Goal: Transaction & Acquisition: Book appointment/travel/reservation

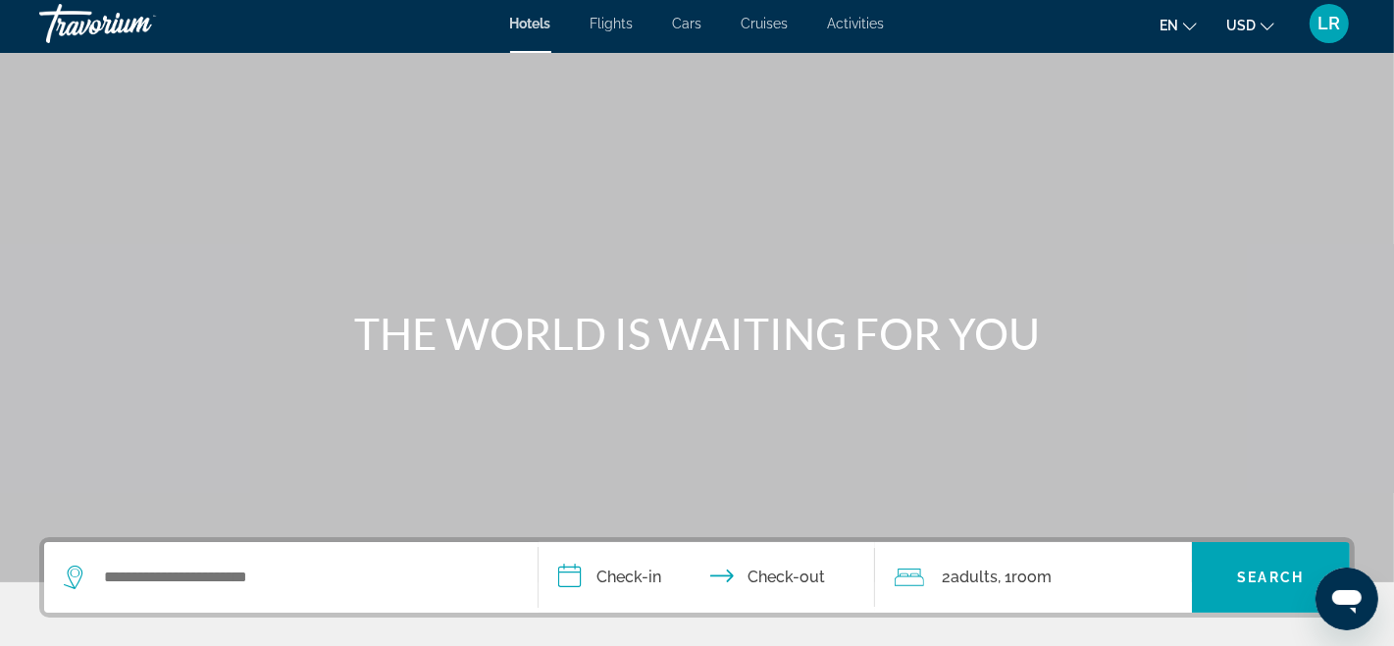
scroll to position [15, 0]
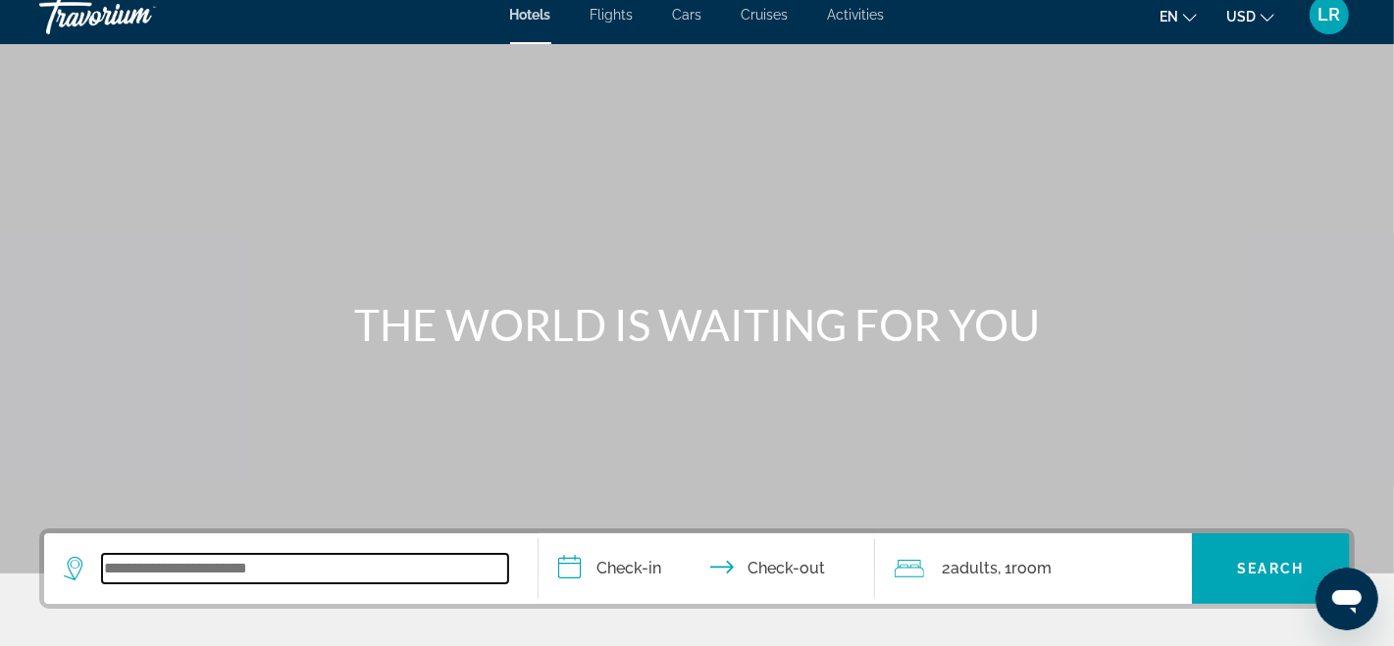
drag, startPoint x: 112, startPoint y: 562, endPoint x: 220, endPoint y: 553, distance: 108.3
click at [113, 562] on input "Search widget" at bounding box center [305, 568] width 406 height 29
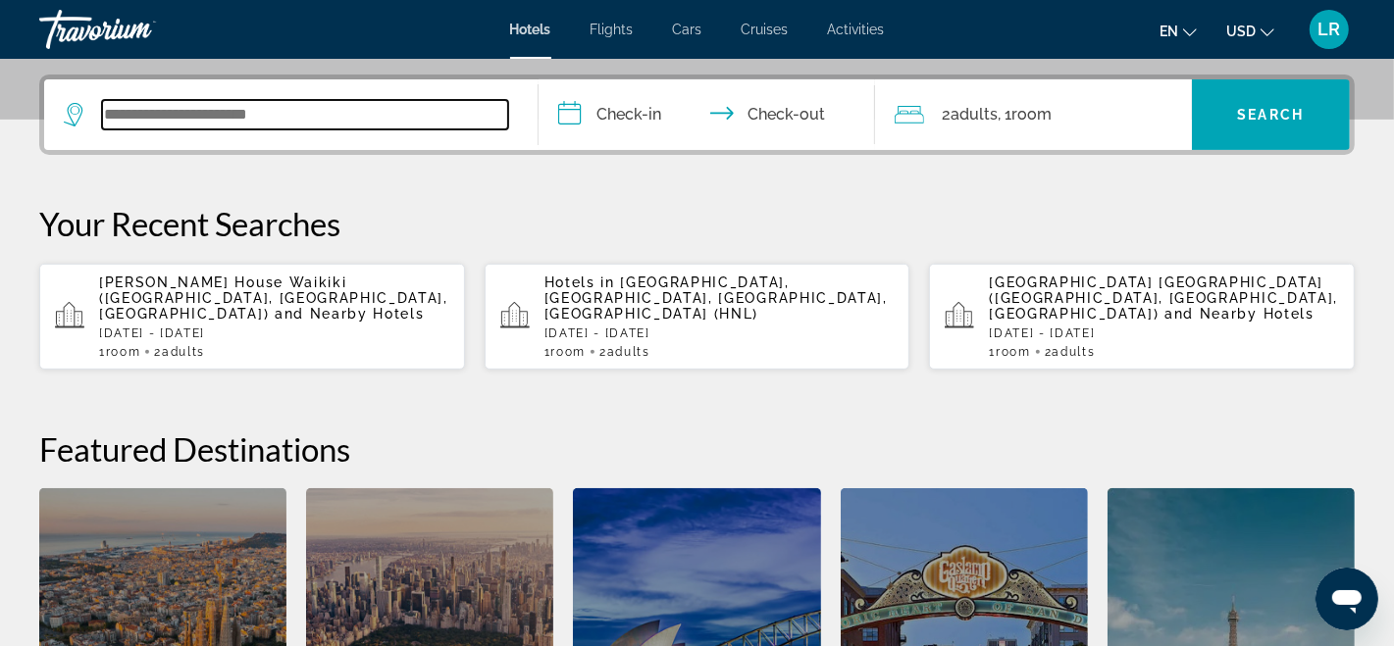
scroll to position [479, 0]
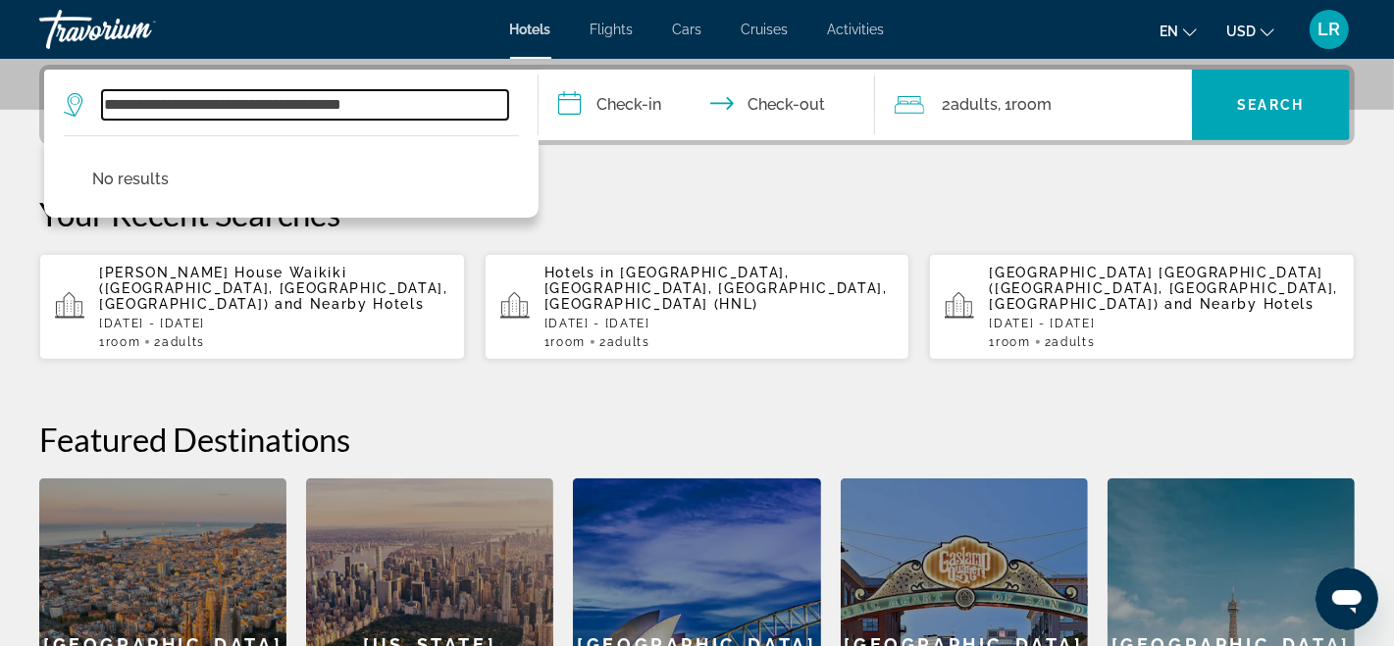
type input "**********"
click at [570, 104] on input "**********" at bounding box center [711, 108] width 344 height 77
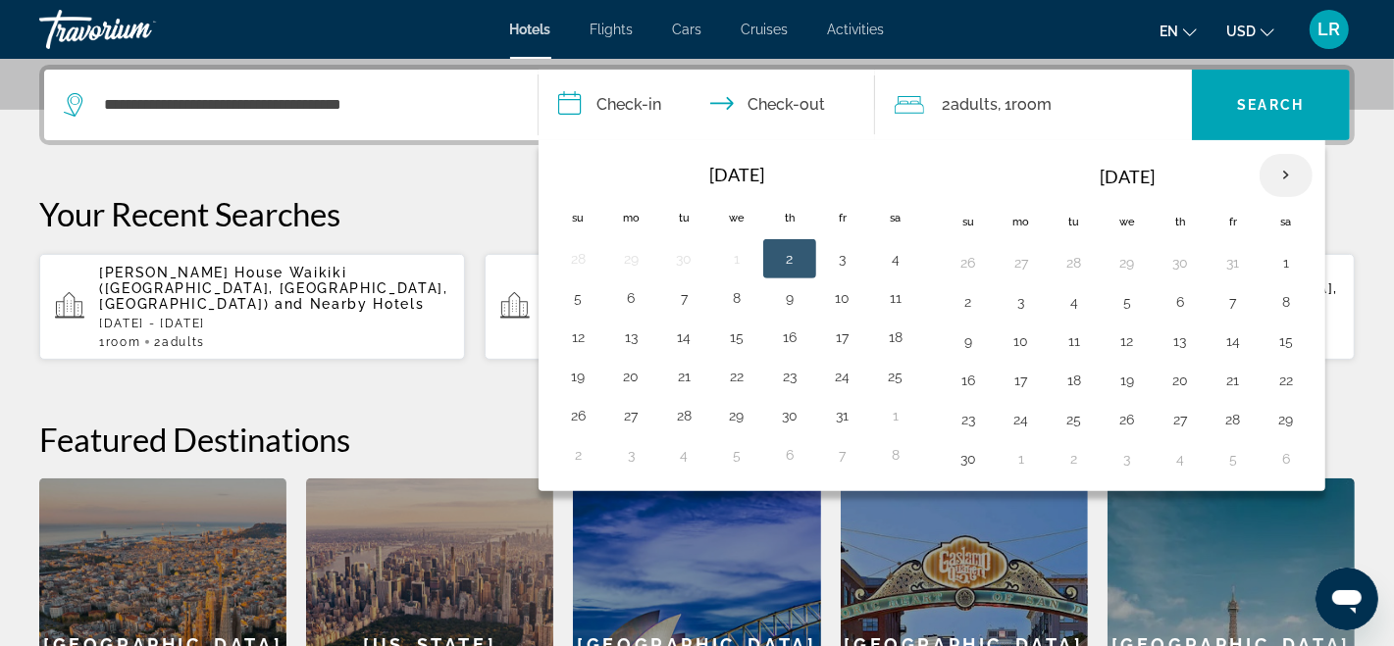
click at [1271, 167] on th "Next month" at bounding box center [1286, 175] width 53 height 43
click at [1271, 168] on th "Next month" at bounding box center [1286, 175] width 53 height 43
click at [1166, 414] on button "26" at bounding box center [1179, 419] width 31 height 27
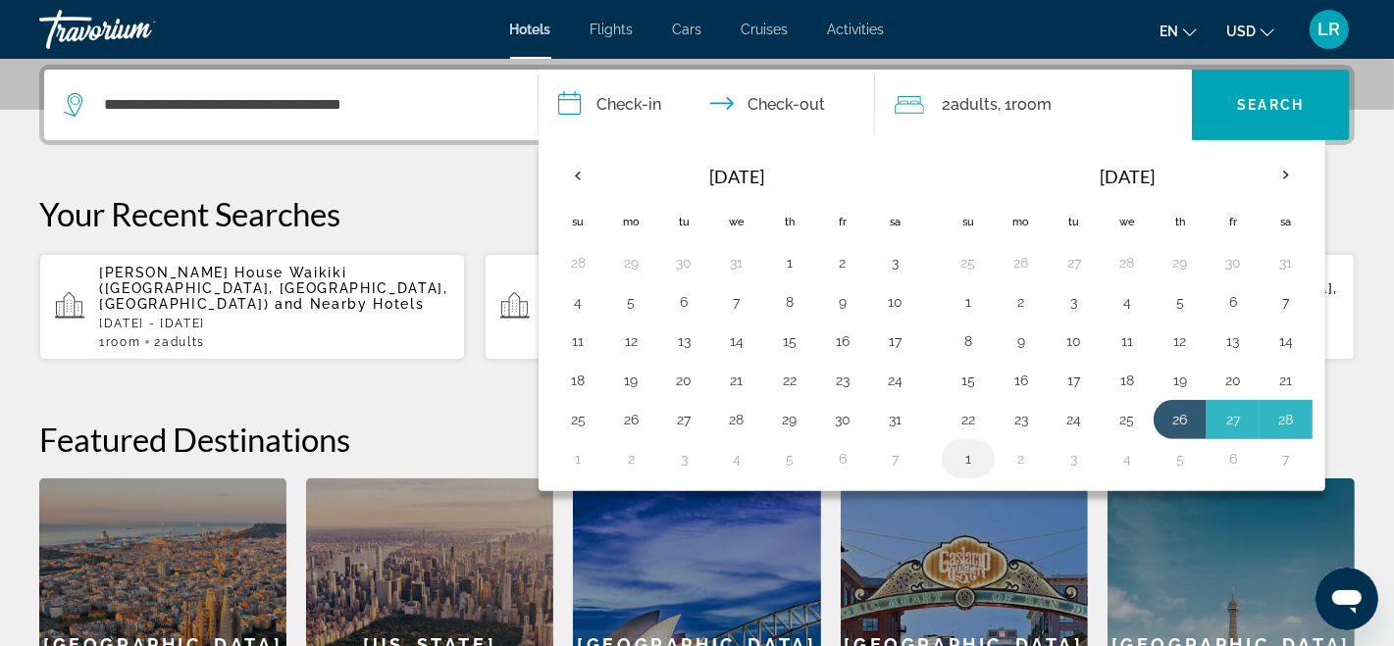
click at [968, 448] on button "1" at bounding box center [968, 458] width 31 height 27
type input "**********"
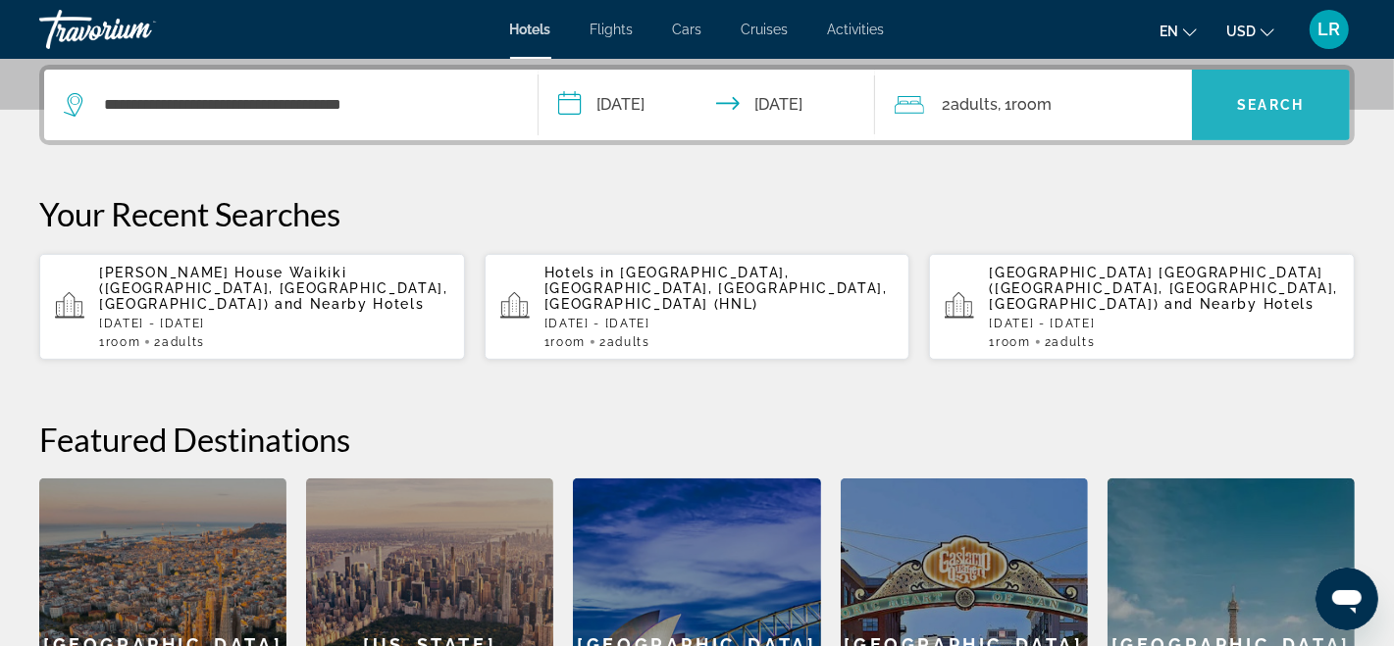
click at [1261, 103] on span "Search" at bounding box center [1271, 105] width 67 height 16
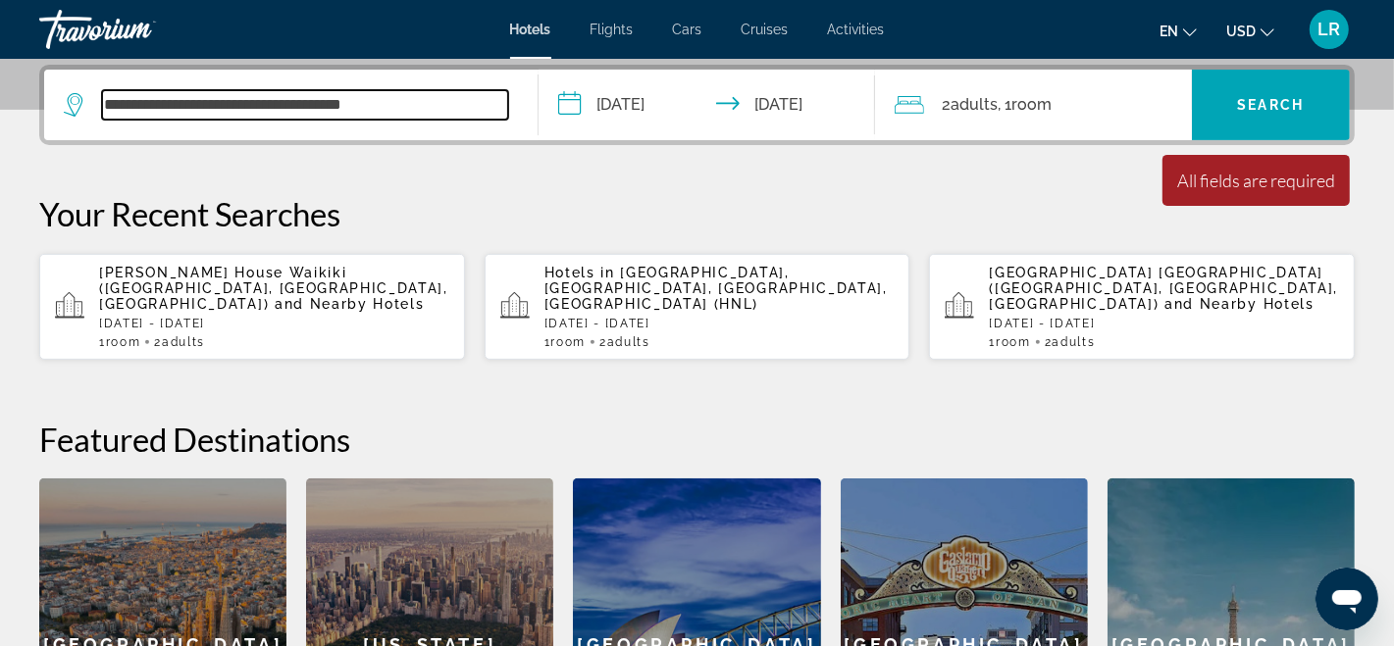
click at [412, 101] on input "**********" at bounding box center [305, 104] width 406 height 29
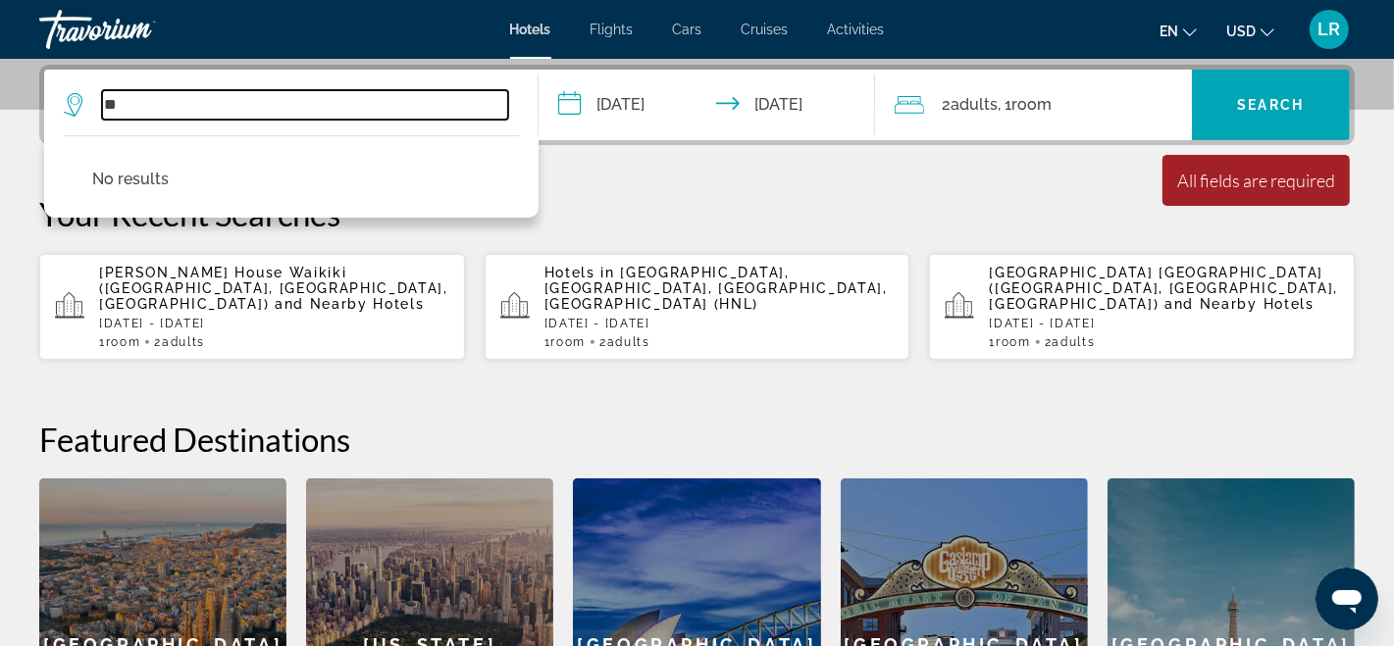
type input "*"
type input "**********"
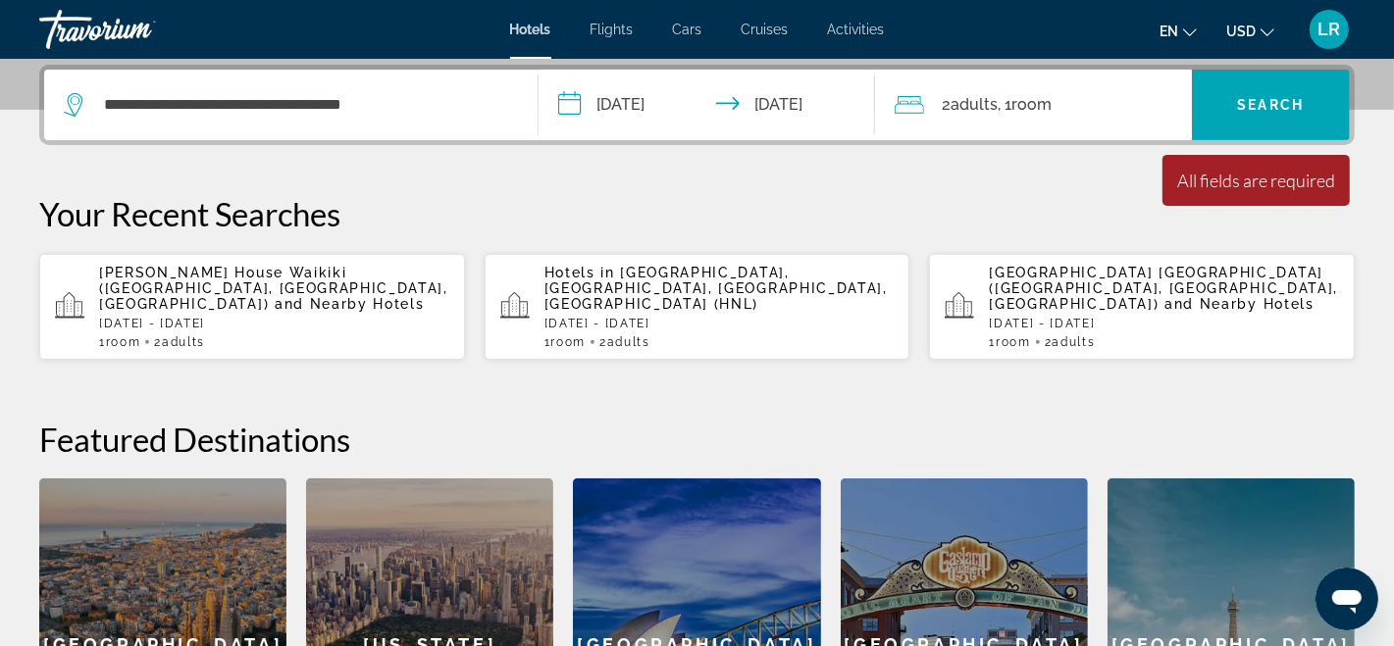
click at [1180, 239] on div "Your Recent Searches Romer House Waikiki (Honolulu, HI, US) and Nearby Hotels F…" at bounding box center [696, 277] width 1315 height 167
click at [871, 233] on div "Your Recent Searches Romer House Waikiki (Honolulu, HI, US) and Nearby Hotels F…" at bounding box center [696, 277] width 1315 height 167
drag, startPoint x: 869, startPoint y: 227, endPoint x: 852, endPoint y: 208, distance: 25.0
click at [869, 227] on p "Your Recent Searches" at bounding box center [696, 213] width 1315 height 39
drag, startPoint x: 817, startPoint y: 208, endPoint x: 754, endPoint y: 191, distance: 65.0
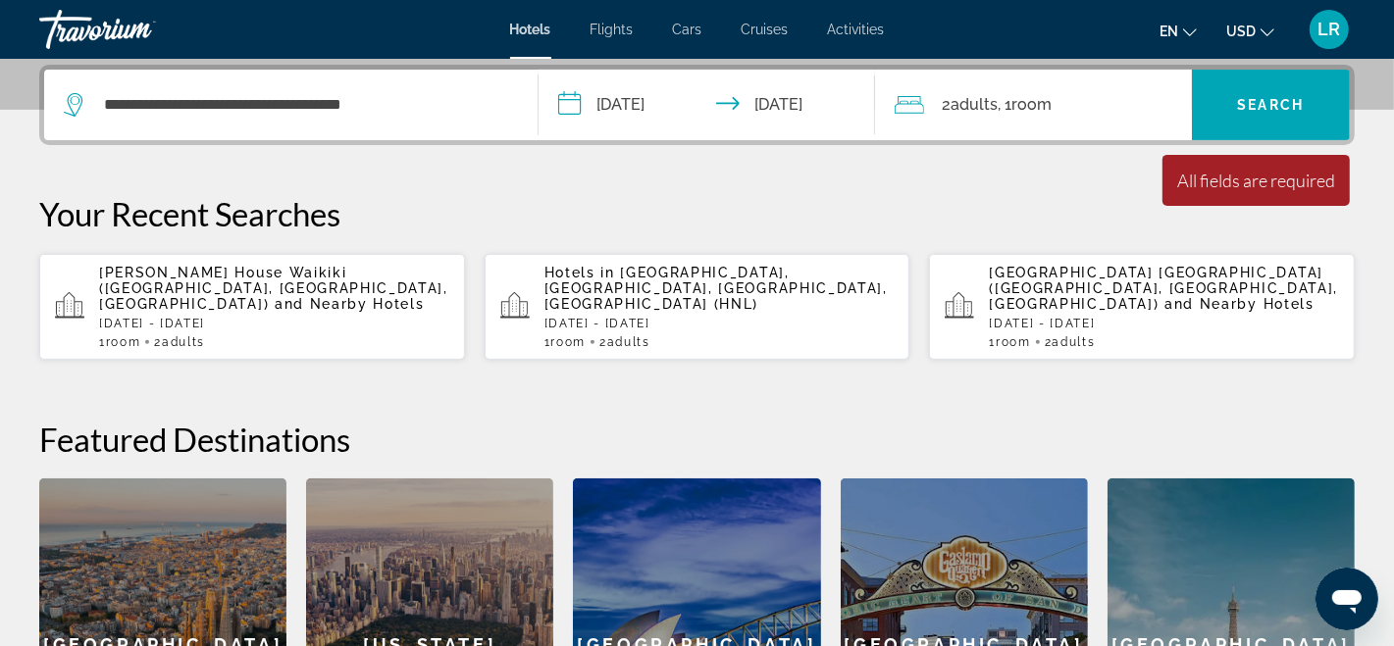
click at [804, 209] on p "Your Recent Searches" at bounding box center [696, 213] width 1315 height 39
drag, startPoint x: 640, startPoint y: 164, endPoint x: 579, endPoint y: 150, distance: 62.4
click at [631, 164] on div "**********" at bounding box center [697, 438] width 1394 height 747
drag, startPoint x: 301, startPoint y: 156, endPoint x: 229, endPoint y: 143, distance: 73.7
click at [251, 156] on div "**********" at bounding box center [697, 438] width 1394 height 747
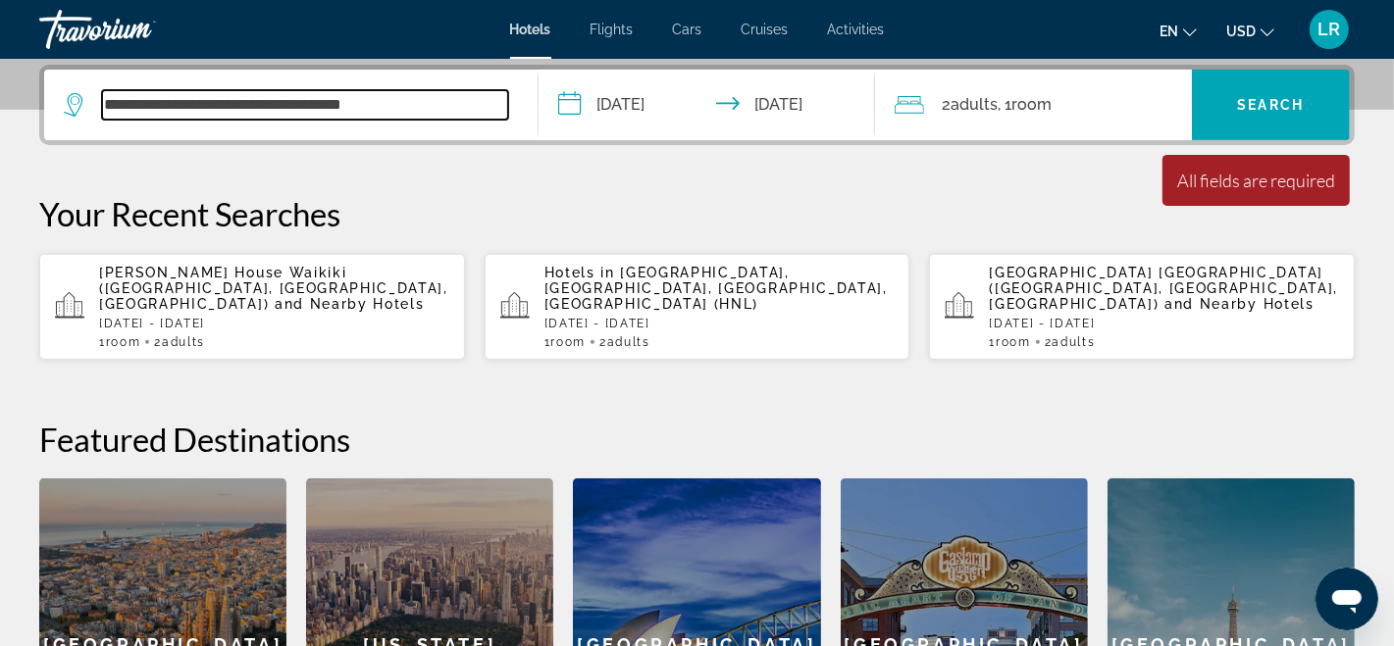
drag, startPoint x: 406, startPoint y: 105, endPoint x: 30, endPoint y: 129, distance: 376.5
click at [0, 92] on div "**********" at bounding box center [697, 438] width 1394 height 747
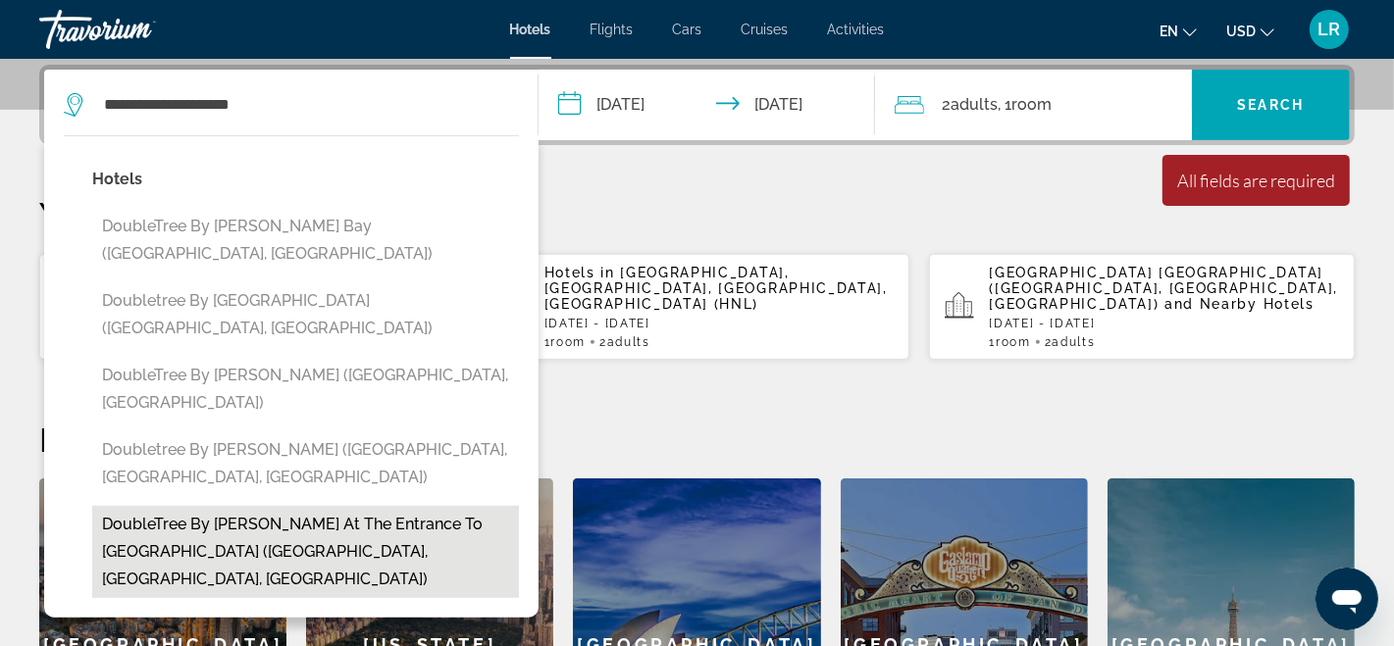
click at [161, 506] on button "DoubleTree by [PERSON_NAME] at the Entrance to [GEOGRAPHIC_DATA] ([GEOGRAPHIC_D…" at bounding box center [305, 552] width 427 height 92
type input "**********"
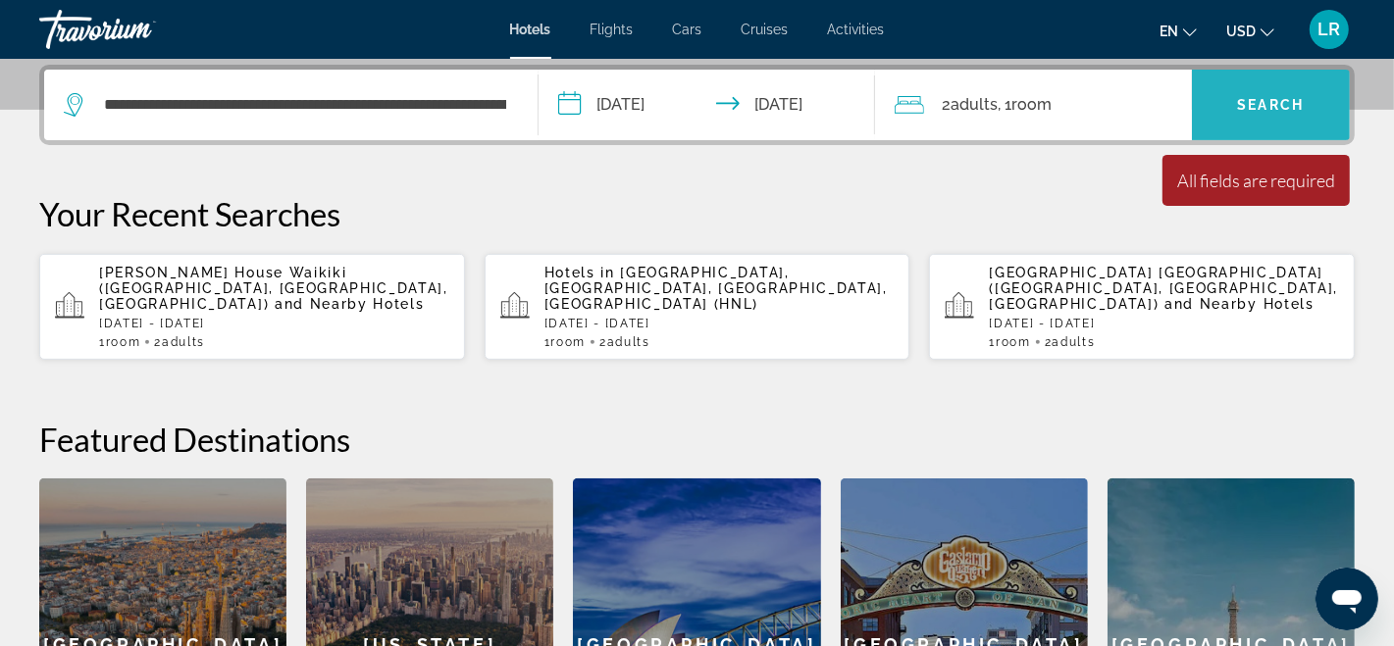
click at [1300, 93] on span "Search widget" at bounding box center [1271, 104] width 158 height 47
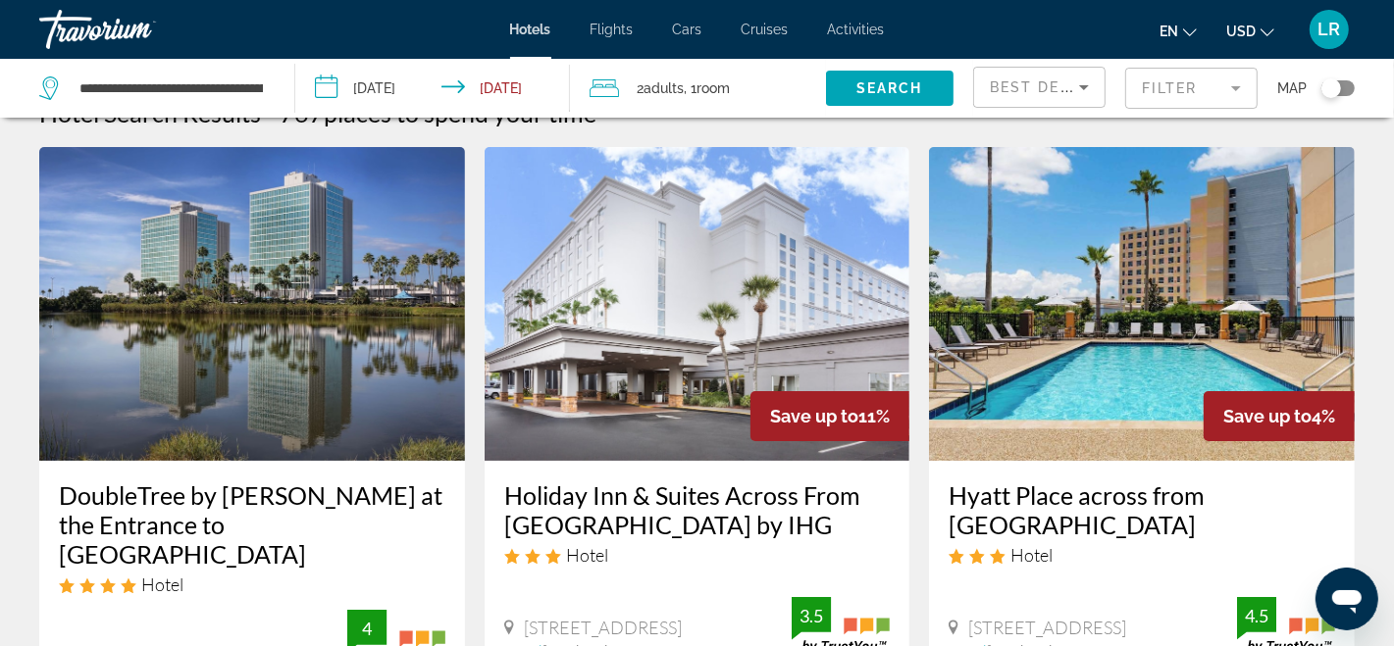
scroll to position [39, 0]
click at [196, 421] on img "Main content" at bounding box center [252, 304] width 426 height 314
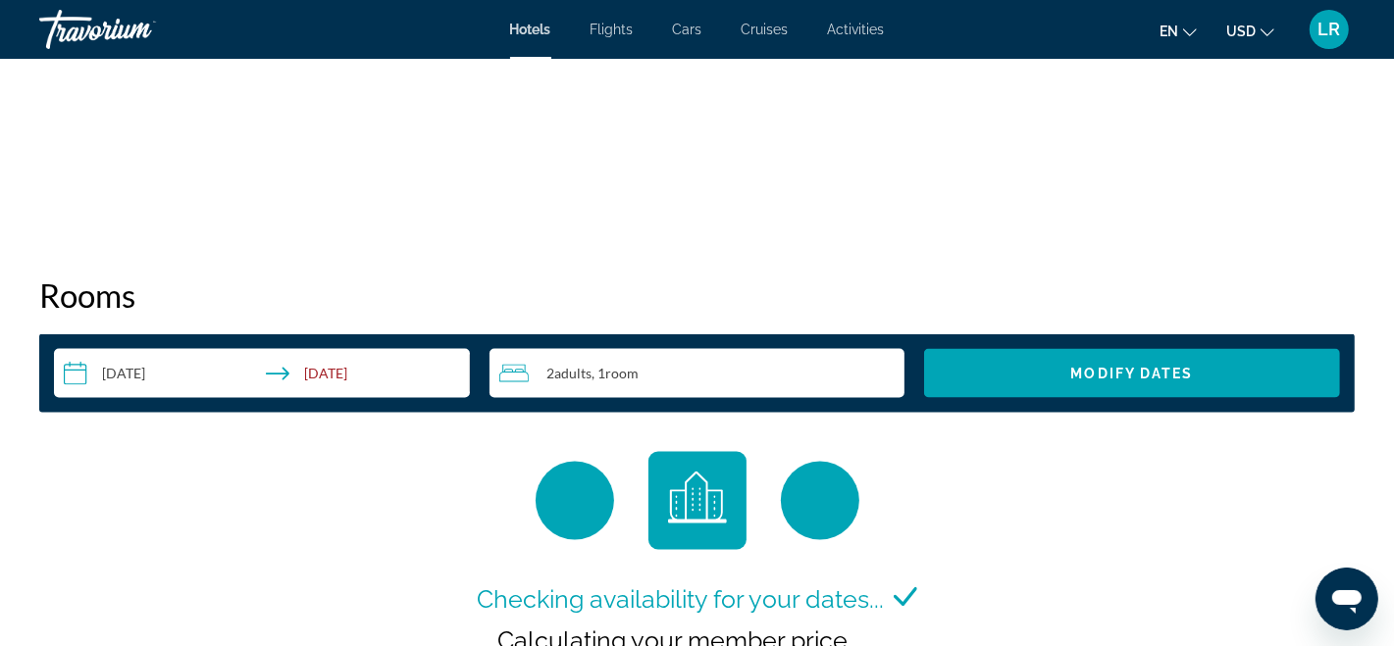
scroll to position [2373, 0]
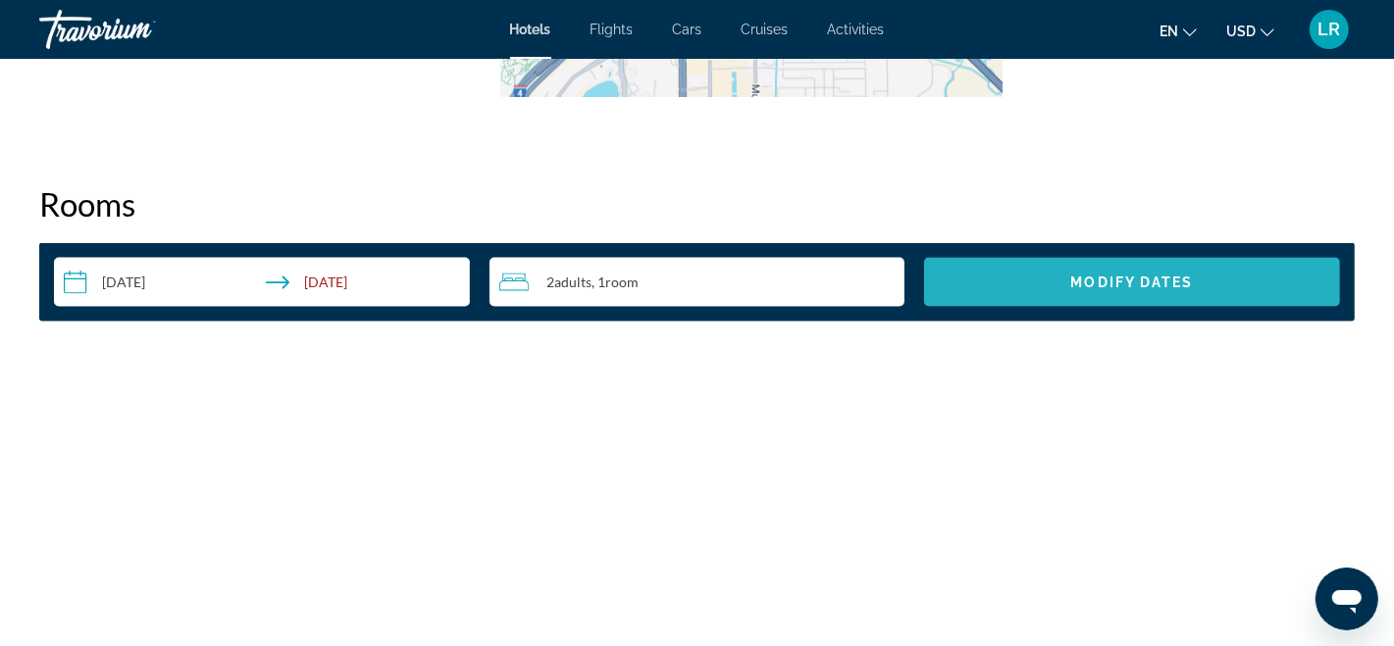
click at [1129, 275] on span "Modify Dates" at bounding box center [1132, 283] width 123 height 16
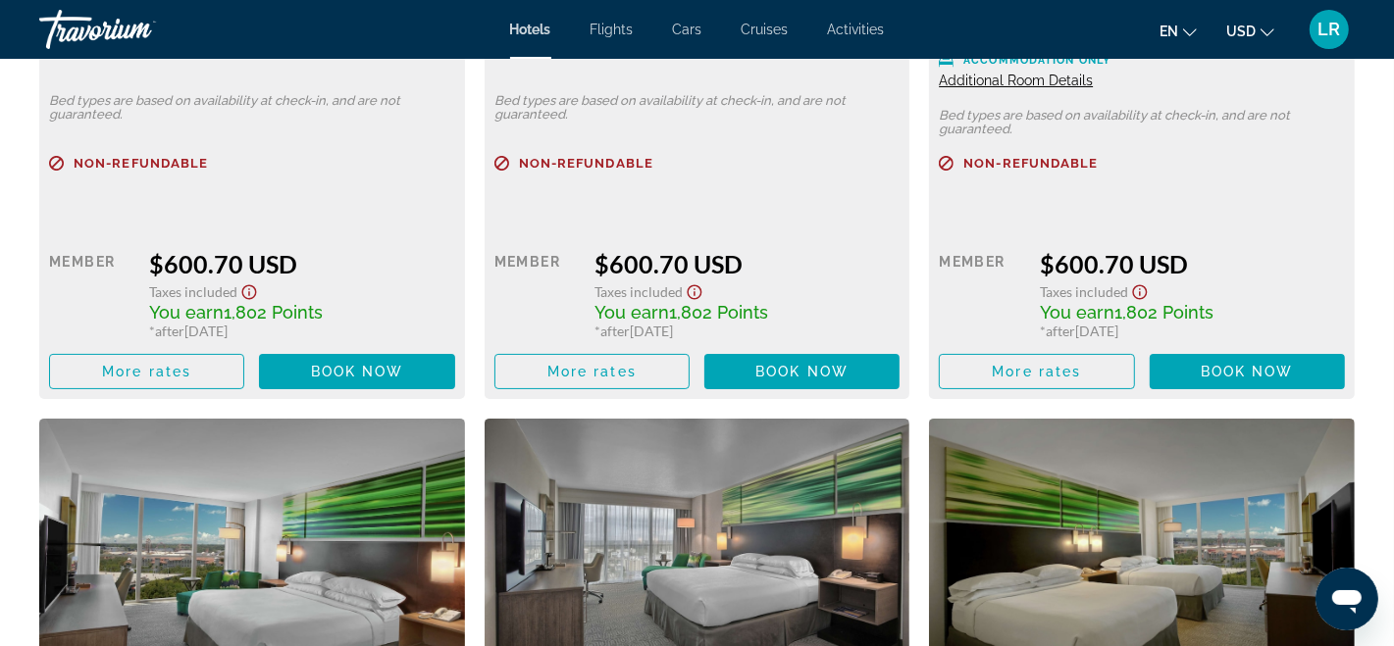
scroll to position [5713, 0]
click at [248, 284] on icon "Show Taxes and Fees disclaimer" at bounding box center [249, 293] width 24 height 18
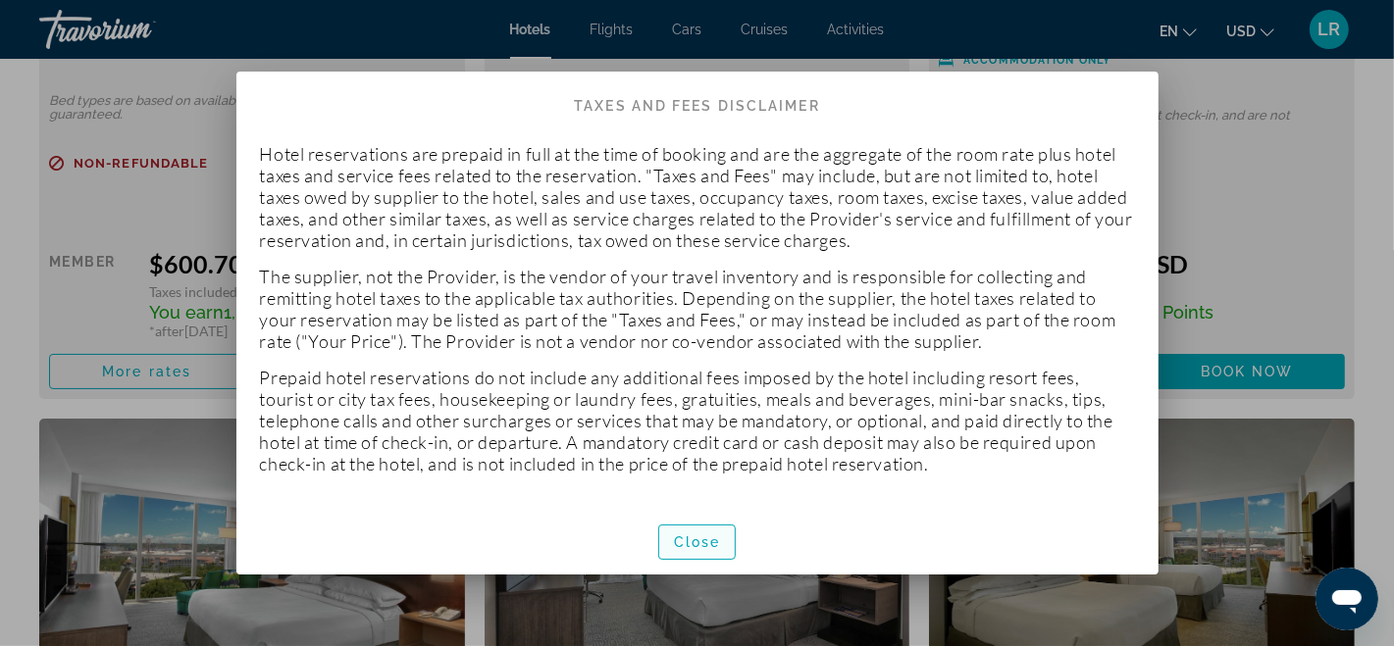
click at [697, 535] on span "Close" at bounding box center [697, 543] width 47 height 16
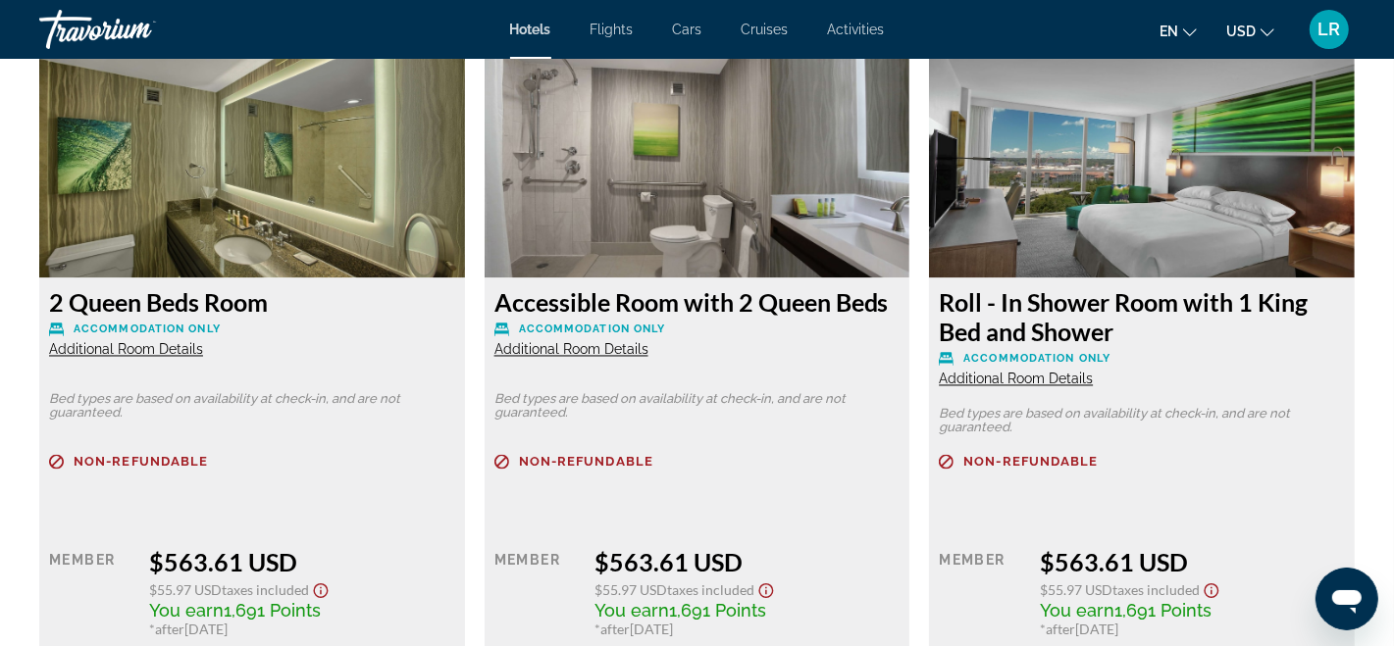
scroll to position [2698, 0]
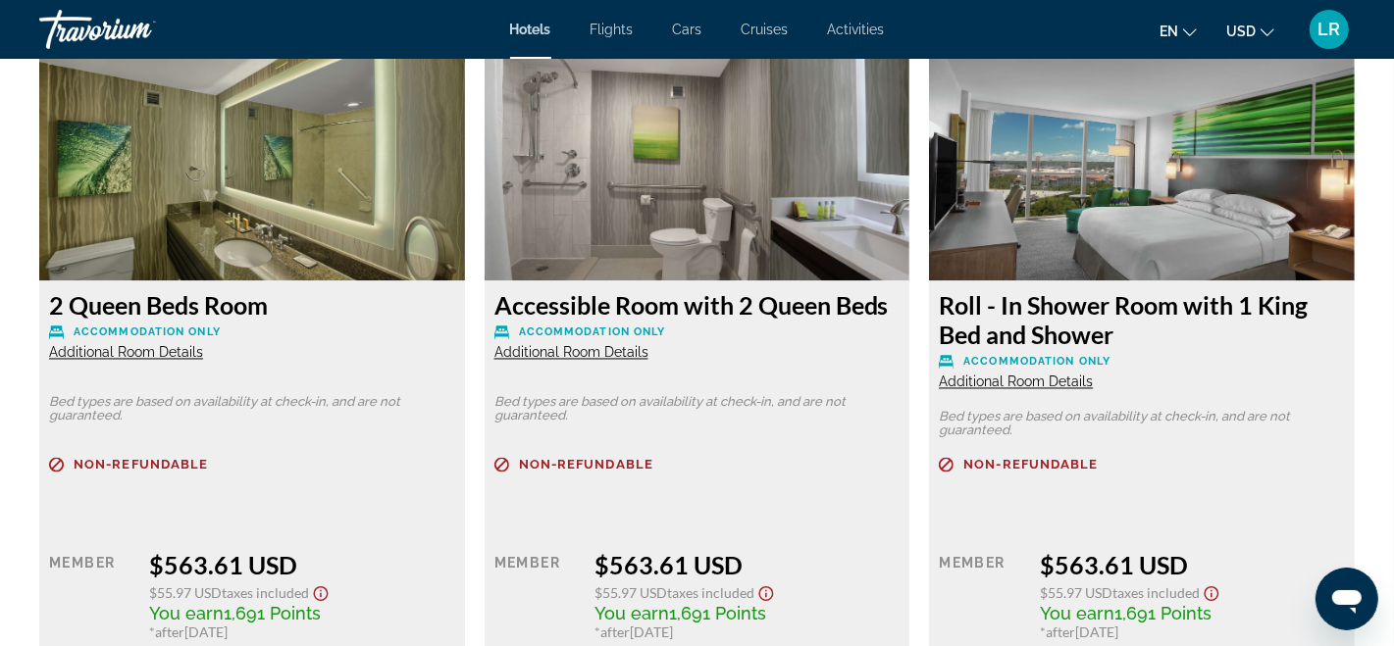
click at [129, 345] on span "Additional Room Details" at bounding box center [126, 353] width 154 height 16
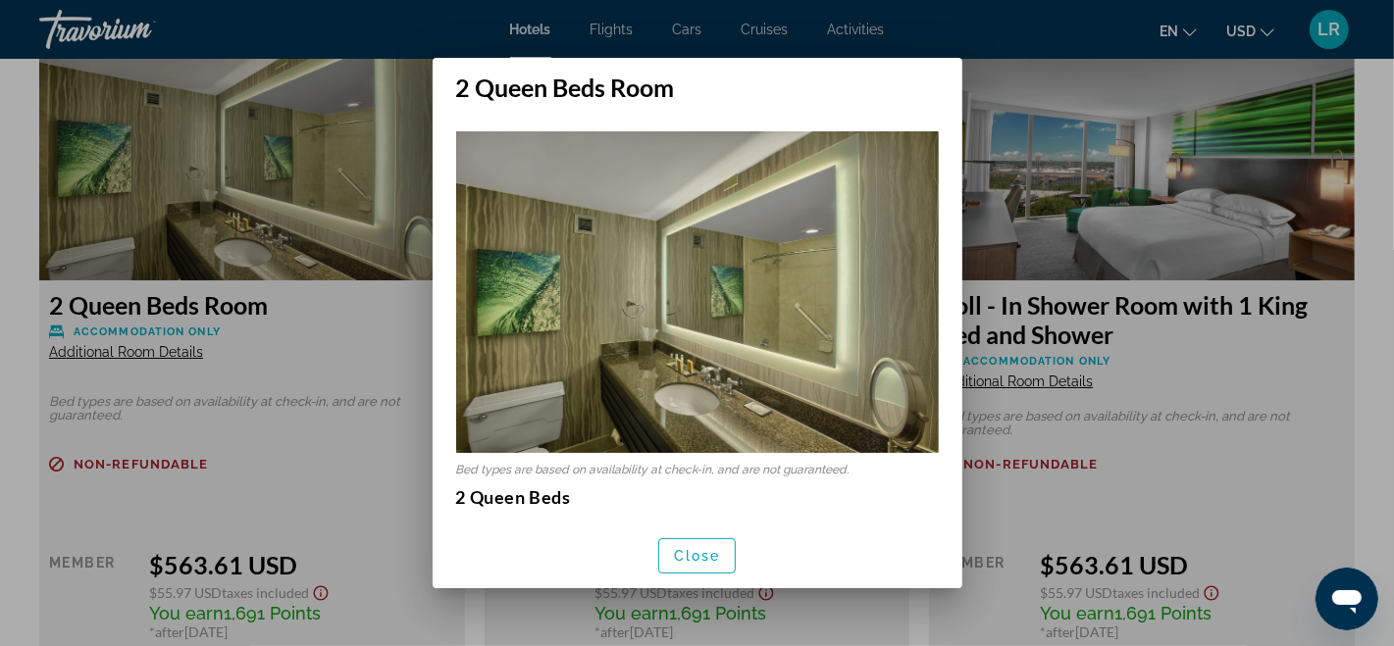
scroll to position [0, 0]
click at [698, 543] on span "button" at bounding box center [697, 556] width 77 height 47
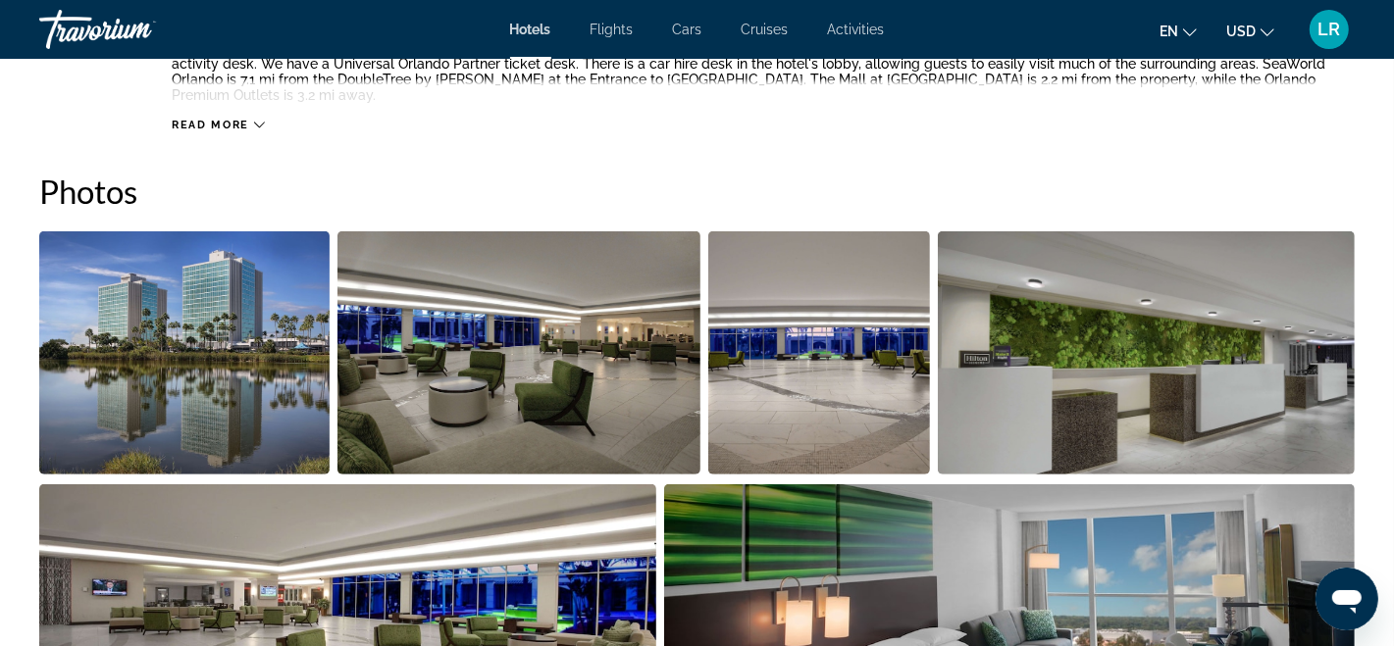
scroll to position [854, 0]
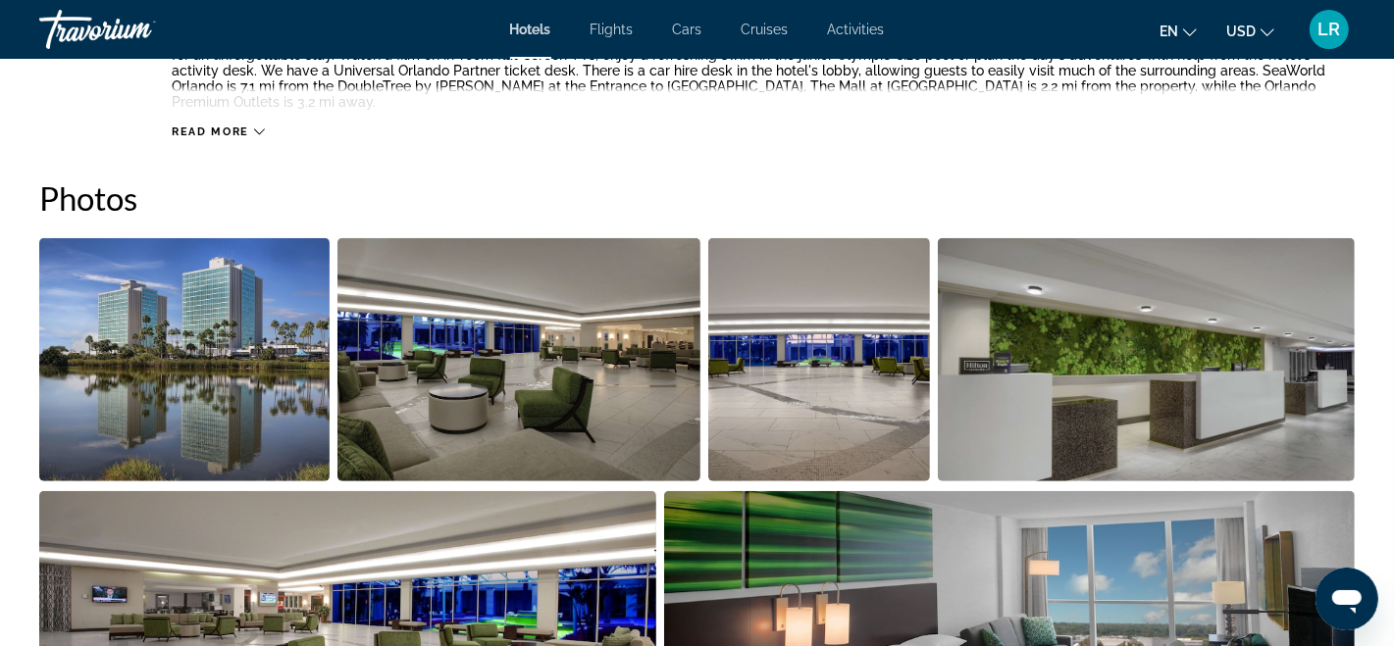
click at [1306, 340] on img "Open full-screen image slider" at bounding box center [1147, 359] width 418 height 243
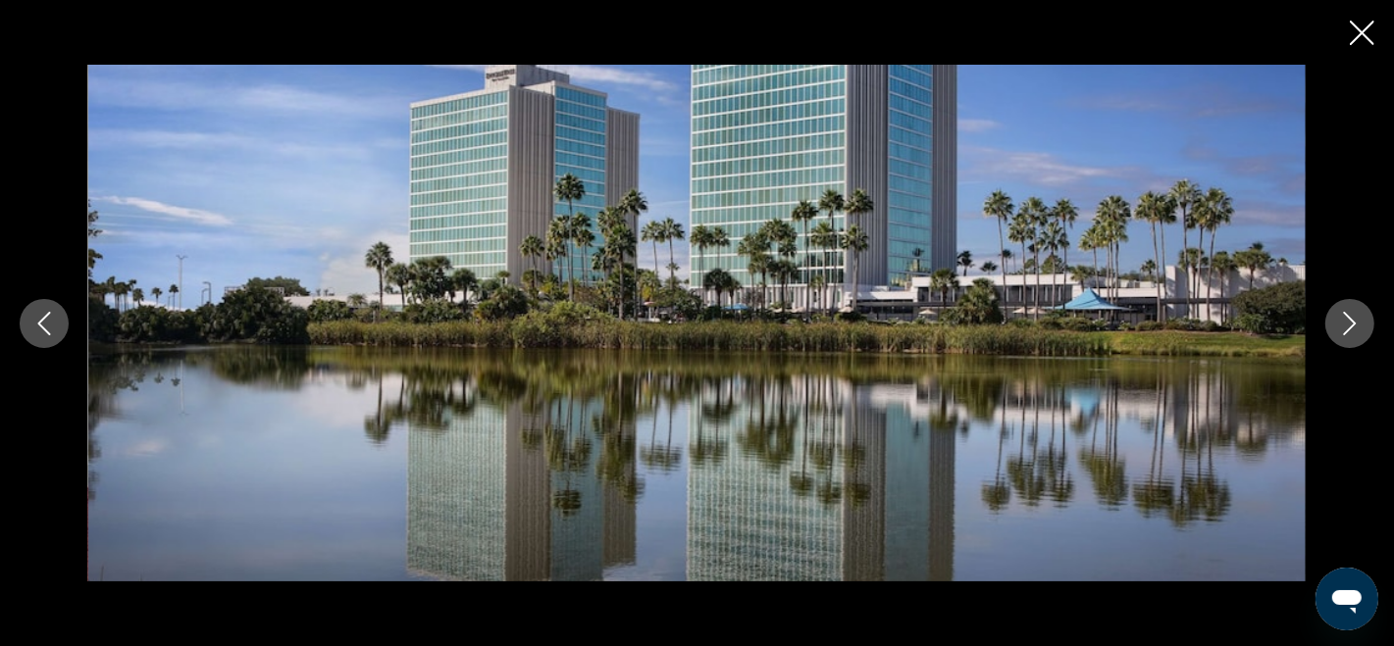
click at [1348, 335] on icon "Next image" at bounding box center [1350, 324] width 24 height 24
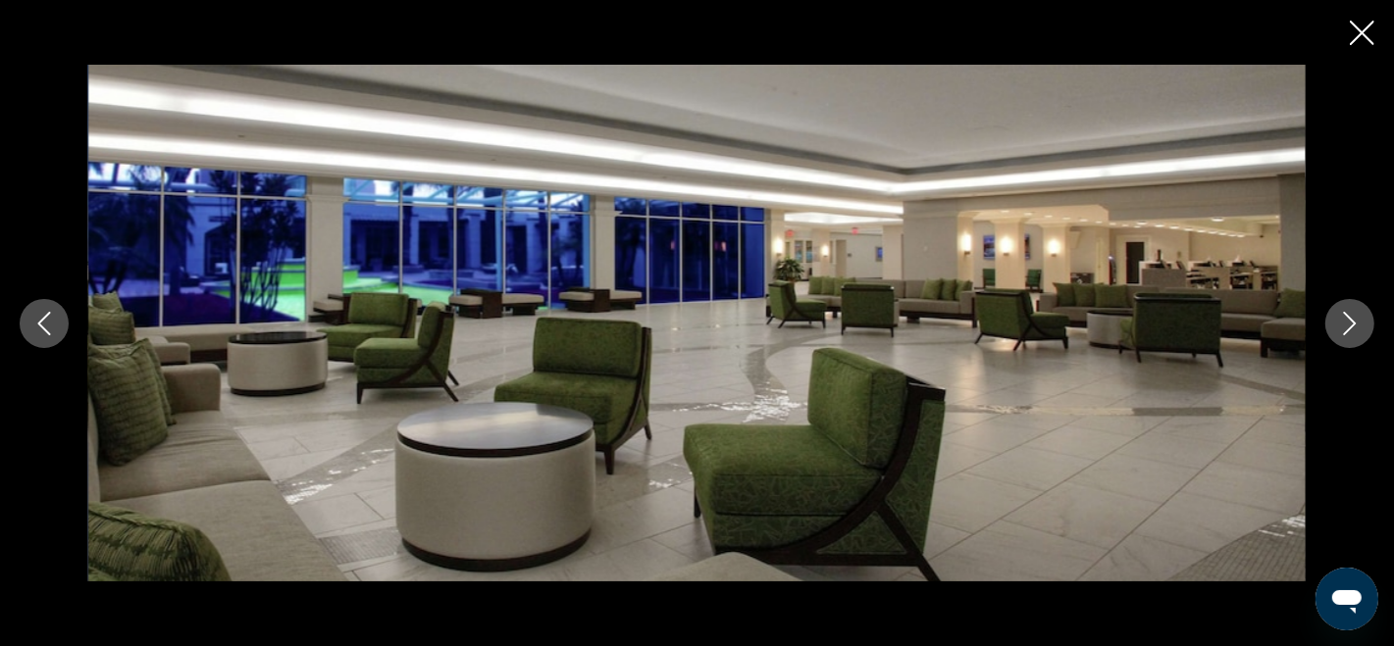
click at [1348, 334] on icon "Next image" at bounding box center [1350, 324] width 24 height 24
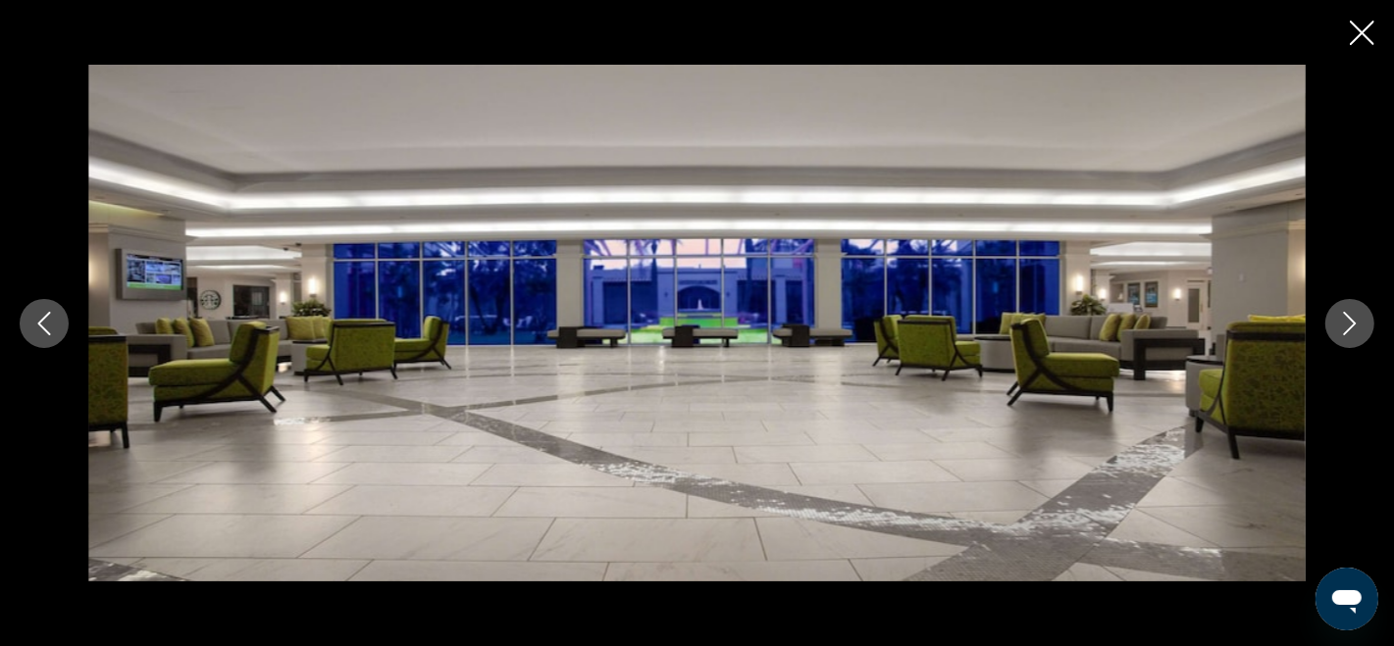
click at [1350, 321] on icon "Next image" at bounding box center [1350, 324] width 24 height 24
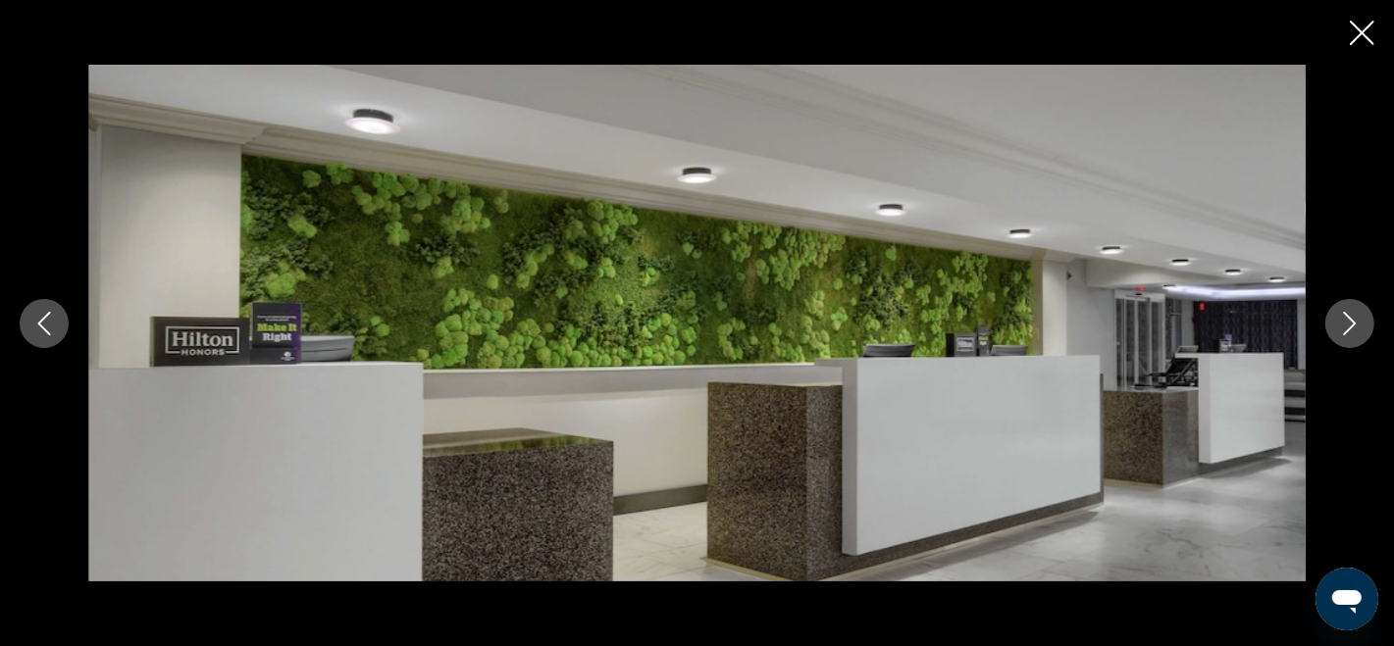
click at [1350, 316] on icon "Next image" at bounding box center [1350, 324] width 24 height 24
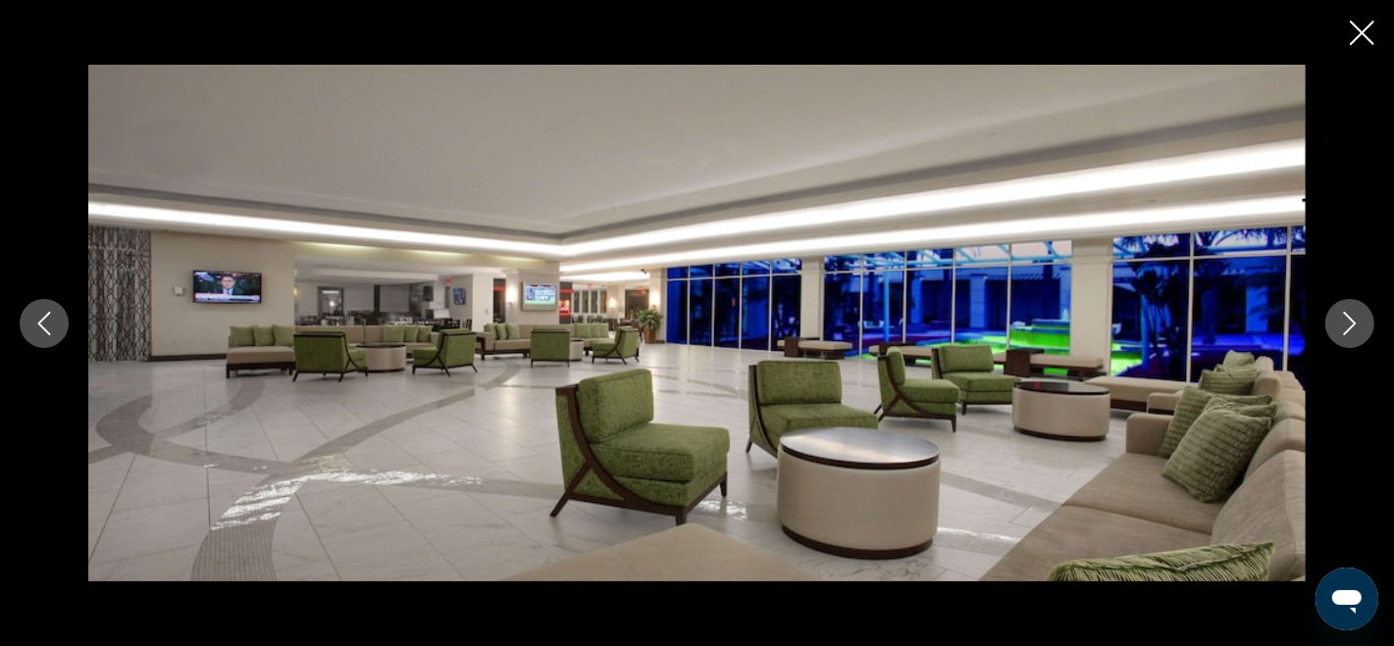
click at [1350, 315] on icon "Next image" at bounding box center [1350, 324] width 24 height 24
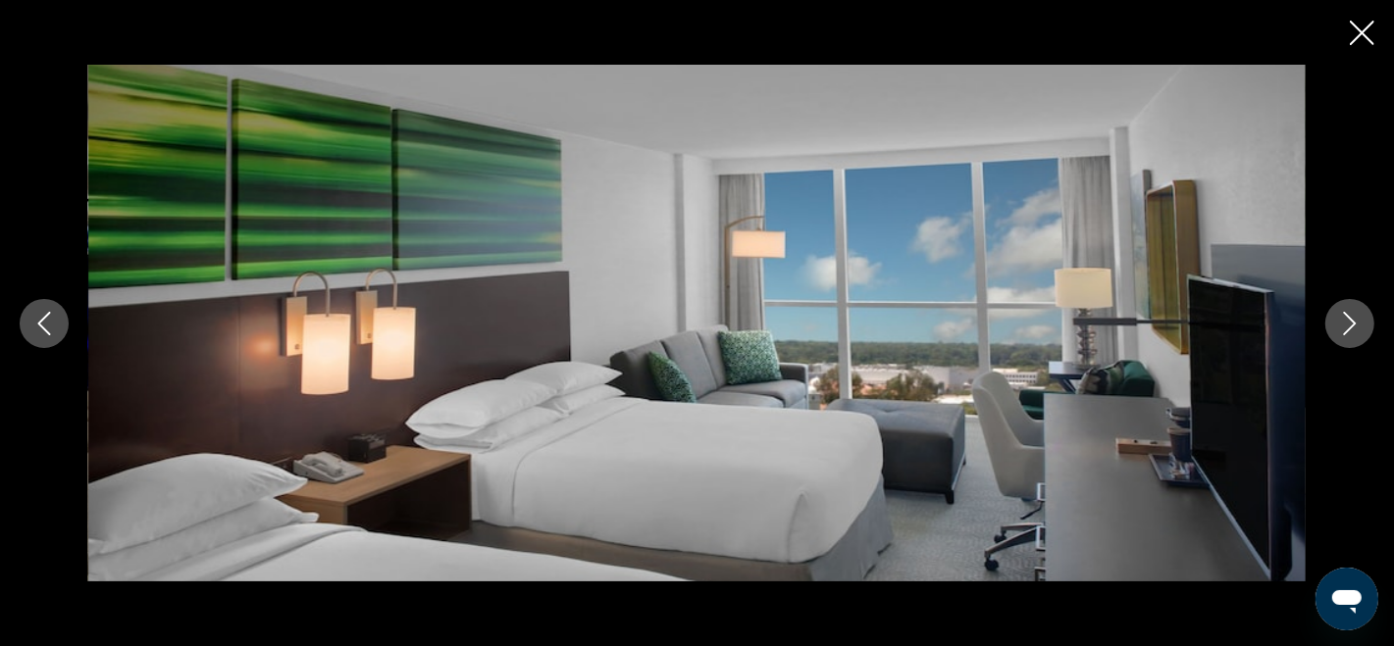
click at [1350, 314] on icon "Next image" at bounding box center [1350, 324] width 24 height 24
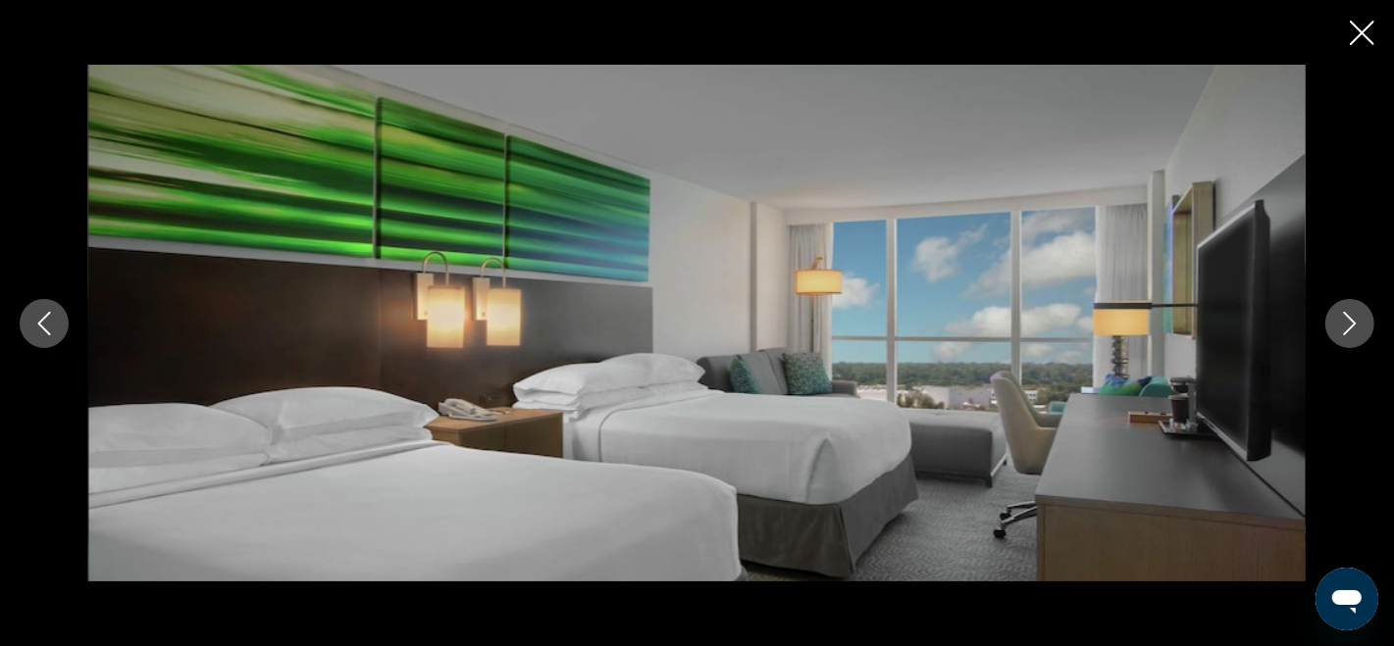
click at [1350, 314] on icon "Next image" at bounding box center [1350, 324] width 24 height 24
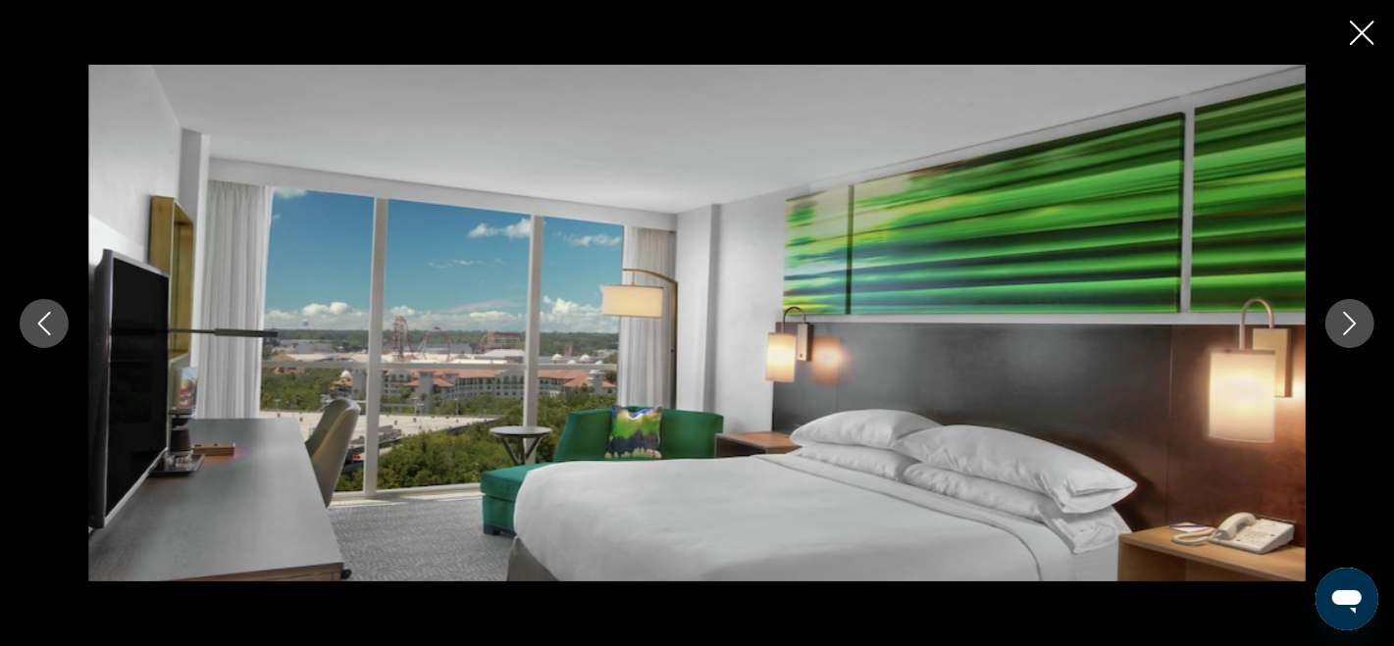
click at [1350, 314] on icon "Next image" at bounding box center [1350, 324] width 24 height 24
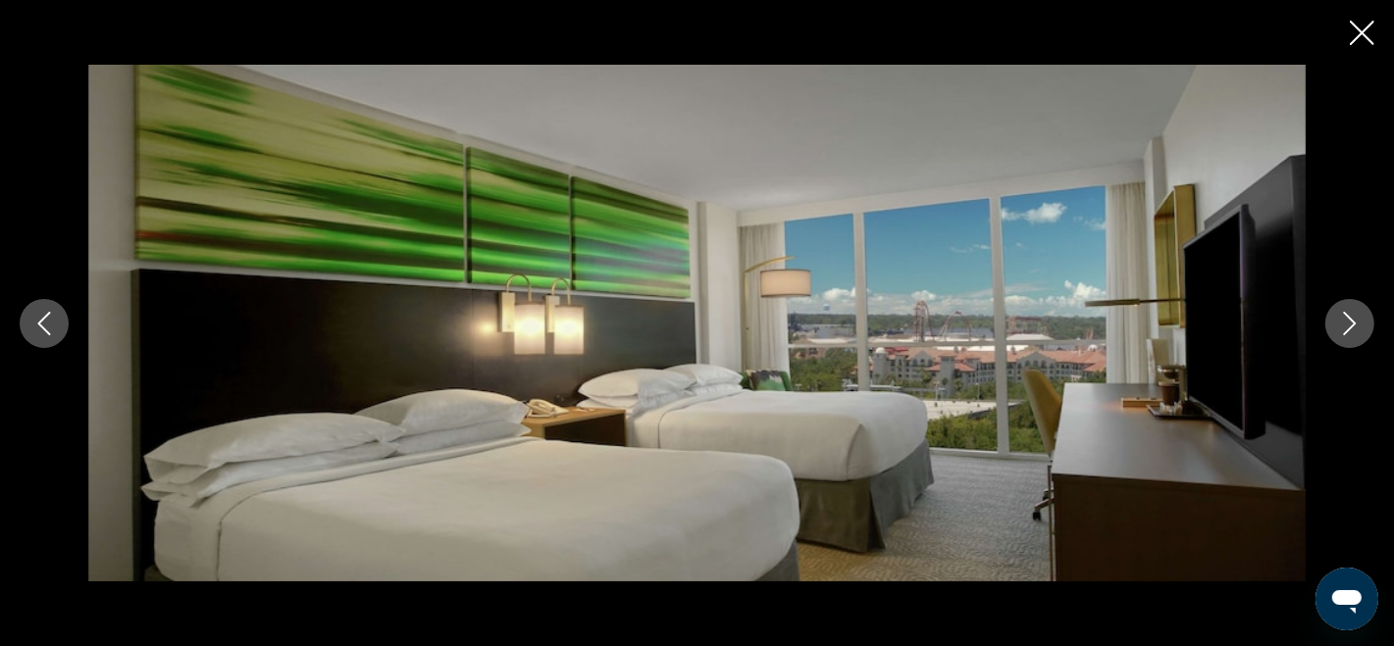
click at [1350, 314] on icon "Next image" at bounding box center [1350, 324] width 24 height 24
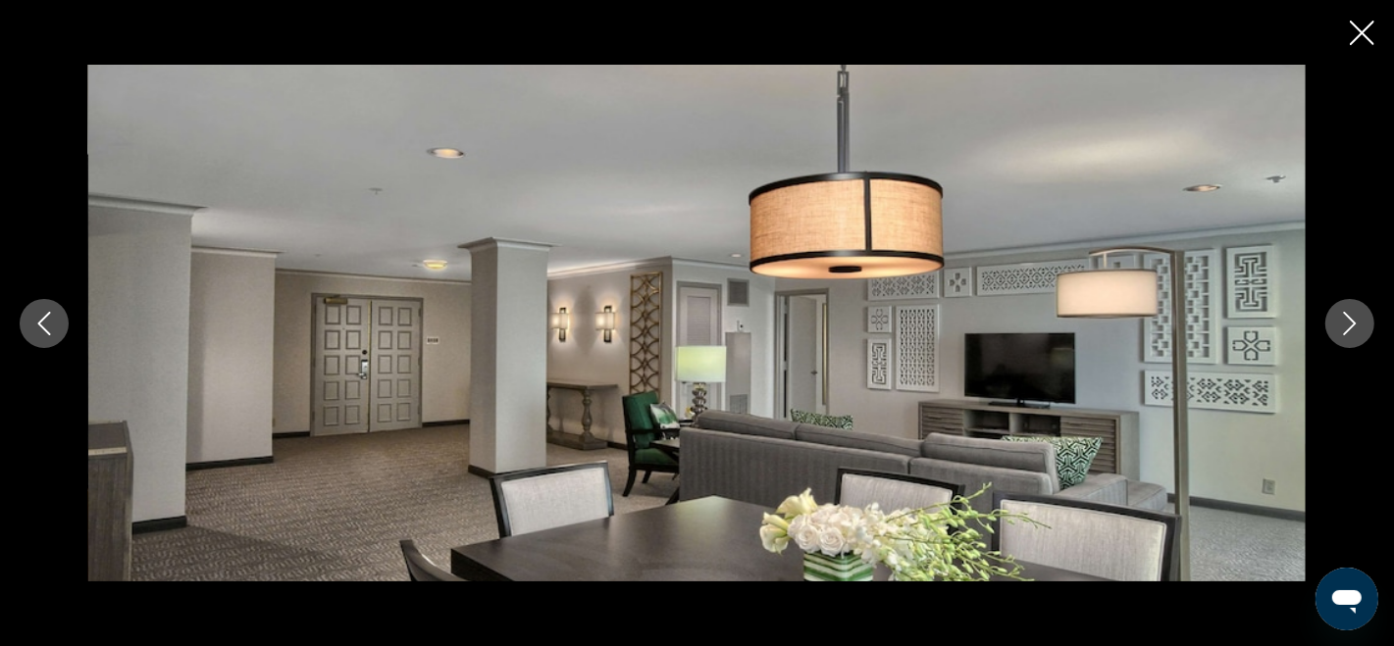
click at [1350, 314] on icon "Next image" at bounding box center [1350, 324] width 24 height 24
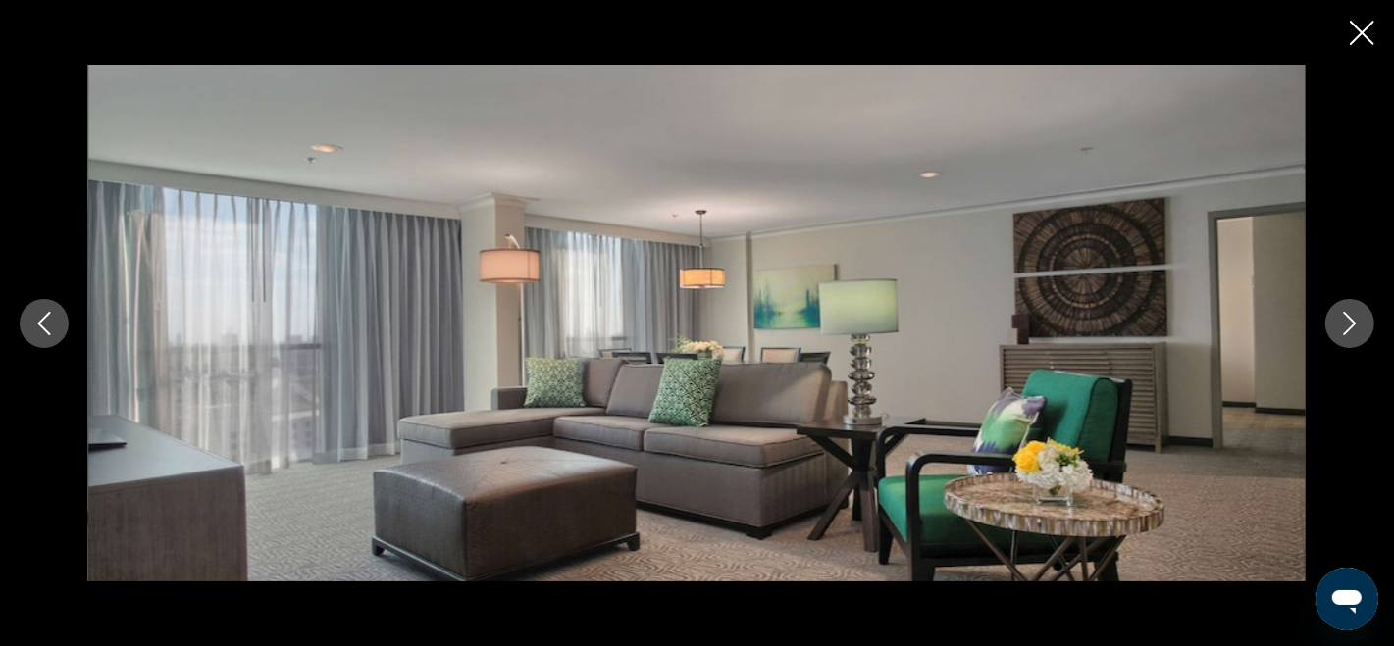
click at [1350, 314] on icon "Next image" at bounding box center [1350, 324] width 24 height 24
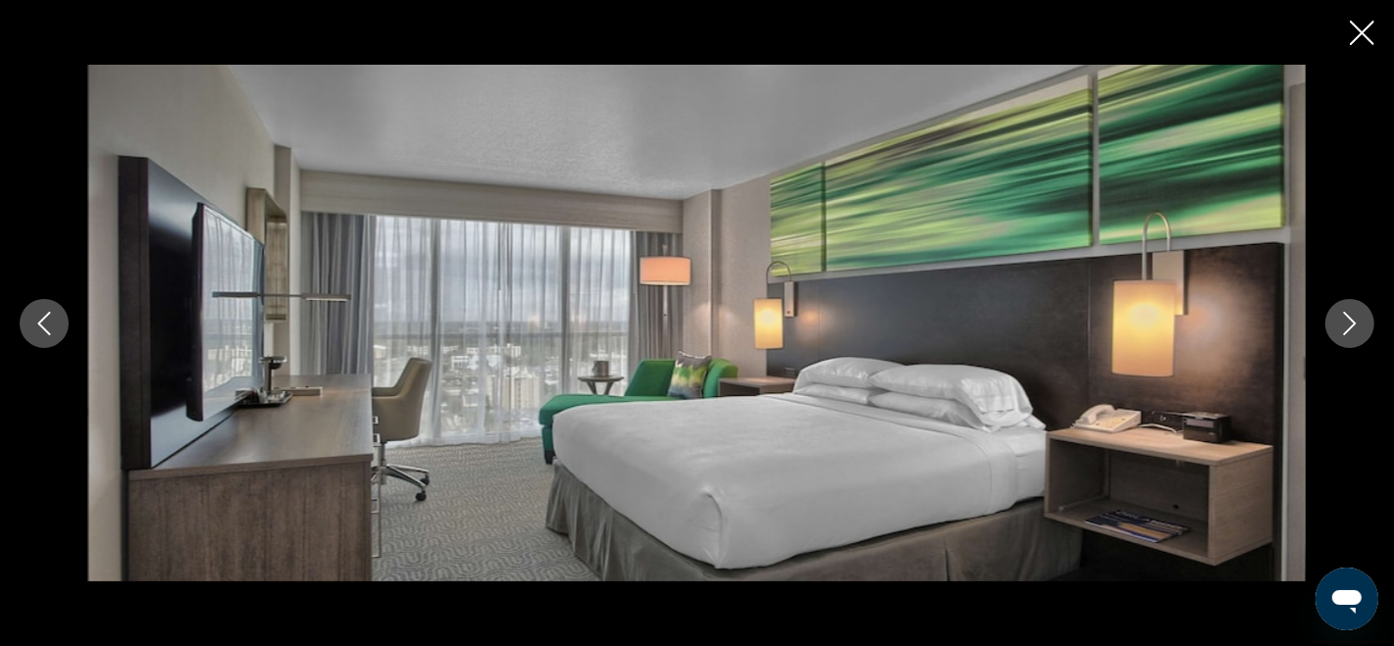
click at [1350, 314] on icon "Next image" at bounding box center [1350, 324] width 24 height 24
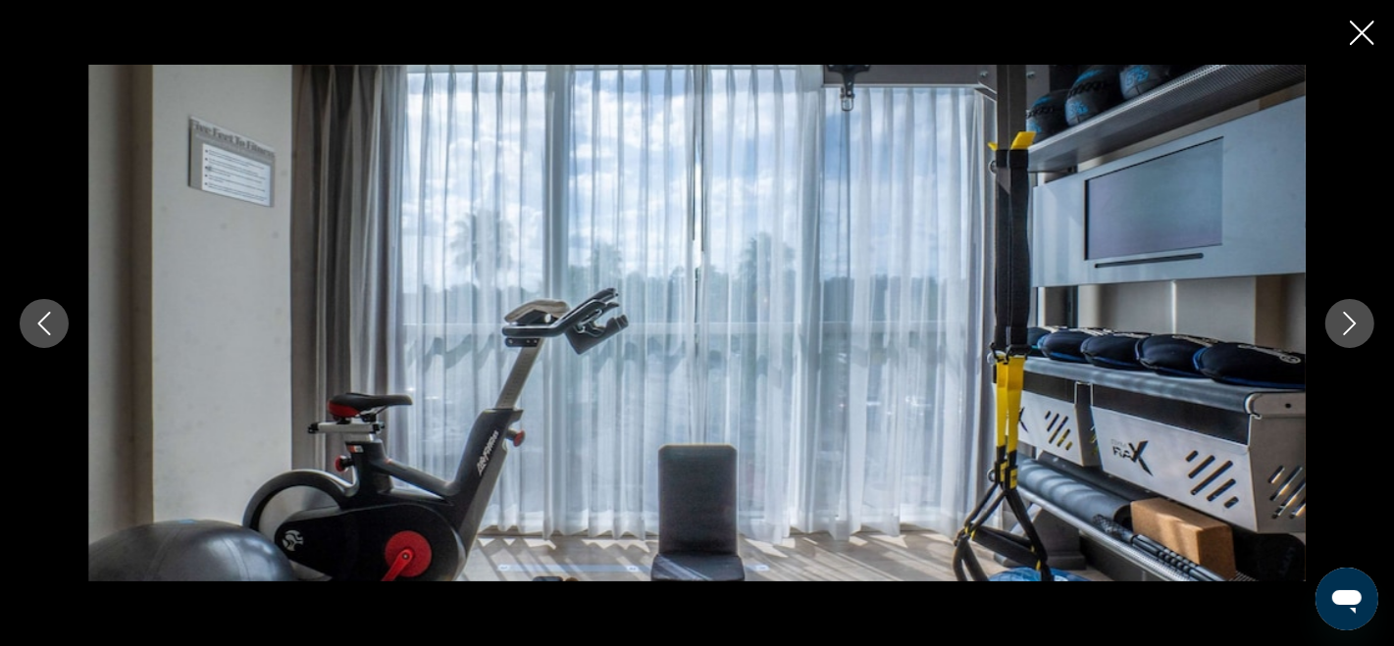
click at [1350, 314] on icon "Next image" at bounding box center [1350, 324] width 24 height 24
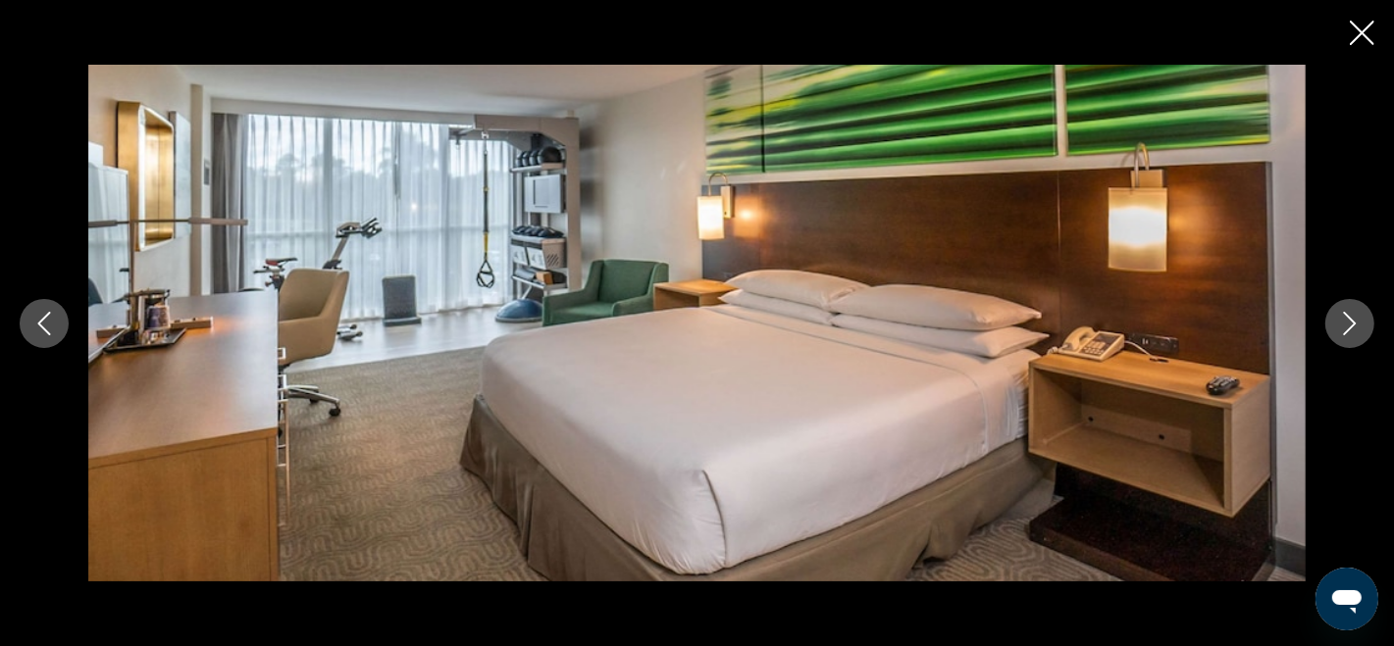
click at [1345, 316] on icon "Next image" at bounding box center [1350, 324] width 24 height 24
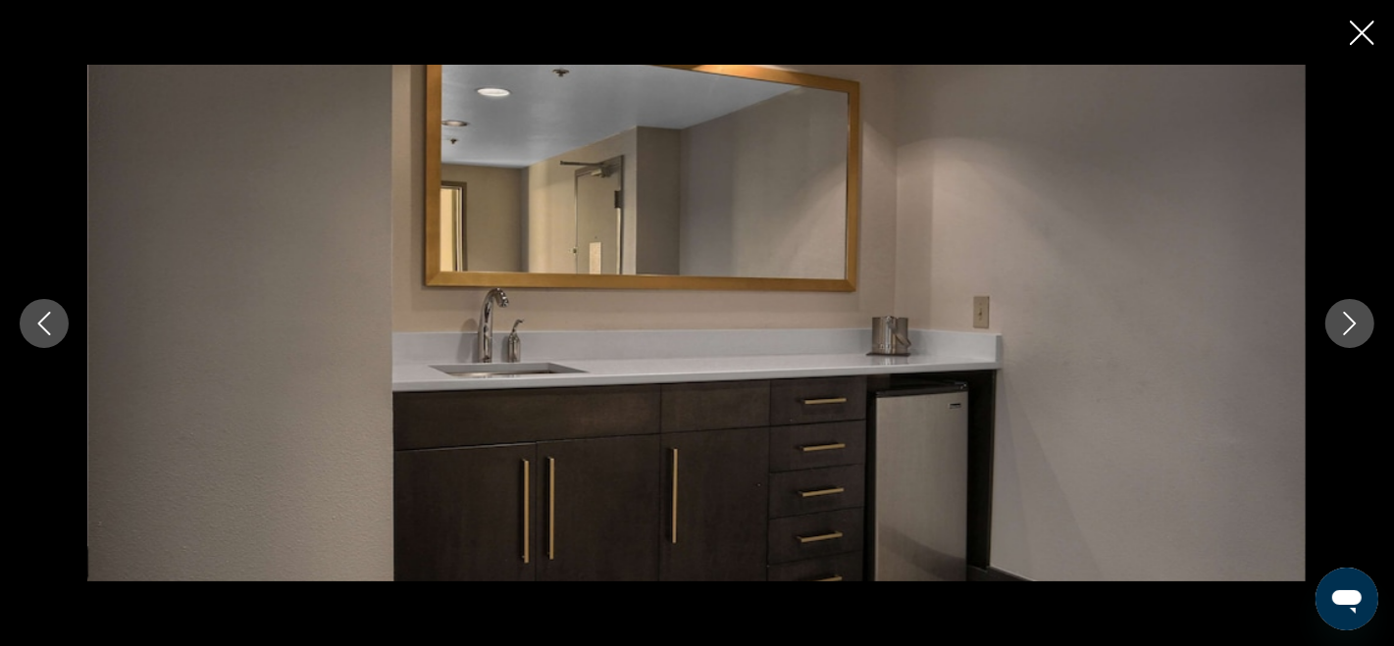
click at [1344, 334] on icon "Next image" at bounding box center [1350, 324] width 13 height 24
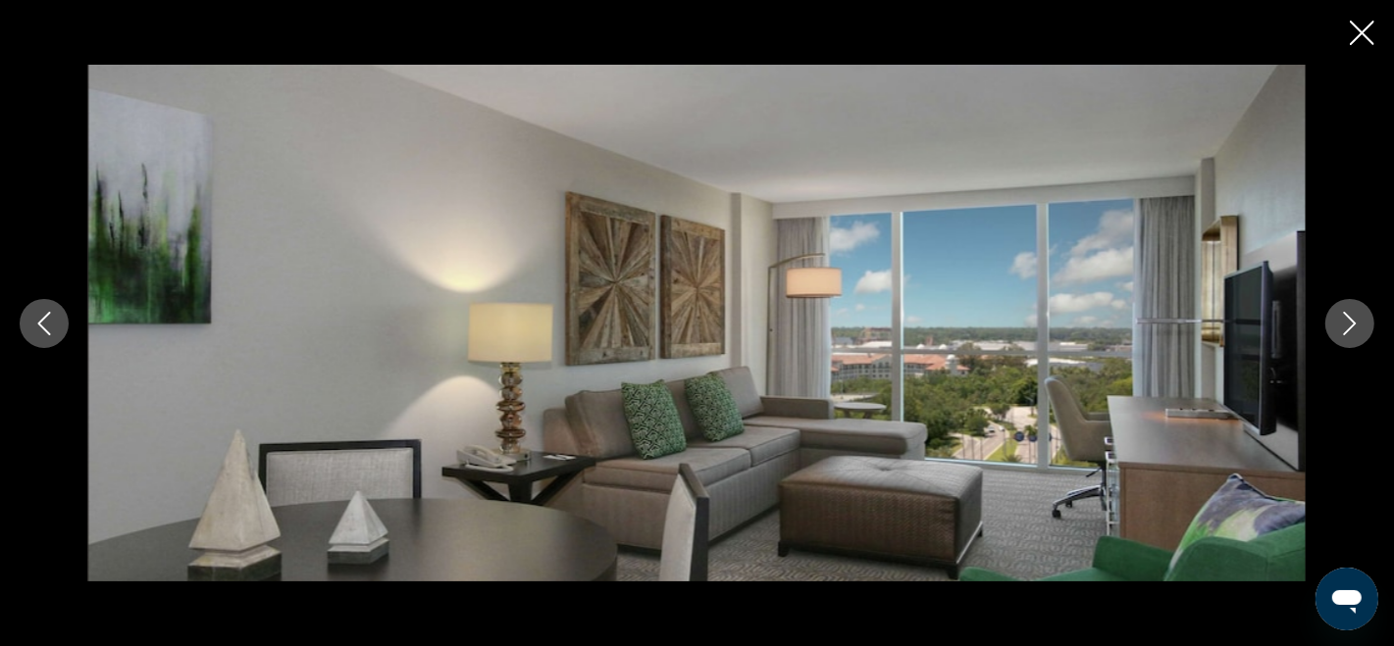
click at [1344, 333] on icon "Next image" at bounding box center [1350, 324] width 13 height 24
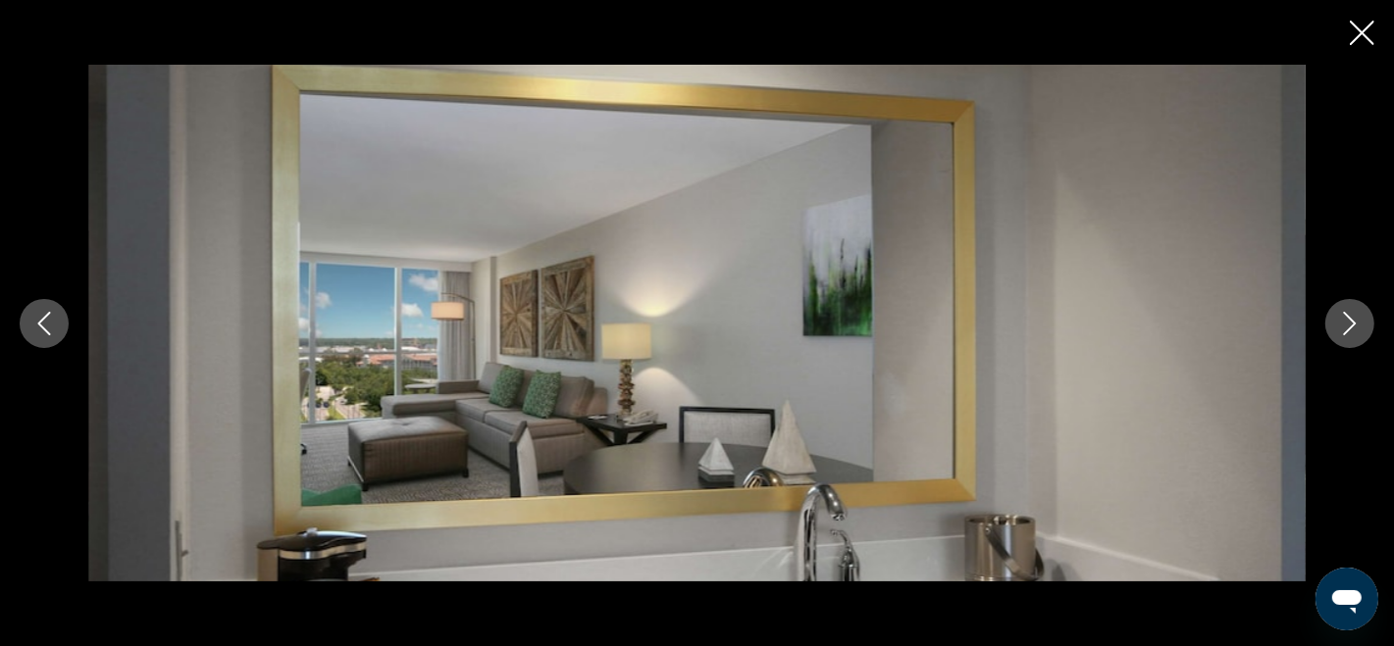
click at [1344, 332] on icon "Next image" at bounding box center [1350, 324] width 24 height 24
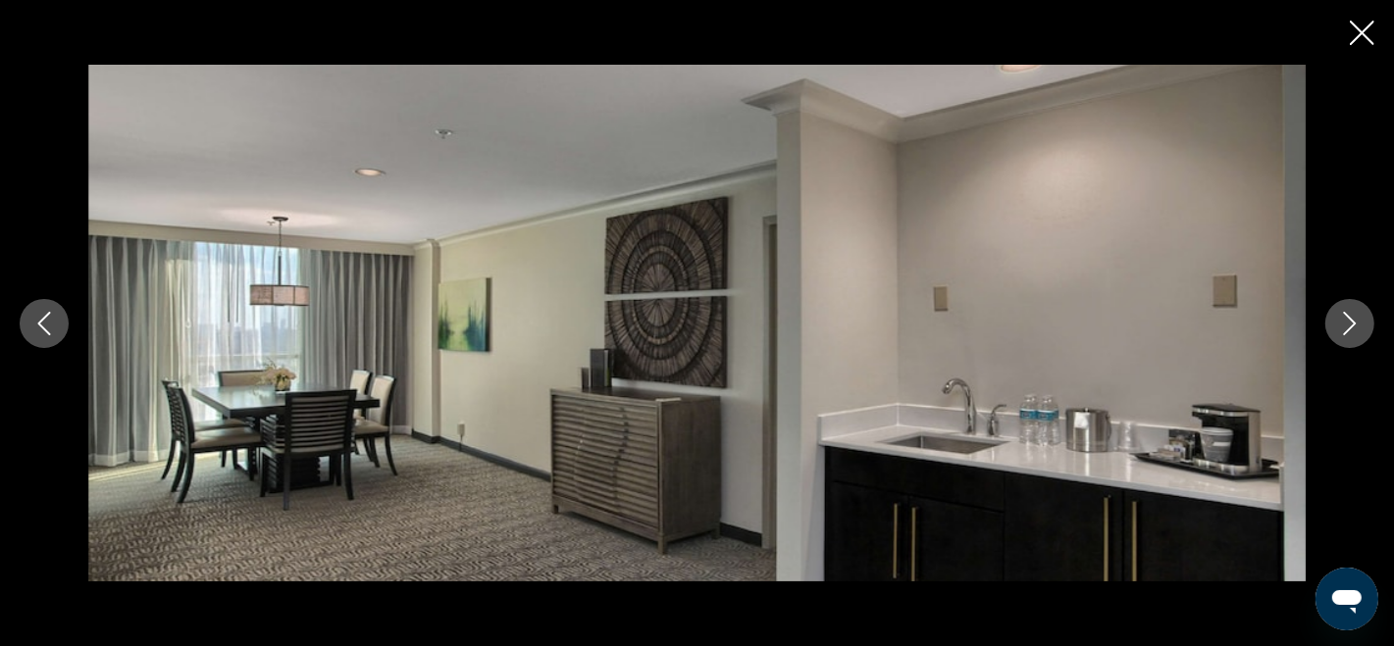
click at [1344, 330] on icon "Next image" at bounding box center [1350, 324] width 24 height 24
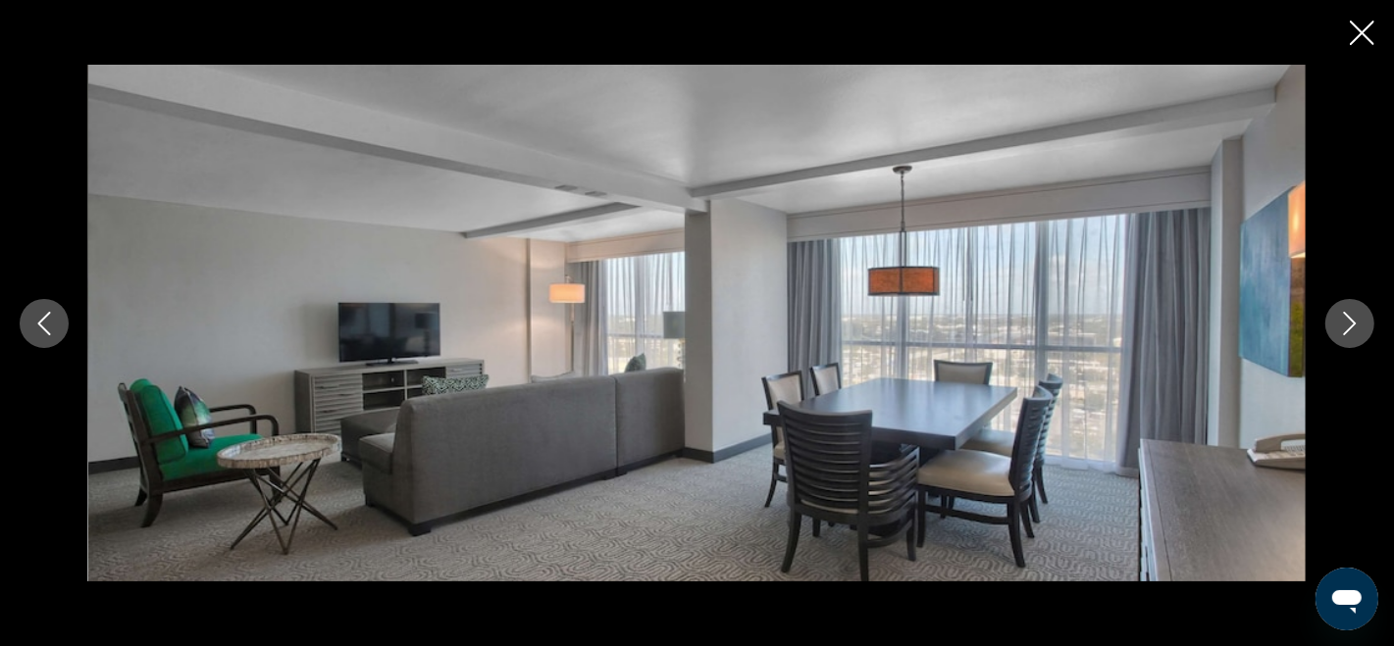
click at [1344, 328] on icon "Next image" at bounding box center [1350, 324] width 24 height 24
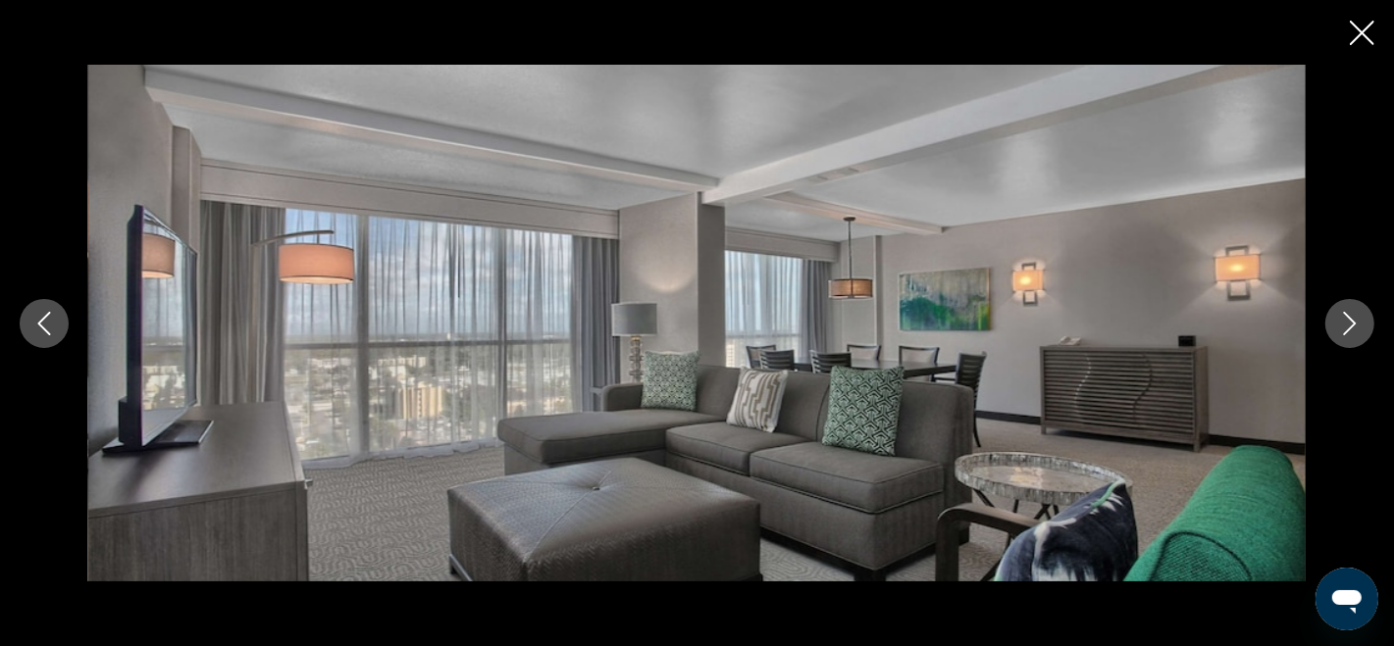
click at [1344, 328] on icon "Next image" at bounding box center [1350, 324] width 24 height 24
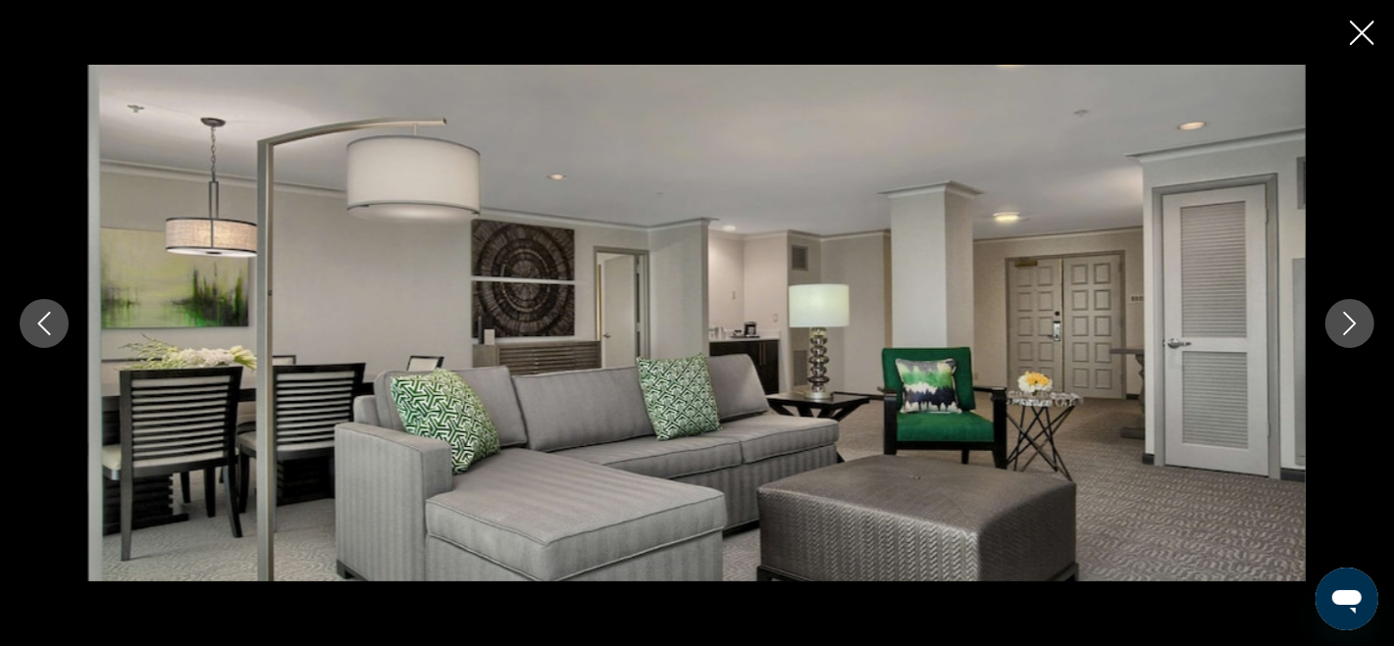
click at [1344, 326] on icon "Next image" at bounding box center [1350, 324] width 24 height 24
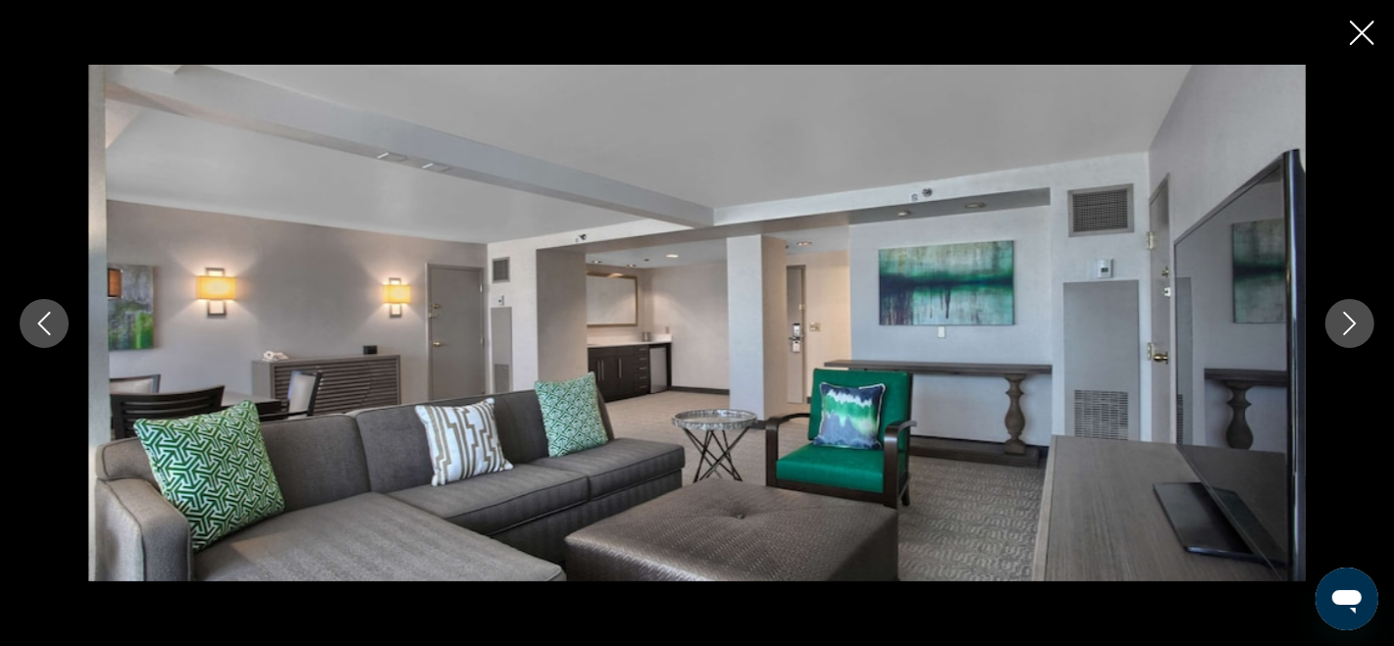
click at [1344, 326] on icon "Next image" at bounding box center [1350, 324] width 24 height 24
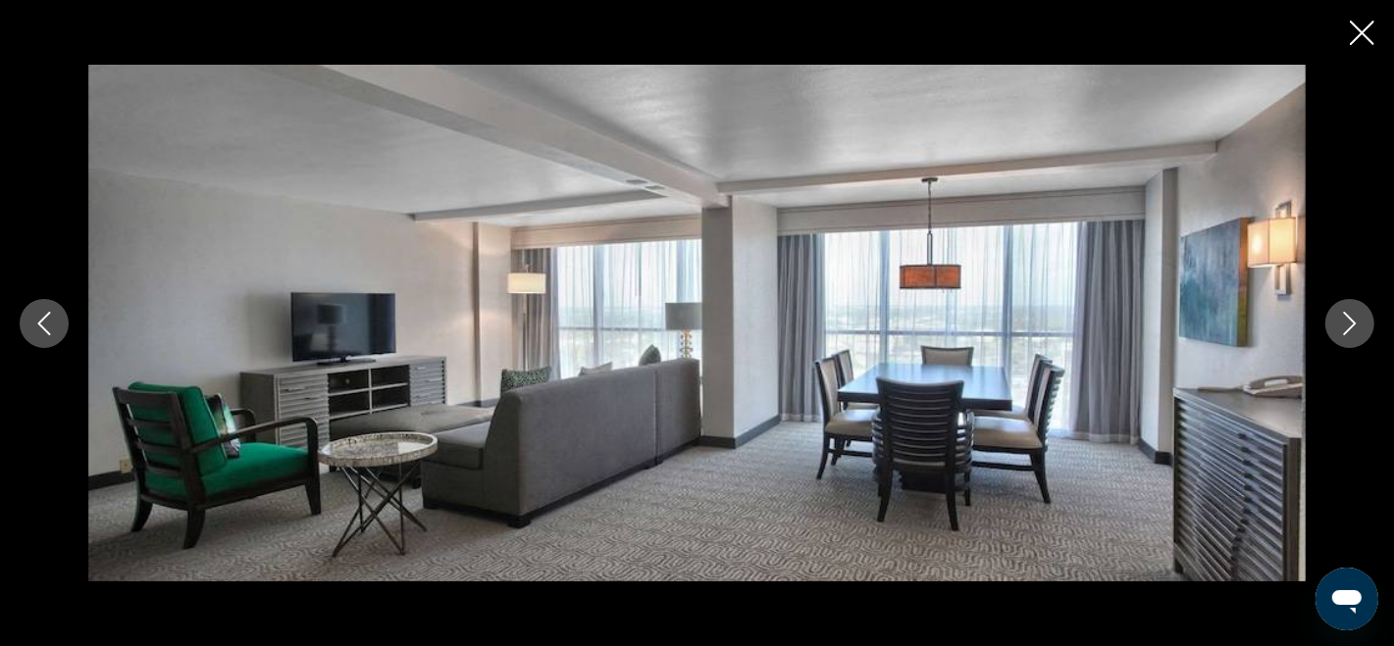
click at [1344, 326] on icon "Next image" at bounding box center [1350, 324] width 24 height 24
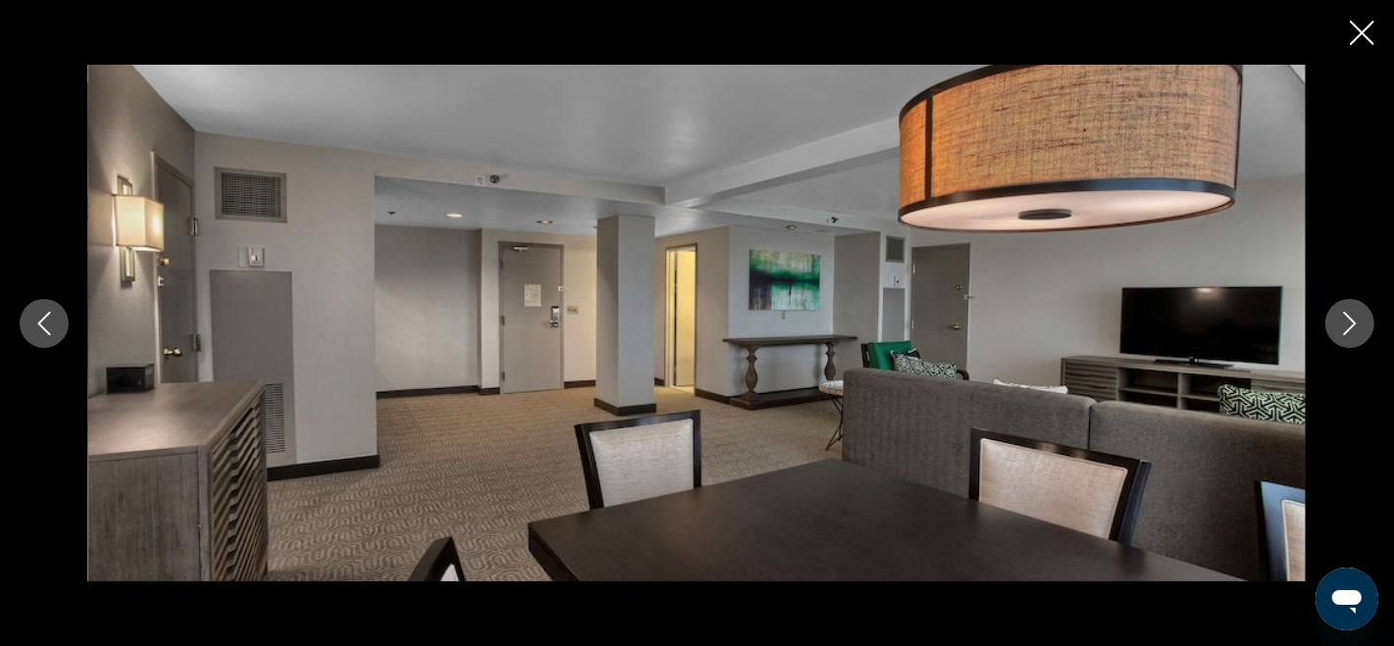
click at [1344, 326] on icon "Next image" at bounding box center [1350, 324] width 24 height 24
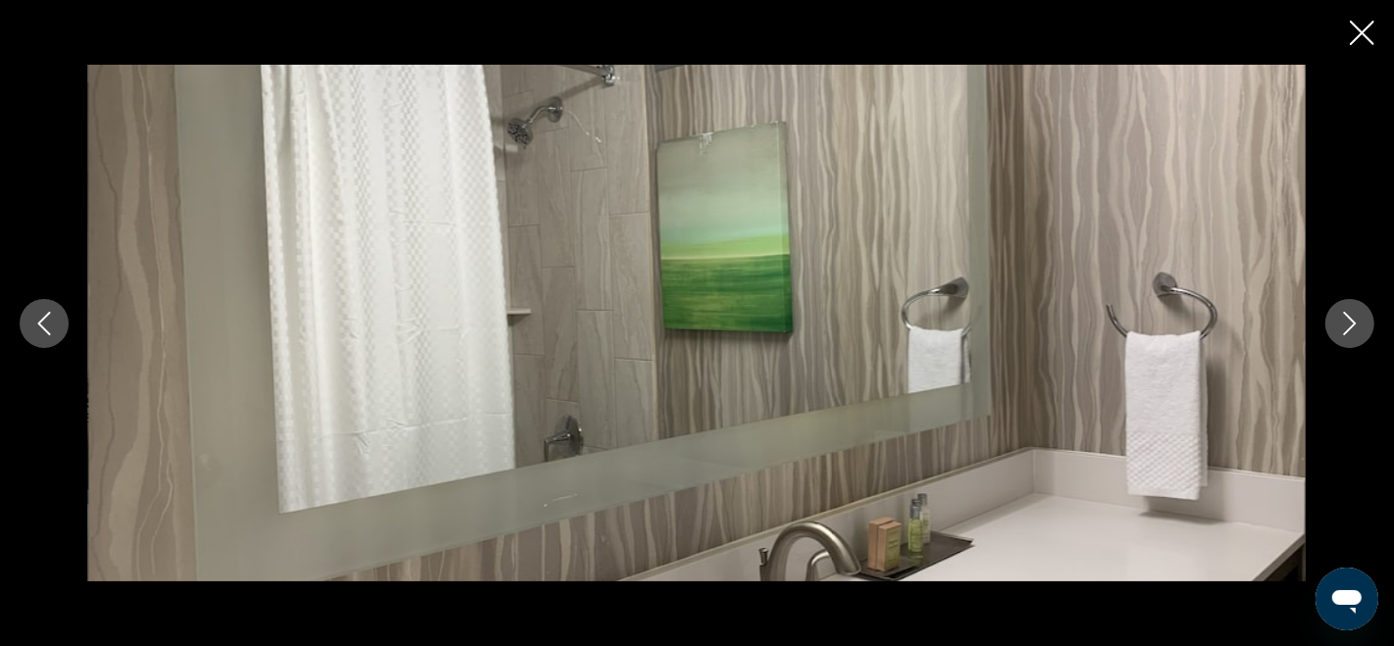
click at [1344, 326] on icon "Next image" at bounding box center [1350, 324] width 24 height 24
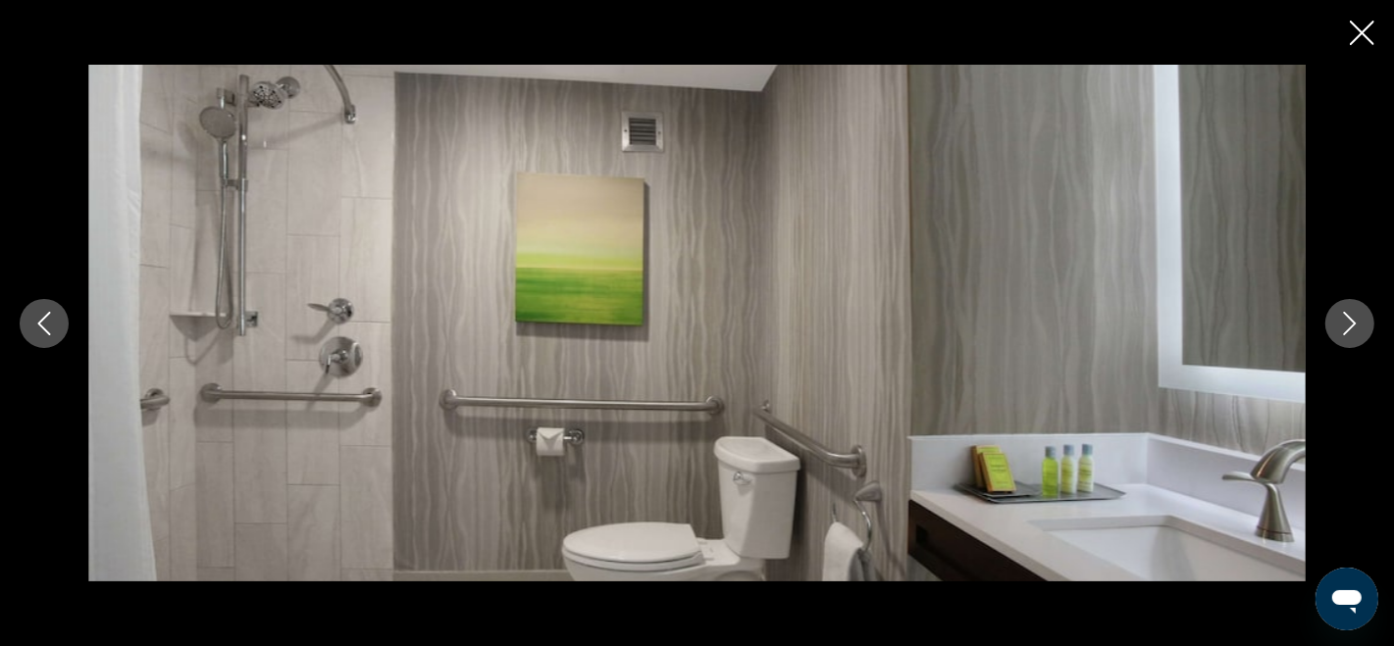
click at [1366, 39] on icon "Close slideshow" at bounding box center [1362, 33] width 25 height 25
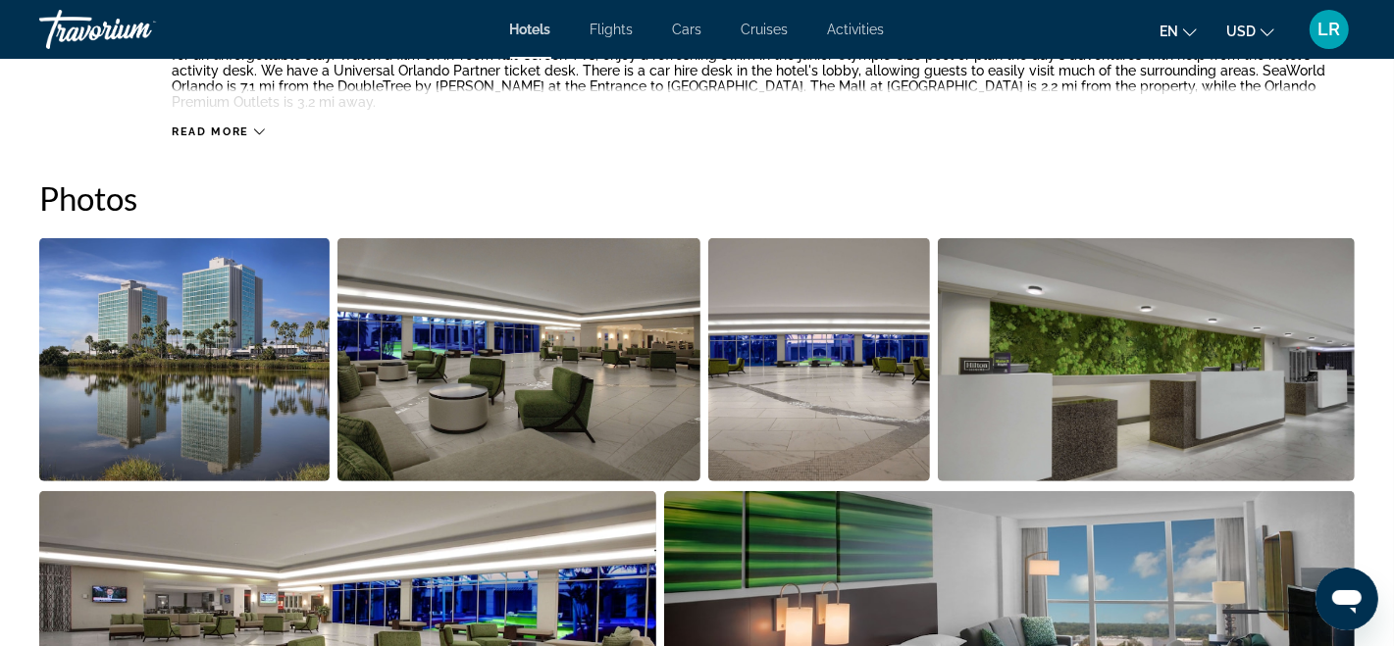
click at [261, 127] on icon "Main content" at bounding box center [259, 132] width 11 height 11
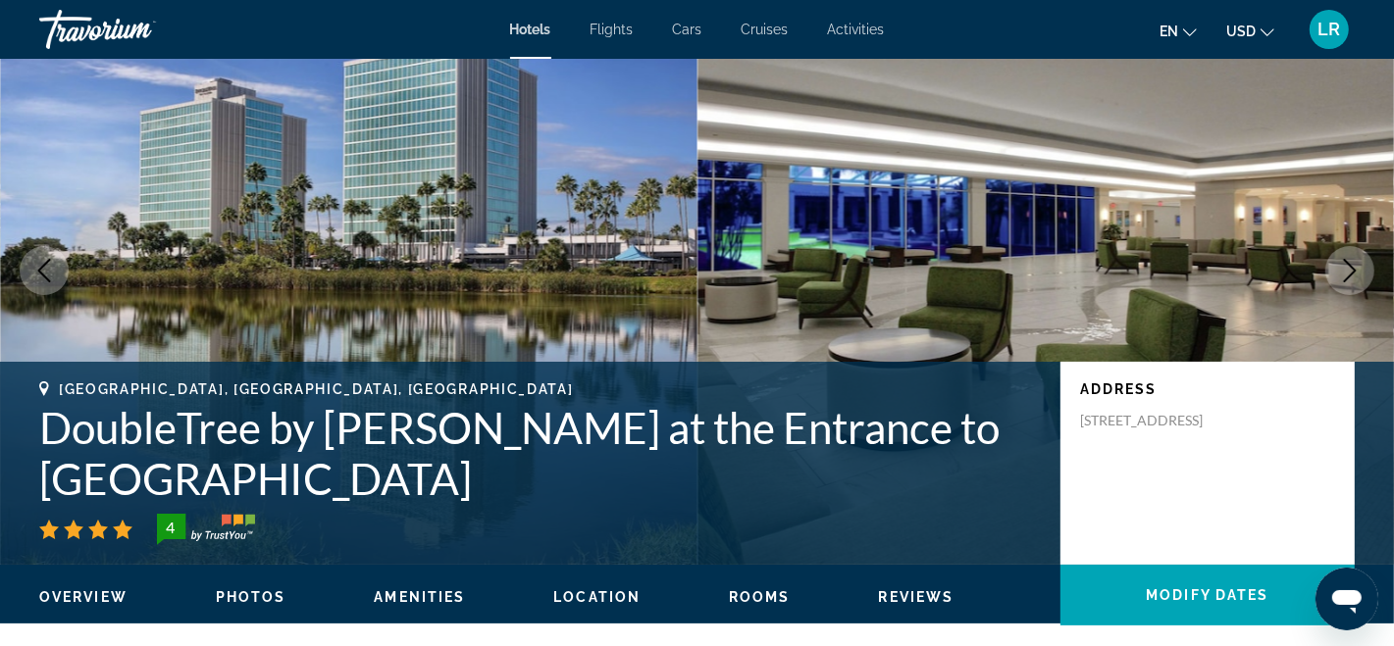
scroll to position [0, 0]
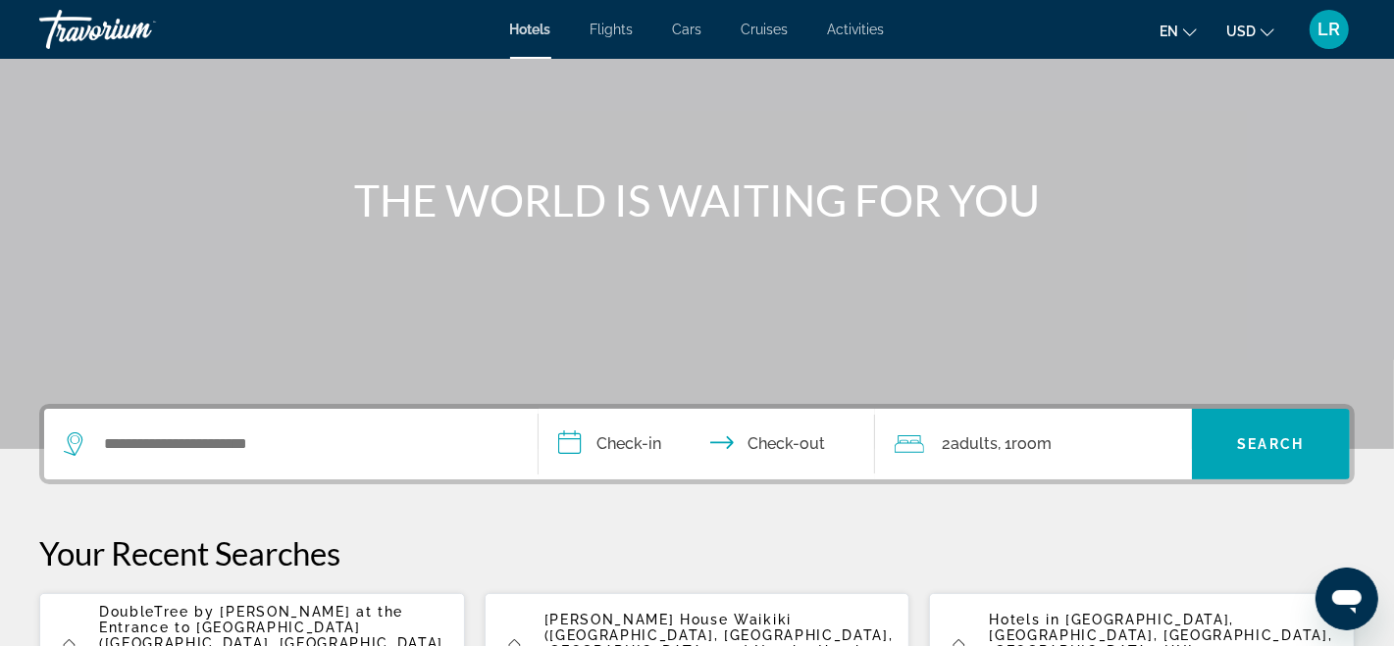
scroll to position [171, 0]
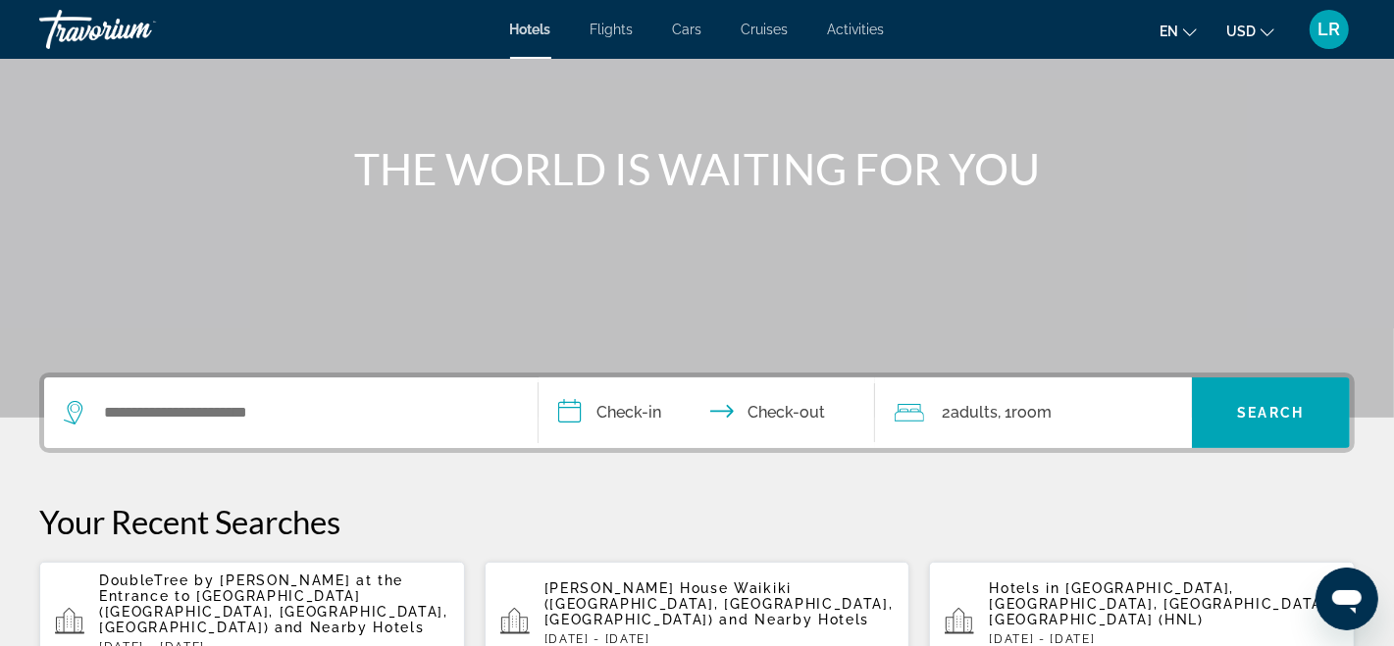
click at [97, 404] on div "Search widget" at bounding box center [286, 412] width 444 height 29
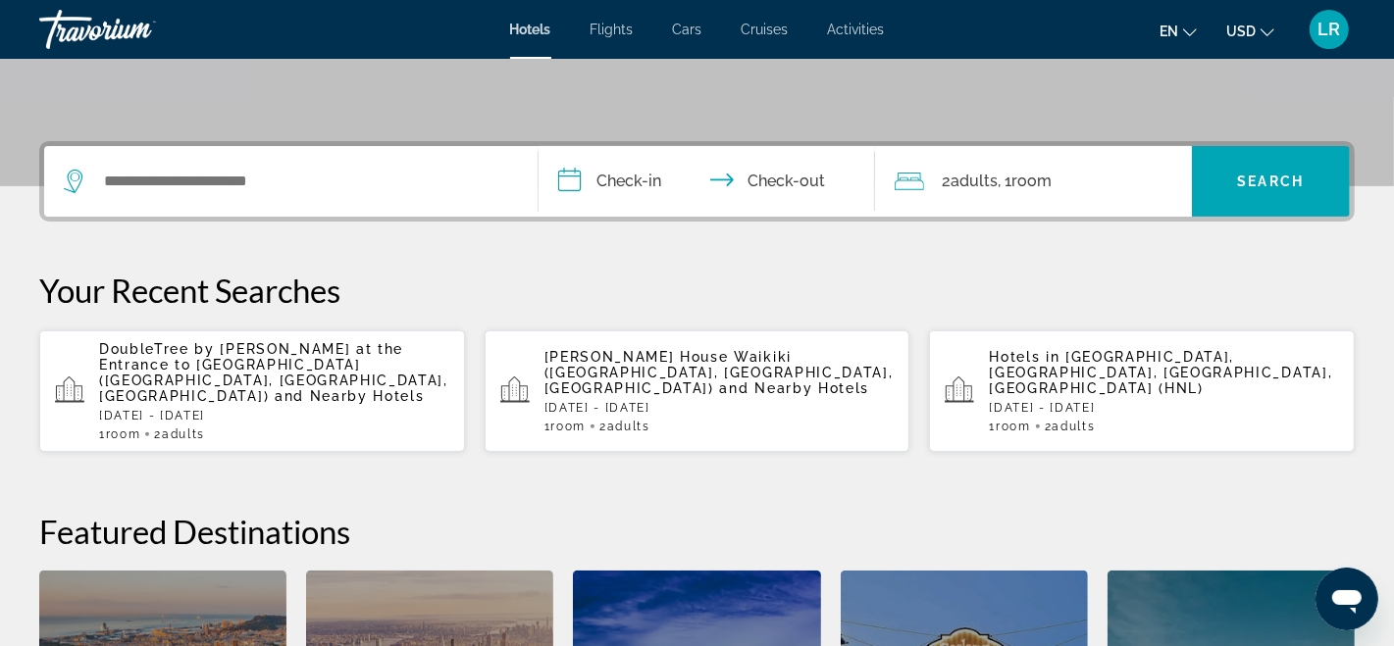
scroll to position [406, 0]
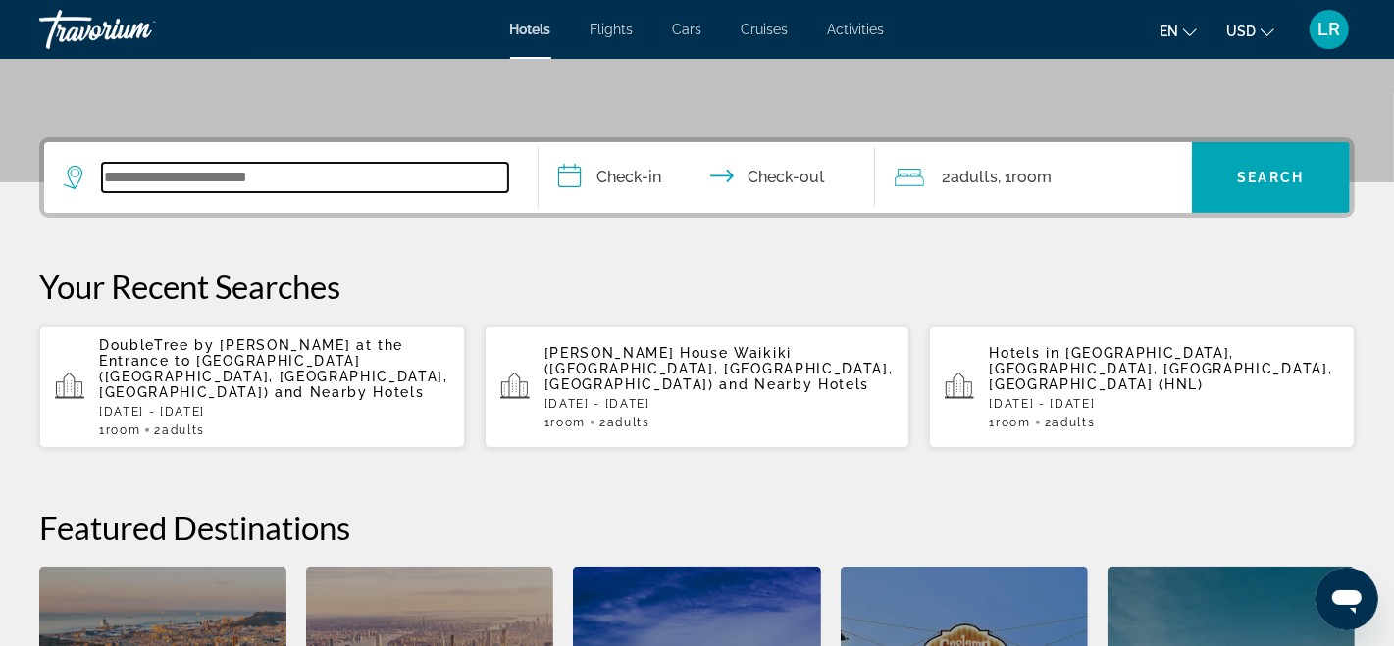
drag, startPoint x: 113, startPoint y: 172, endPoint x: 217, endPoint y: 243, distance: 126.3
click at [115, 172] on input "Search widget" at bounding box center [305, 177] width 406 height 29
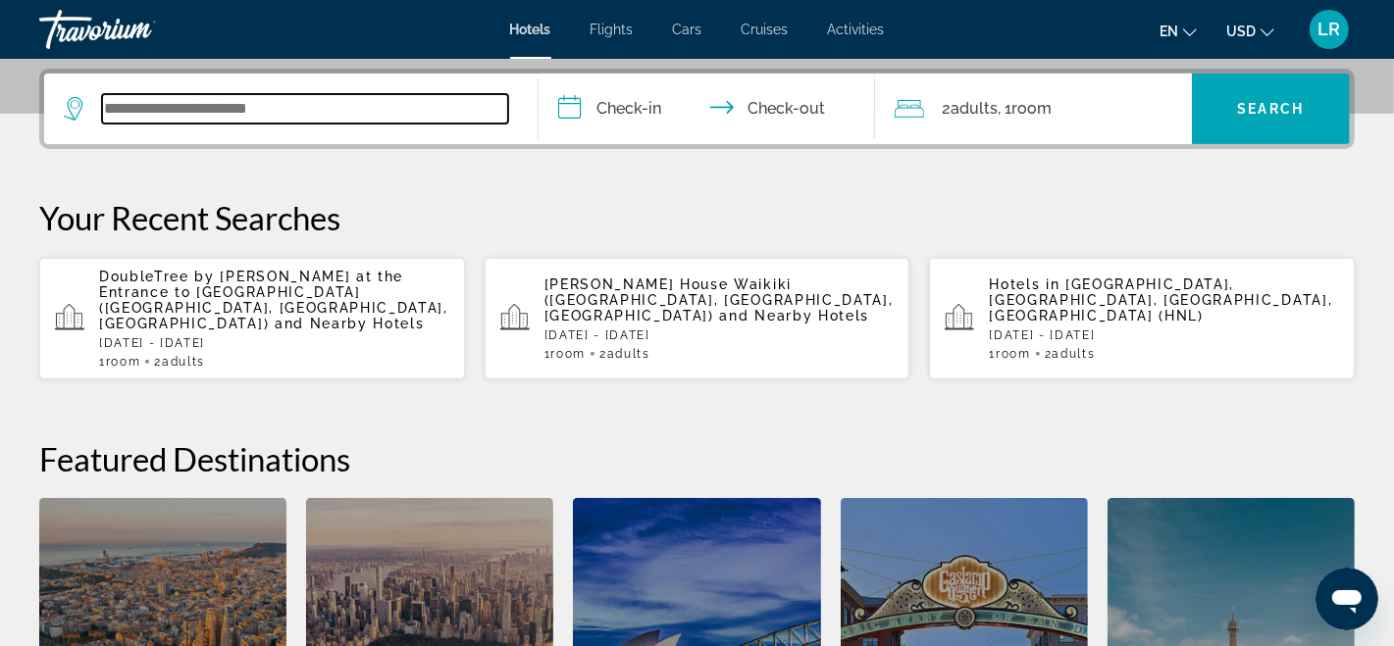
scroll to position [479, 0]
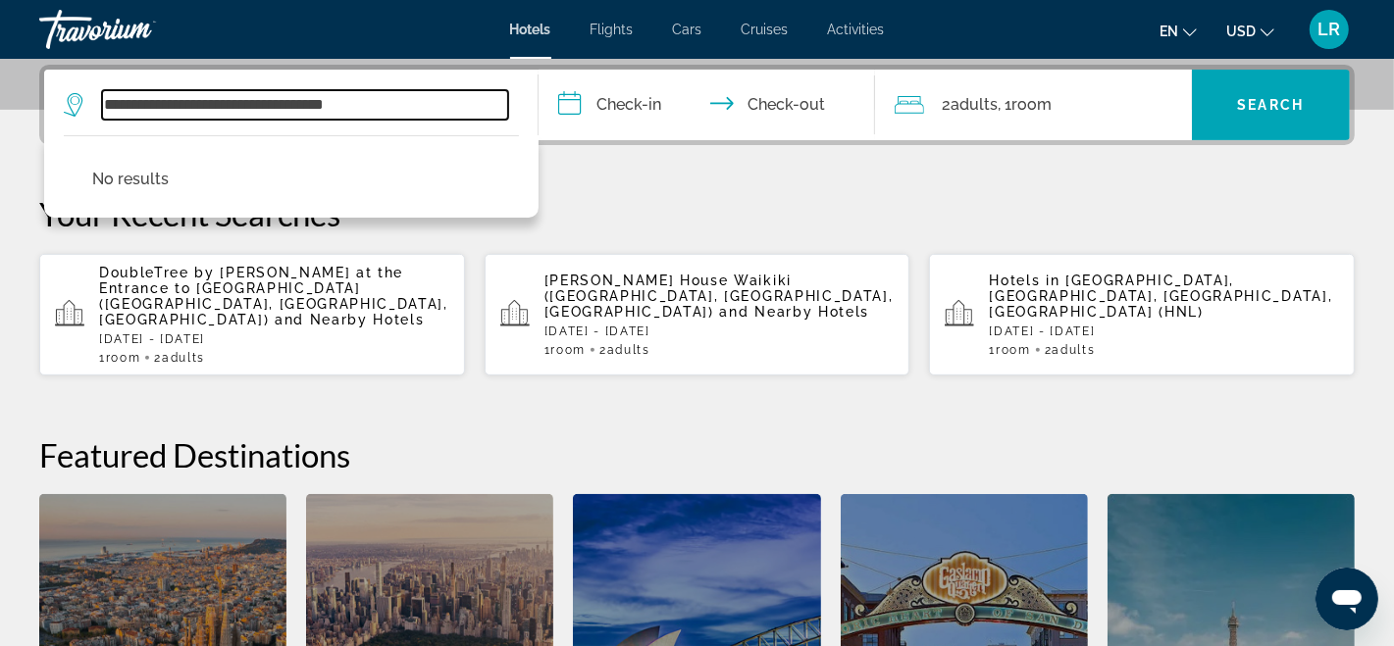
type input "**********"
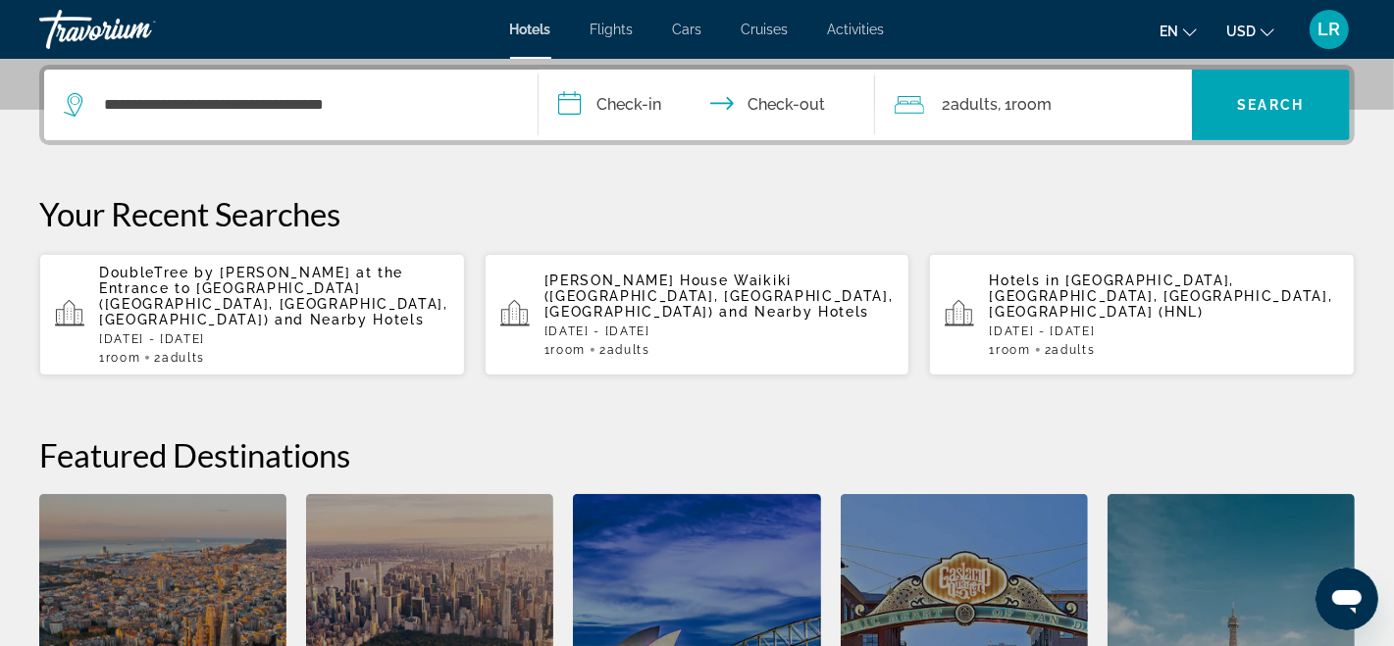
click at [570, 101] on input "**********" at bounding box center [711, 108] width 344 height 77
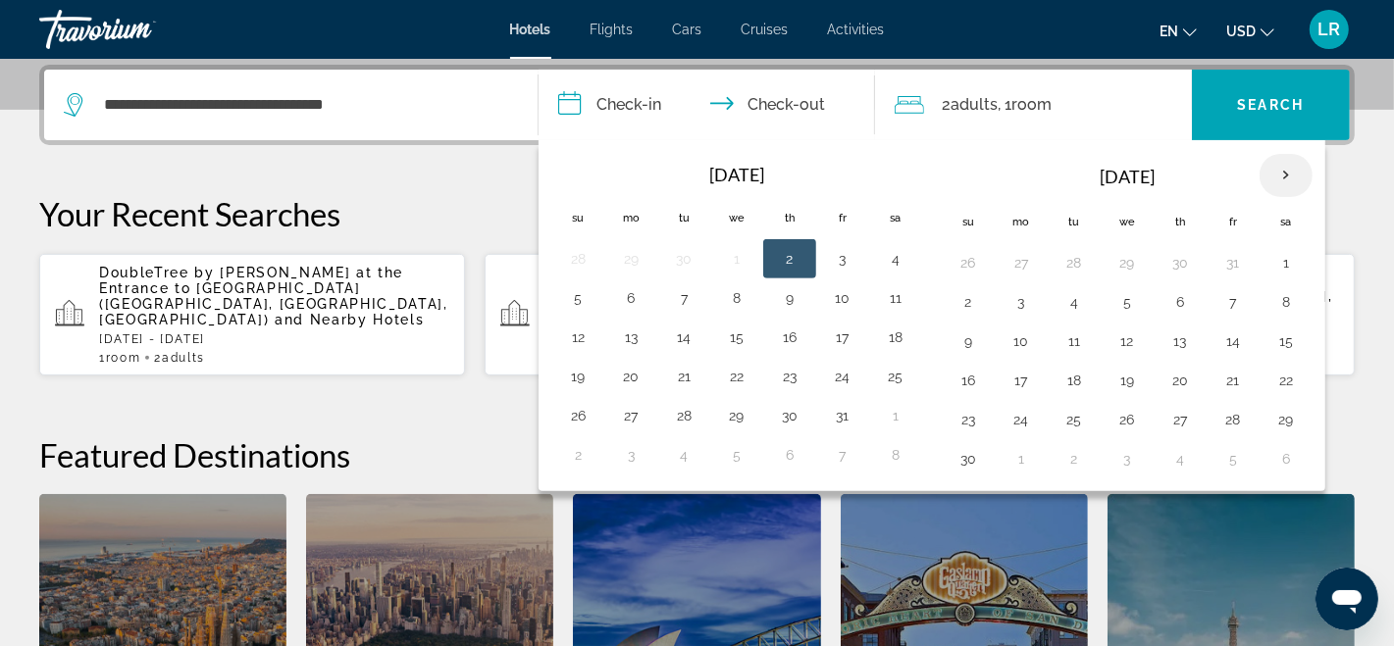
click at [1275, 181] on th "Next month" at bounding box center [1286, 175] width 53 height 43
click at [1275, 162] on th "Next month" at bounding box center [1286, 175] width 53 height 43
click at [1274, 162] on th "Next month" at bounding box center [1286, 175] width 53 height 43
click at [1170, 408] on button "26" at bounding box center [1179, 419] width 31 height 27
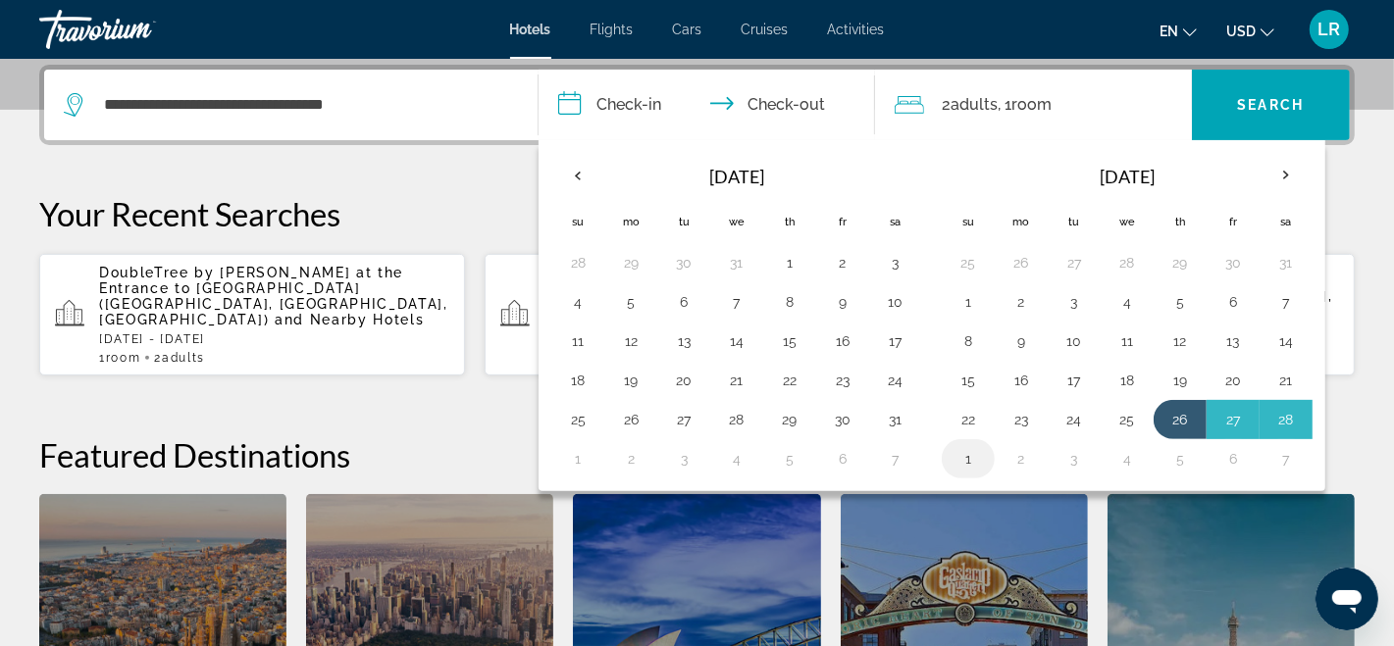
click at [962, 449] on button "1" at bounding box center [968, 458] width 31 height 27
type input "**********"
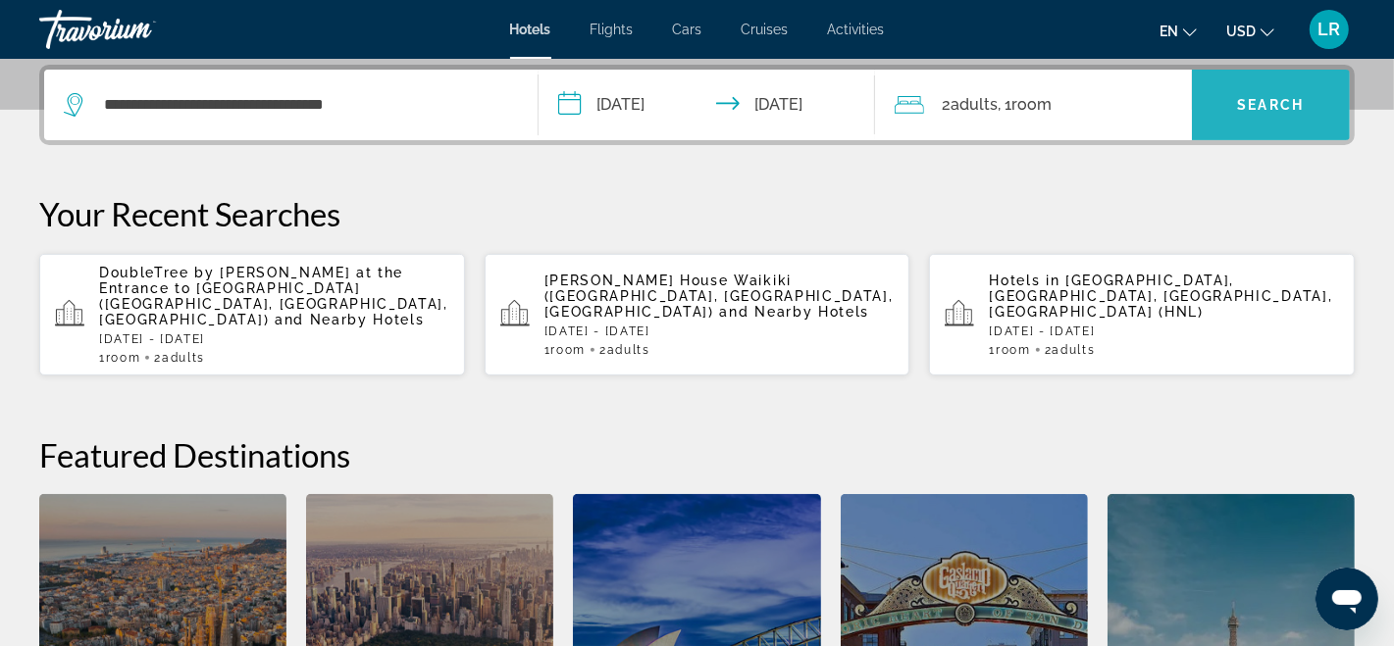
drag, startPoint x: 1266, startPoint y: 103, endPoint x: 1223, endPoint y: 118, distance: 45.6
click at [1266, 103] on span "Search" at bounding box center [1271, 105] width 67 height 16
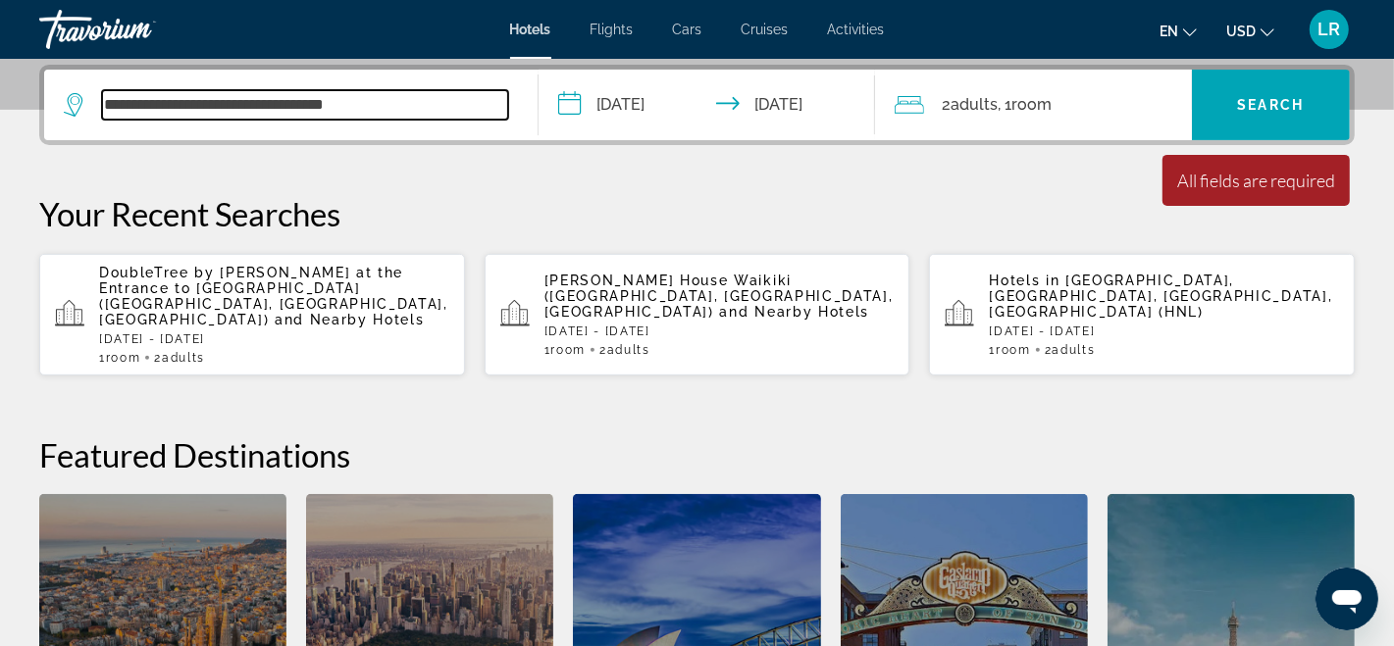
click at [401, 106] on input "**********" at bounding box center [305, 104] width 406 height 29
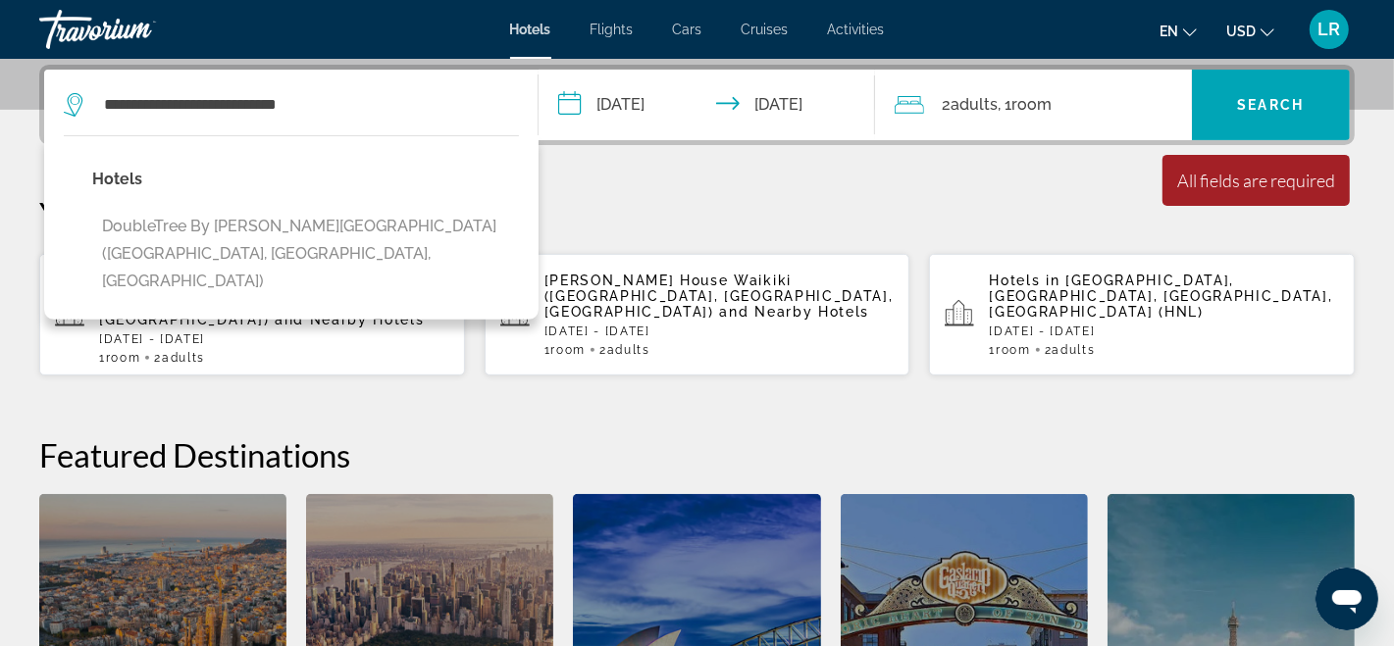
drag, startPoint x: 279, startPoint y: 213, endPoint x: 290, endPoint y: 226, distance: 17.4
click at [281, 212] on button "DoubleTree by [PERSON_NAME][GEOGRAPHIC_DATA] ([GEOGRAPHIC_DATA], [GEOGRAPHIC_DA…" at bounding box center [305, 254] width 427 height 92
type input "**********"
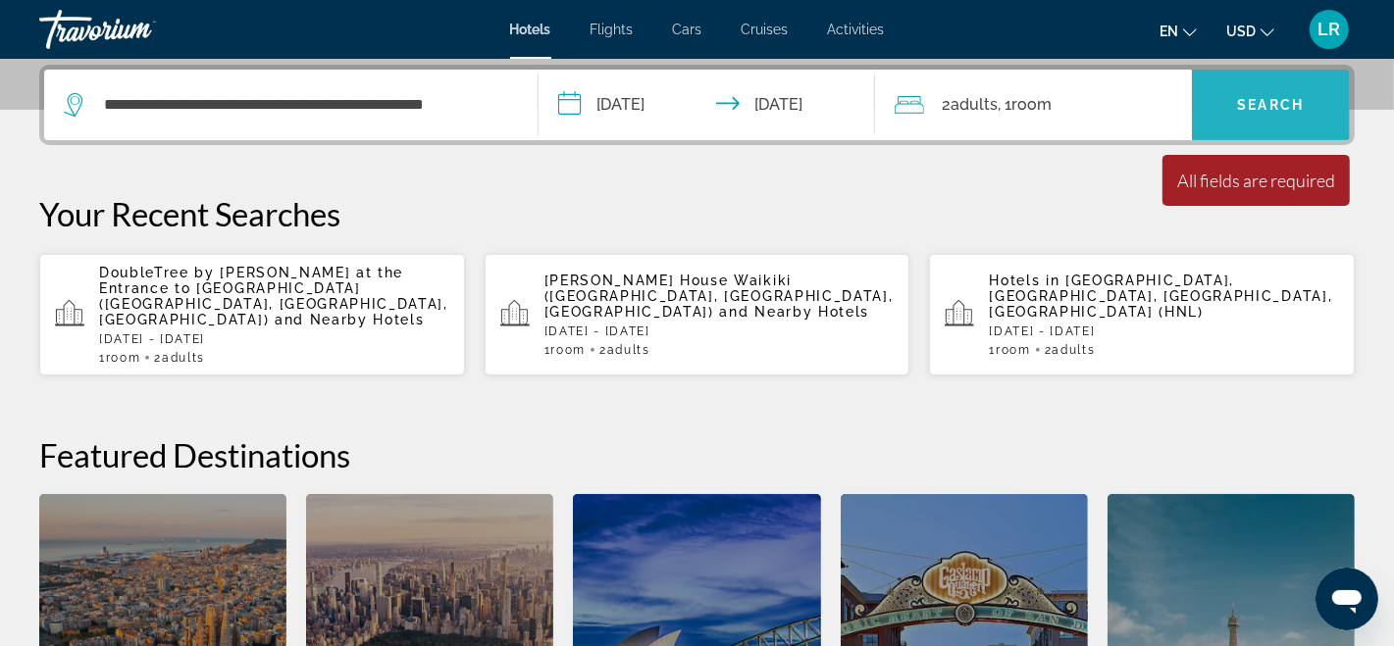
click at [1269, 89] on span "Search widget" at bounding box center [1271, 104] width 158 height 47
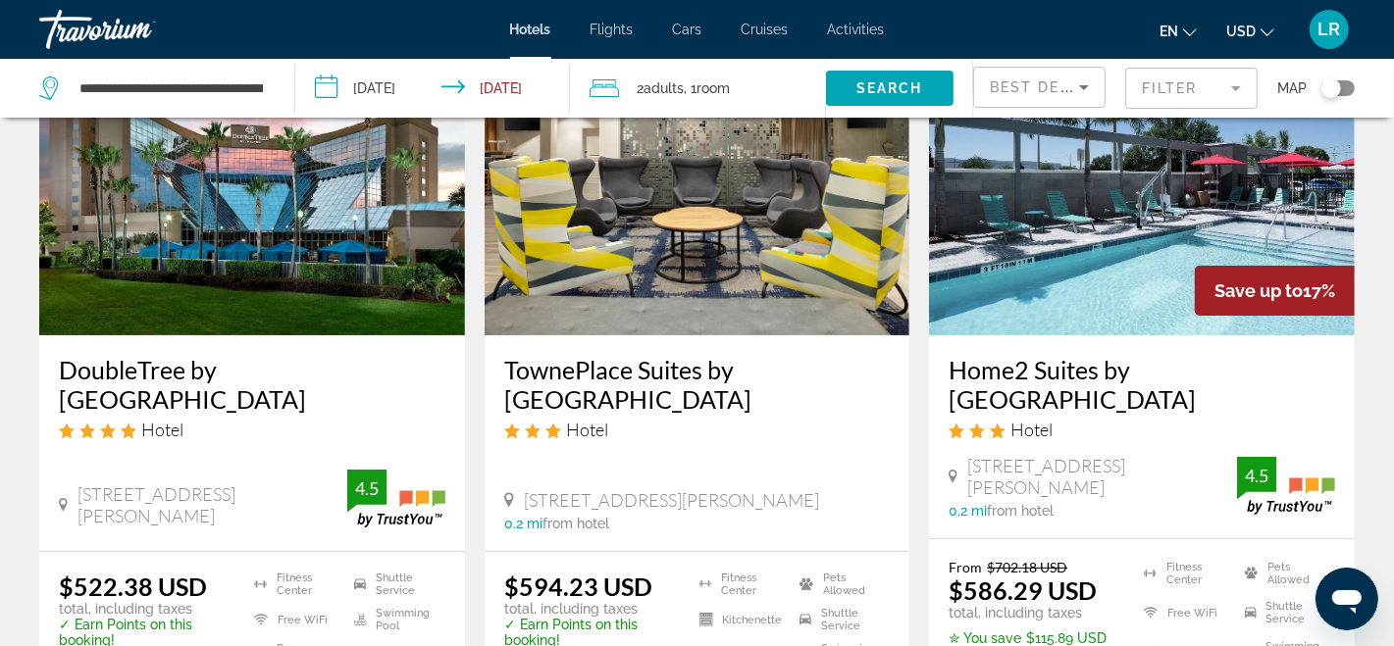
scroll to position [182, 0]
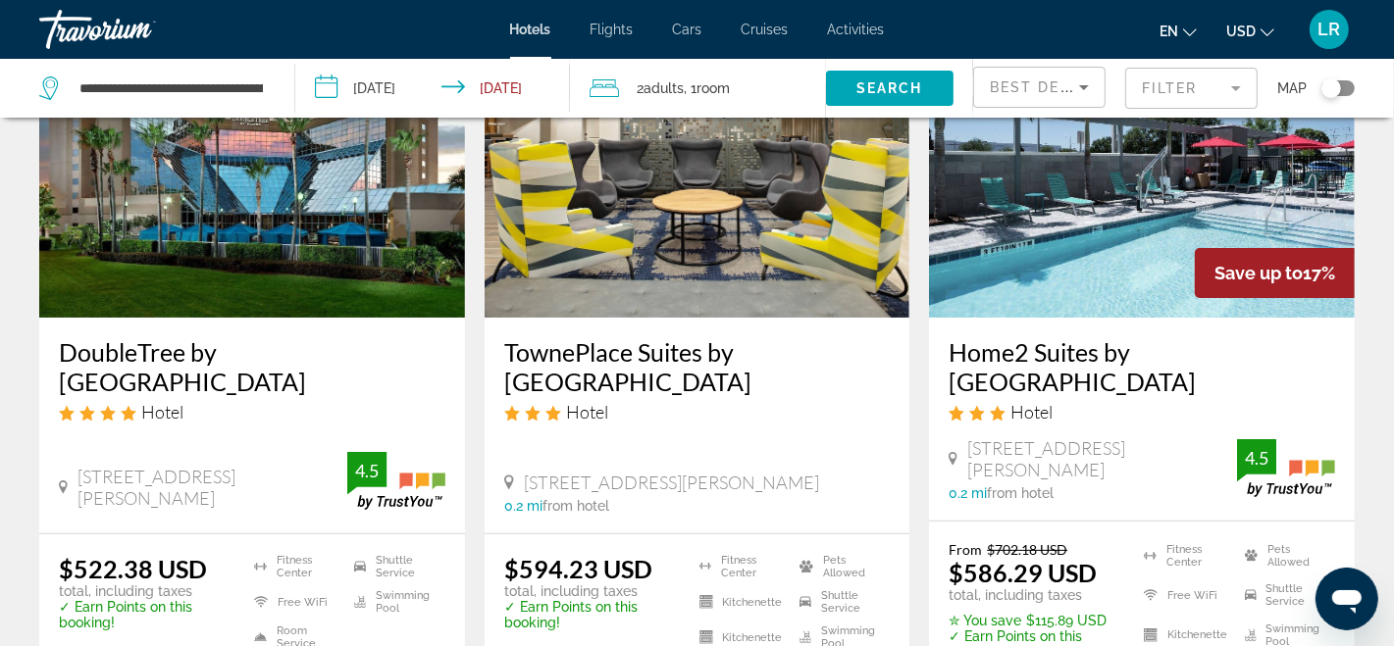
click at [276, 89] on app-destination-search "**********" at bounding box center [147, 88] width 295 height 59
click at [260, 81] on input "**********" at bounding box center [170, 88] width 187 height 29
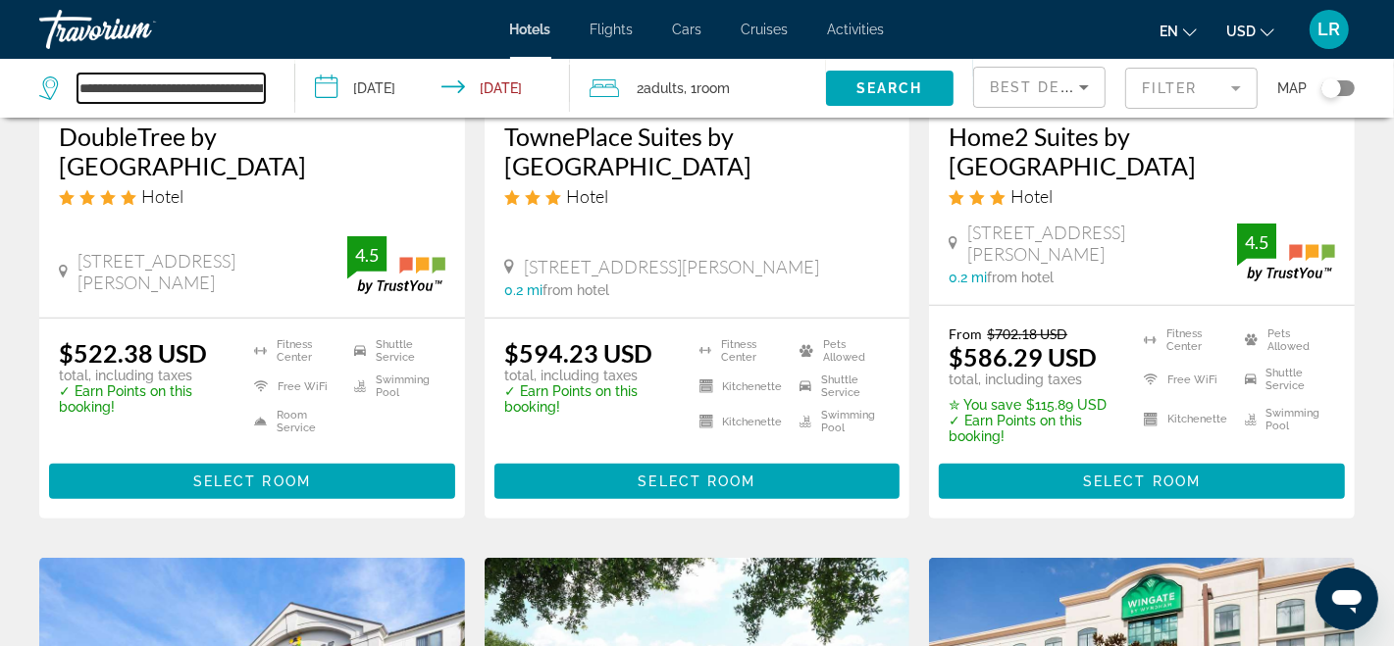
scroll to position [404, 0]
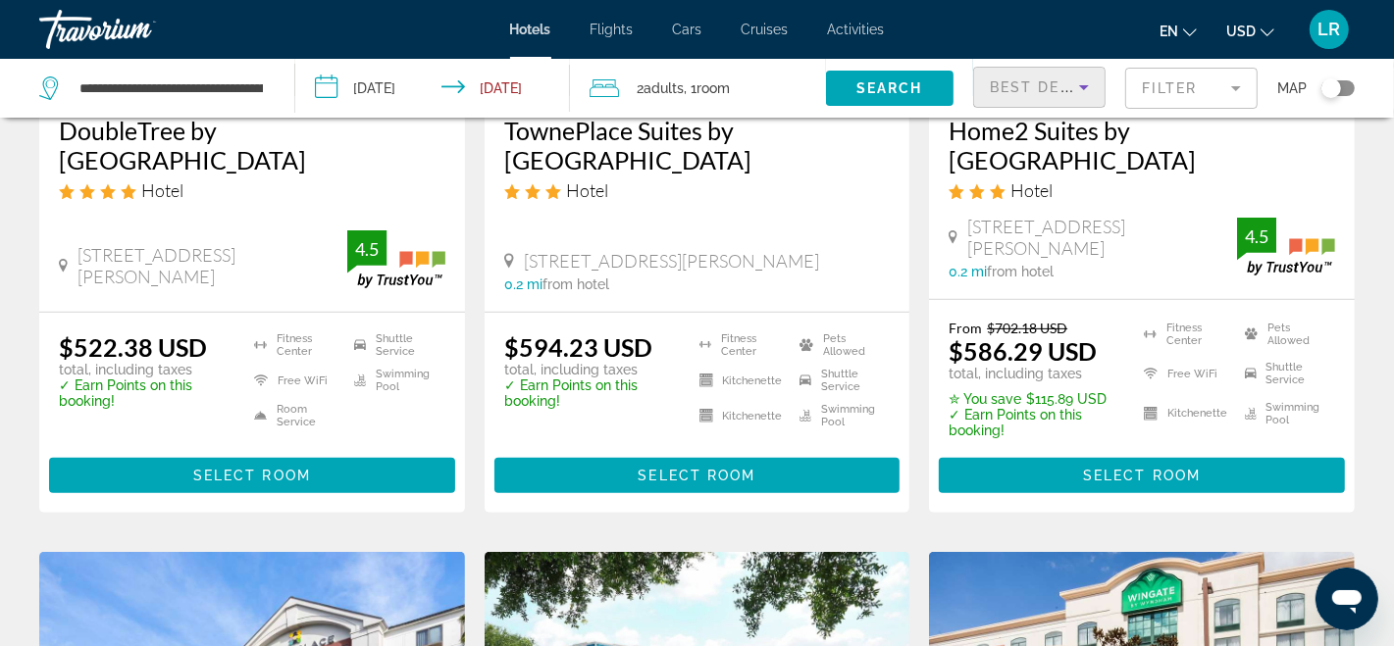
click at [1080, 87] on icon "Sort by" at bounding box center [1084, 88] width 24 height 24
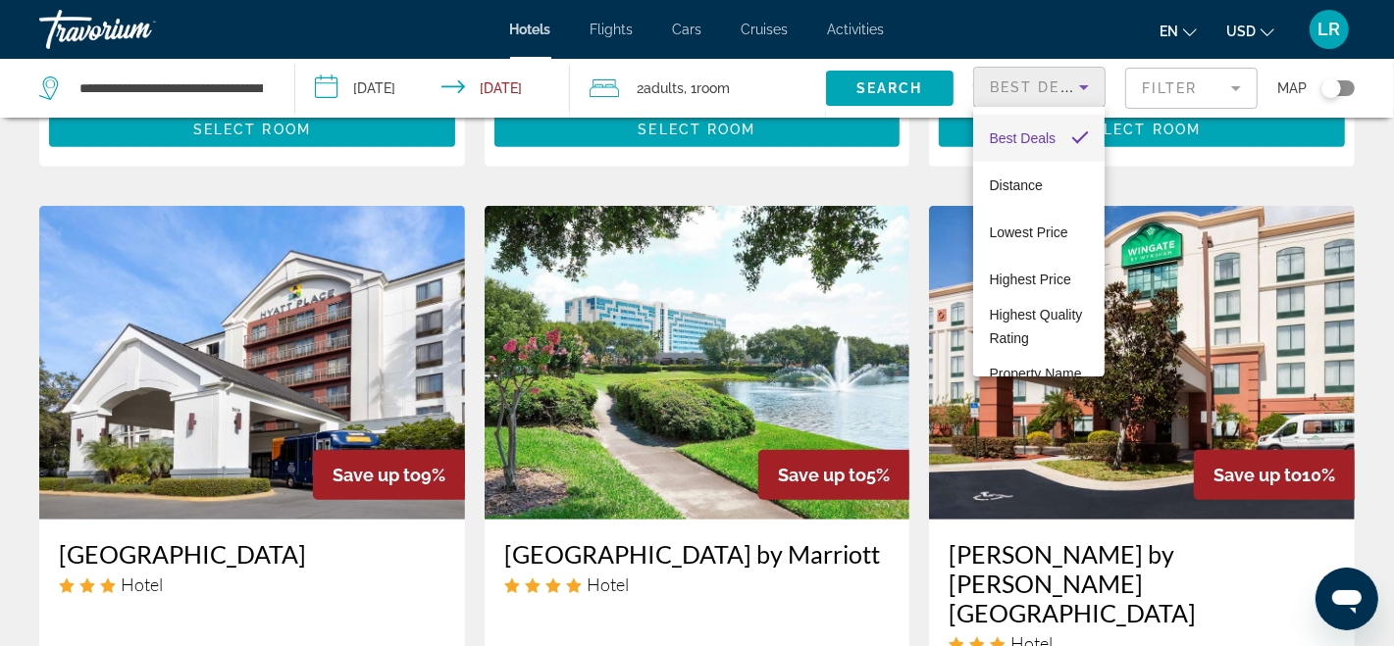
scroll to position [741, 0]
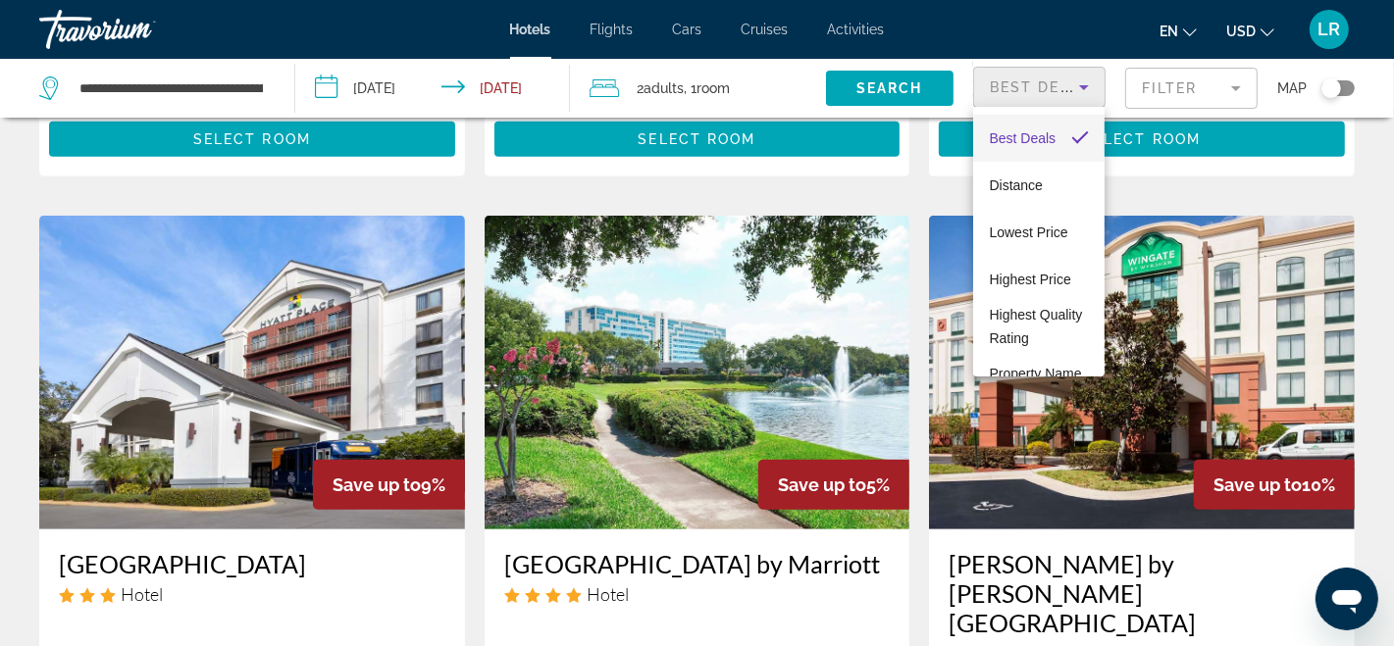
click at [1235, 87] on div at bounding box center [697, 323] width 1394 height 646
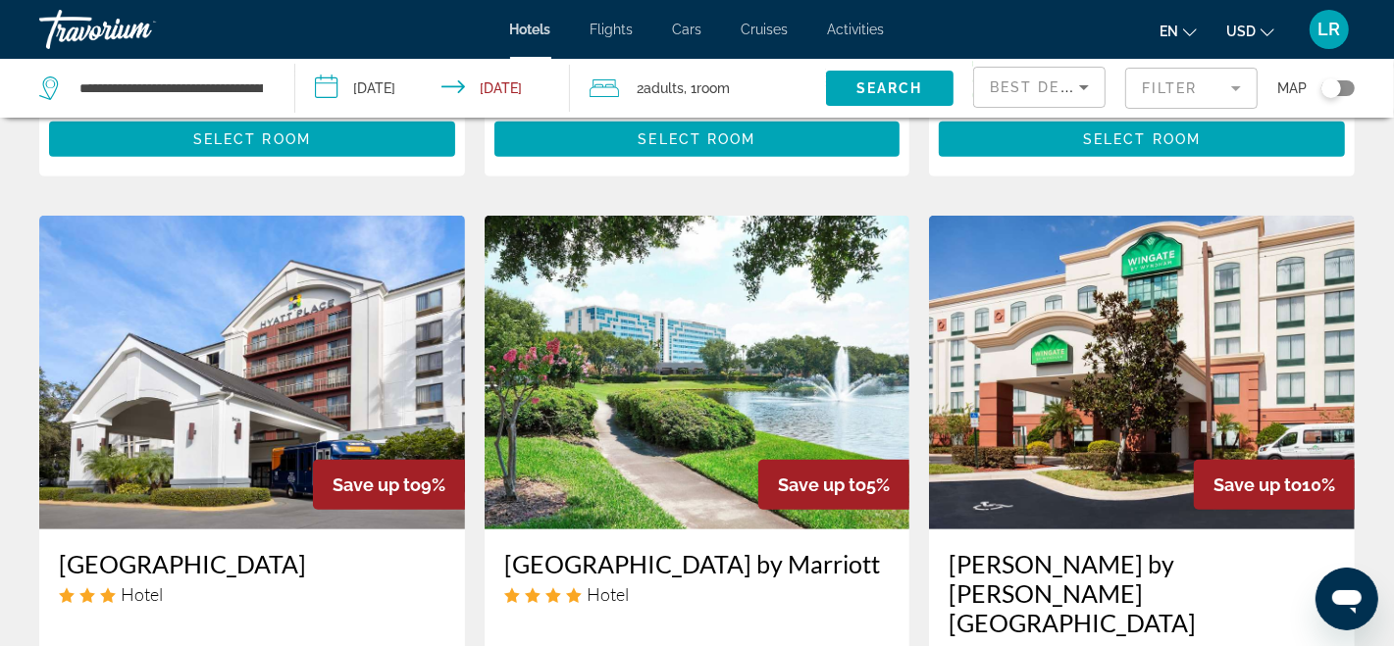
click at [1234, 82] on mat-form-field "Filter" at bounding box center [1191, 88] width 132 height 41
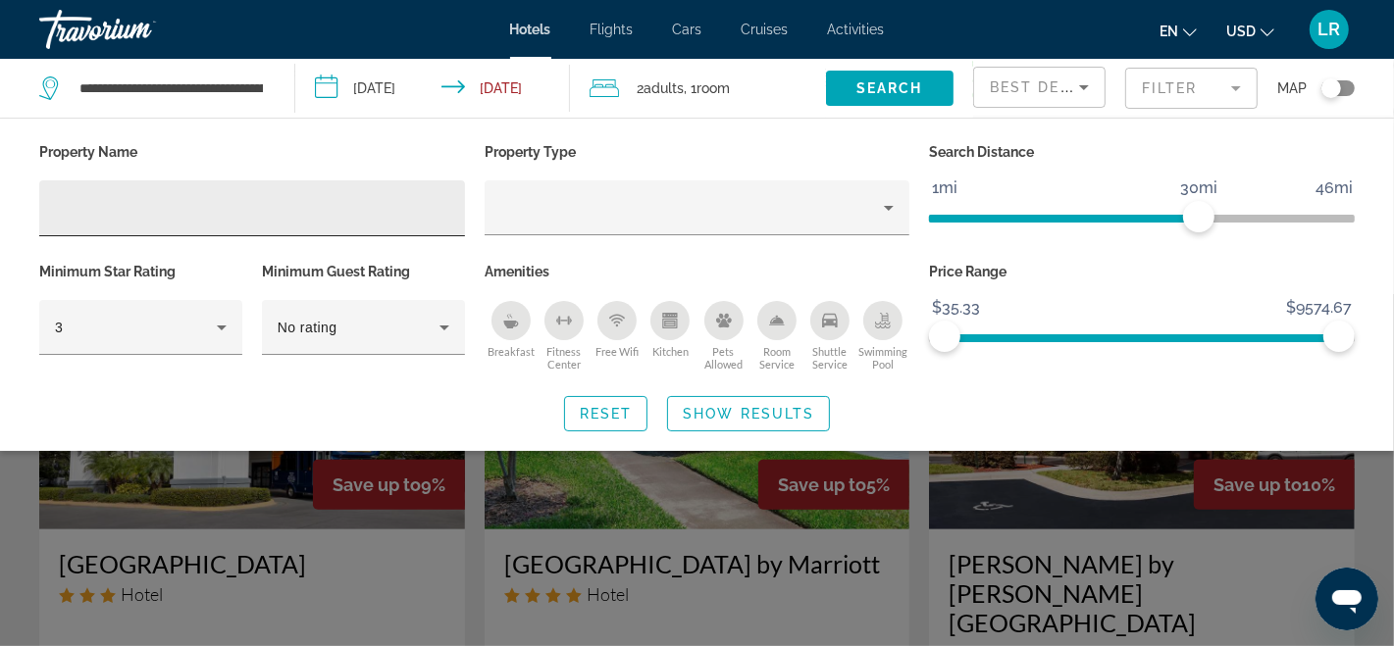
click at [46, 212] on div "Hotel Filters" at bounding box center [252, 208] width 426 height 56
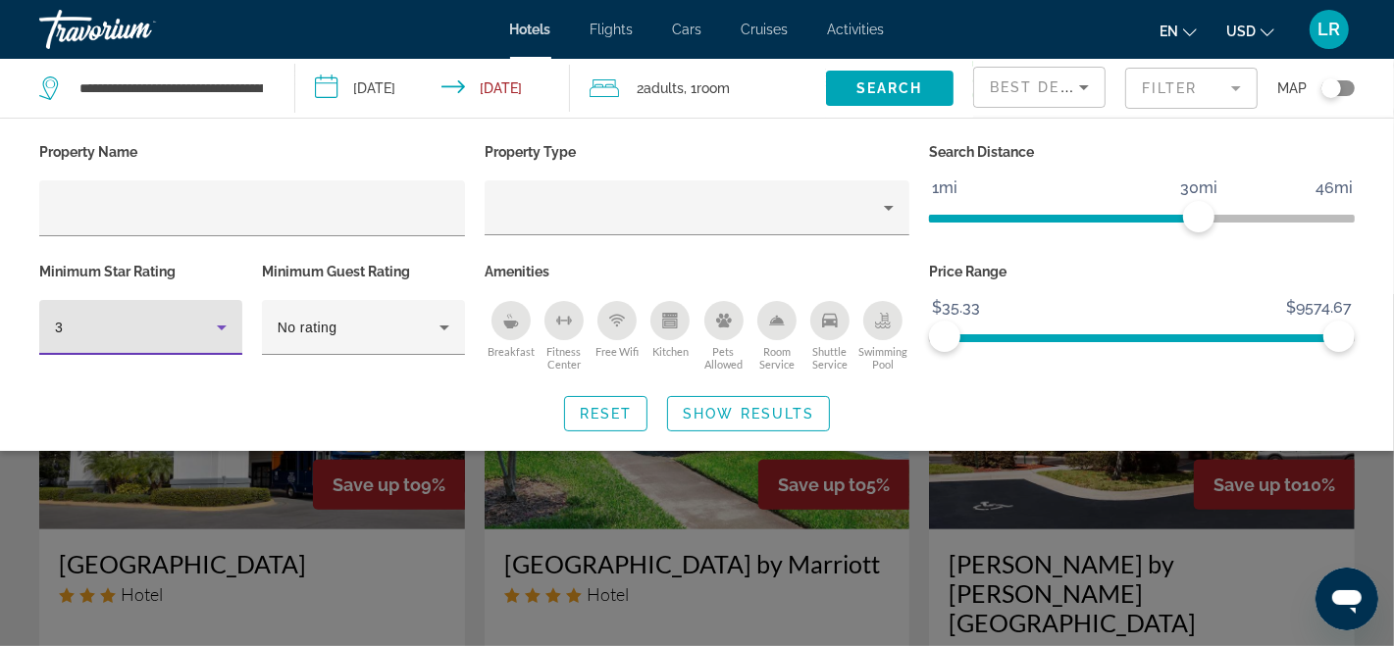
click at [231, 326] on icon "Hotel Filters" at bounding box center [222, 328] width 24 height 24
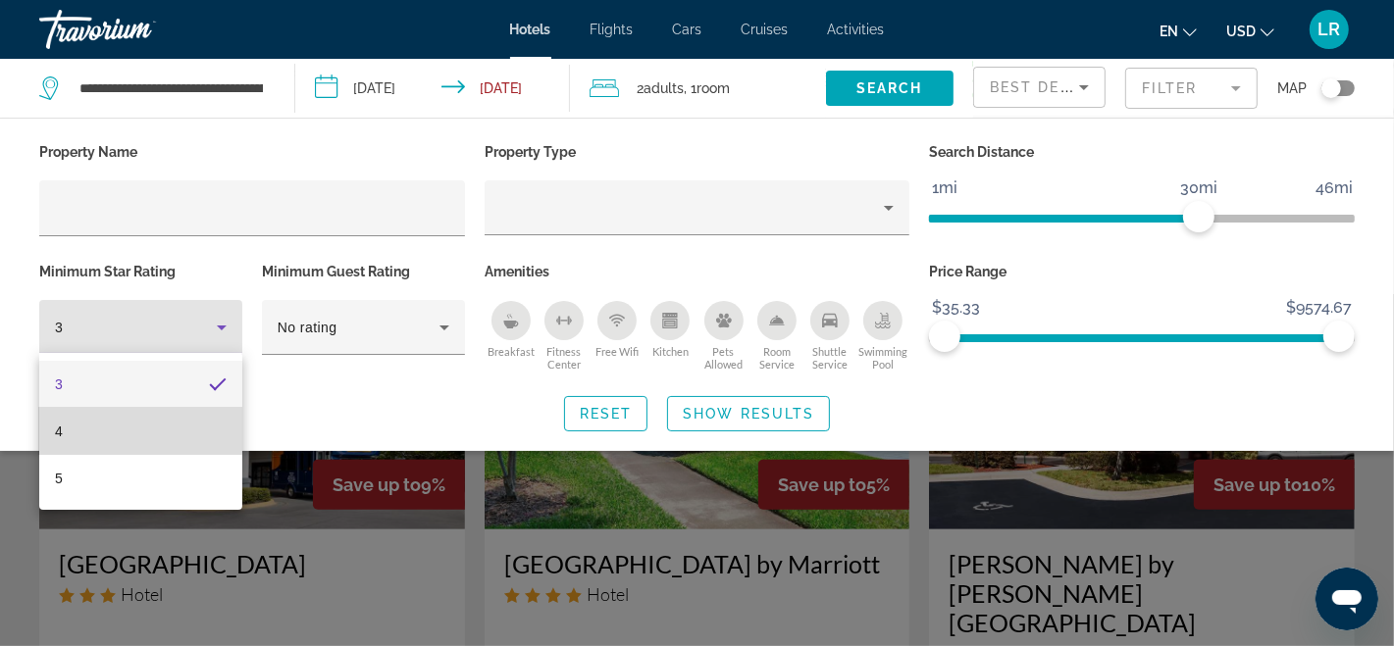
click at [79, 423] on mat-option "4" at bounding box center [140, 431] width 203 height 47
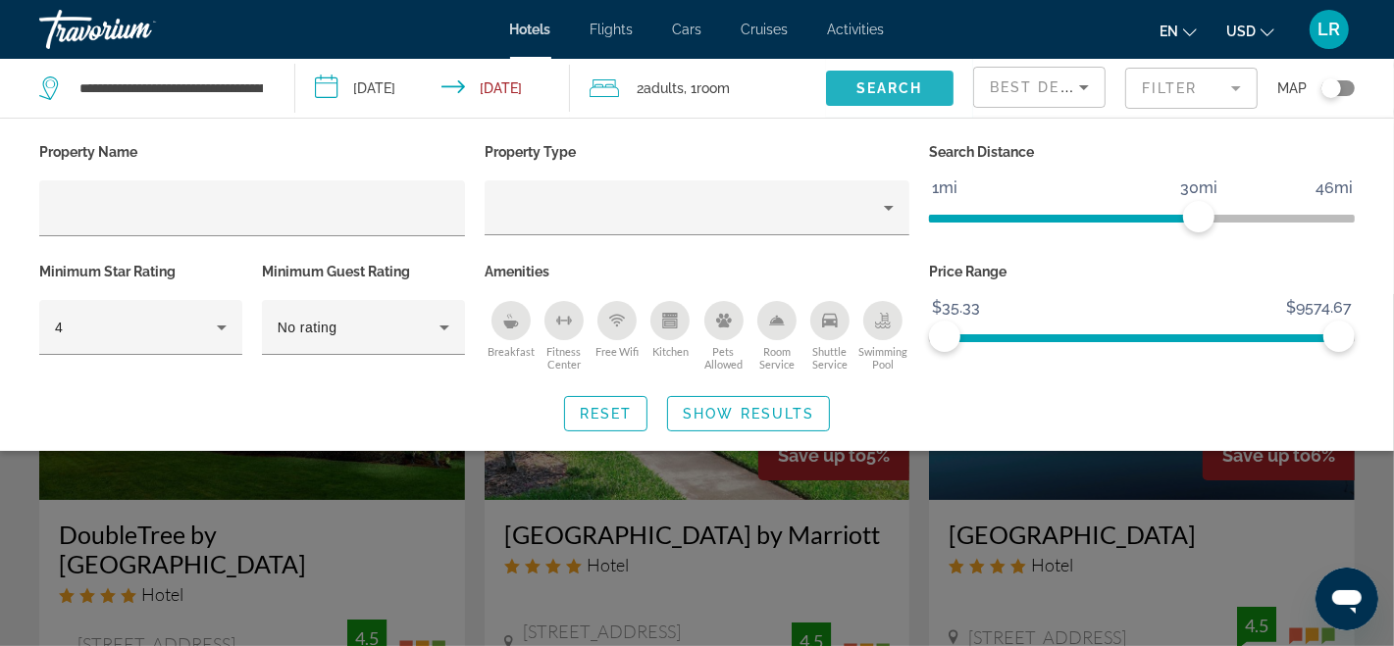
click at [892, 80] on span "Search" at bounding box center [889, 88] width 67 height 16
click at [893, 82] on span "Search" at bounding box center [889, 88] width 67 height 16
click at [882, 551] on div "Search widget" at bounding box center [697, 470] width 1394 height 352
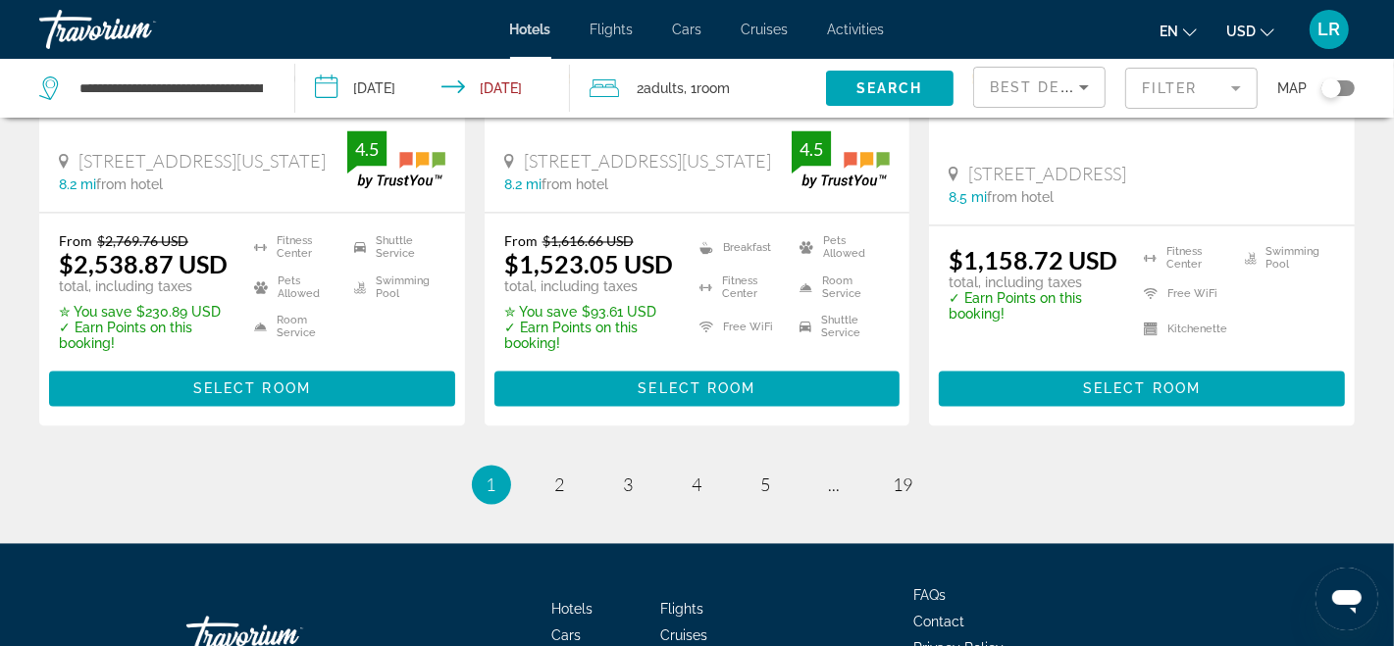
scroll to position [2880, 0]
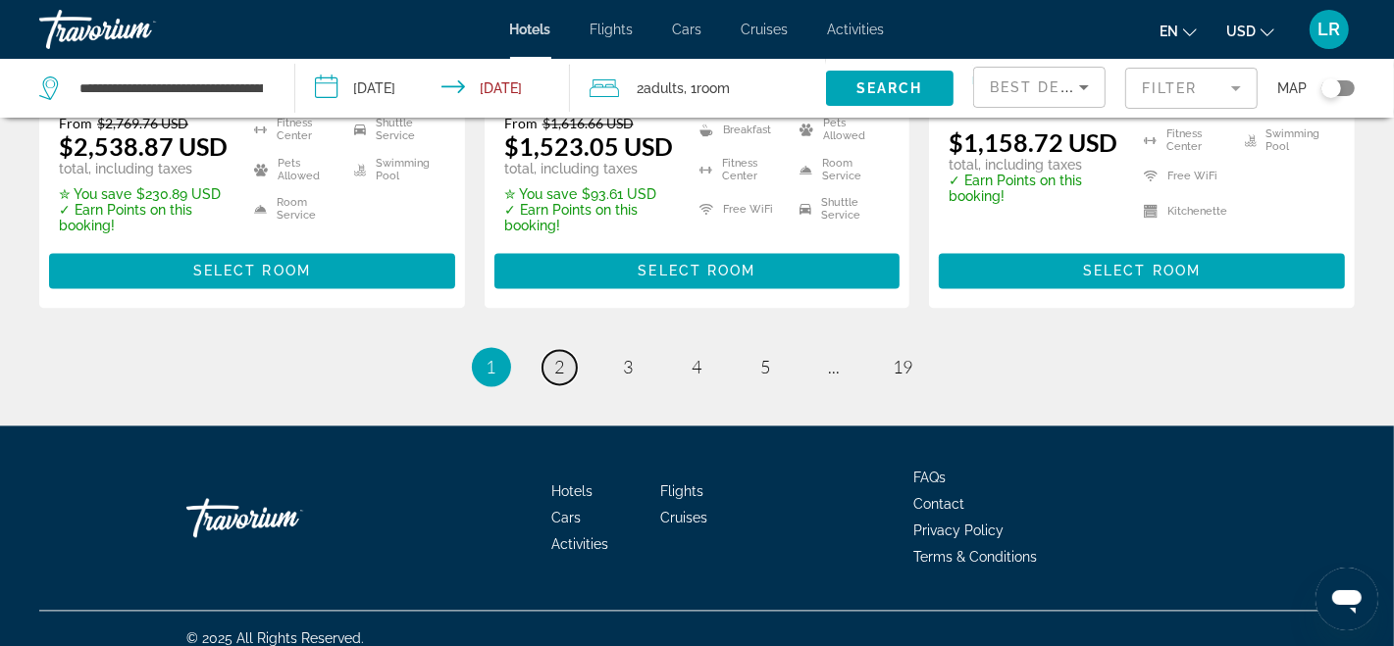
click at [556, 357] on span "2" at bounding box center [560, 367] width 10 height 22
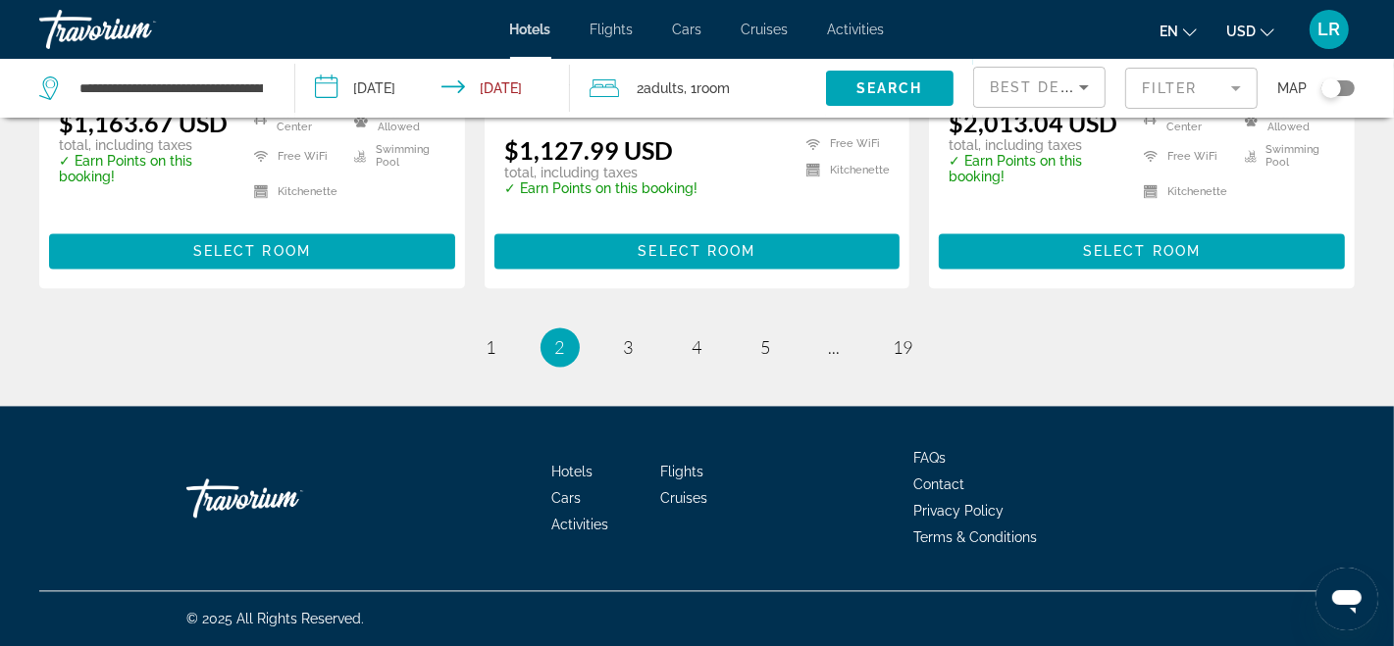
scroll to position [2818, 0]
click at [763, 348] on span "5" at bounding box center [766, 347] width 10 height 22
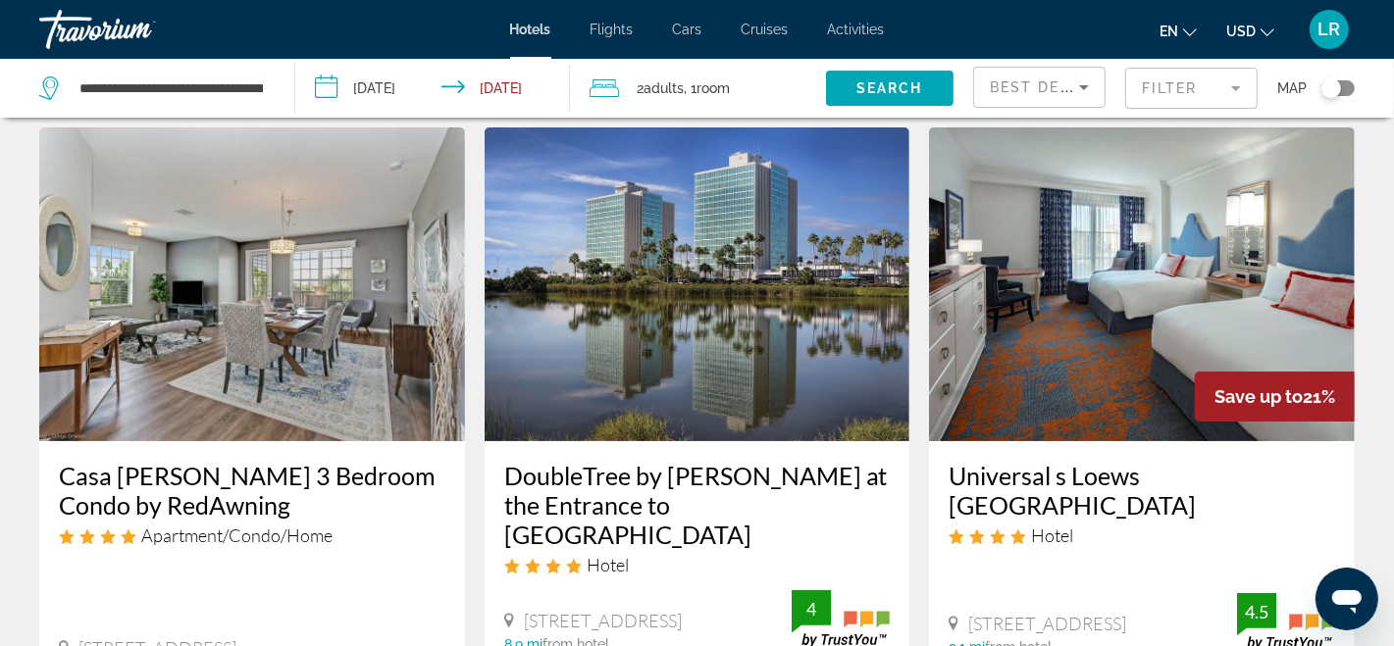
scroll to position [36, 0]
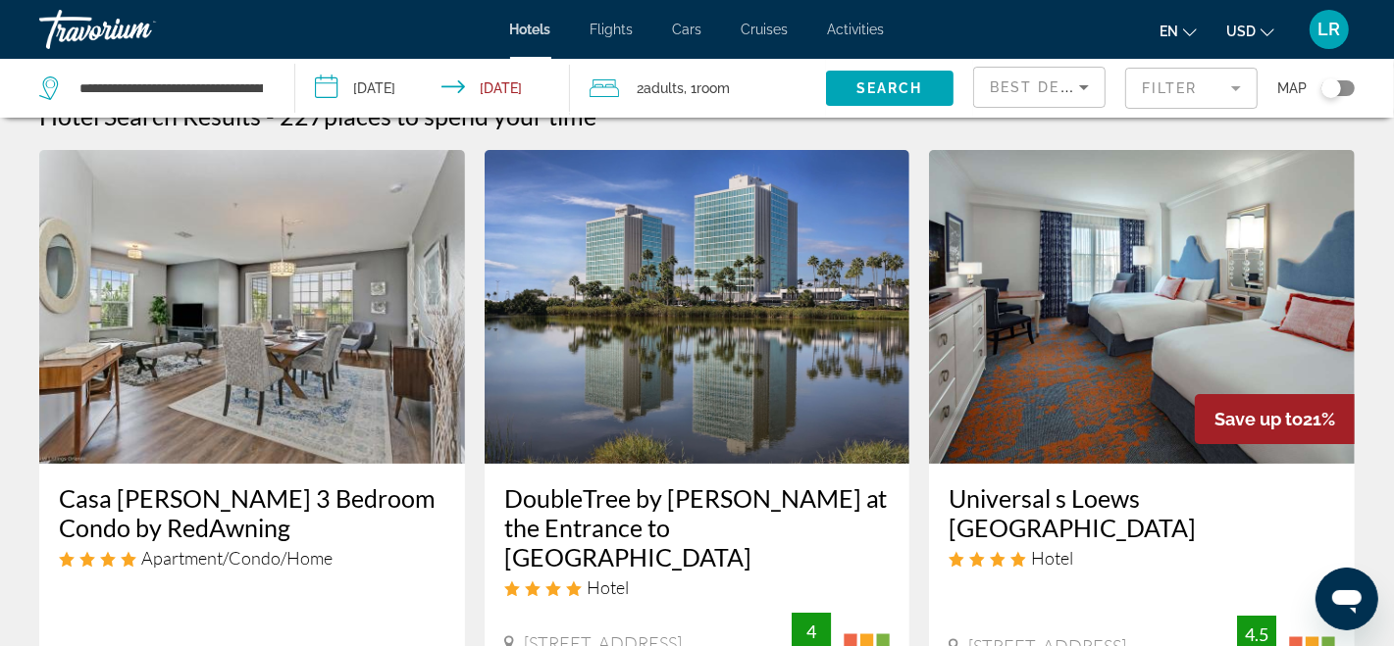
click at [662, 376] on img "Main content" at bounding box center [698, 307] width 426 height 314
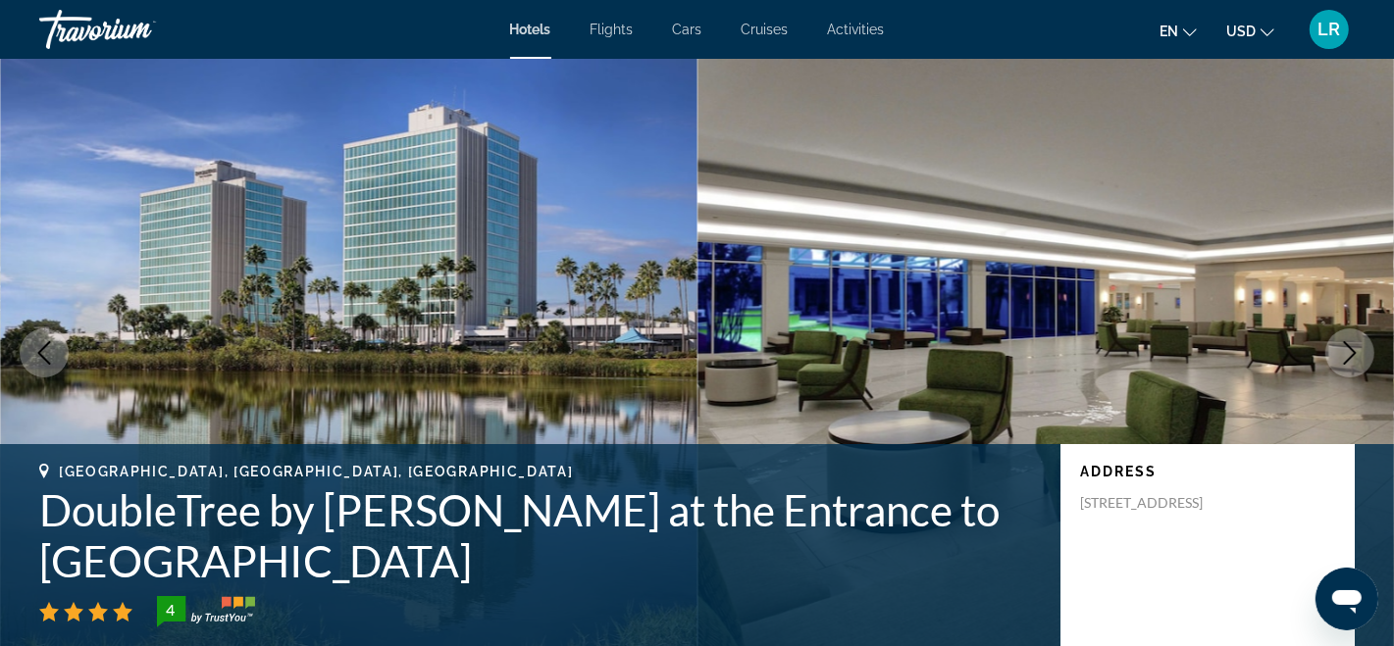
click at [1354, 346] on icon "Next image" at bounding box center [1350, 353] width 24 height 24
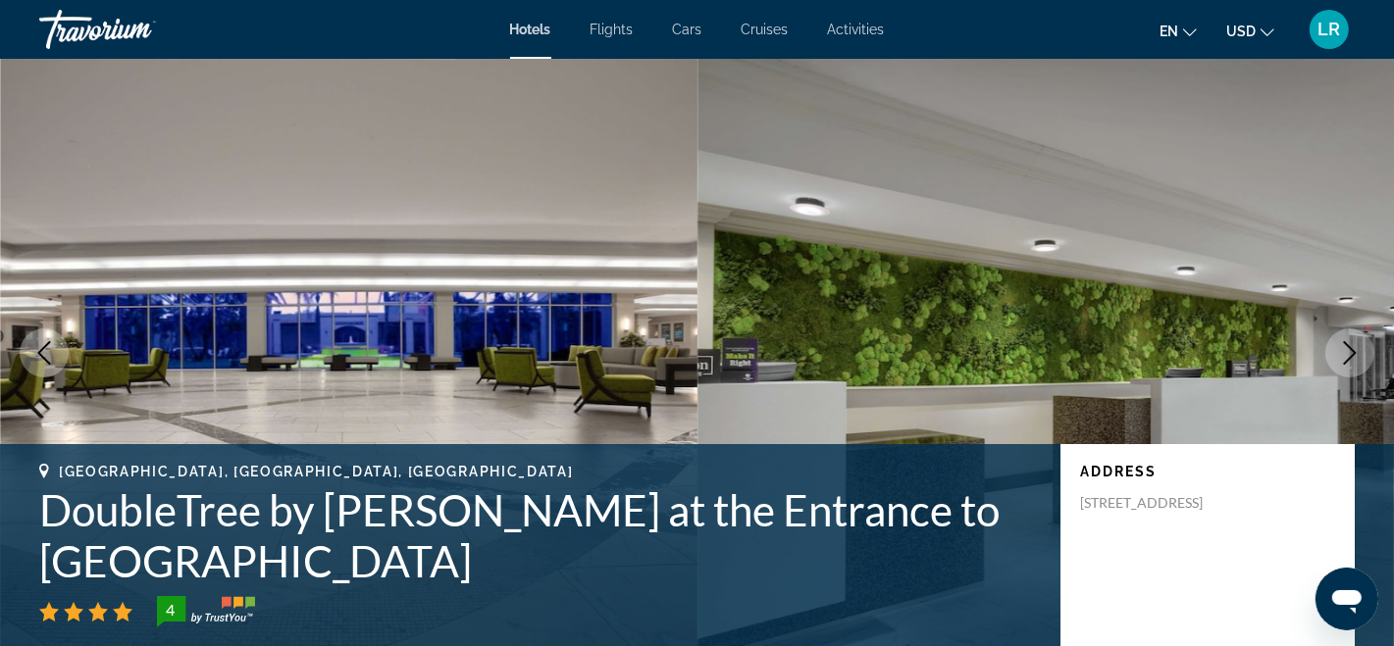
click at [1354, 346] on icon "Next image" at bounding box center [1350, 353] width 24 height 24
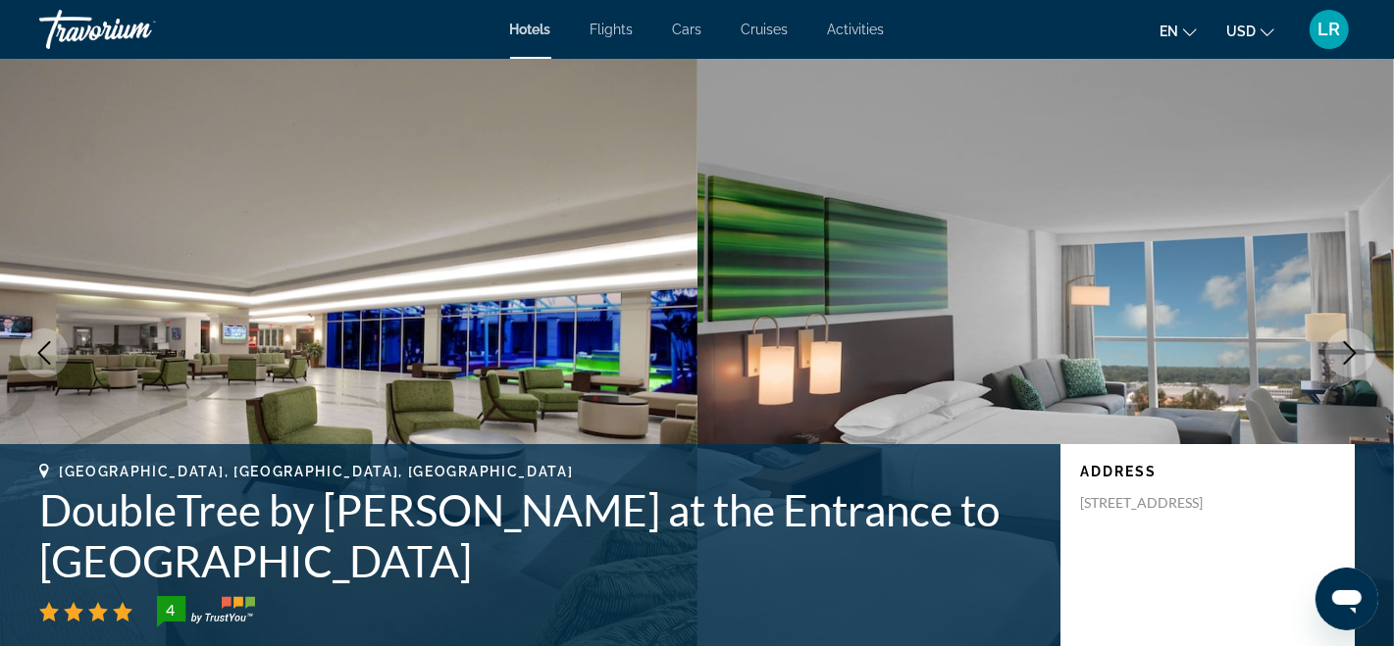
click at [1354, 346] on icon "Next image" at bounding box center [1350, 353] width 24 height 24
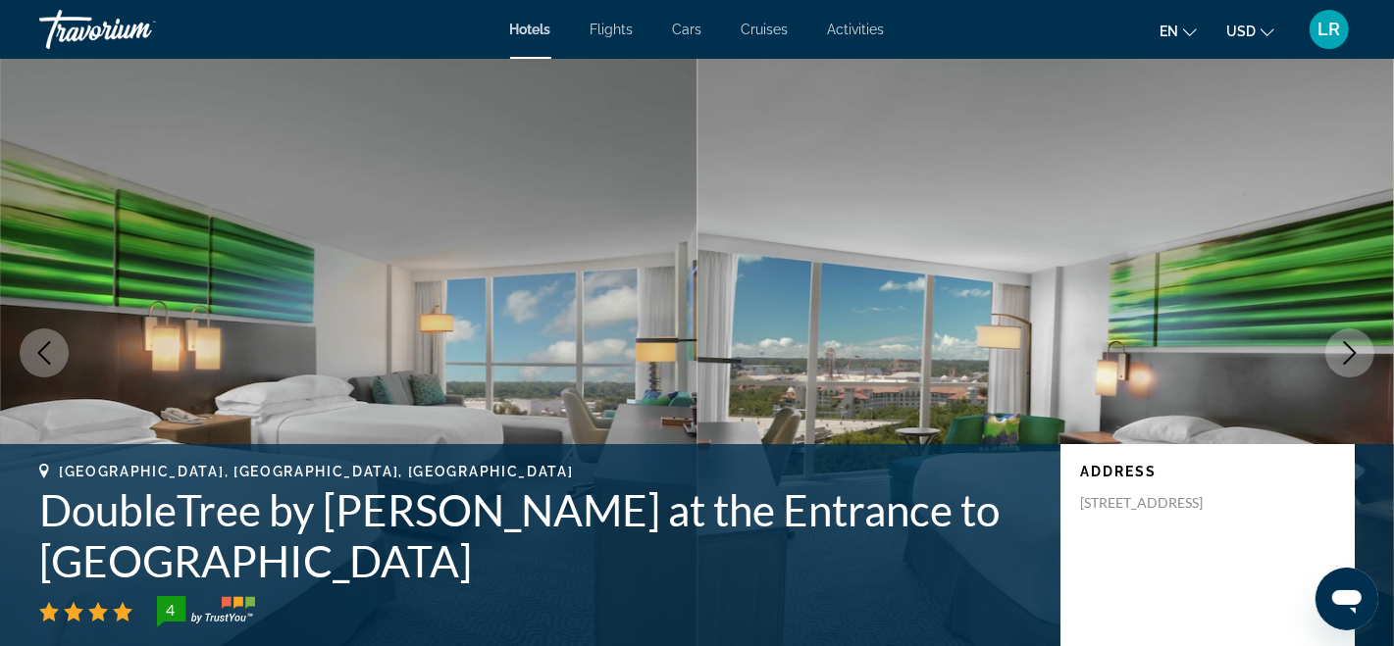
click at [1354, 346] on icon "Next image" at bounding box center [1350, 353] width 24 height 24
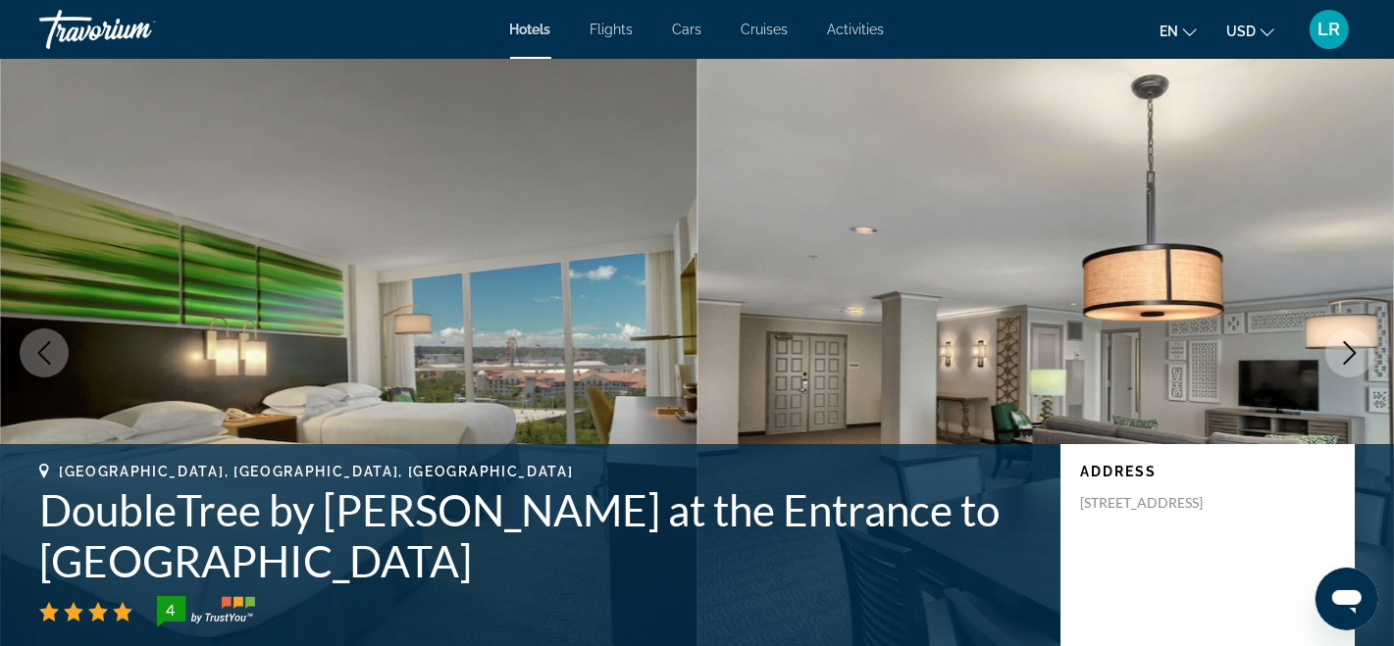
click at [1354, 346] on icon "Next image" at bounding box center [1350, 353] width 24 height 24
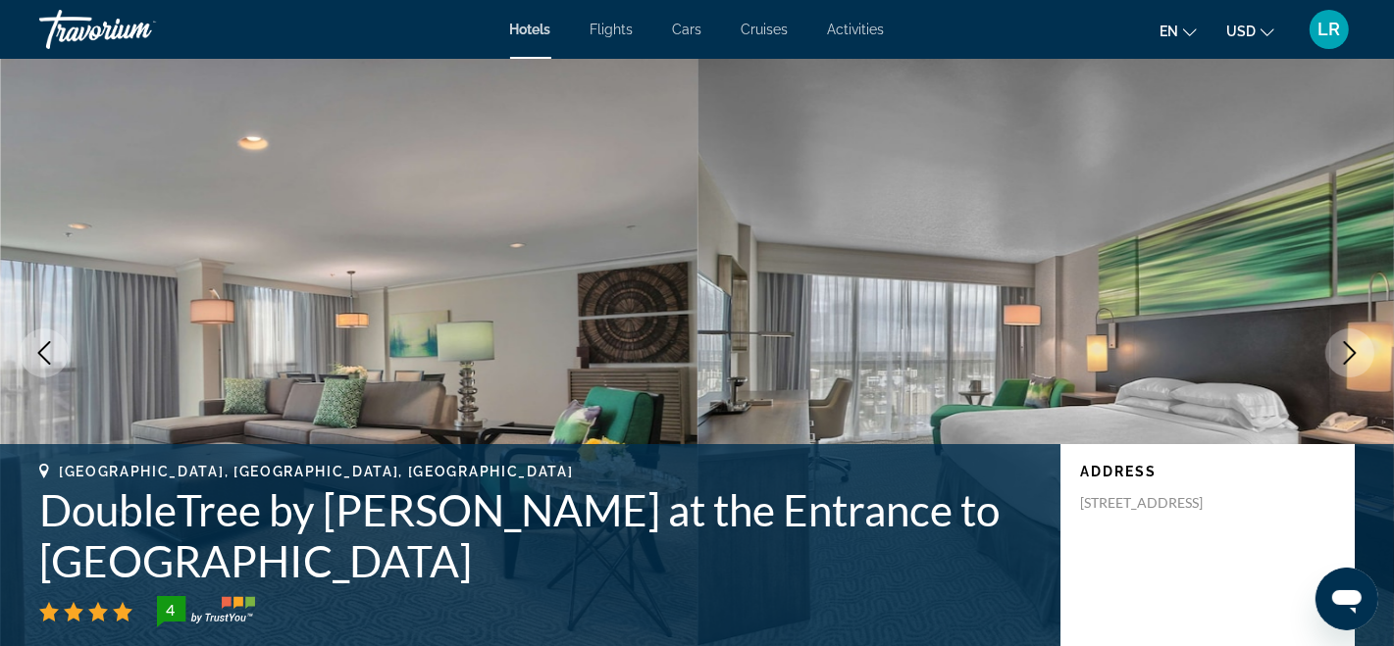
click at [1354, 346] on icon "Next image" at bounding box center [1350, 353] width 24 height 24
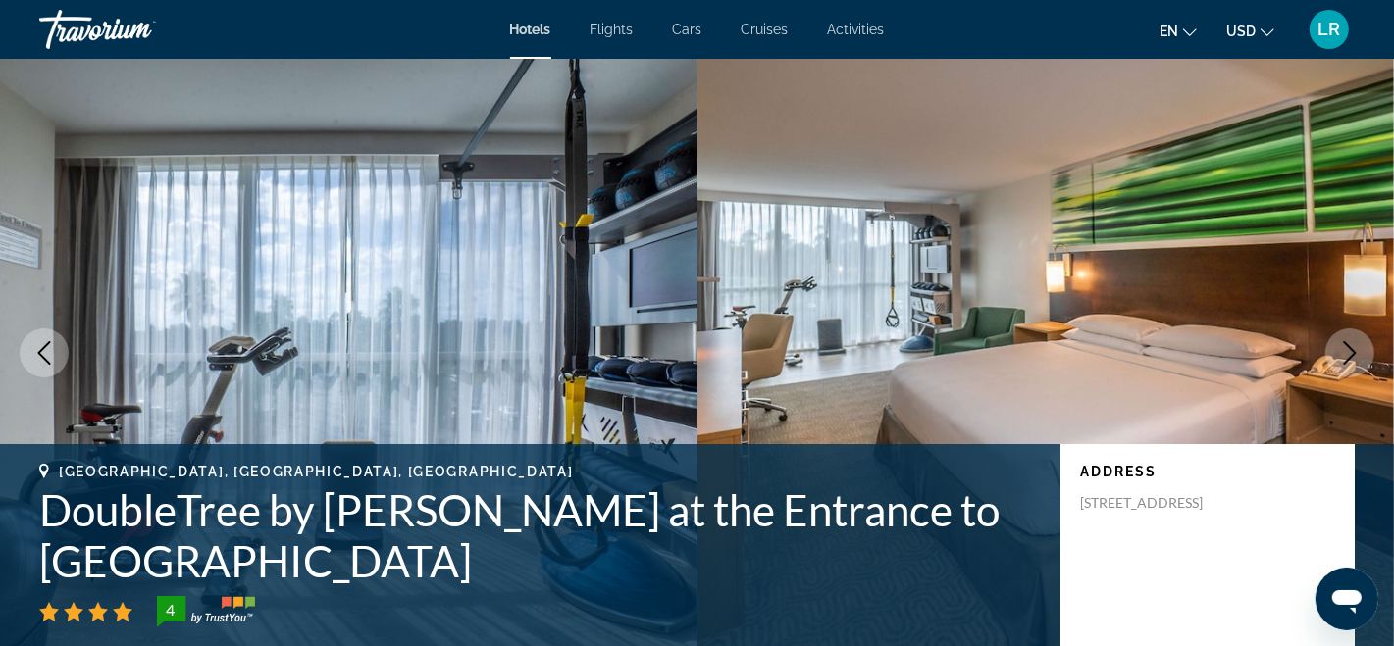
click at [1354, 346] on icon "Next image" at bounding box center [1350, 353] width 24 height 24
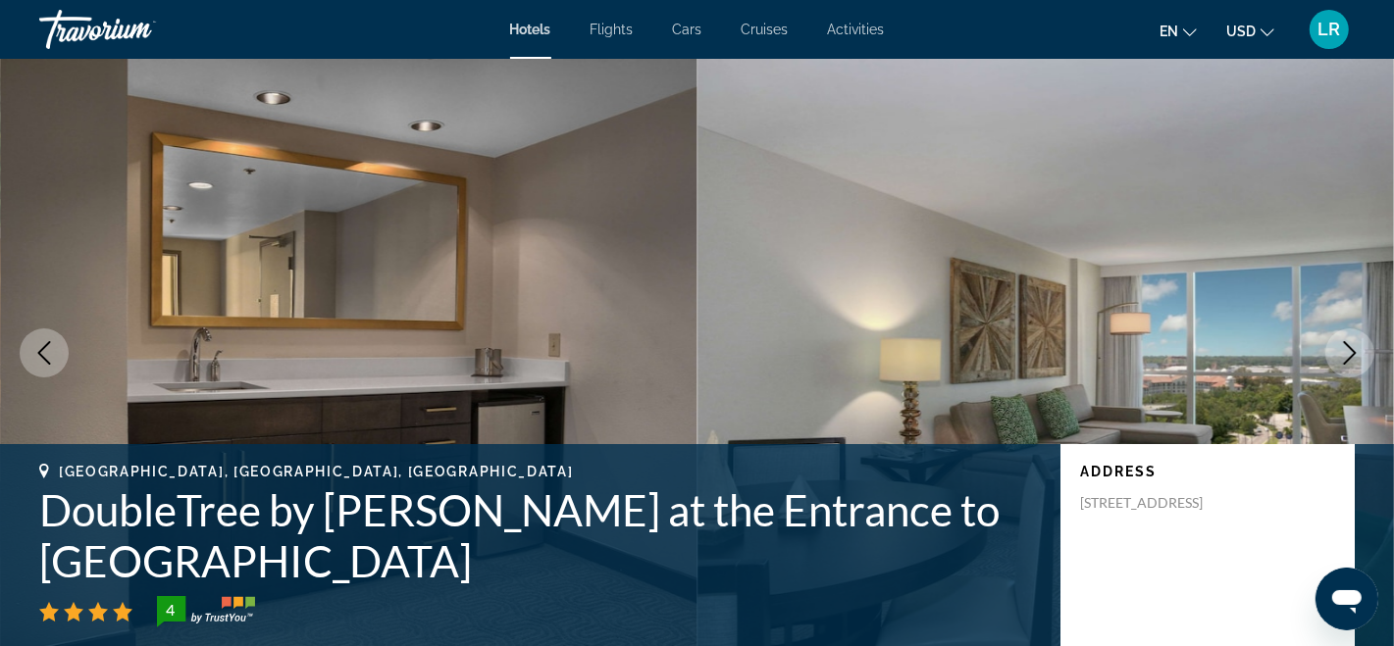
click at [1354, 346] on icon "Next image" at bounding box center [1350, 353] width 24 height 24
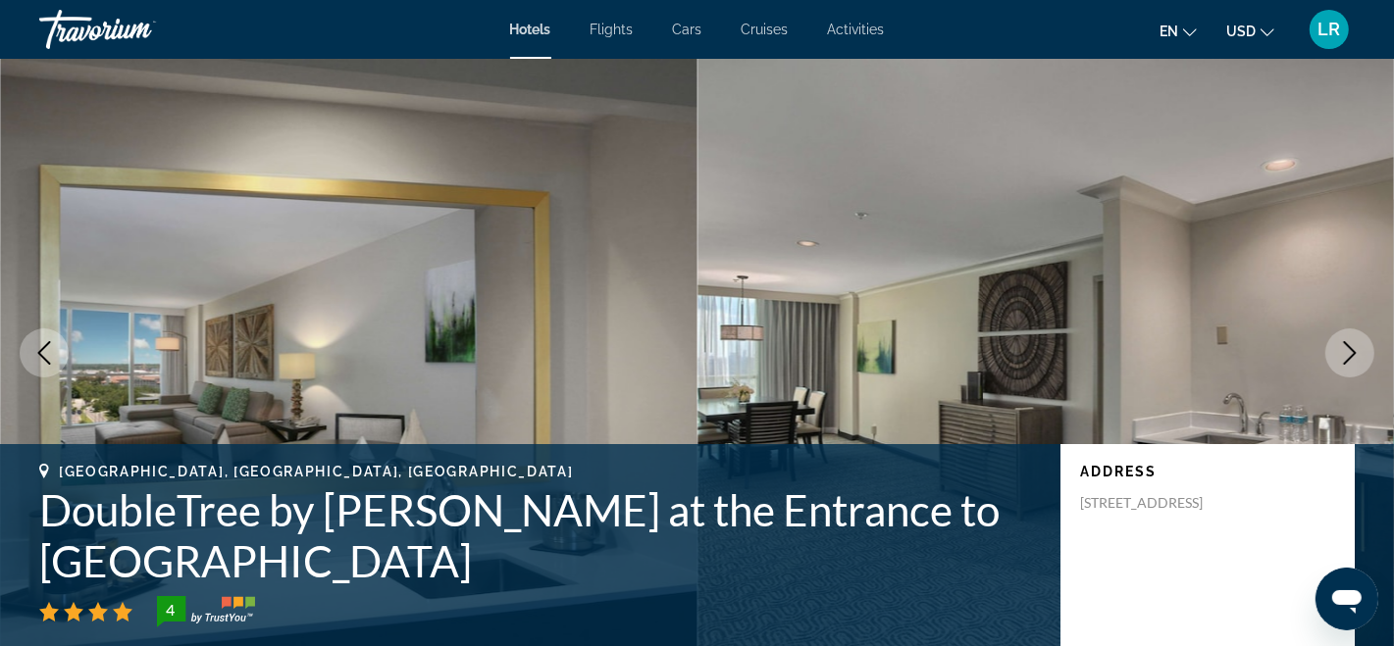
click at [1354, 346] on icon "Next image" at bounding box center [1350, 353] width 24 height 24
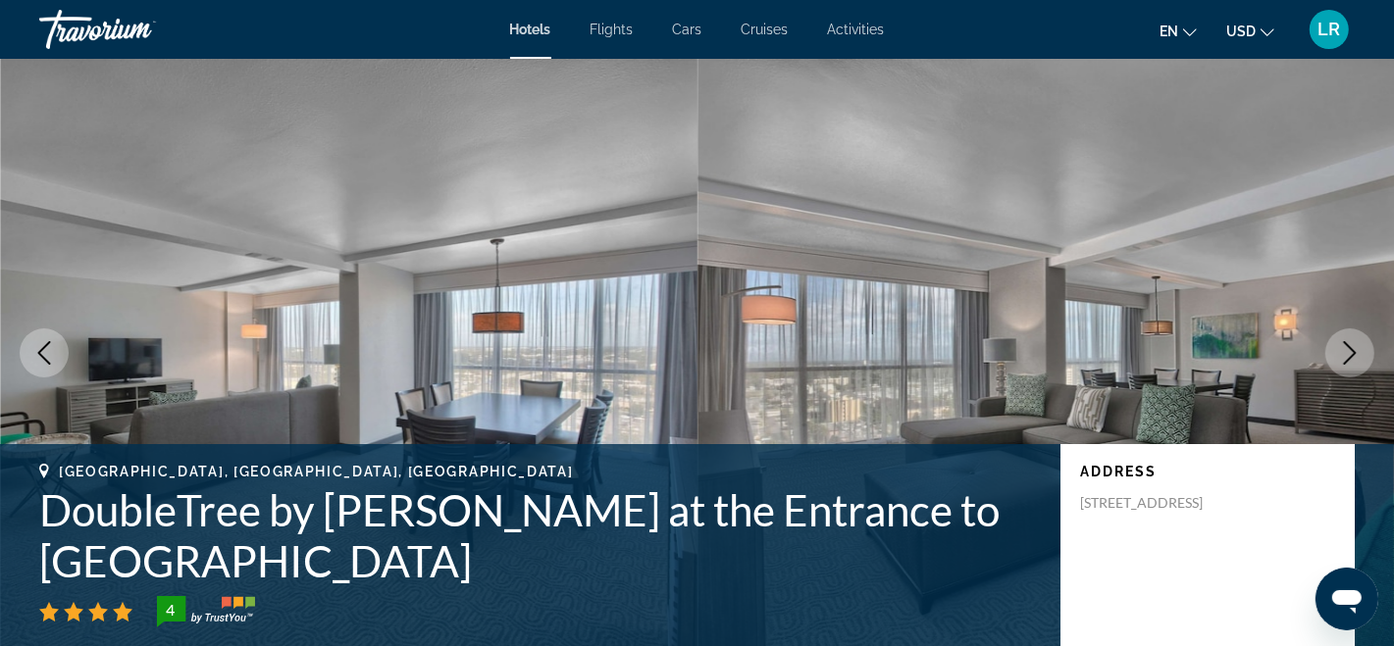
click at [1354, 346] on icon "Next image" at bounding box center [1350, 353] width 24 height 24
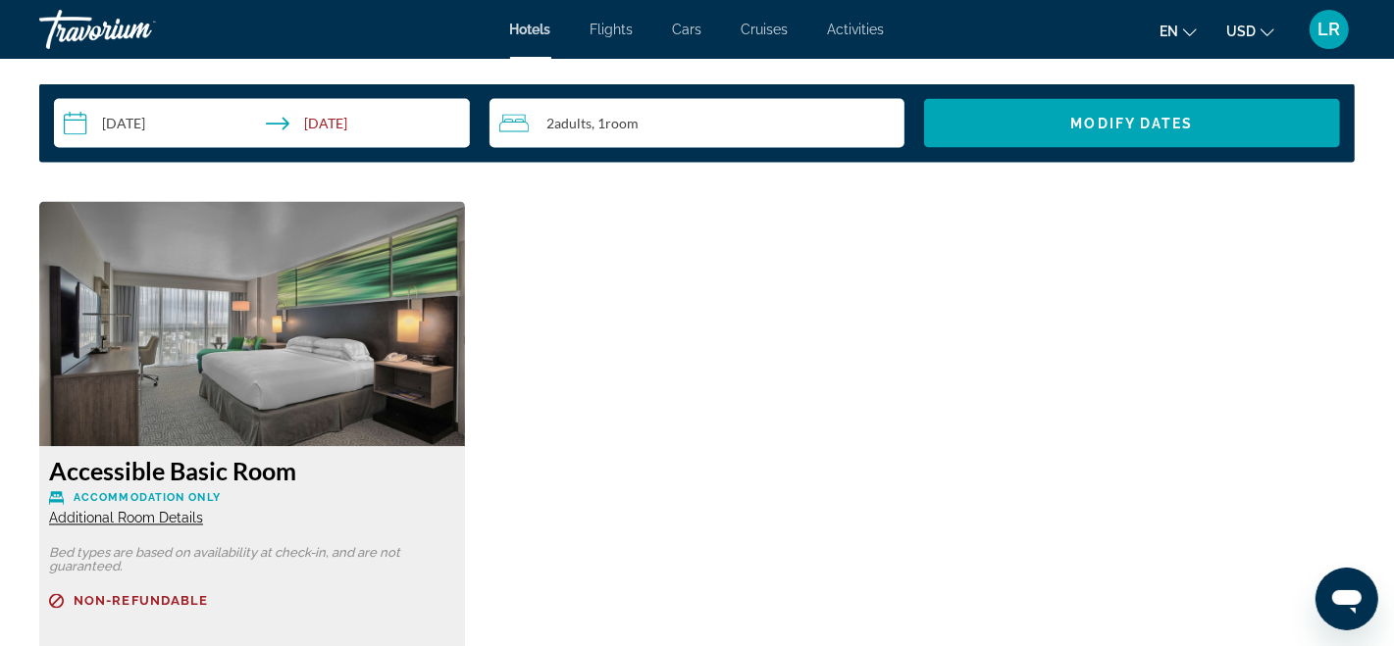
scroll to position [2603, 0]
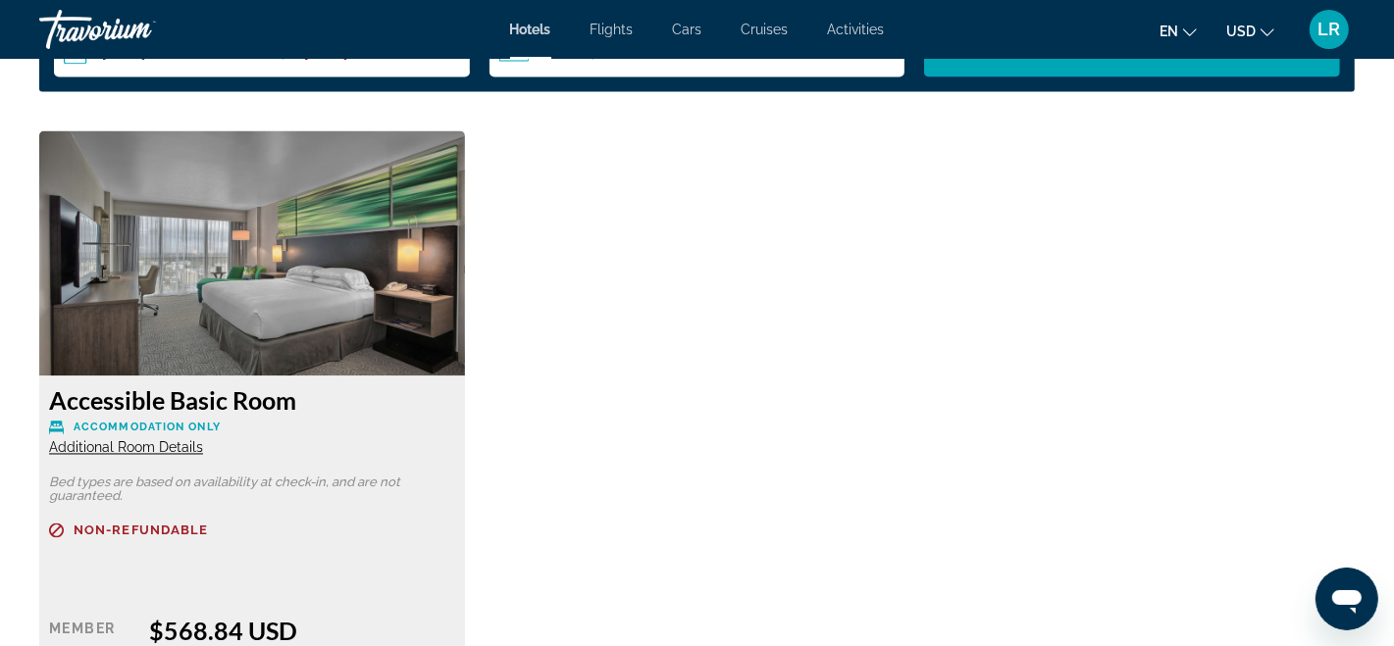
click at [139, 440] on span "Additional Room Details" at bounding box center [126, 448] width 154 height 16
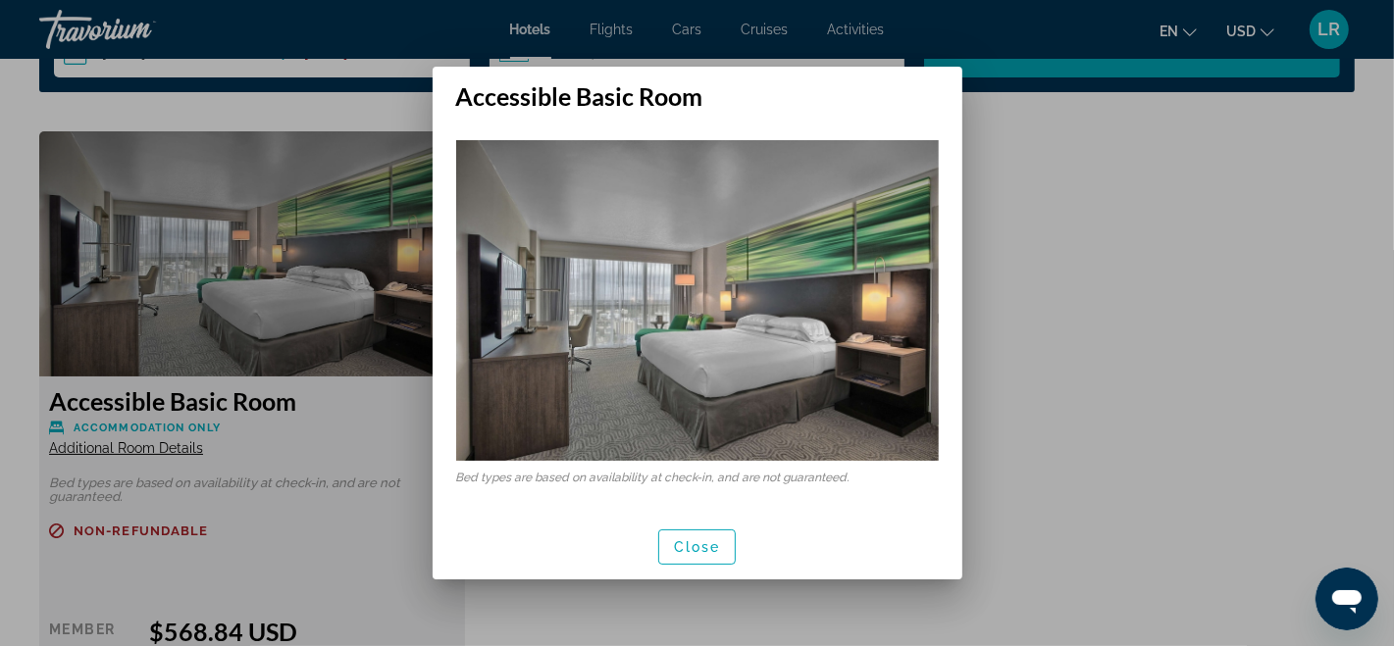
scroll to position [0, 0]
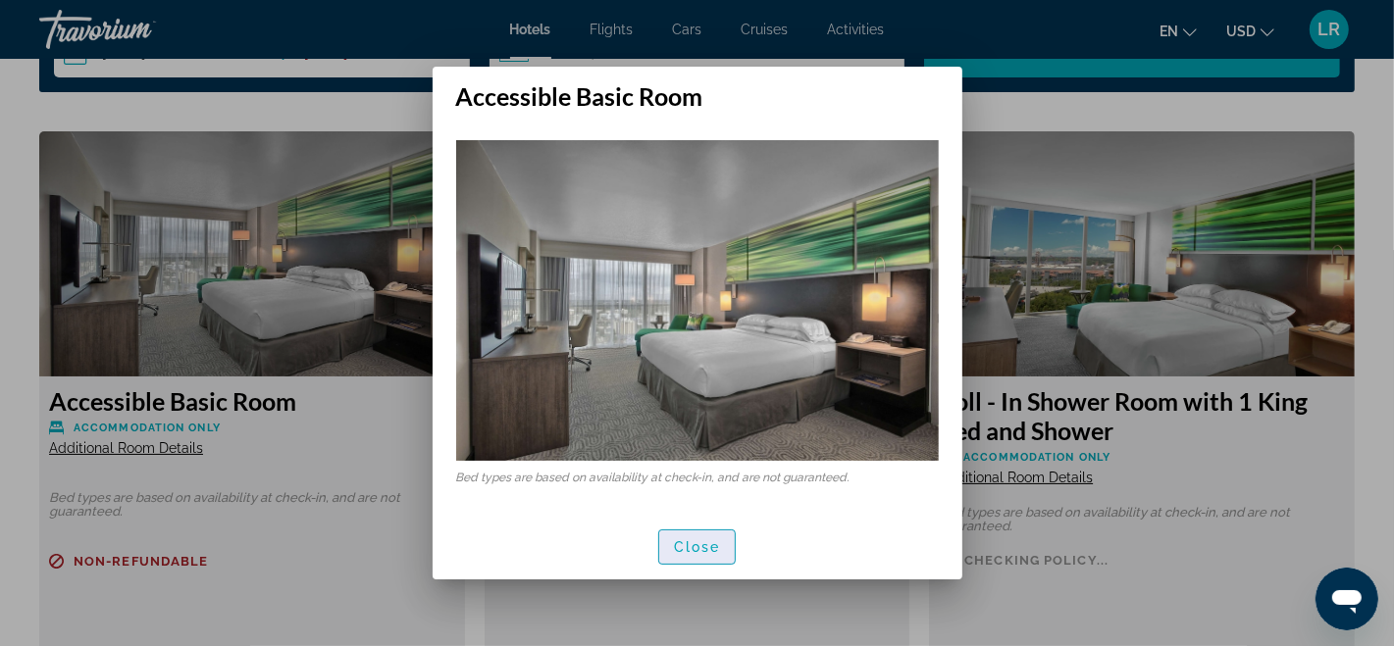
click at [678, 540] on span "Close" at bounding box center [697, 548] width 47 height 16
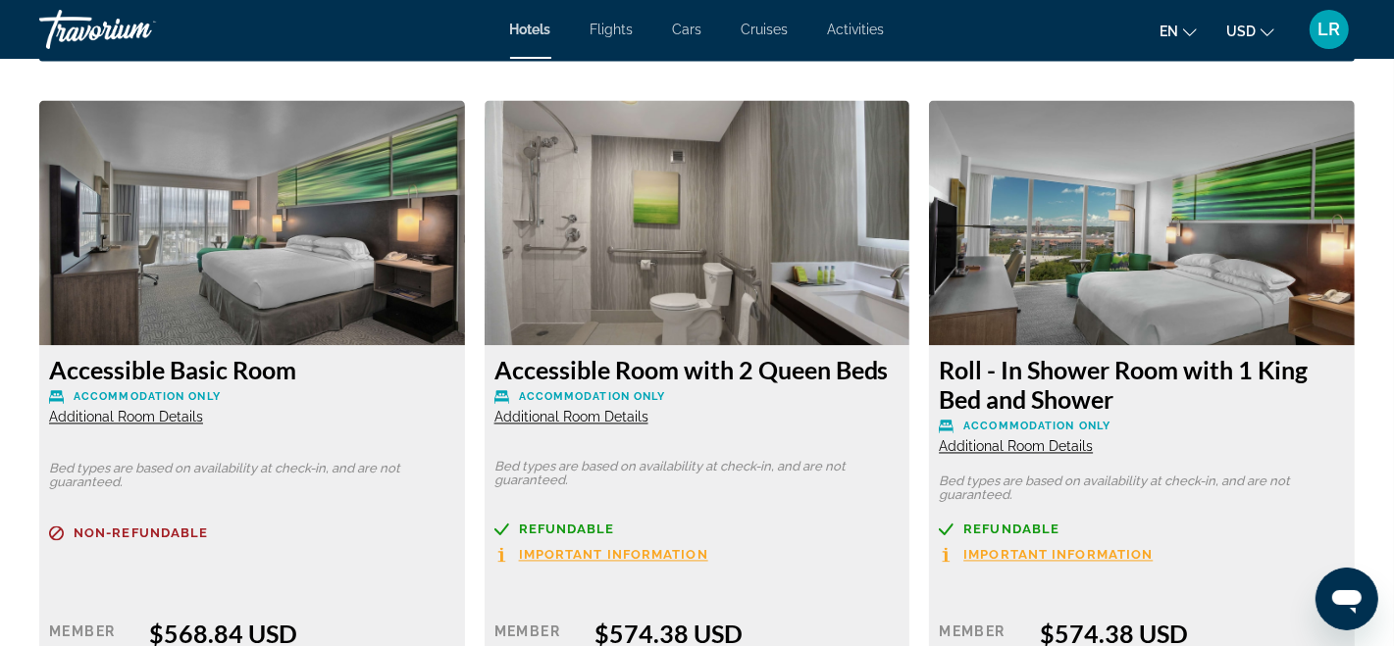
scroll to position [2683, 0]
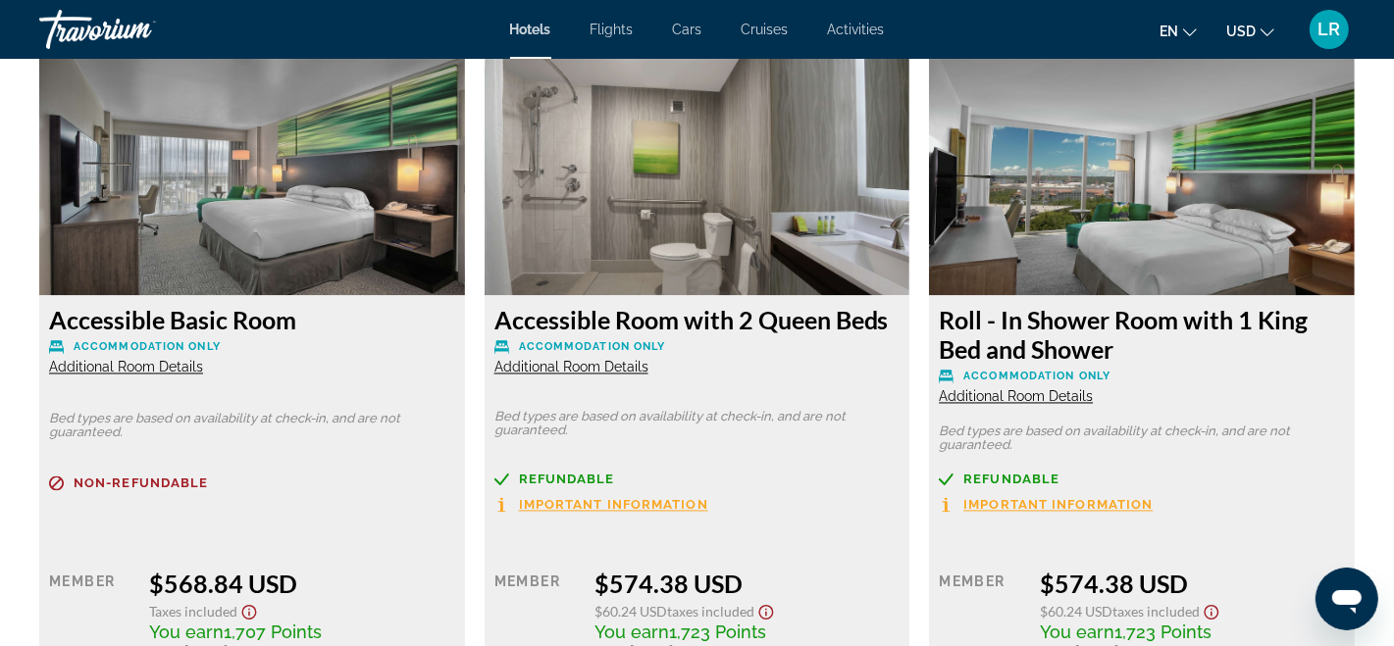
click at [575, 499] on span "Important Information" at bounding box center [613, 505] width 189 height 13
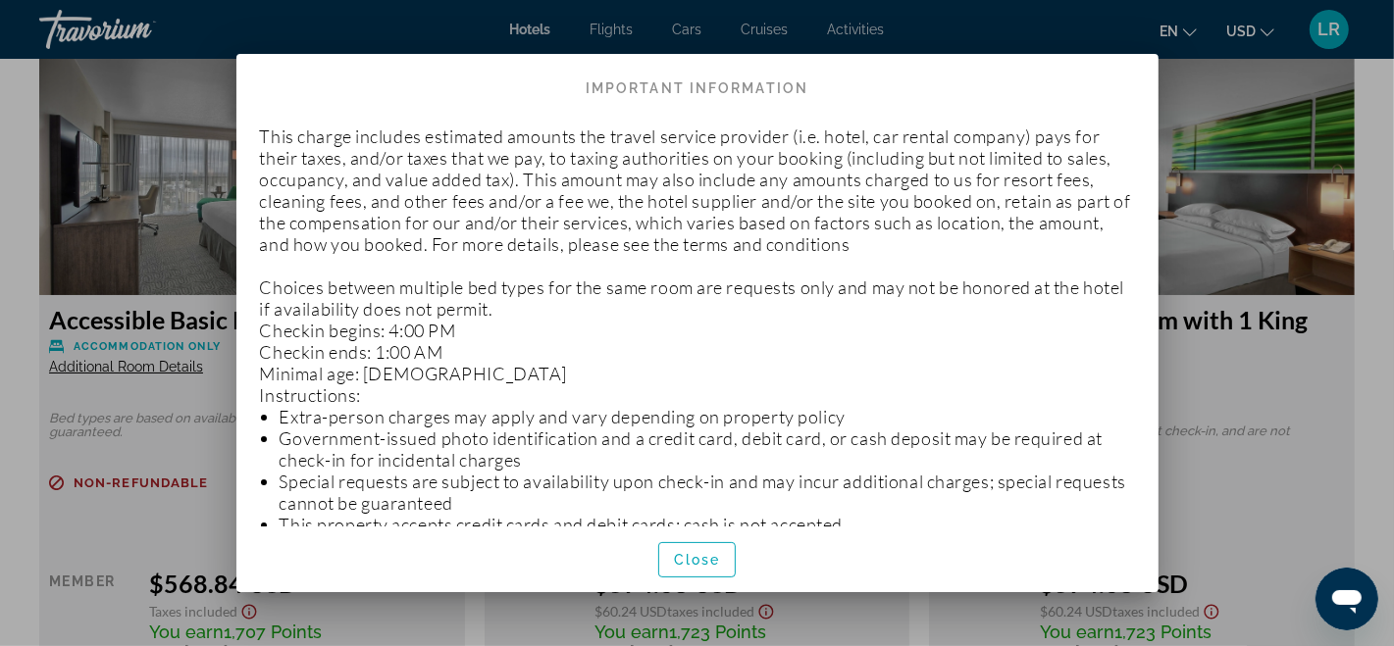
click at [1274, 352] on div at bounding box center [697, 323] width 1394 height 646
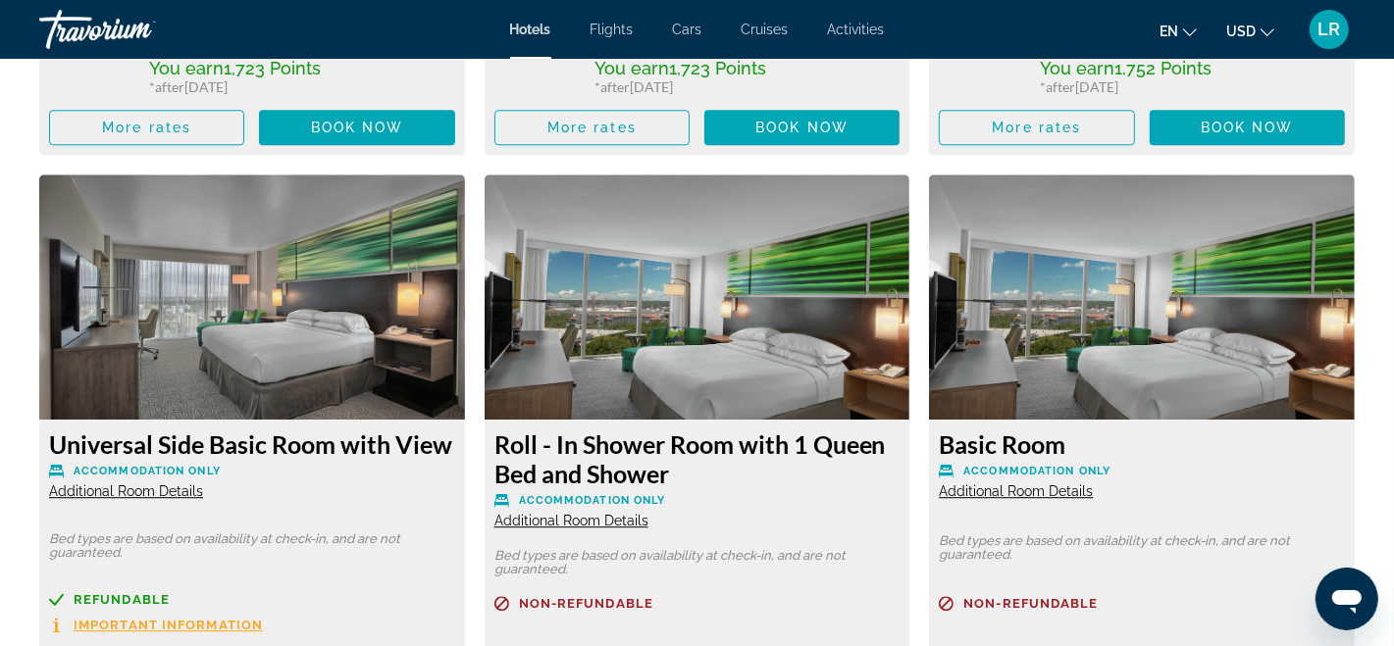
scroll to position [4052, 0]
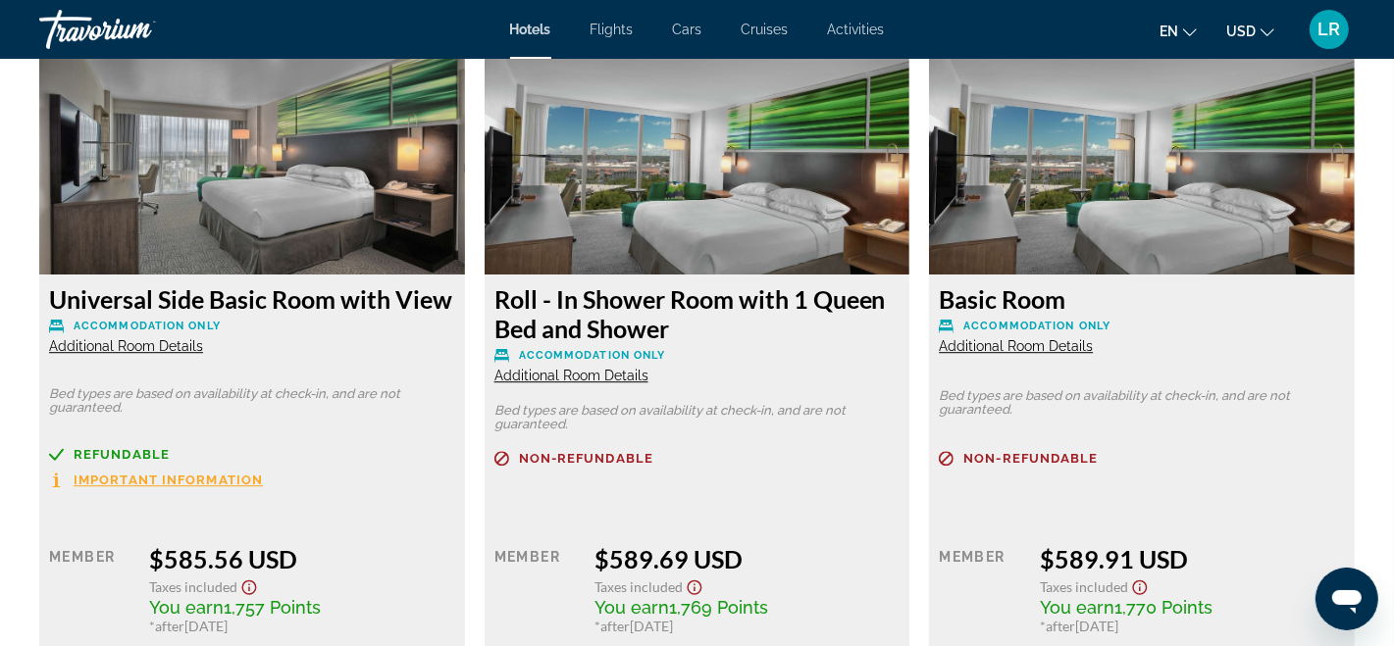
click at [160, 474] on span "Important Information" at bounding box center [168, 480] width 189 height 13
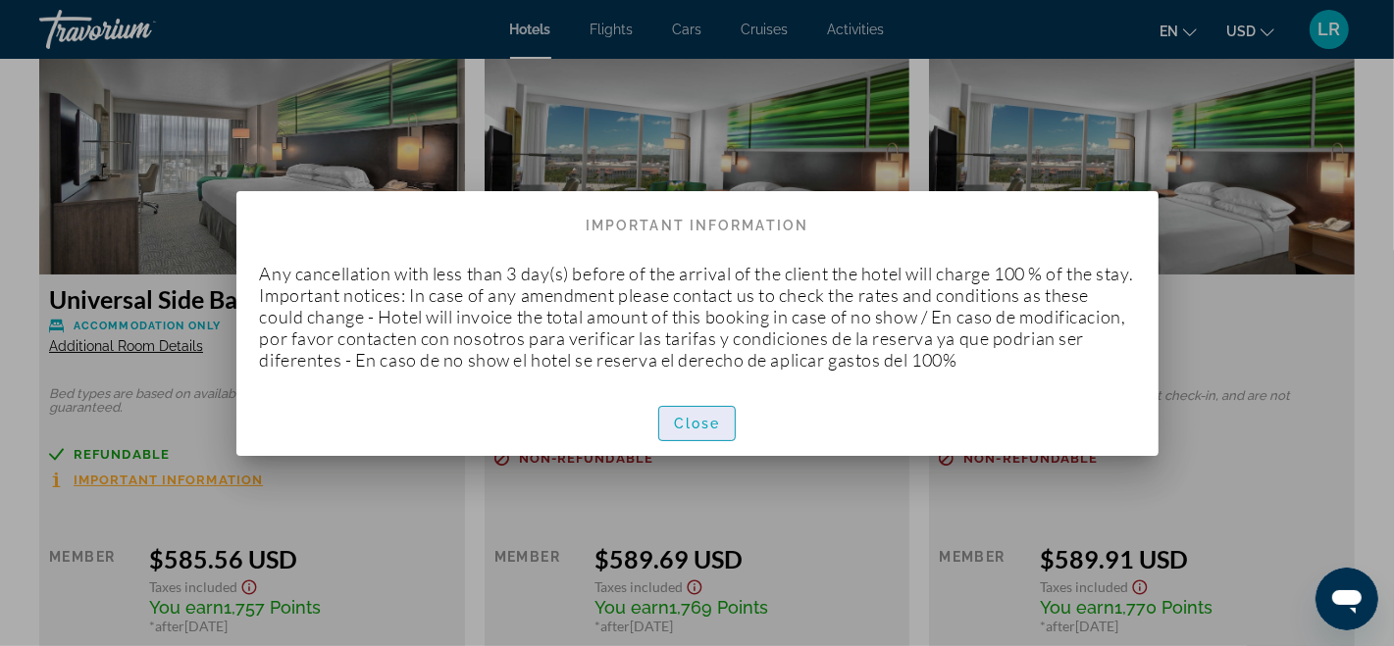
click at [693, 432] on span "Close" at bounding box center [697, 424] width 47 height 16
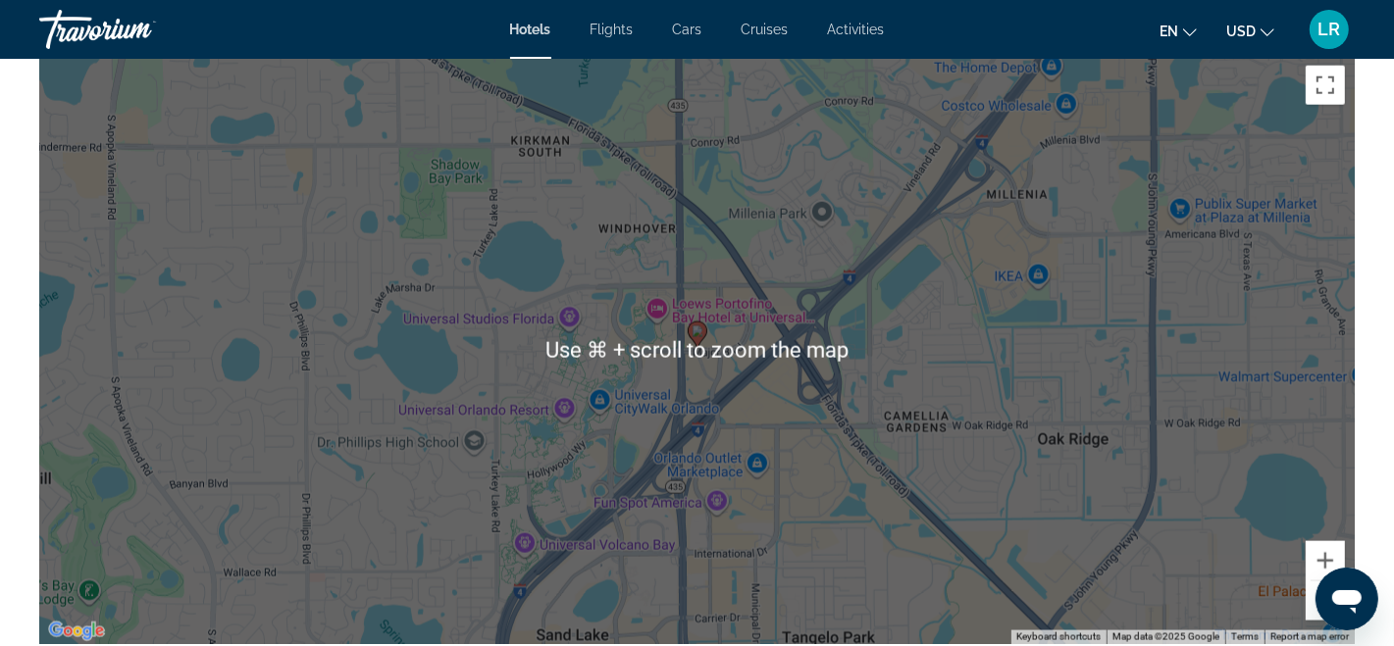
scroll to position [1874, 0]
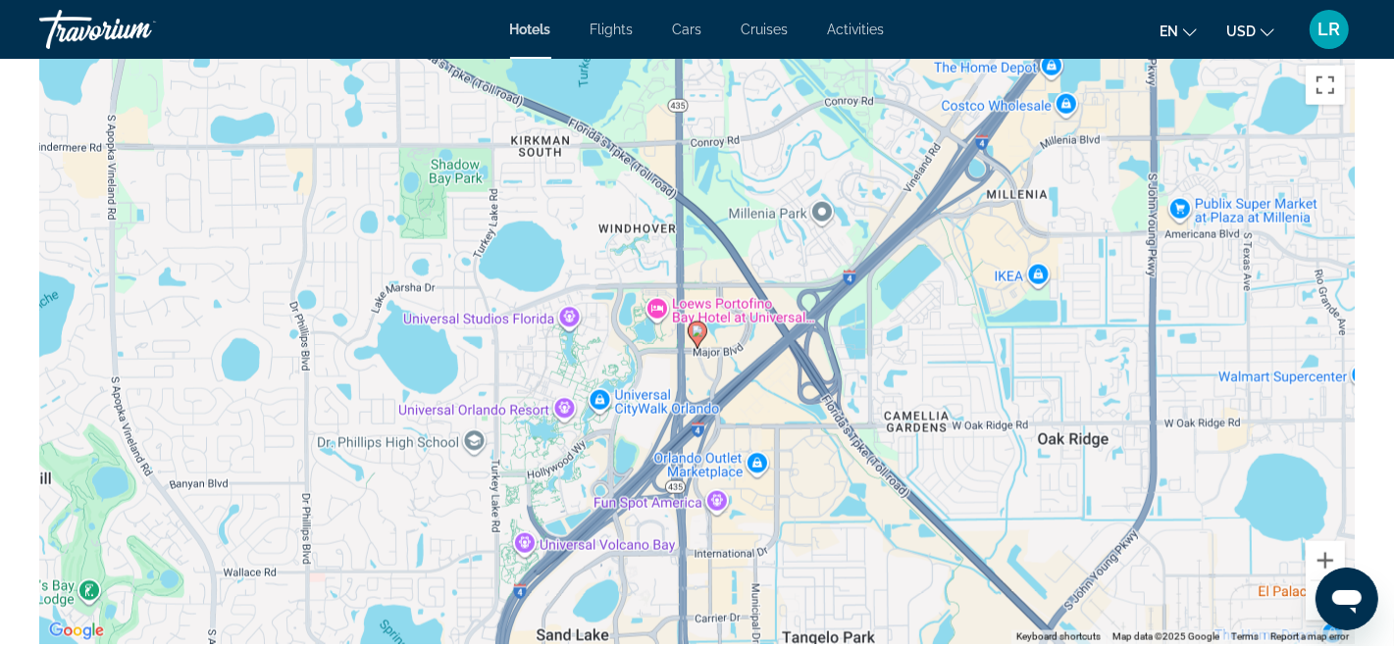
click at [706, 297] on div "To activate drag with keyboard, press Alt + Enter. Once in keyboard drag state,…" at bounding box center [696, 350] width 1315 height 589
click at [702, 326] on image "Main content" at bounding box center [698, 332] width 12 height 12
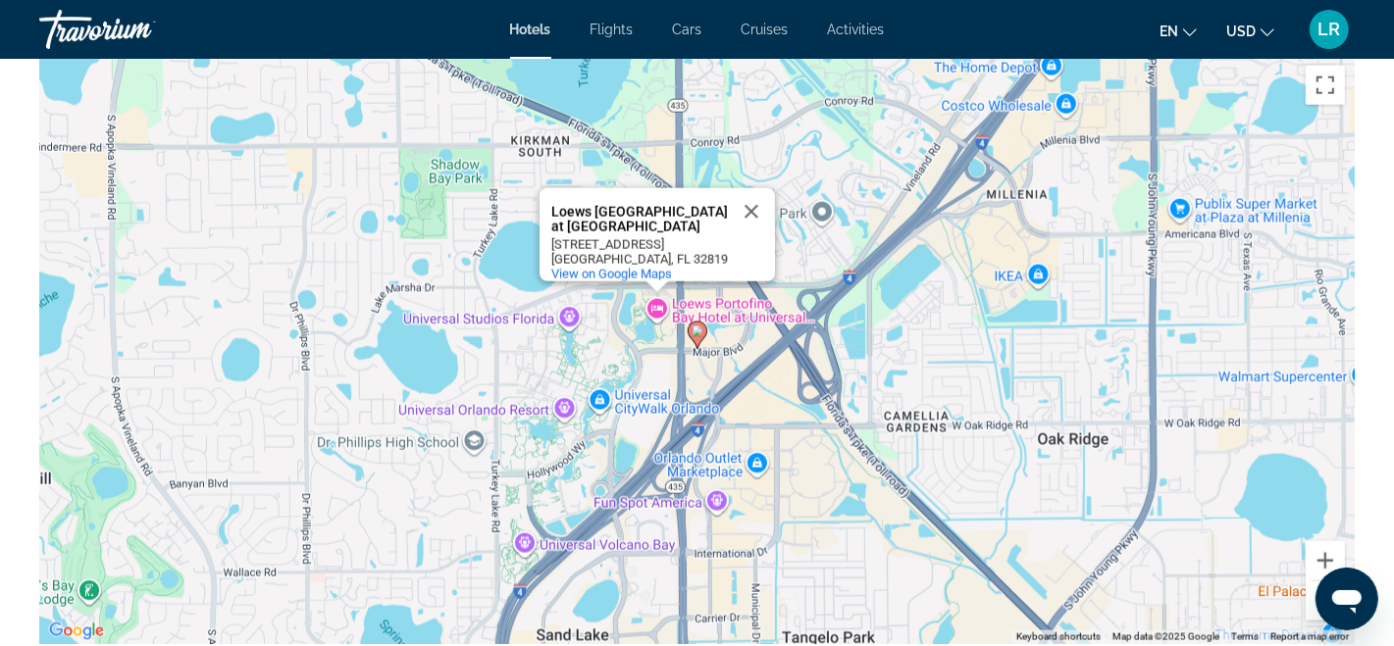
click at [702, 326] on image "Main content" at bounding box center [698, 332] width 12 height 12
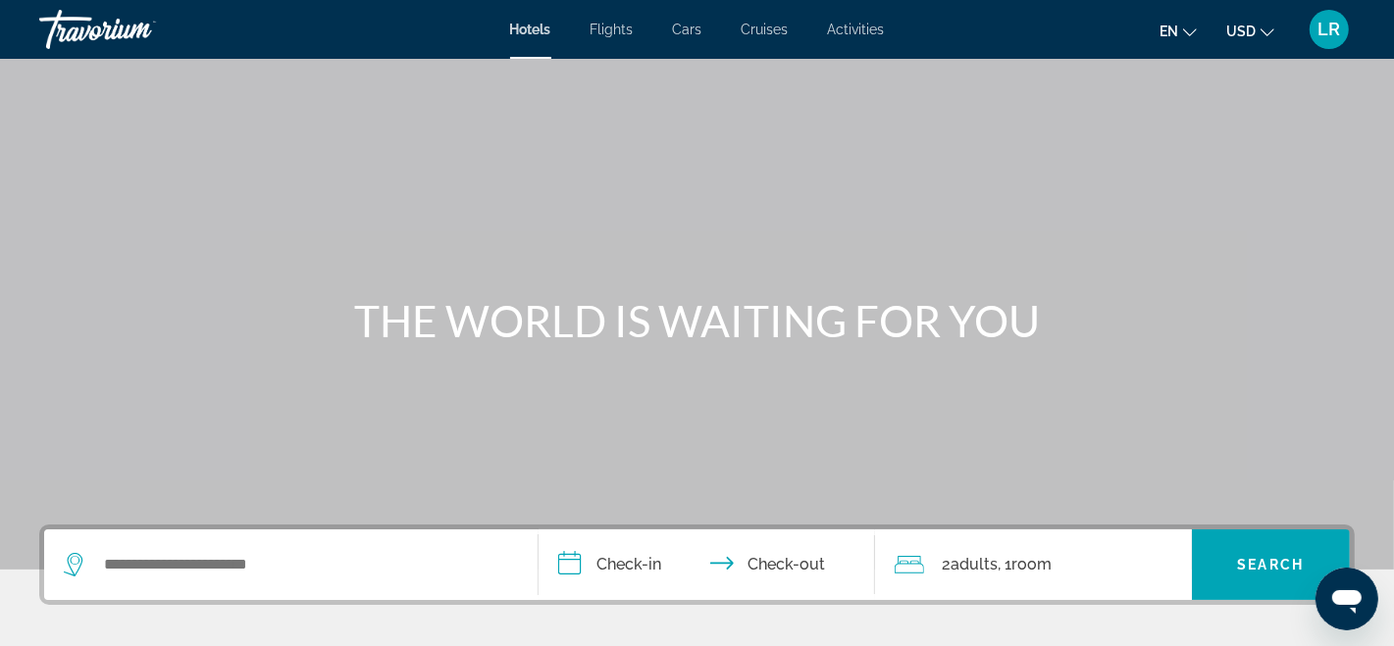
scroll to position [157, 0]
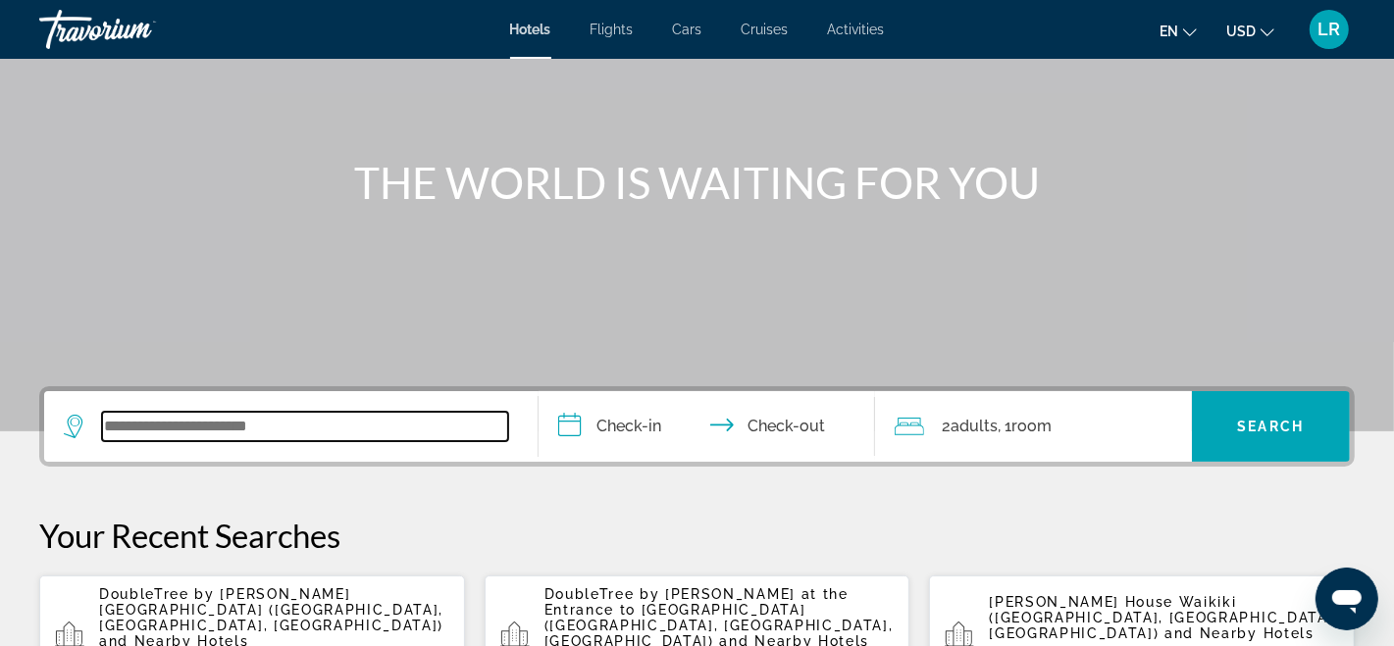
click at [107, 424] on input "Search widget" at bounding box center [305, 426] width 406 height 29
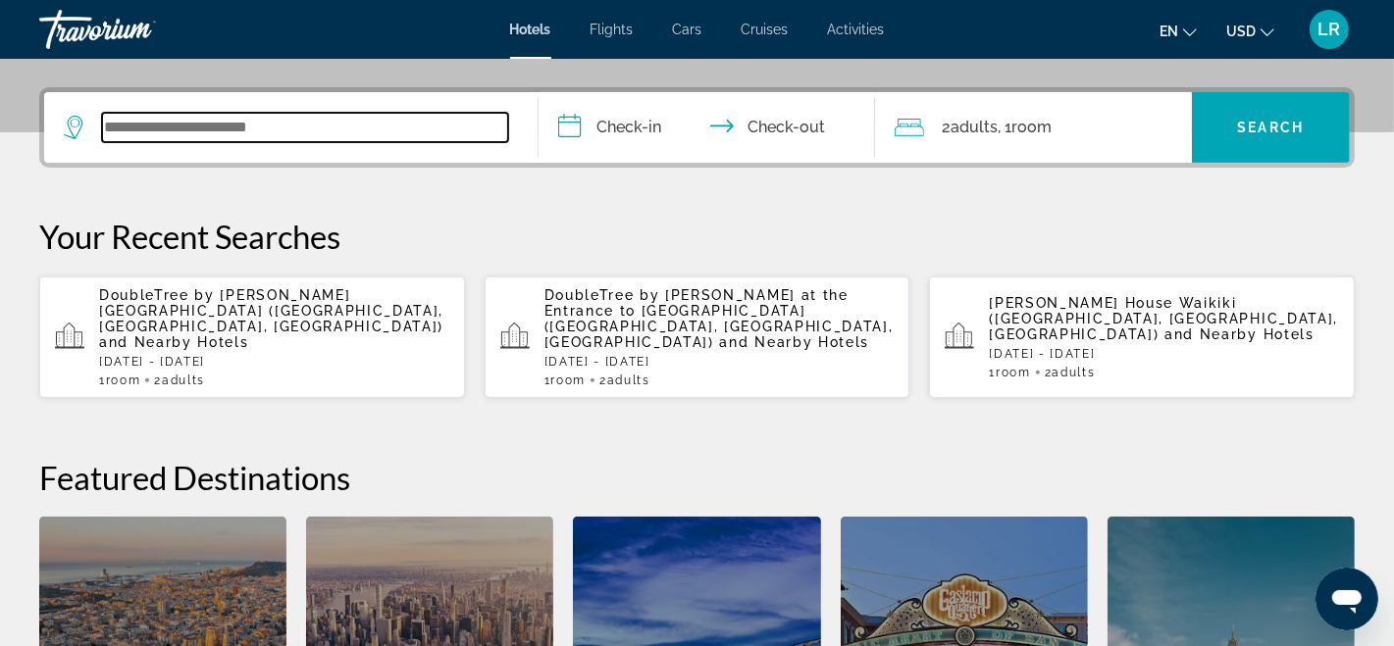
scroll to position [479, 0]
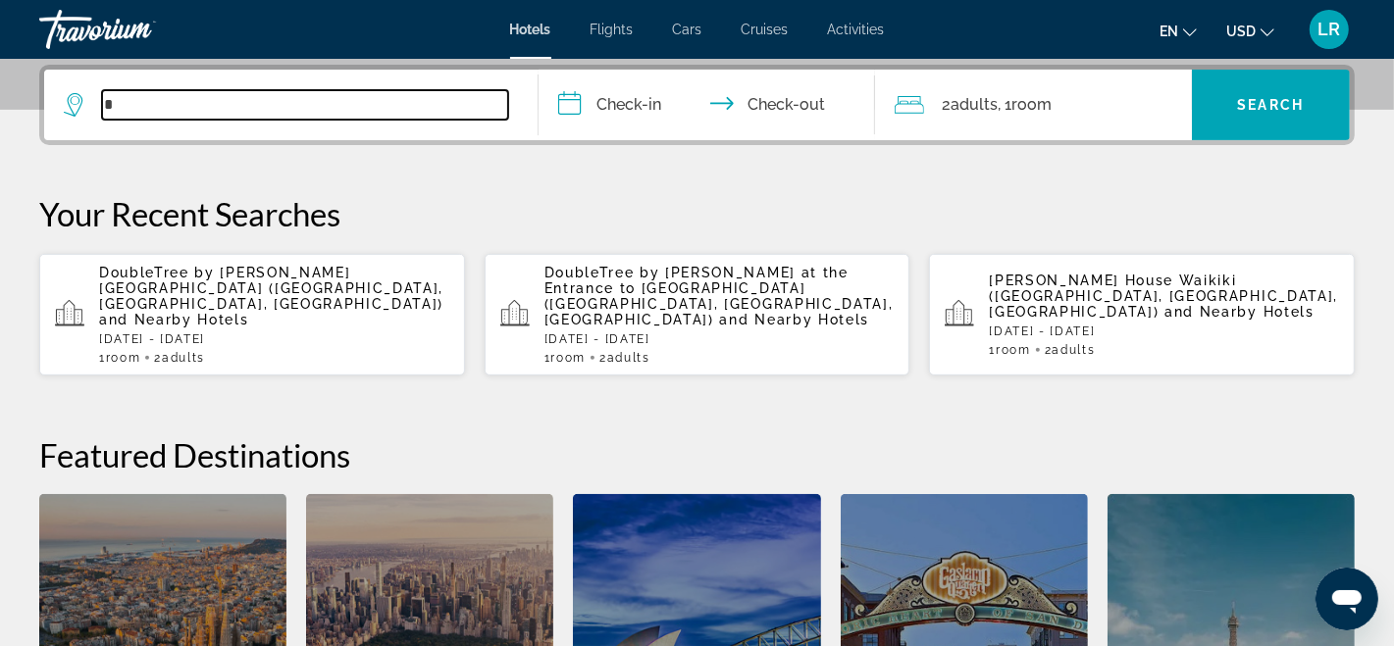
click at [119, 101] on input "Search widget" at bounding box center [305, 104] width 406 height 29
click at [113, 104] on input "Search widget" at bounding box center [305, 104] width 406 height 29
click at [105, 105] on input "Search widget" at bounding box center [305, 104] width 406 height 29
click at [110, 102] on input "Search widget" at bounding box center [305, 104] width 406 height 29
type input "*"
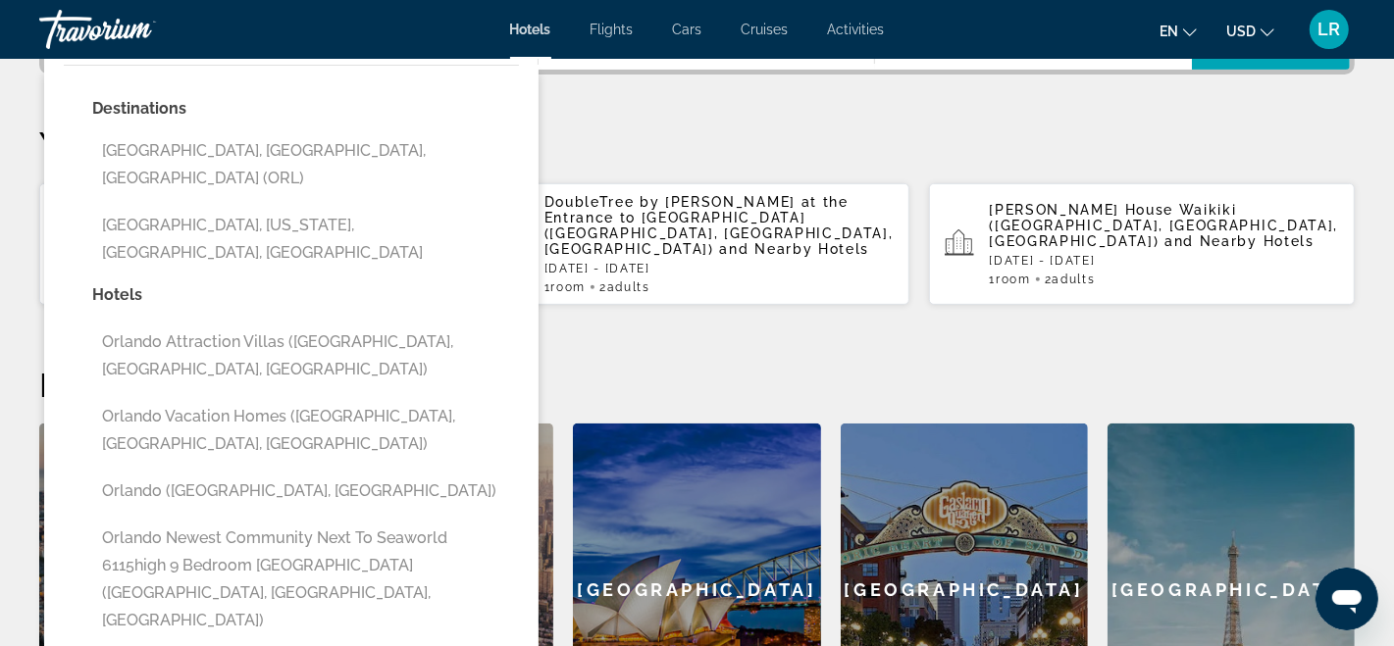
scroll to position [496, 0]
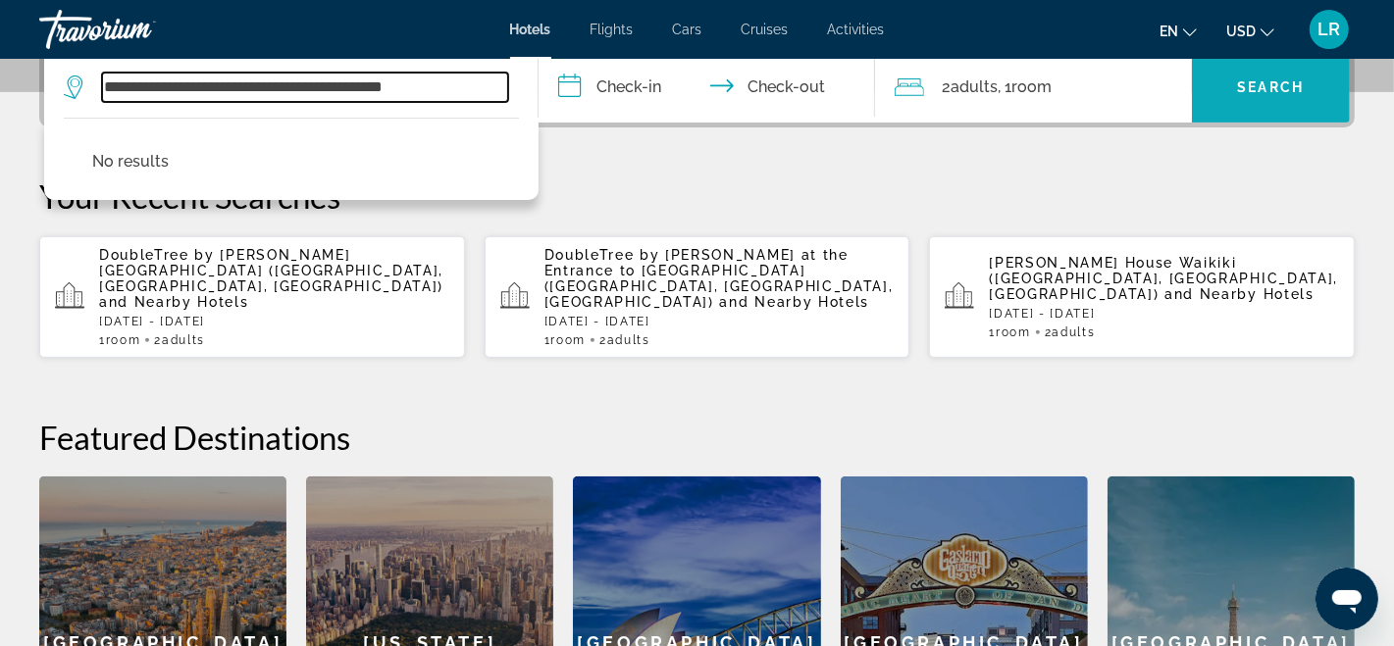
type input "**********"
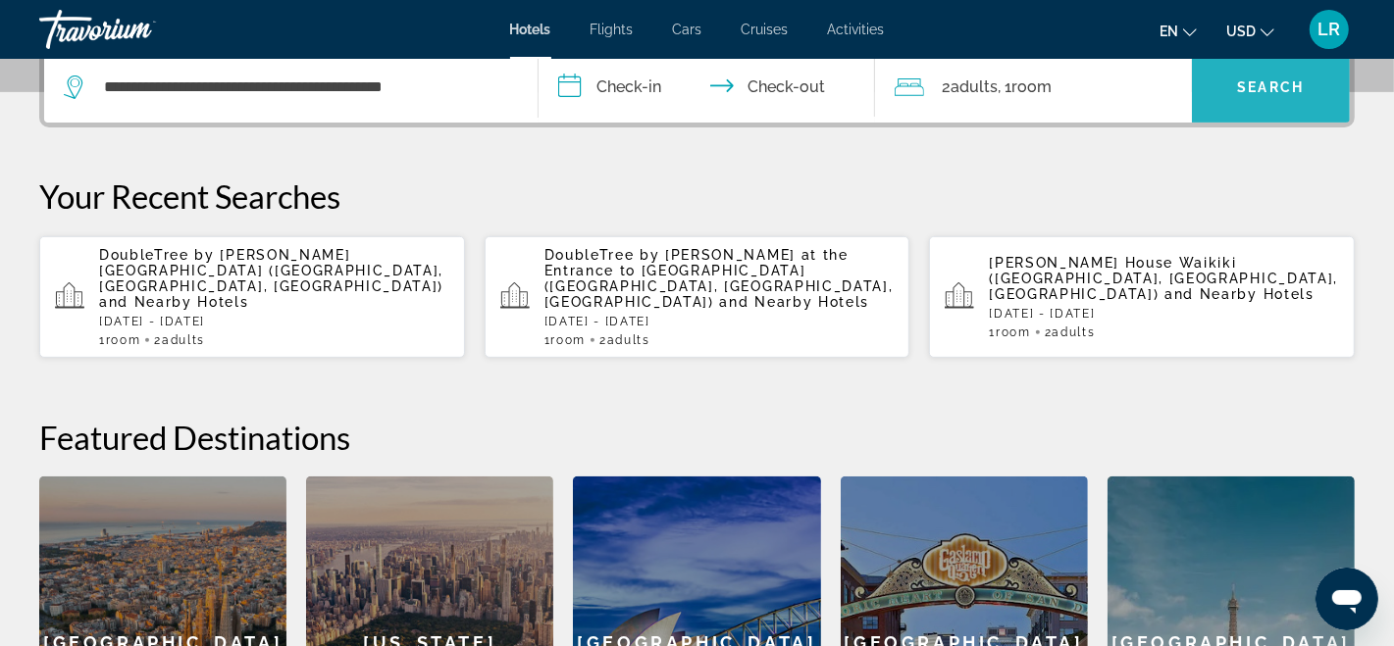
click at [1311, 82] on span "Search widget" at bounding box center [1271, 87] width 158 height 47
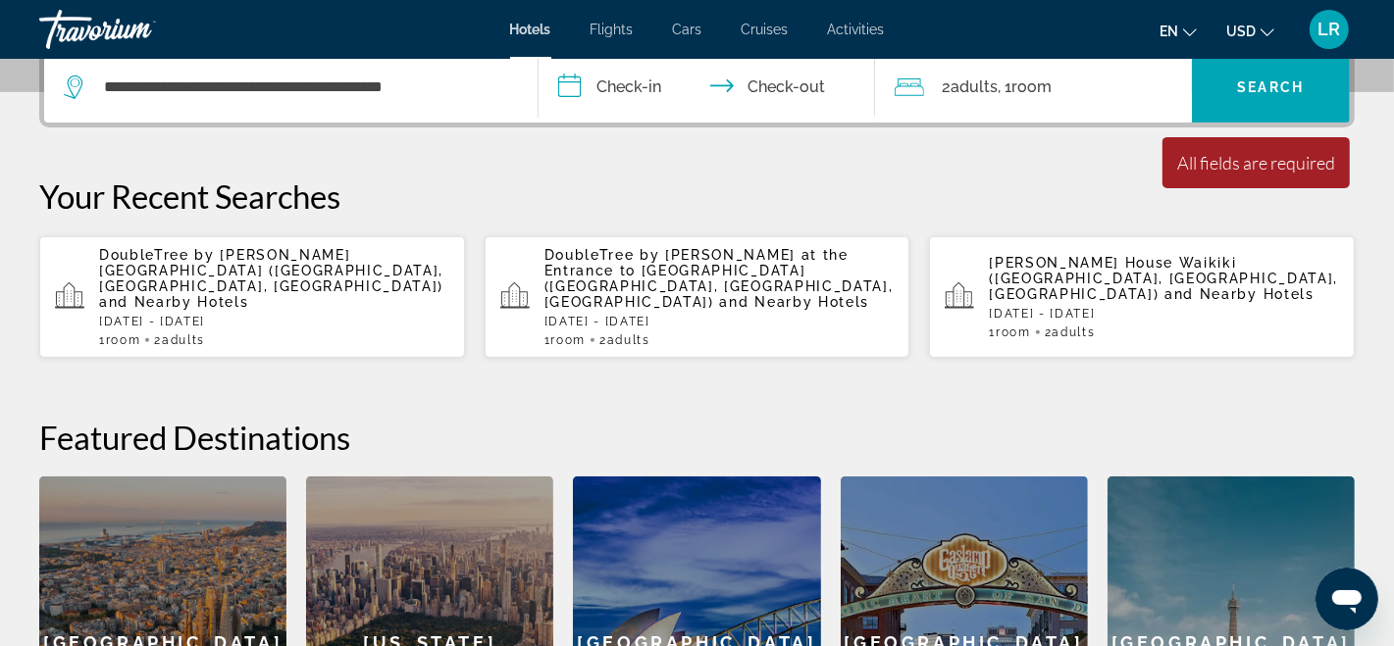
click at [1169, 161] on div "Minimum length of stay is 1 day All fields are required Children ages are requi…" at bounding box center [1255, 162] width 187 height 51
drag, startPoint x: 721, startPoint y: 207, endPoint x: 718, endPoint y: 196, distance: 11.2
click at [719, 206] on p "Your Recent Searches" at bounding box center [696, 196] width 1315 height 39
click at [718, 195] on p "Your Recent Searches" at bounding box center [696, 196] width 1315 height 39
click at [706, 190] on p "Your Recent Searches" at bounding box center [696, 196] width 1315 height 39
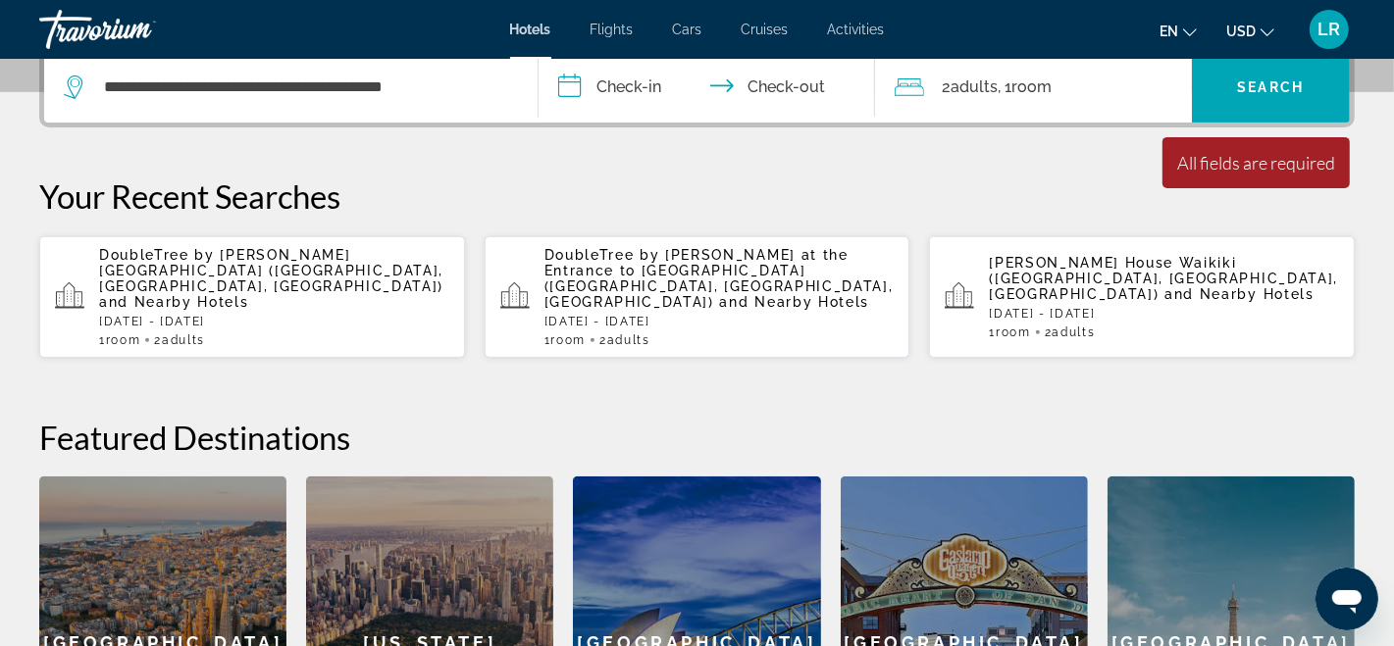
drag, startPoint x: 683, startPoint y: 191, endPoint x: 670, endPoint y: 191, distance: 12.8
click at [681, 191] on p "Your Recent Searches" at bounding box center [696, 196] width 1315 height 39
drag, startPoint x: 664, startPoint y: 191, endPoint x: 589, endPoint y: 153, distance: 84.7
click at [654, 189] on p "Your Recent Searches" at bounding box center [696, 196] width 1315 height 39
click at [583, 155] on div "**********" at bounding box center [697, 428] width 1394 height 762
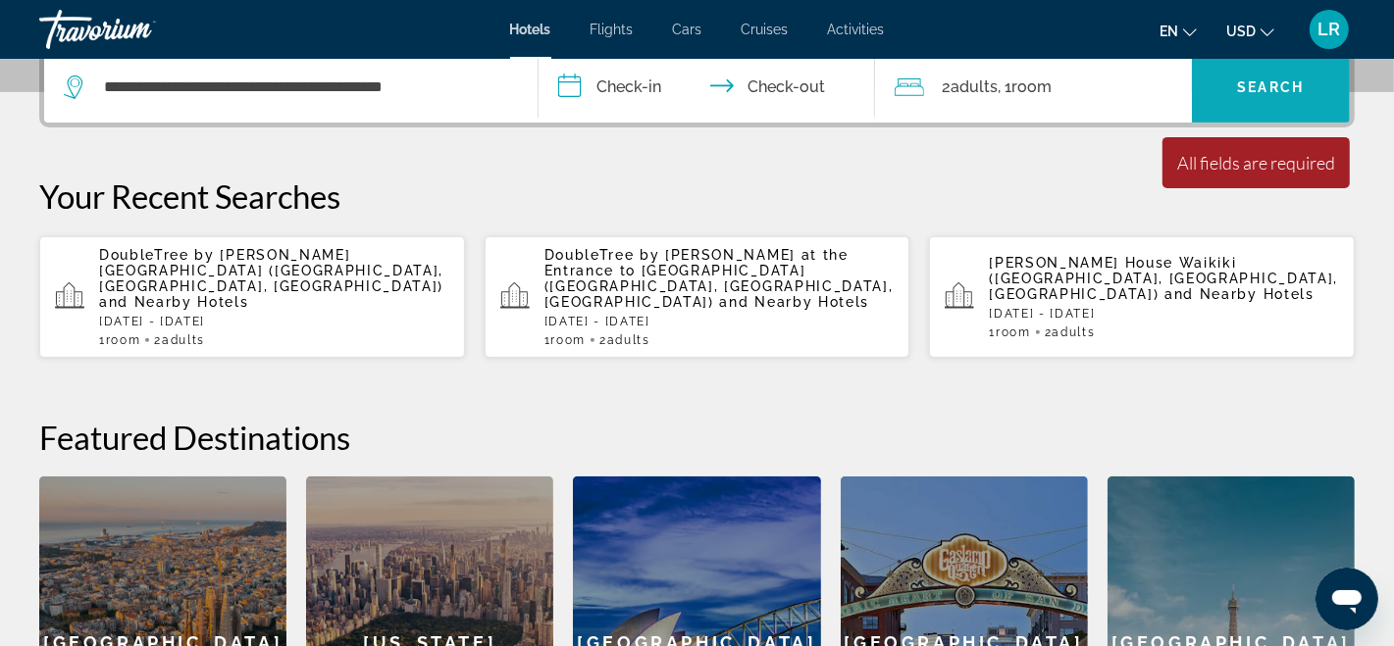
drag, startPoint x: 591, startPoint y: 154, endPoint x: 1240, endPoint y: 115, distance: 650.6
click at [945, 161] on div "**********" at bounding box center [697, 428] width 1394 height 762
click at [1137, 272] on p "Romer House Waikiki (Honolulu, HI, US) and Nearby Hotels" at bounding box center [1164, 278] width 350 height 47
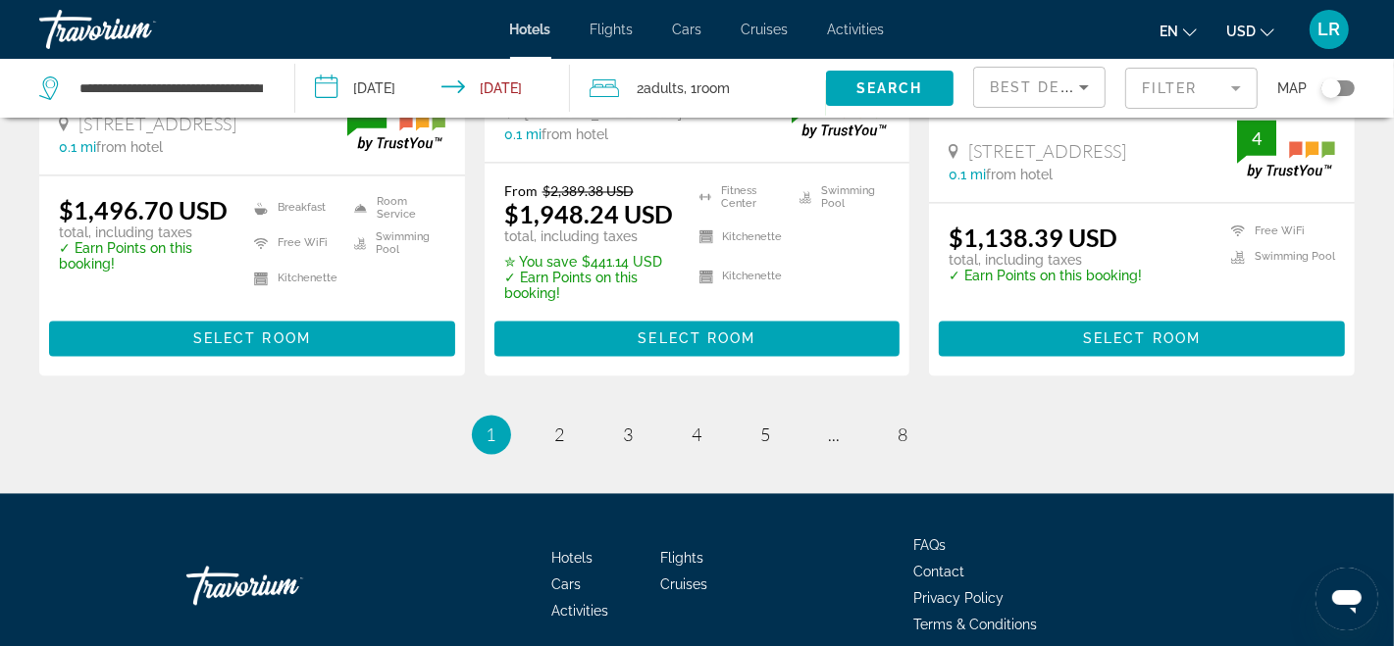
scroll to position [2831, 0]
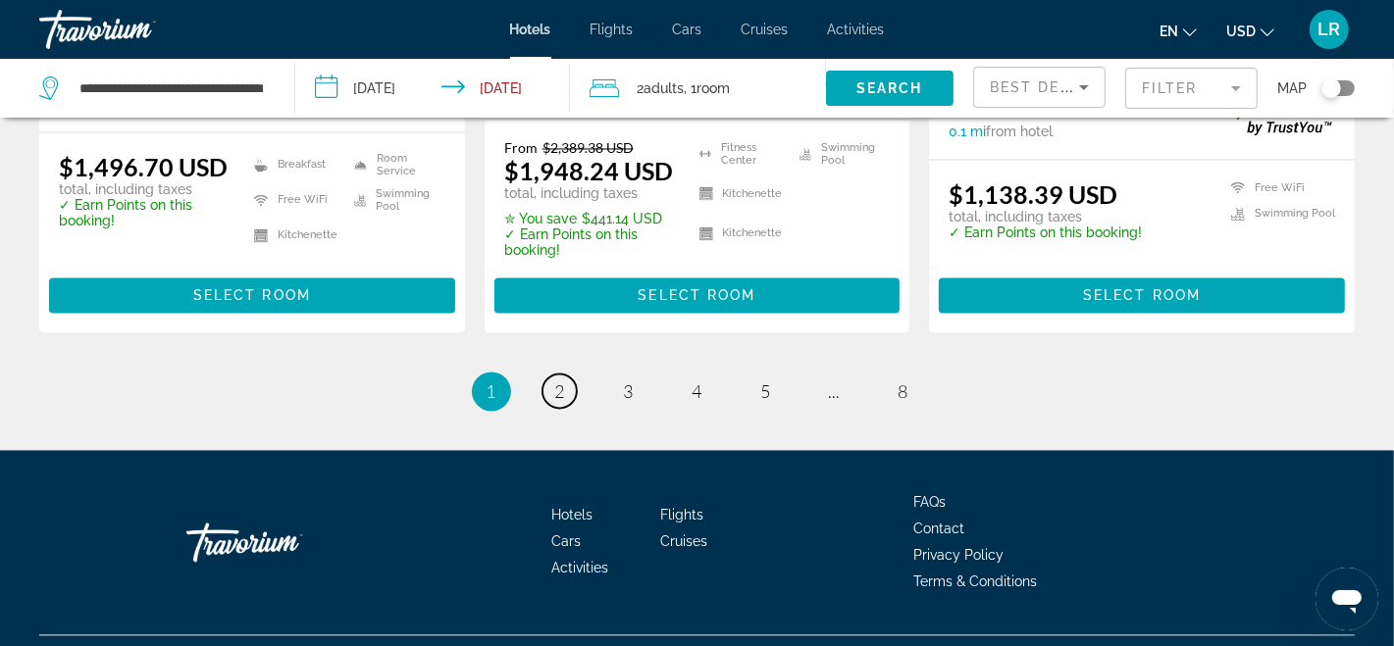
click at [558, 381] on span "2" at bounding box center [560, 392] width 10 height 22
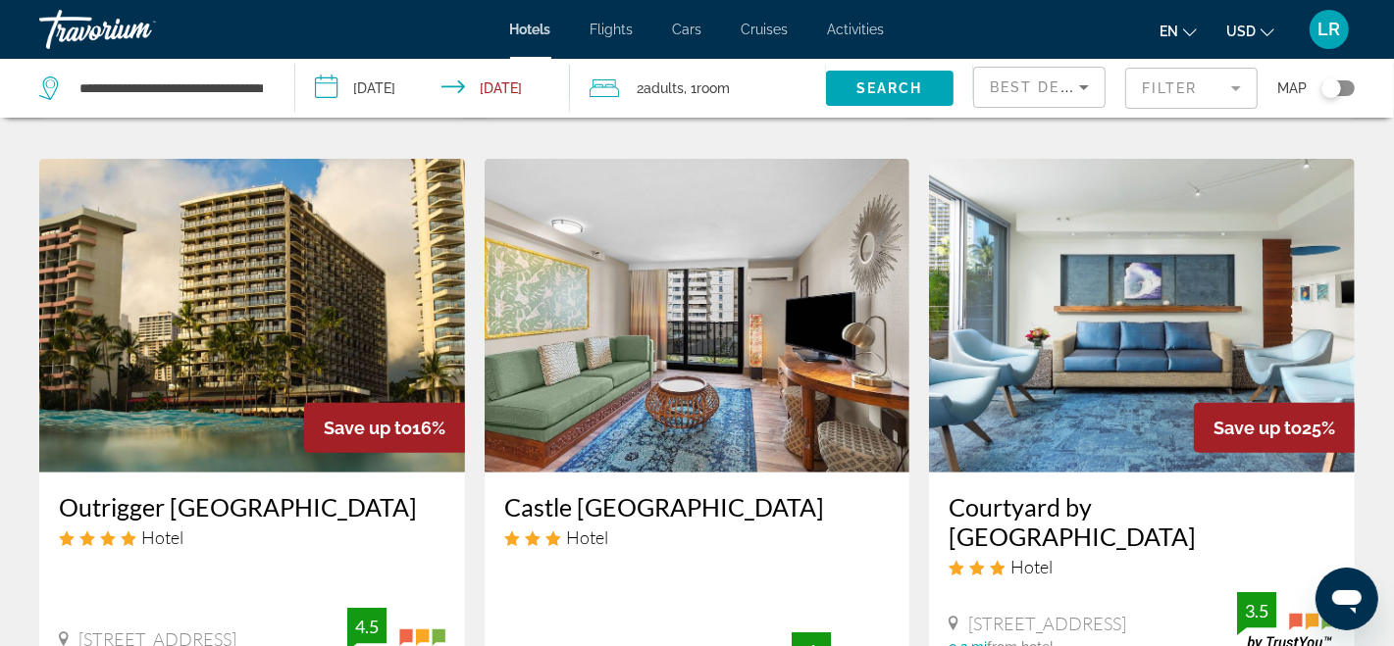
scroll to position [782, 0]
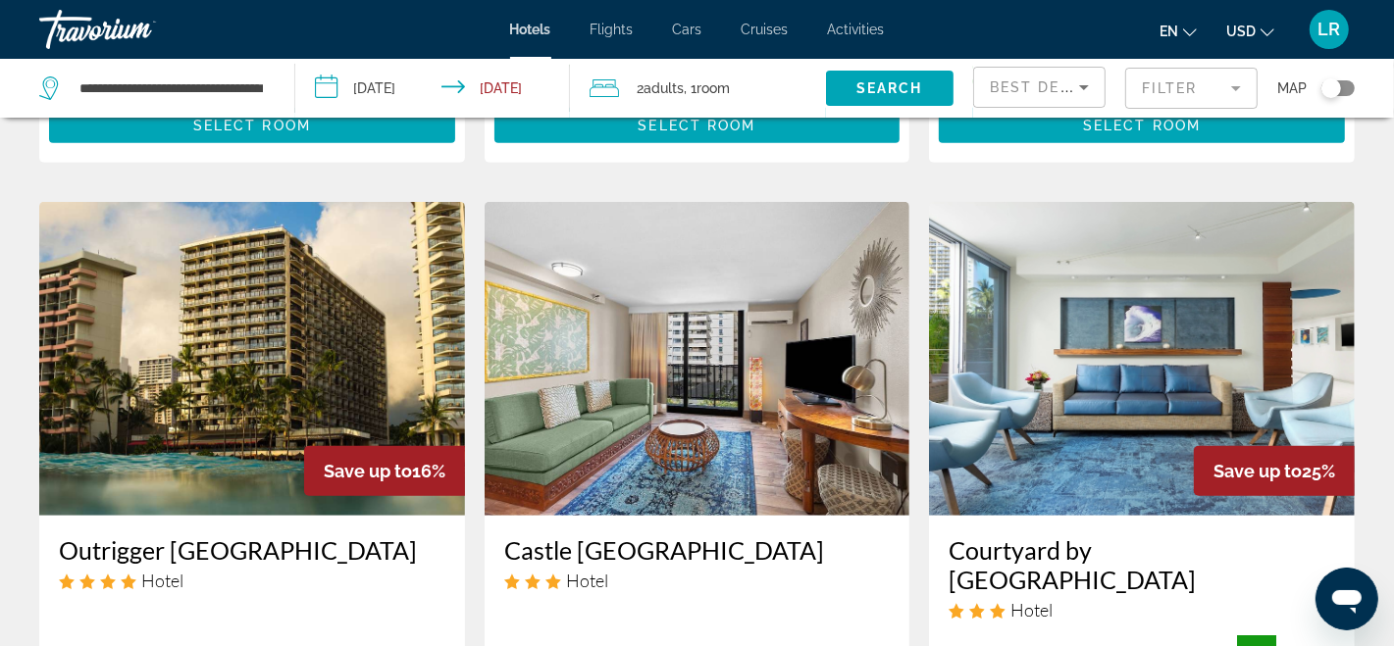
click at [673, 384] on img "Main content" at bounding box center [698, 359] width 426 height 314
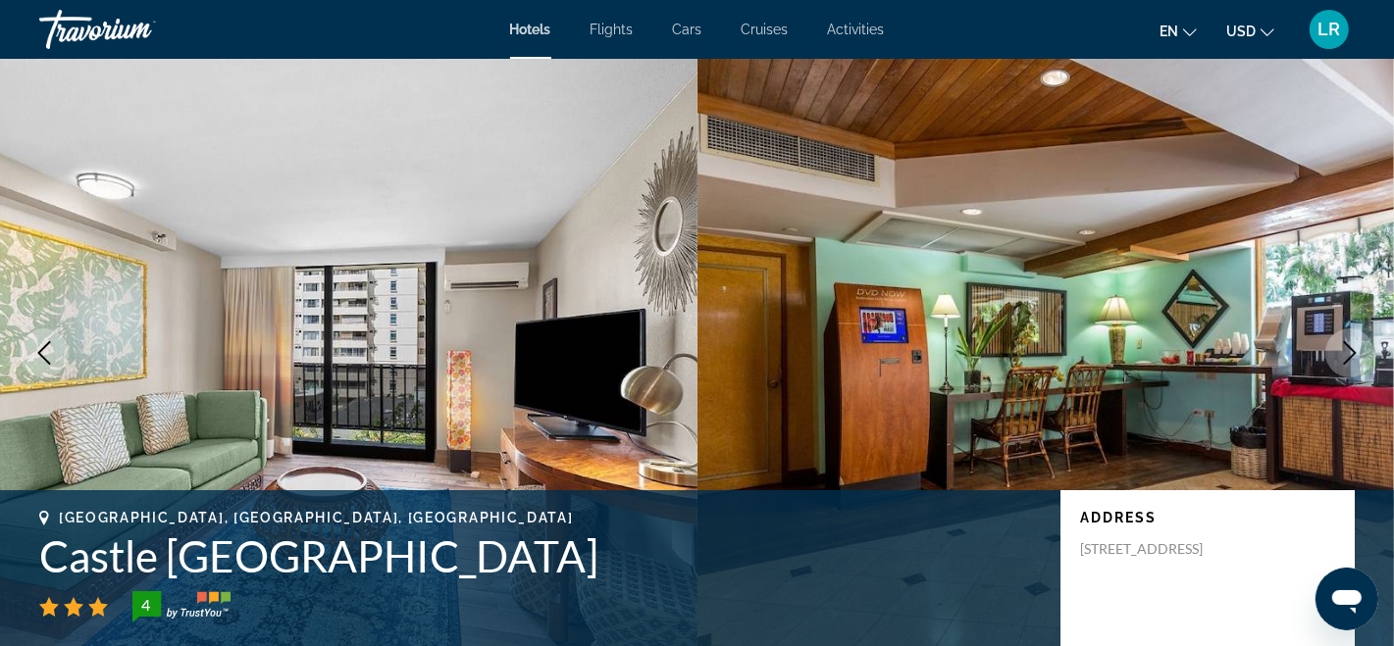
click at [1331, 350] on button "Next image" at bounding box center [1349, 353] width 49 height 49
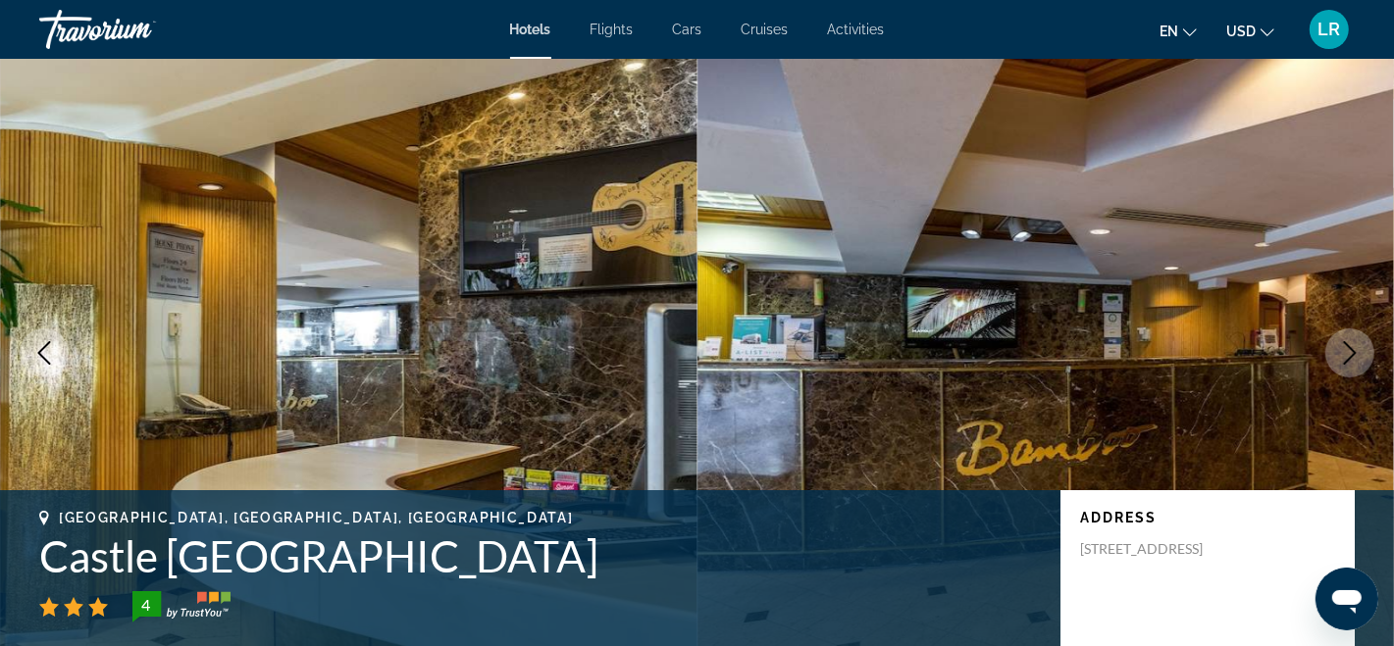
click at [1325, 349] on button "Next image" at bounding box center [1349, 353] width 49 height 49
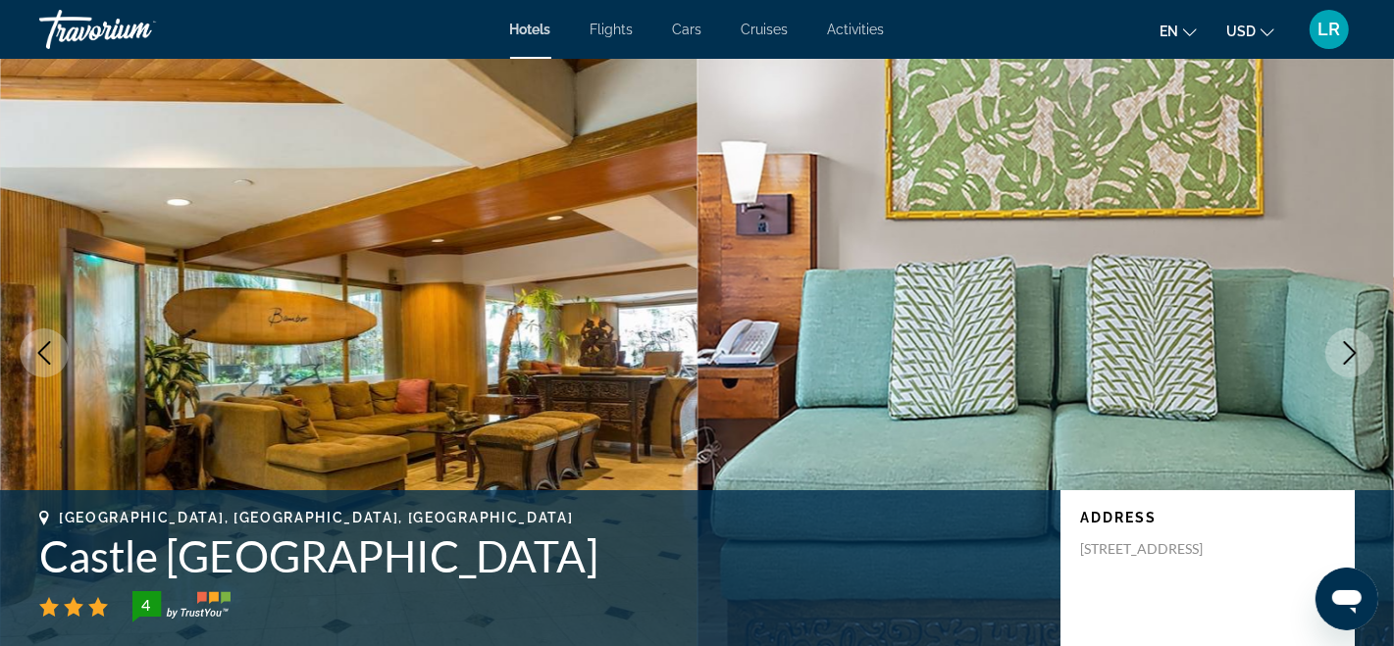
click at [1355, 360] on icon "Next image" at bounding box center [1350, 353] width 24 height 24
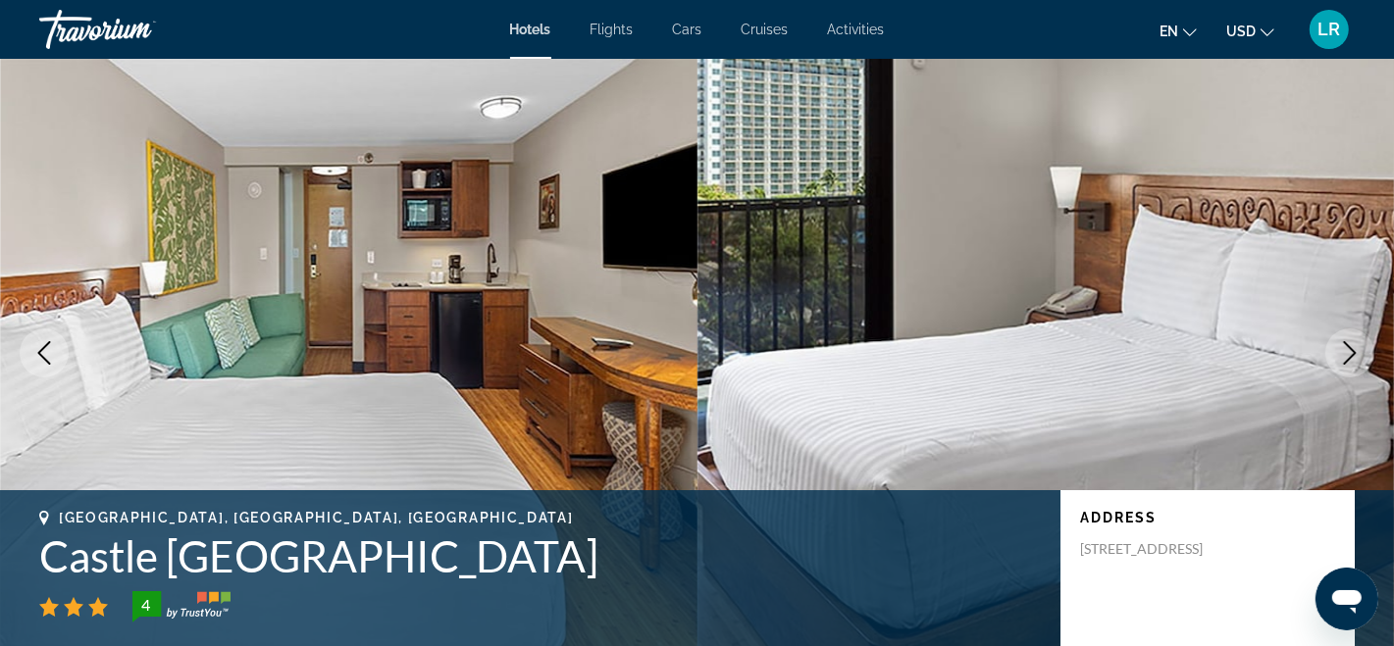
click at [1350, 344] on icon "Next image" at bounding box center [1350, 353] width 24 height 24
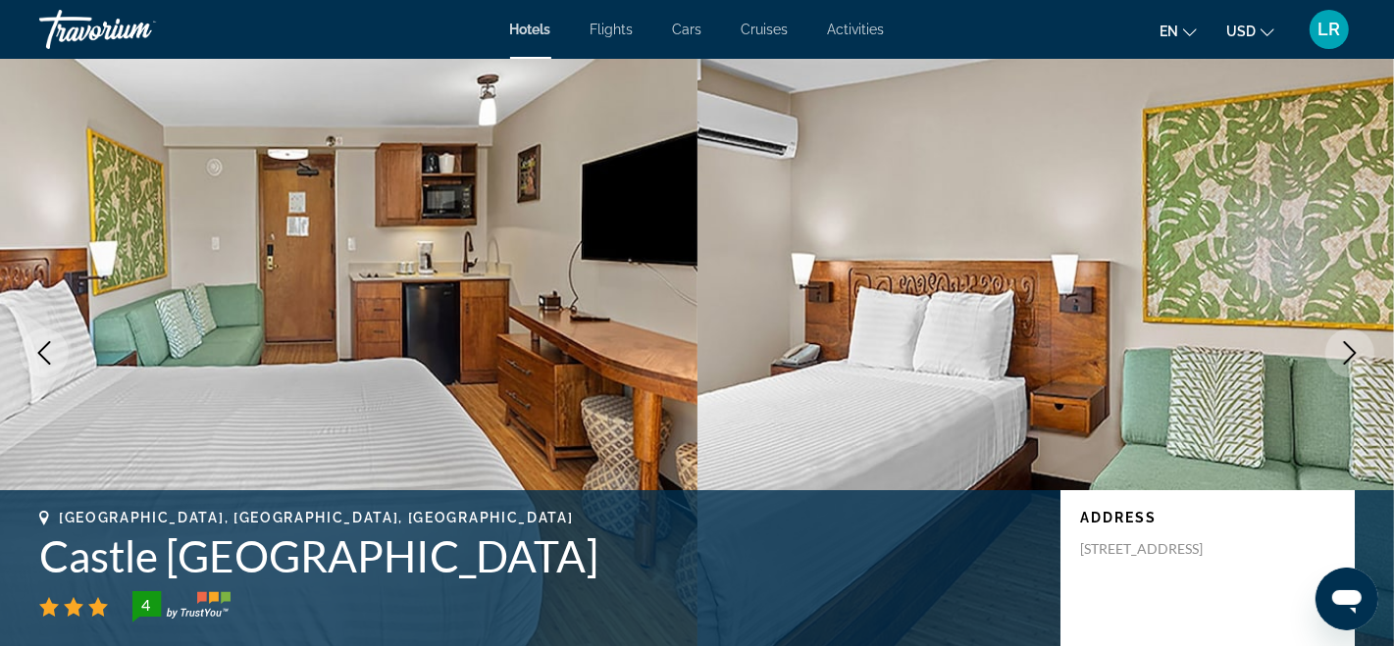
click at [1344, 347] on icon "Next image" at bounding box center [1350, 353] width 24 height 24
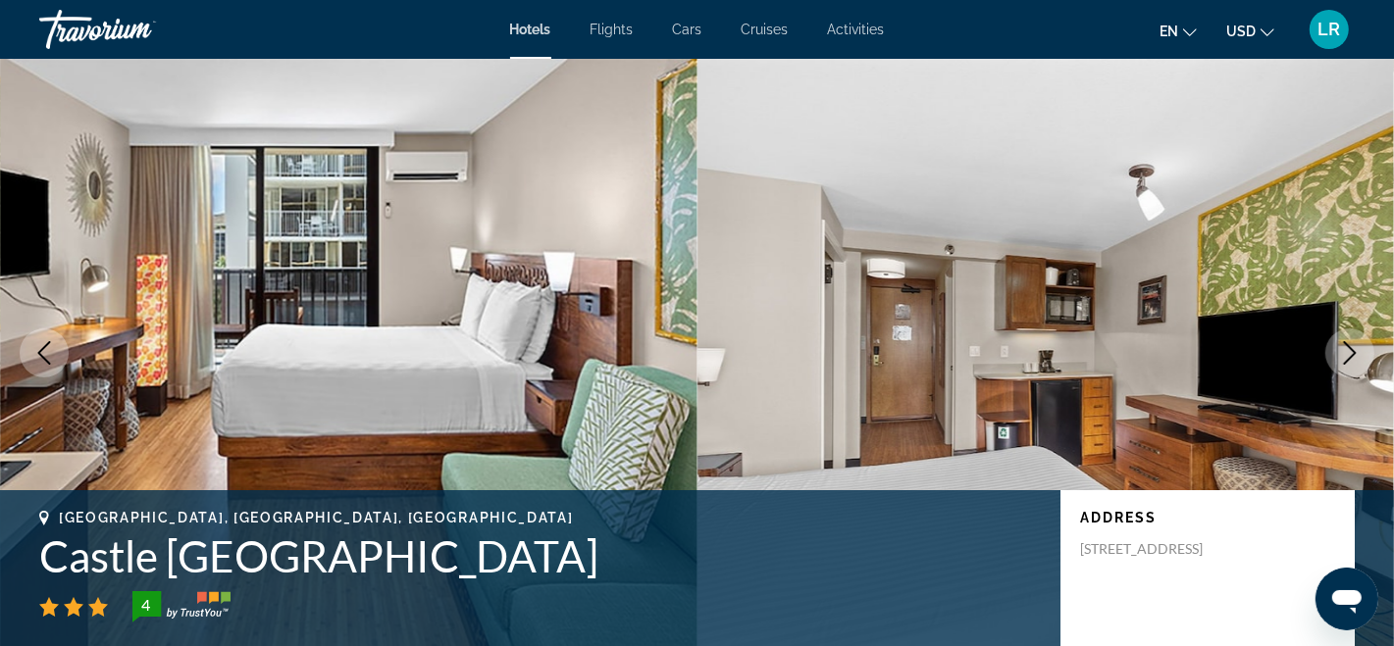
click at [1340, 347] on icon "Next image" at bounding box center [1350, 353] width 24 height 24
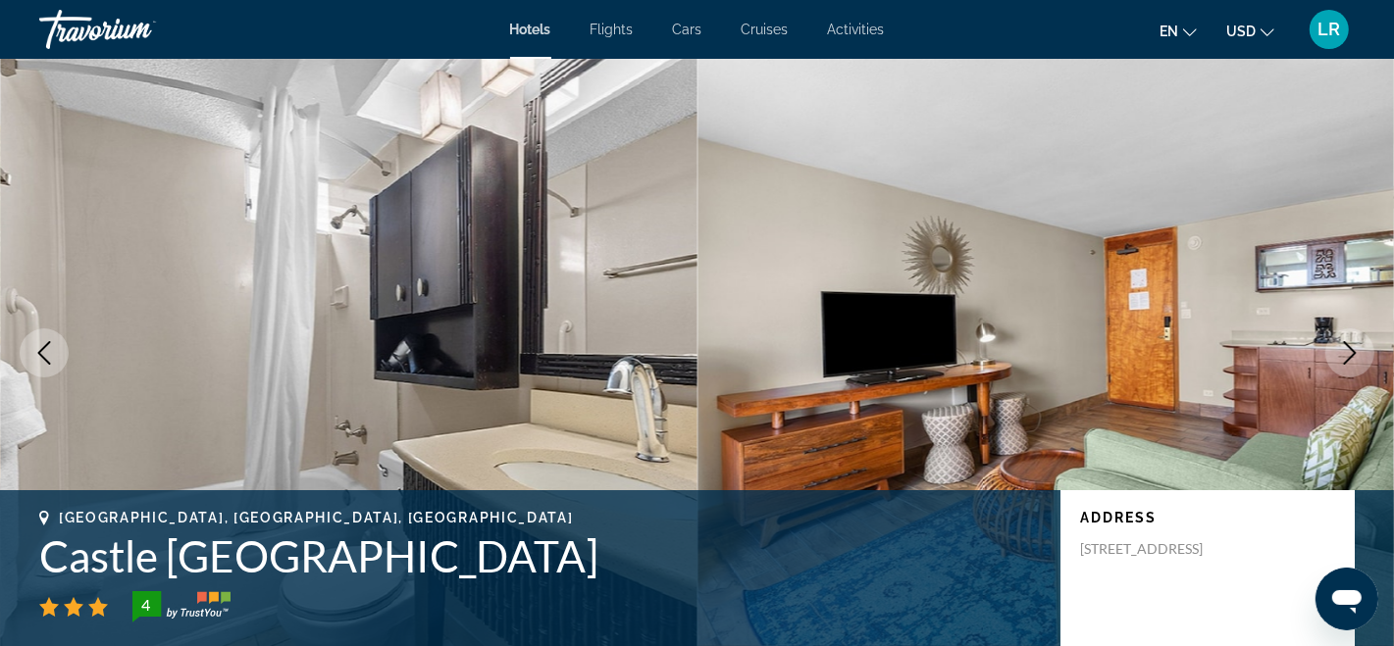
click at [1339, 347] on icon "Next image" at bounding box center [1350, 353] width 24 height 24
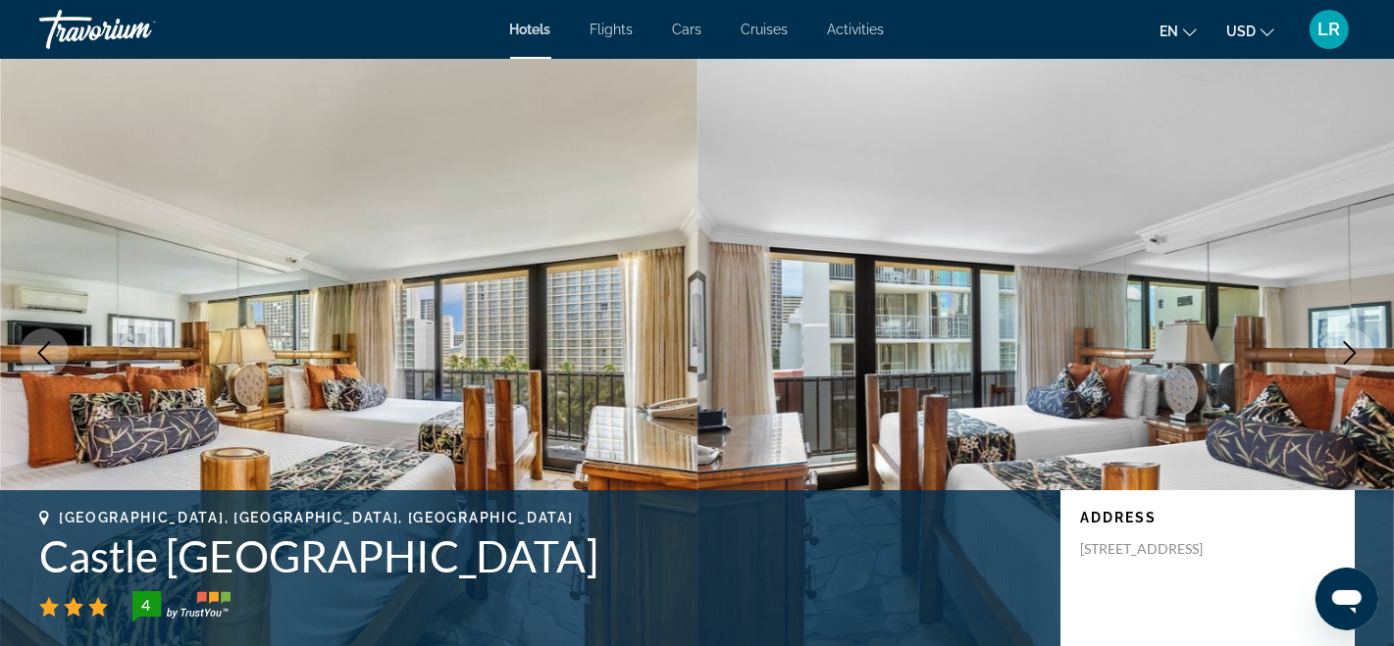
click at [1336, 349] on button "Next image" at bounding box center [1349, 353] width 49 height 49
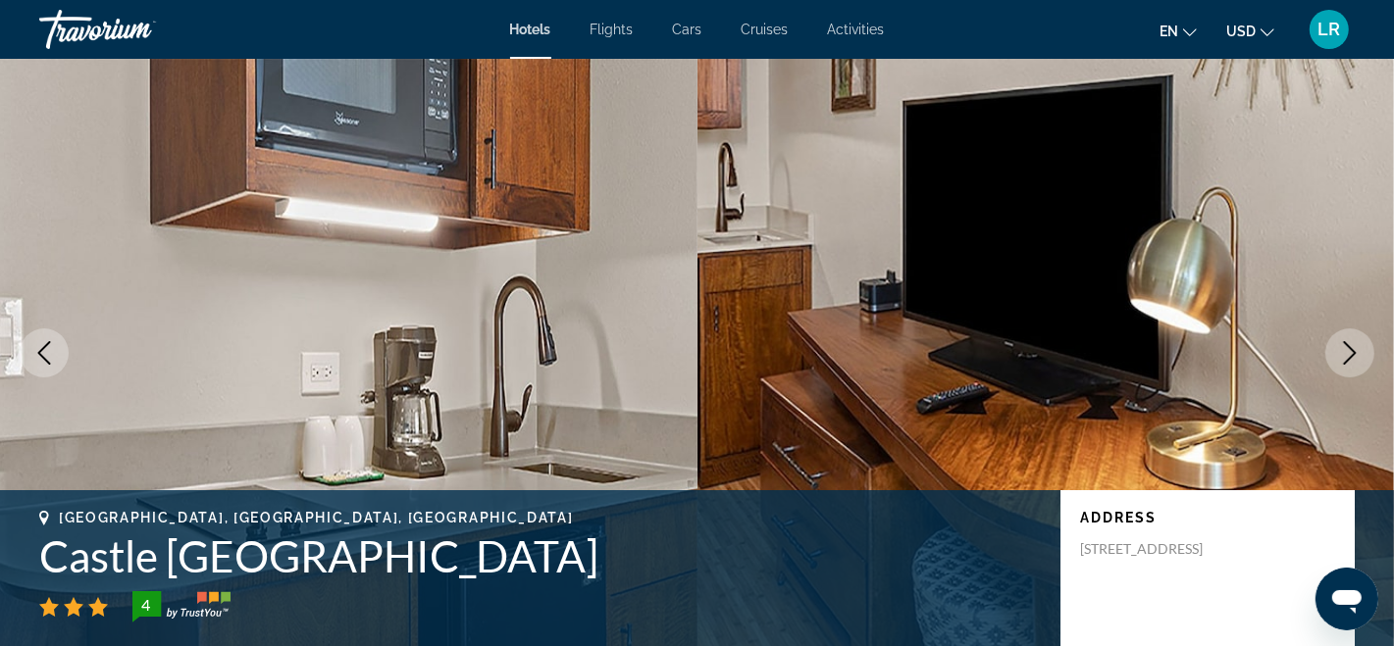
click at [1333, 349] on button "Next image" at bounding box center [1349, 353] width 49 height 49
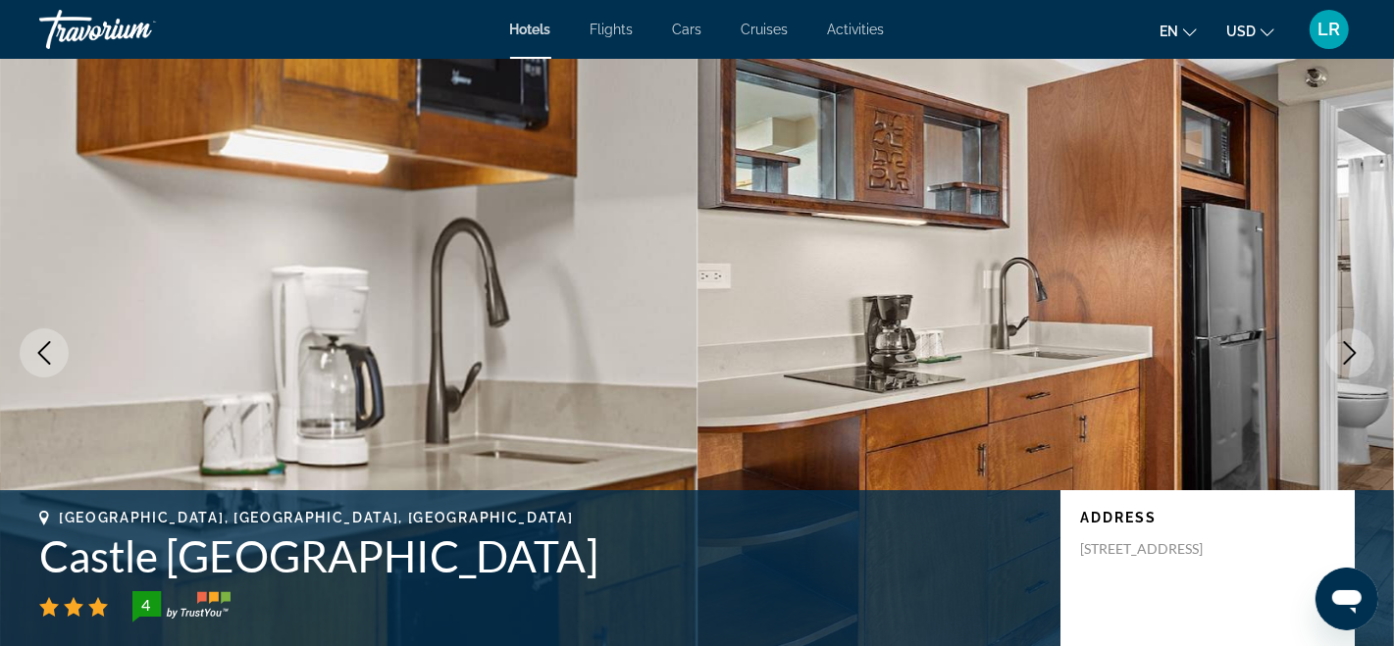
click at [1328, 349] on button "Next image" at bounding box center [1349, 353] width 49 height 49
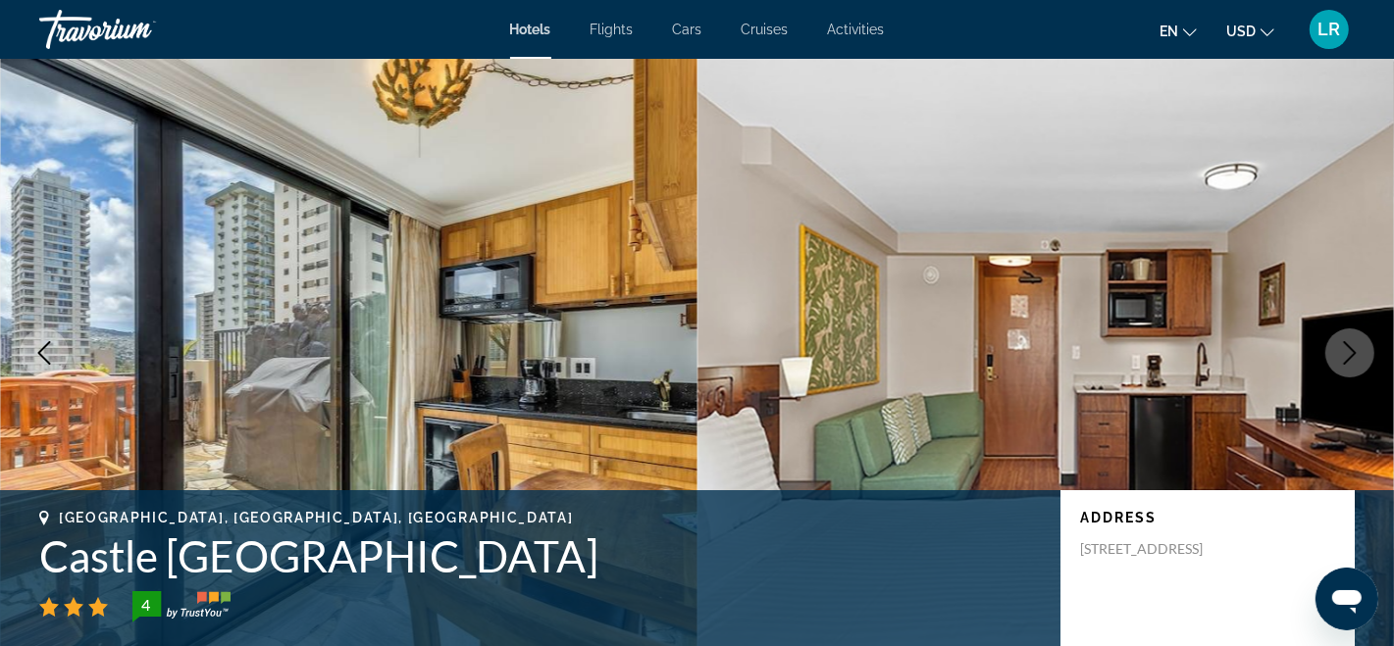
click at [1324, 350] on img "Main content" at bounding box center [1045, 353] width 697 height 589
click at [1332, 358] on button "Next image" at bounding box center [1349, 353] width 49 height 49
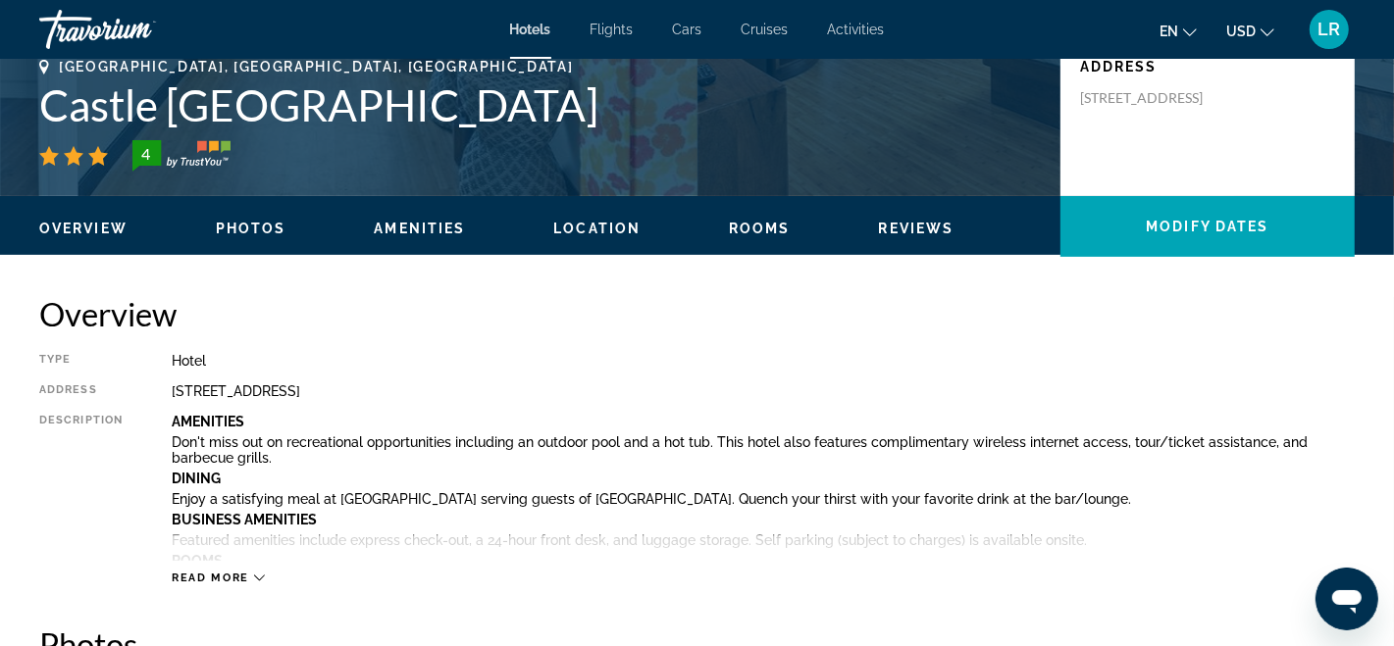
scroll to position [656, 0]
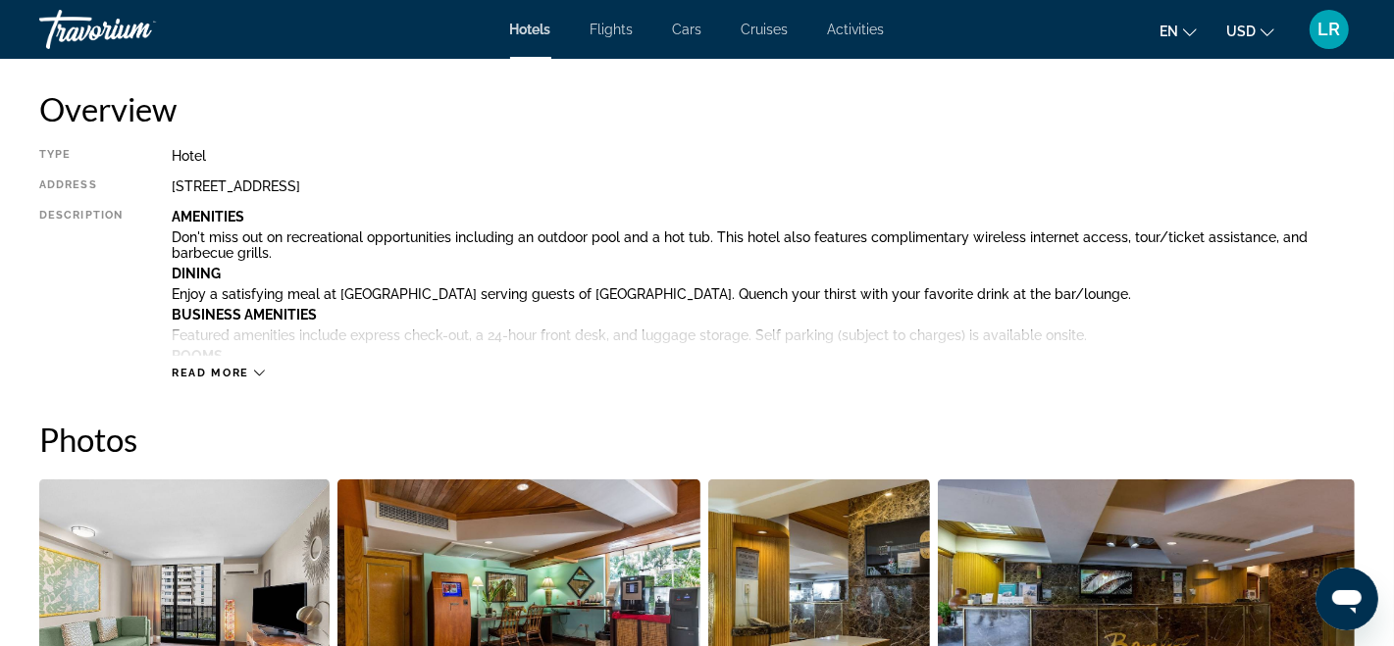
click at [258, 363] on div "Read more" at bounding box center [763, 354] width 1183 height 54
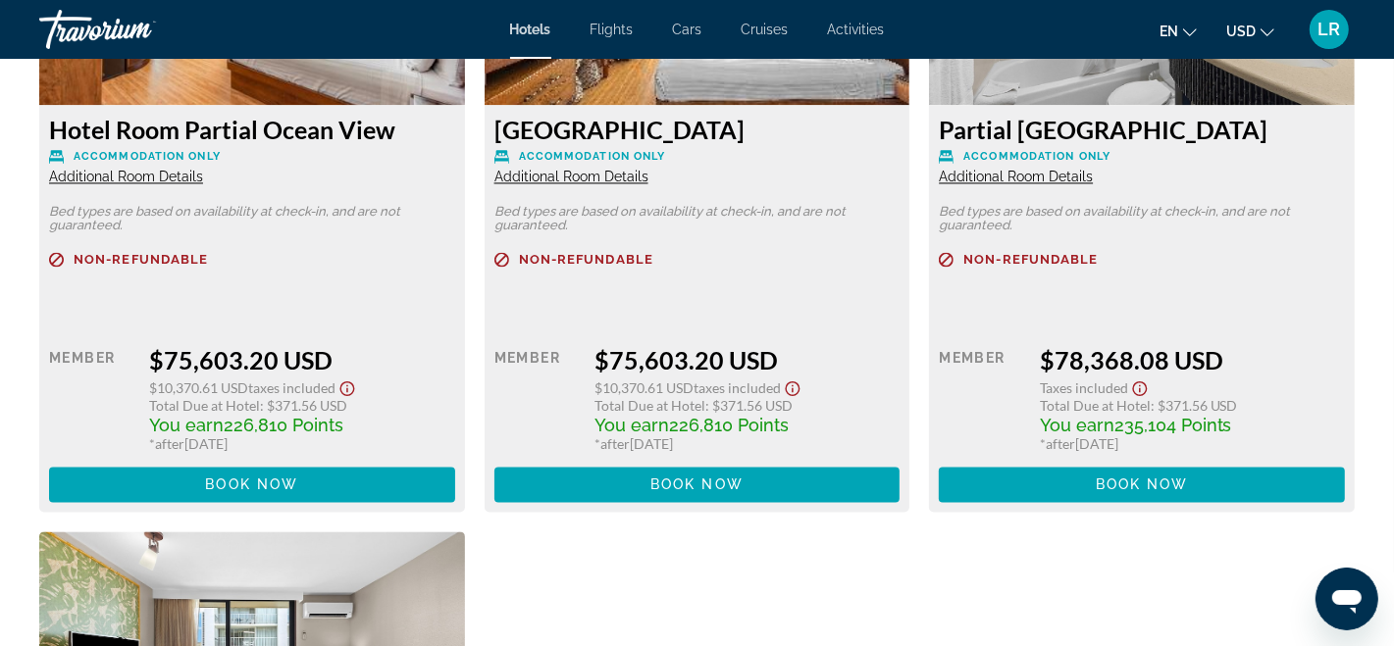
scroll to position [2929, 0]
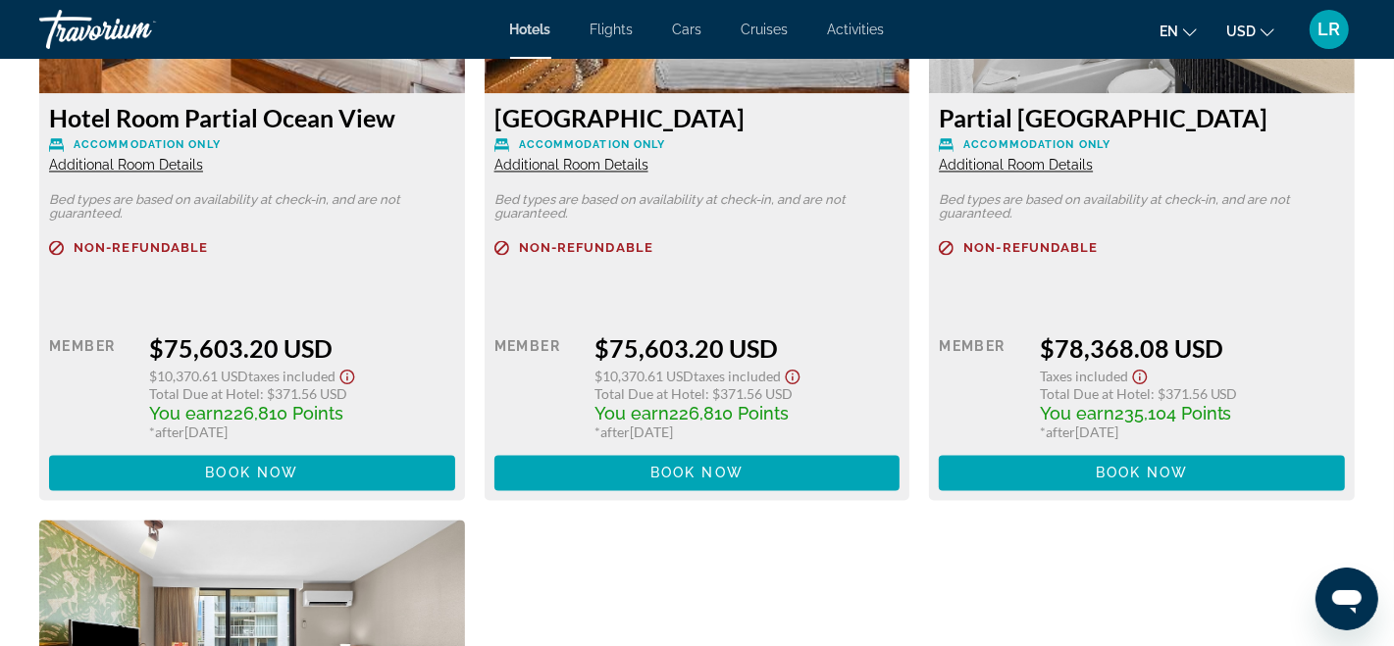
click at [350, 376] on icon "Show Taxes and Fees disclaimer" at bounding box center [347, 377] width 24 height 18
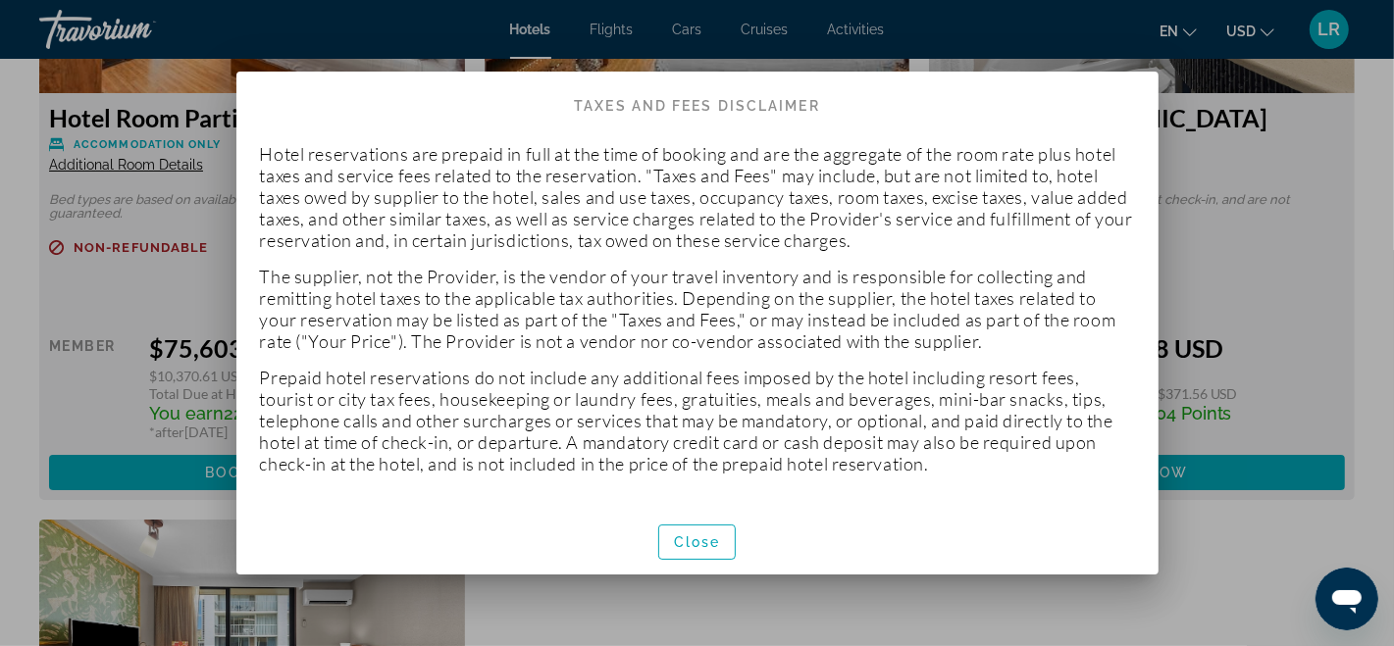
scroll to position [0, 0]
click at [686, 550] on span "button" at bounding box center [697, 542] width 77 height 47
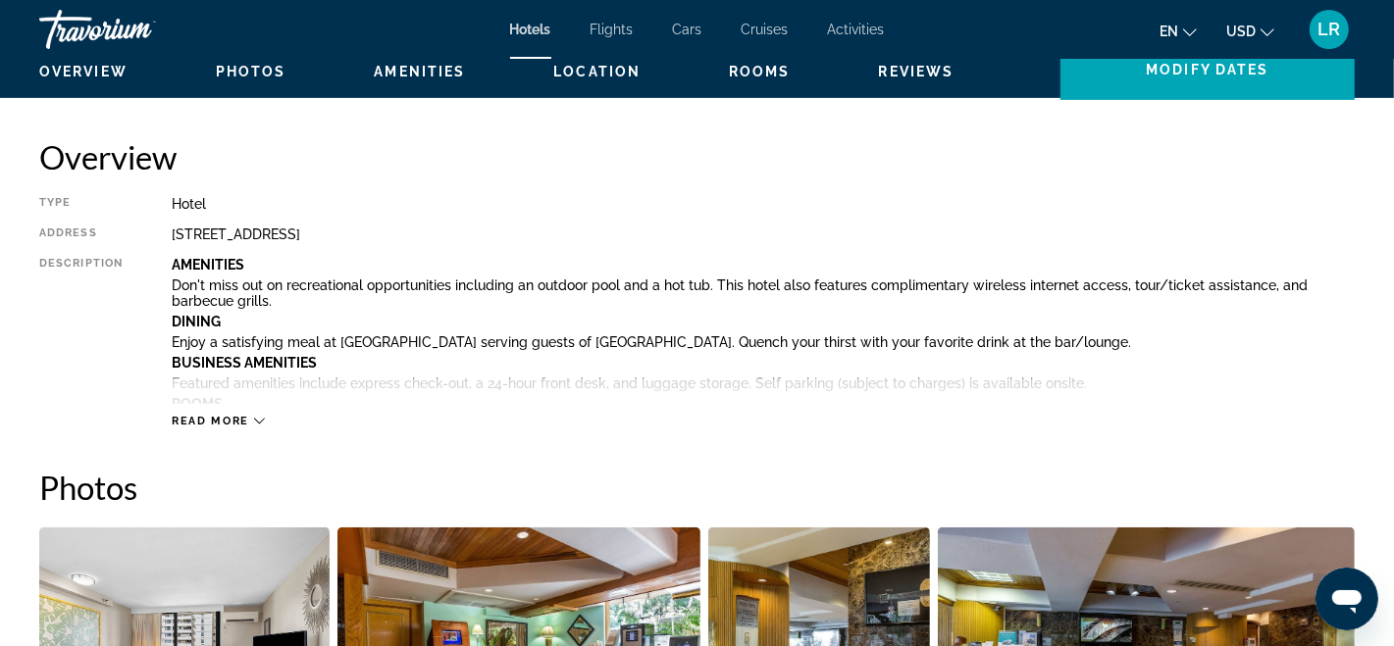
scroll to position [667, 0]
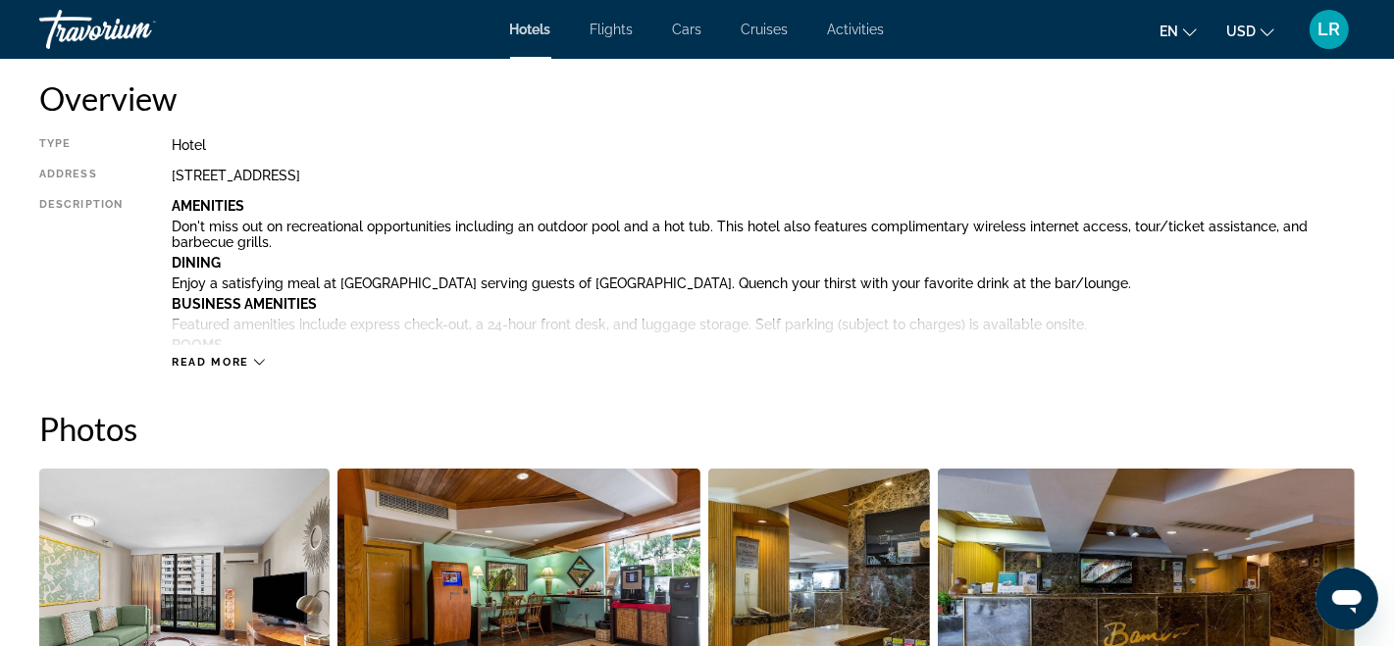
click at [258, 361] on icon "Main content" at bounding box center [259, 362] width 11 height 11
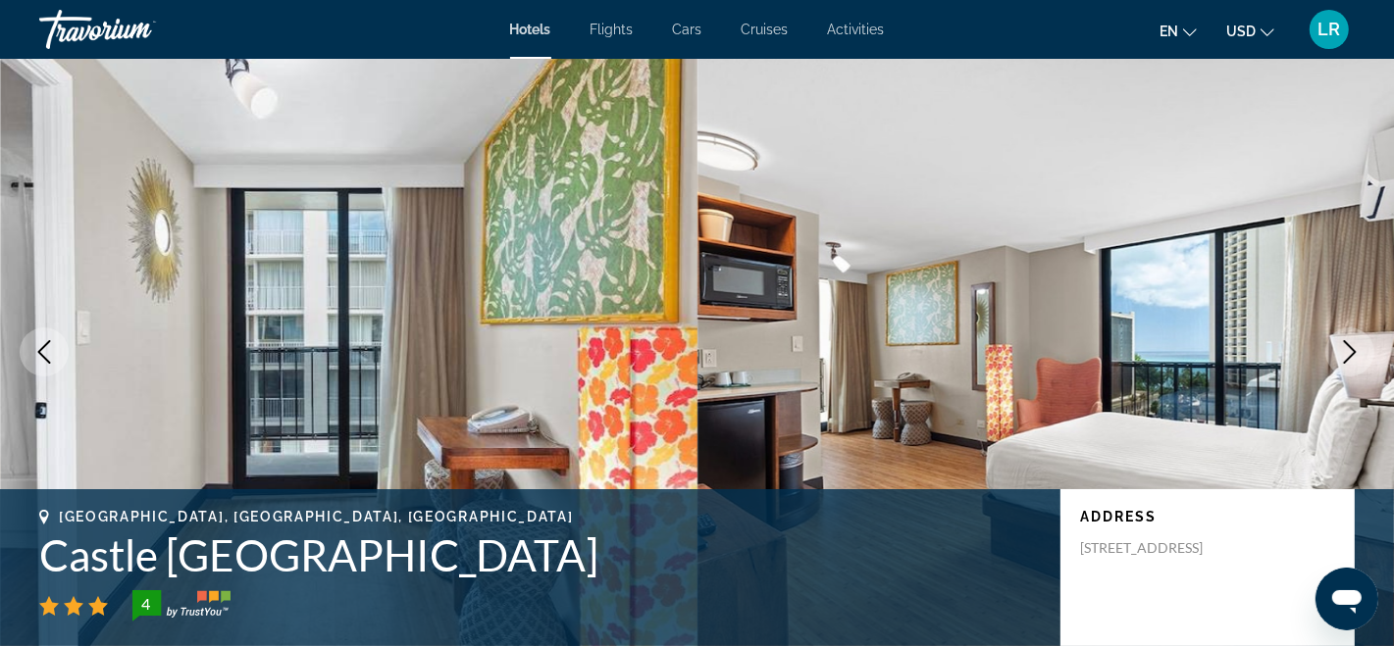
scroll to position [0, 0]
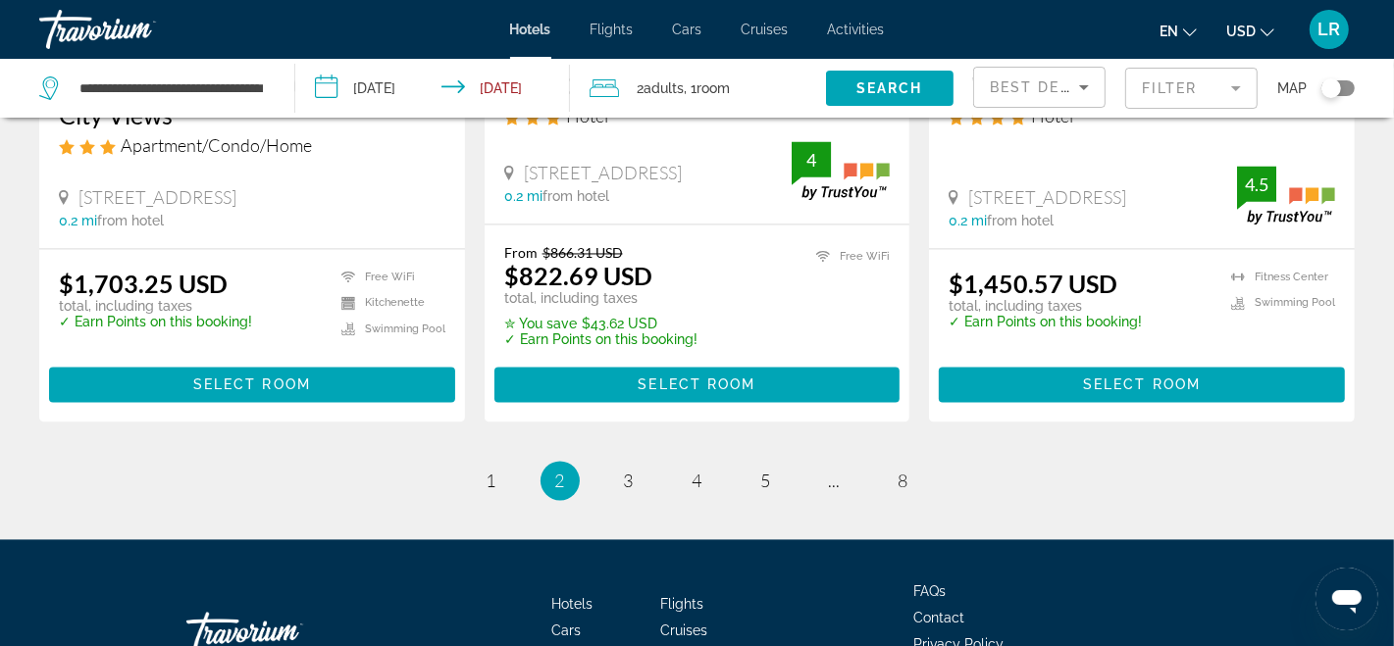
scroll to position [2779, 0]
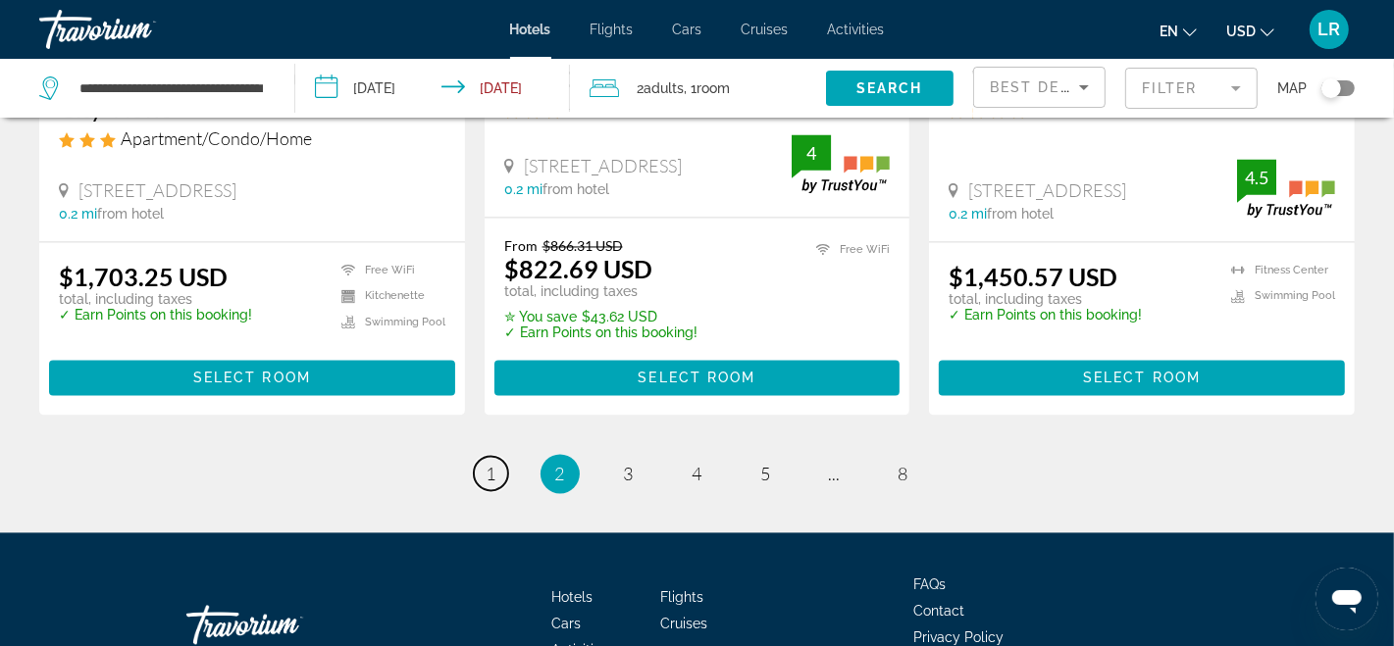
click at [483, 457] on link "page 1" at bounding box center [491, 474] width 34 height 34
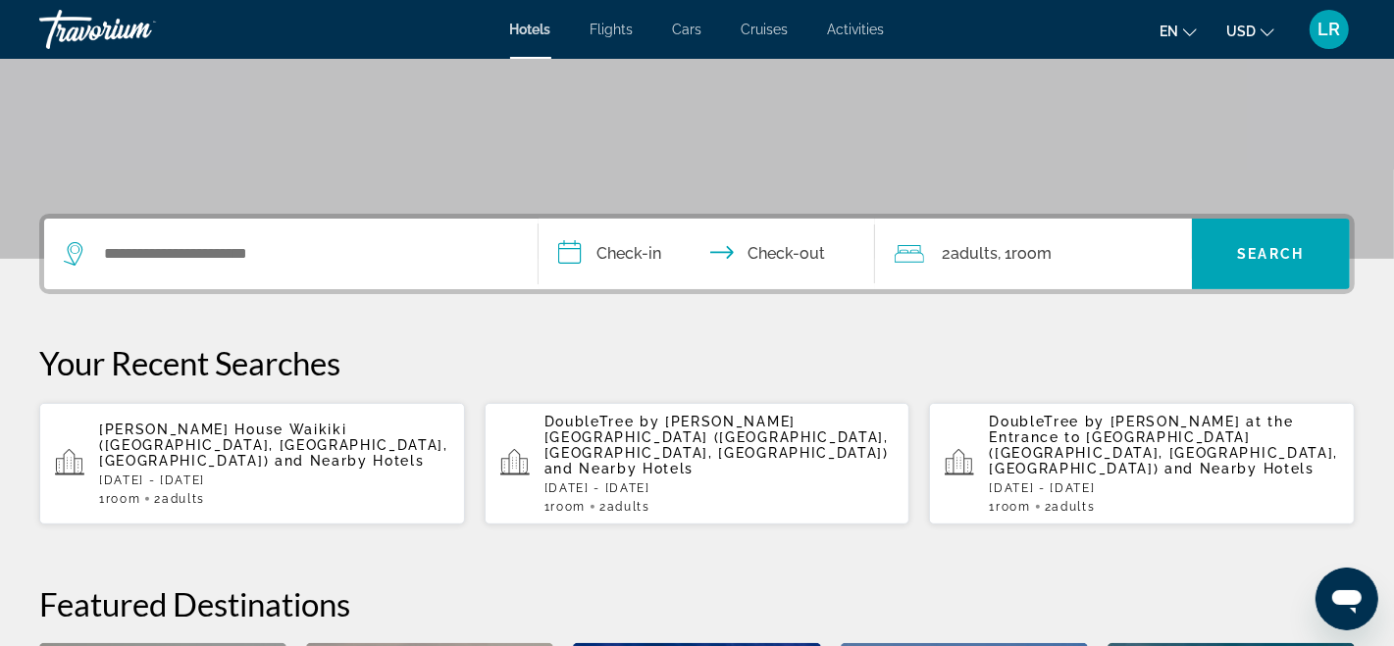
scroll to position [334, 0]
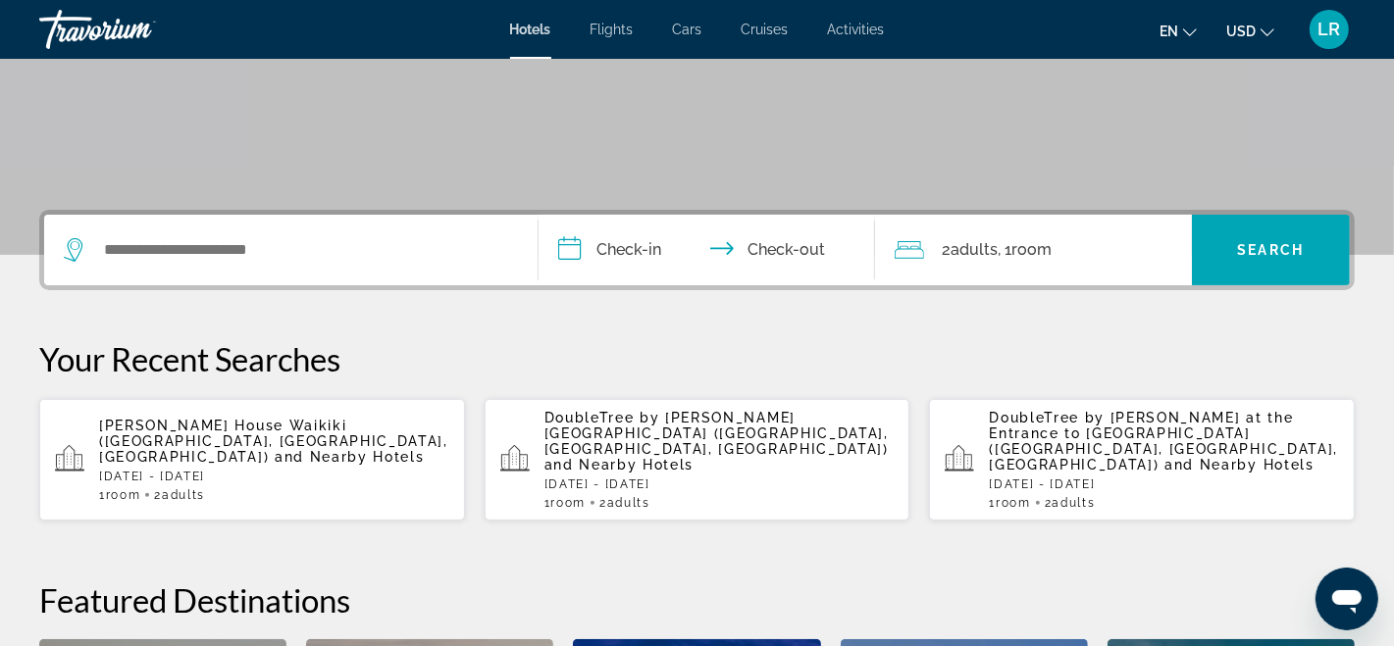
click at [125, 220] on div "Search widget" at bounding box center [291, 250] width 454 height 71
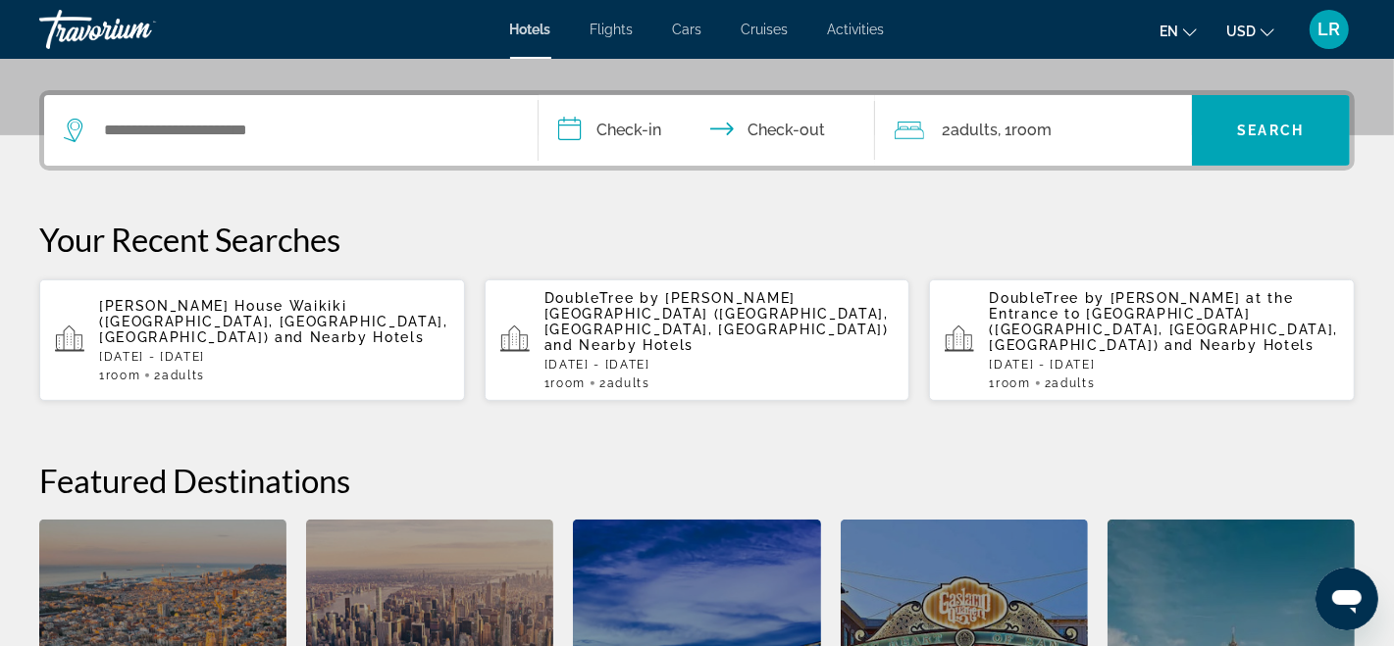
scroll to position [479, 0]
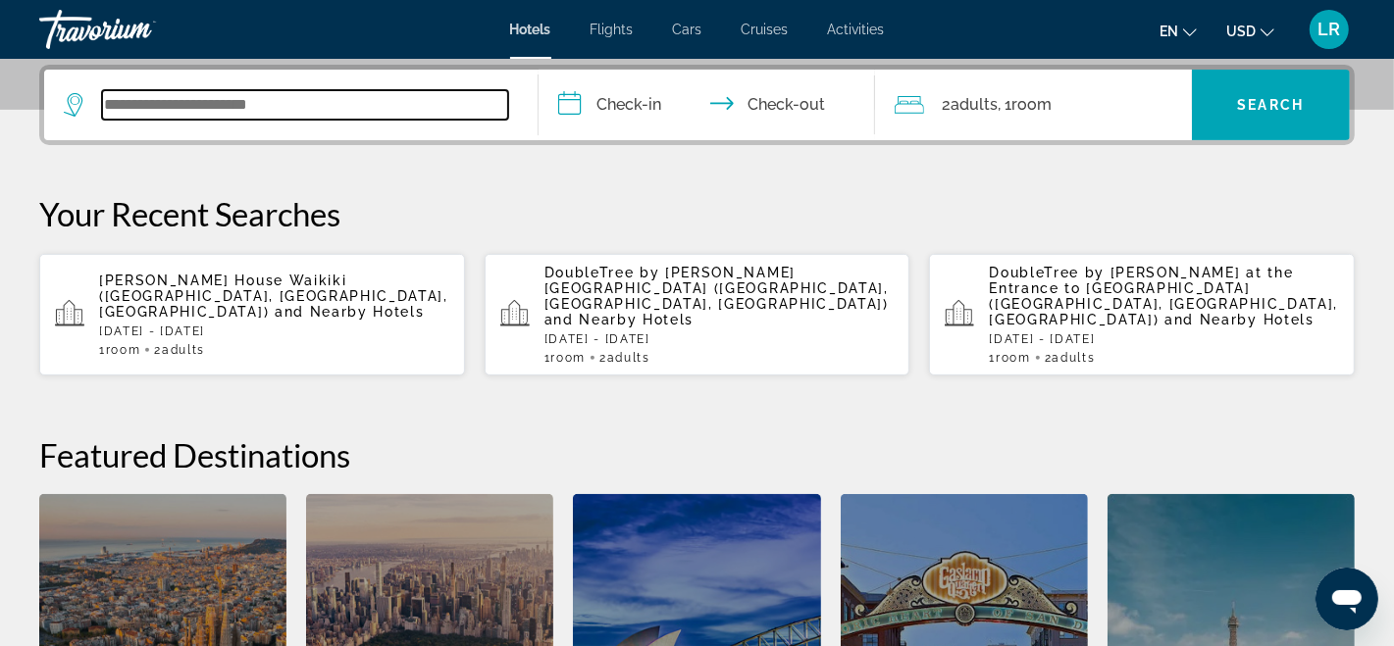
click at [109, 103] on input "Search widget" at bounding box center [305, 104] width 406 height 29
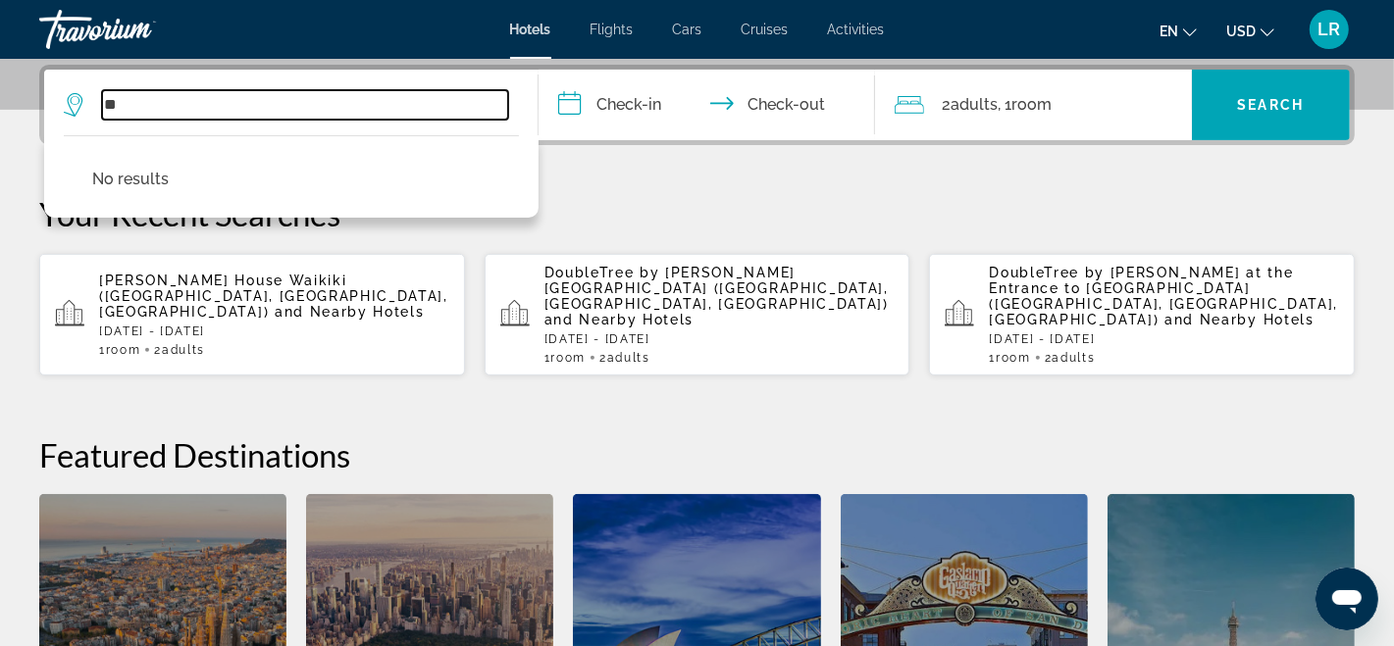
type input "*"
type input "**********"
click at [585, 94] on input "**********" at bounding box center [711, 108] width 344 height 77
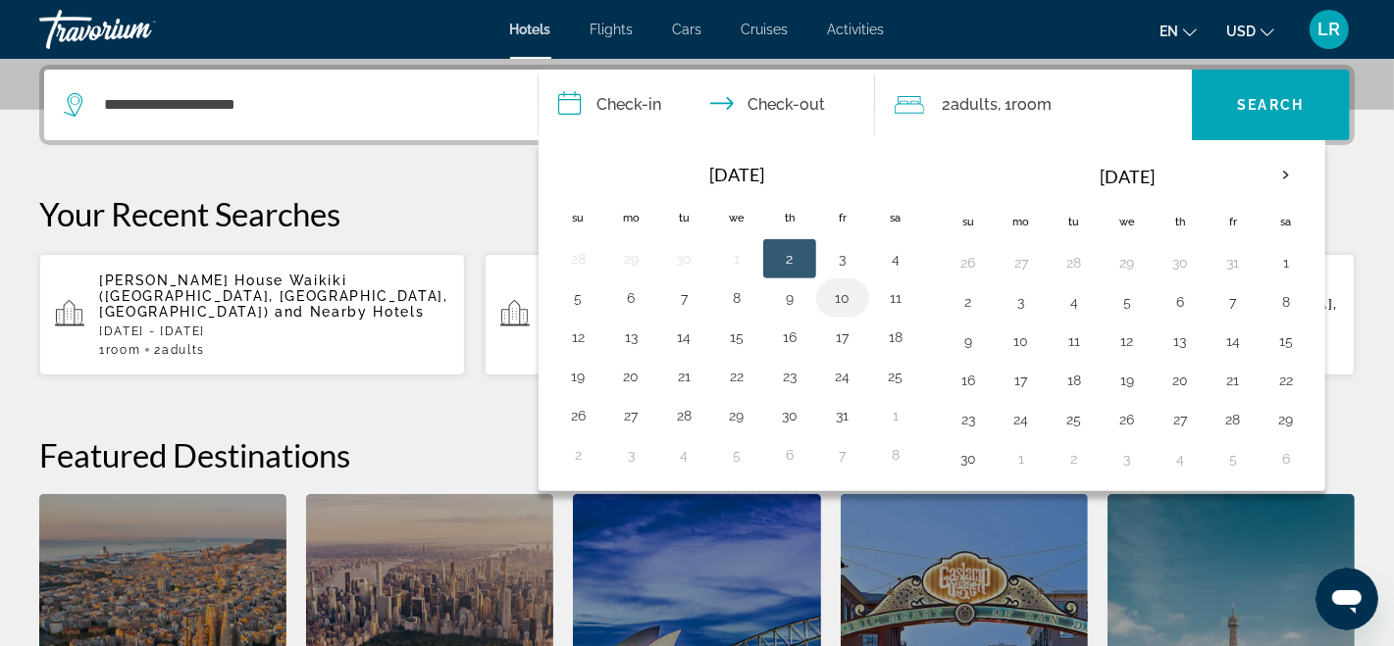
drag, startPoint x: 866, startPoint y: 338, endPoint x: 835, endPoint y: 277, distance: 69.3
click at [862, 327] on tr "12 13 14 15 16 17 18" at bounding box center [736, 337] width 371 height 39
click at [838, 284] on button "10" at bounding box center [842, 297] width 31 height 27
click at [573, 329] on button "12" at bounding box center [577, 337] width 31 height 27
type input "**********"
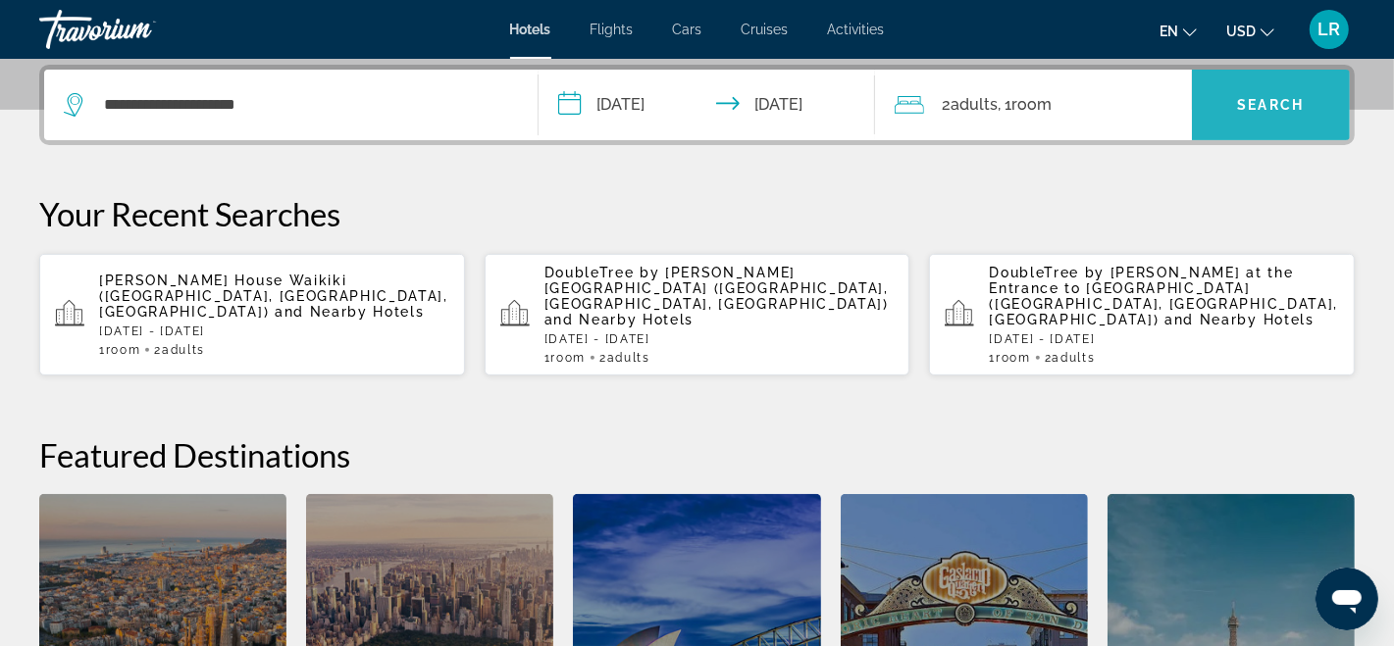
click at [1275, 97] on span "Search" at bounding box center [1271, 105] width 67 height 16
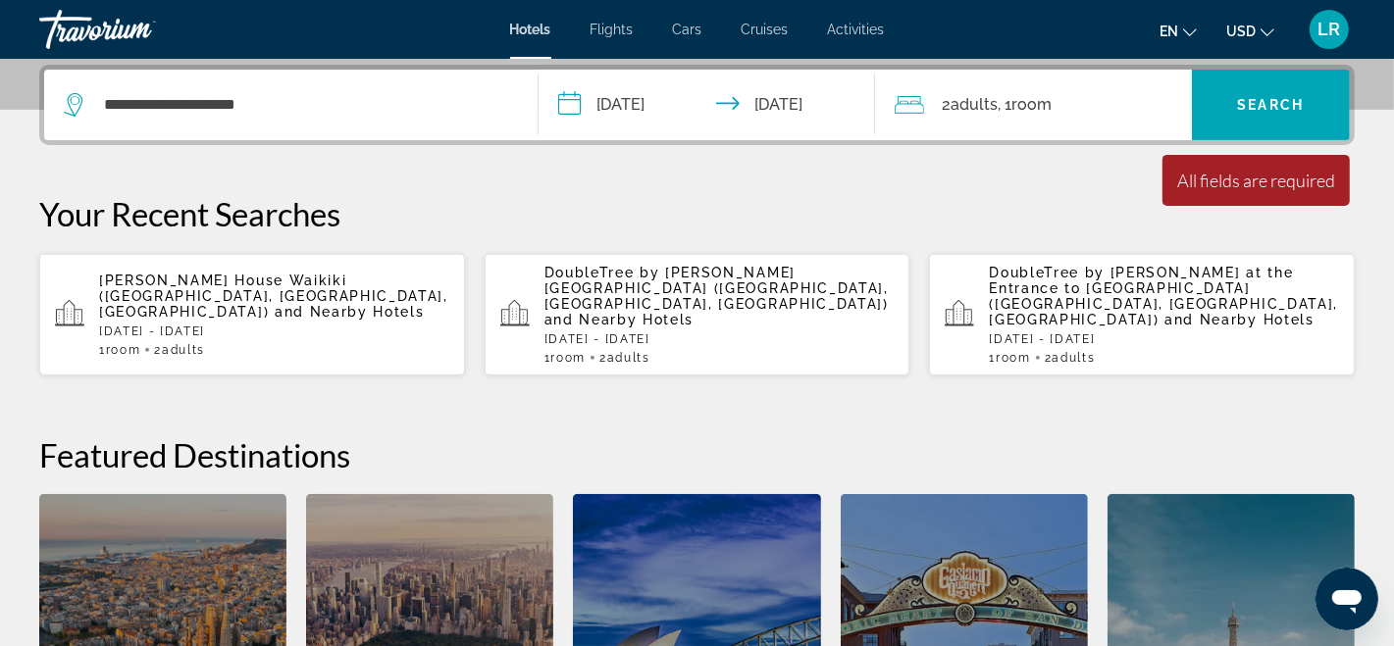
click at [951, 220] on p "Your Recent Searches" at bounding box center [696, 213] width 1315 height 39
click at [276, 106] on input "**********" at bounding box center [305, 104] width 406 height 29
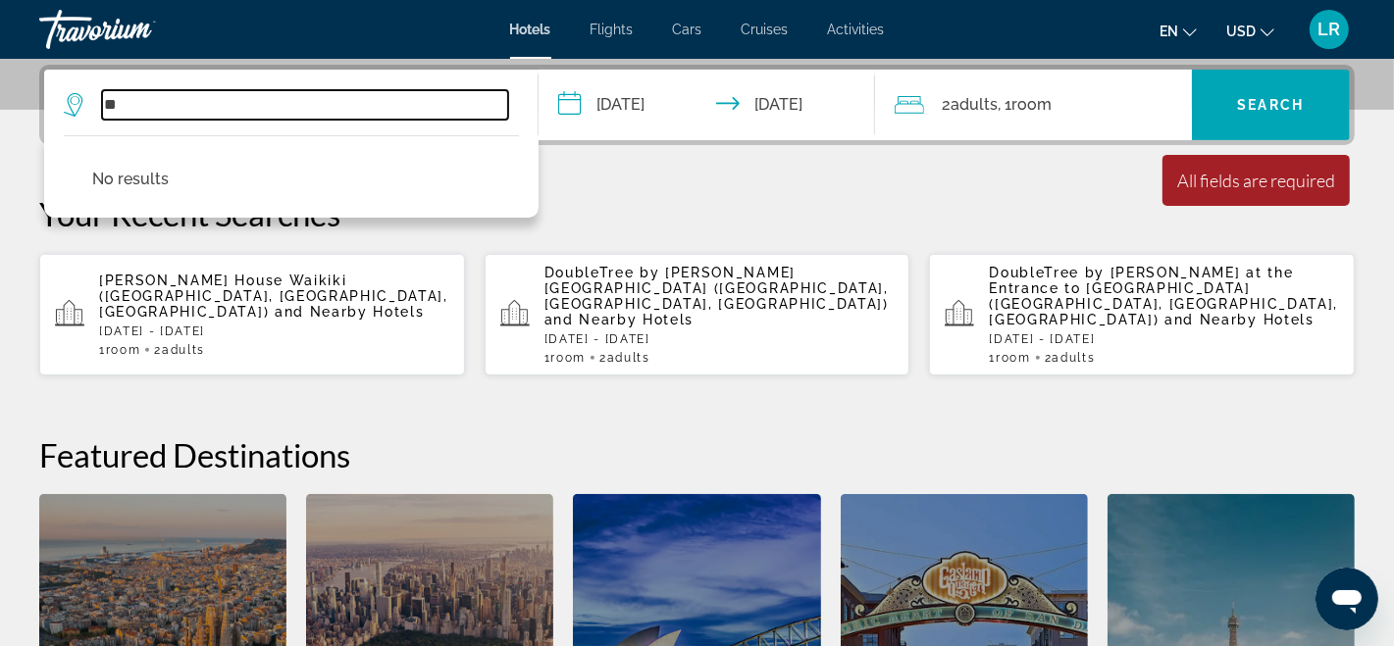
type input "*"
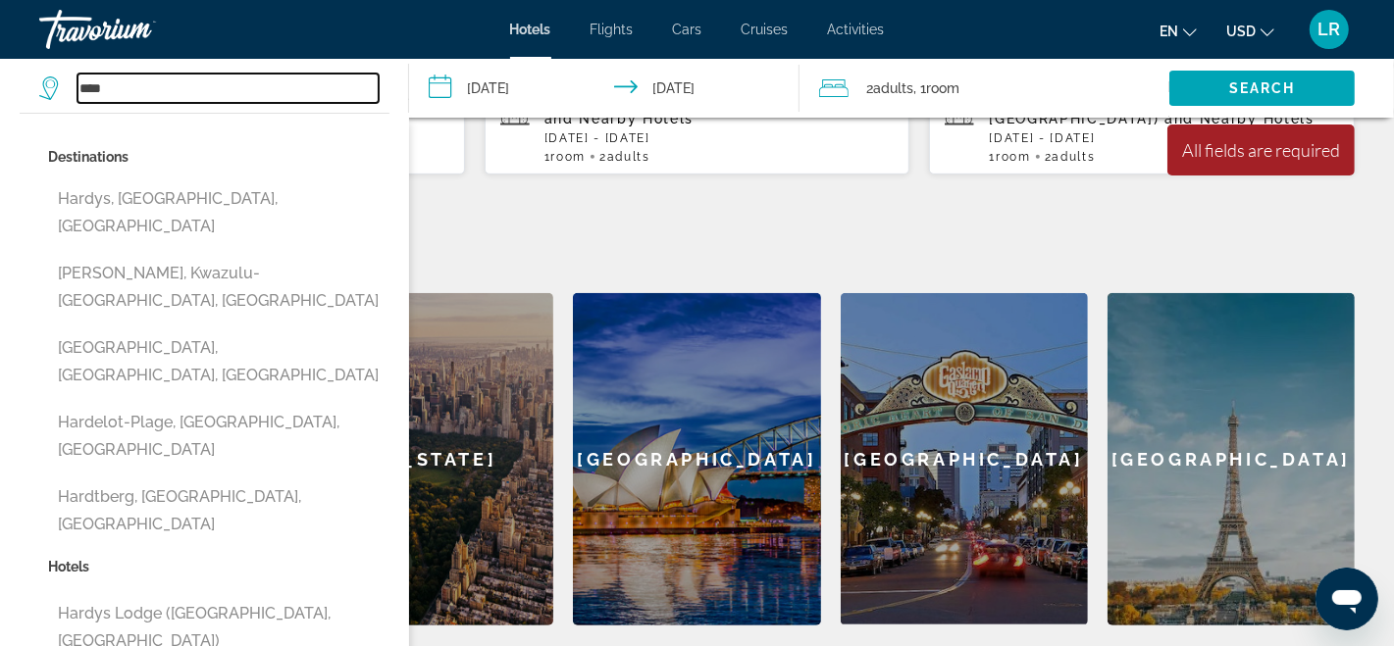
scroll to position [667, 0]
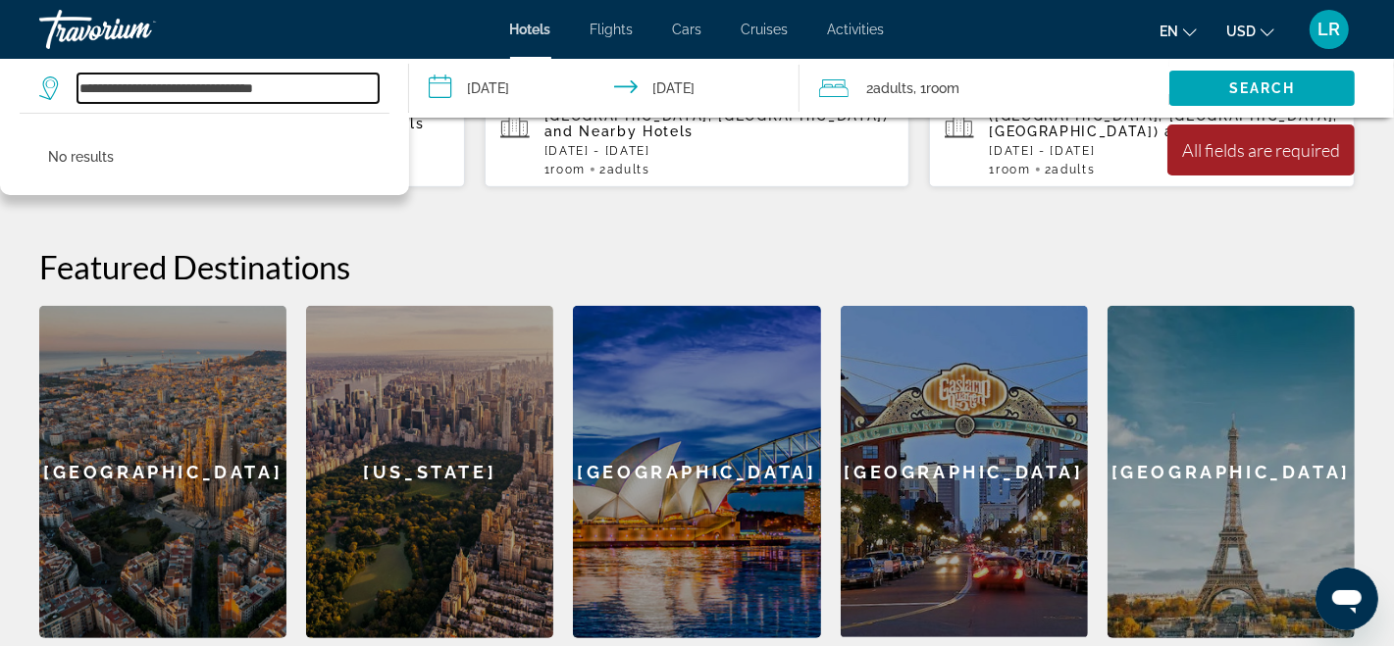
click at [301, 79] on input "**********" at bounding box center [227, 88] width 301 height 29
drag, startPoint x: 104, startPoint y: 88, endPoint x: 156, endPoint y: 106, distance: 54.9
click at [112, 91] on input "**" at bounding box center [227, 88] width 301 height 29
type input "*"
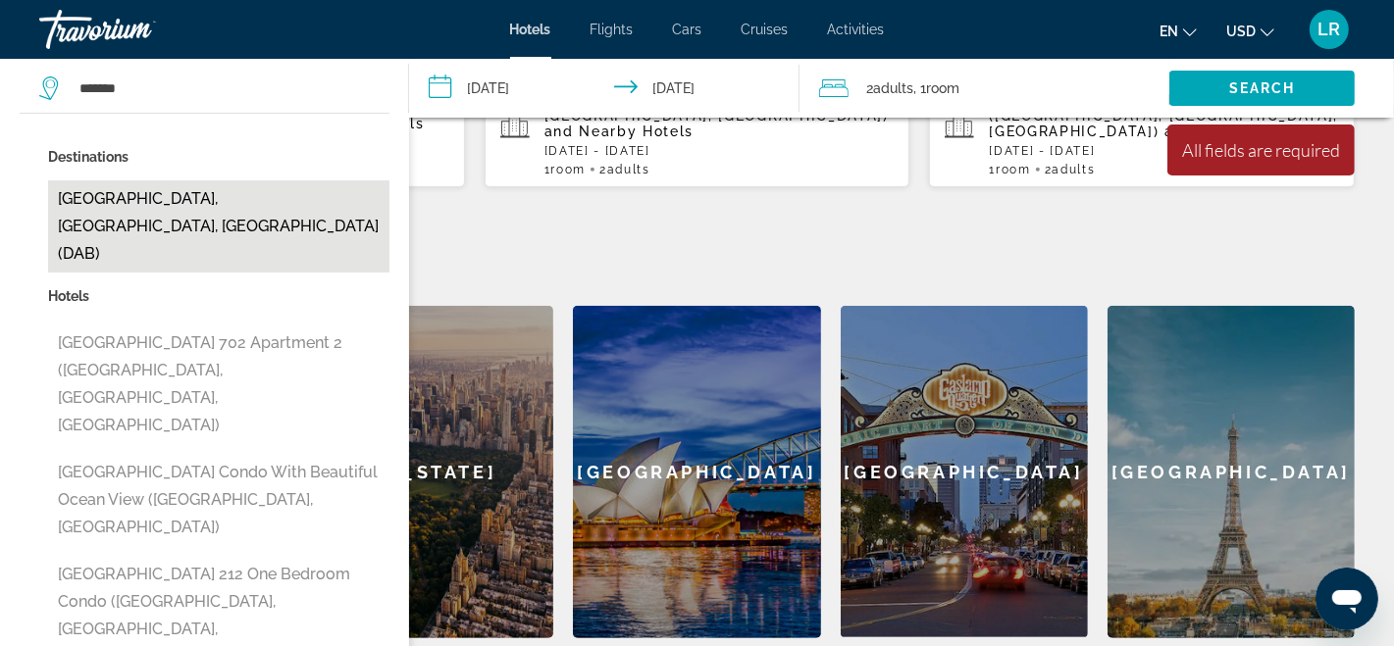
click at [180, 203] on button "[GEOGRAPHIC_DATA], [GEOGRAPHIC_DATA], [GEOGRAPHIC_DATA] (DAB)" at bounding box center [218, 226] width 341 height 92
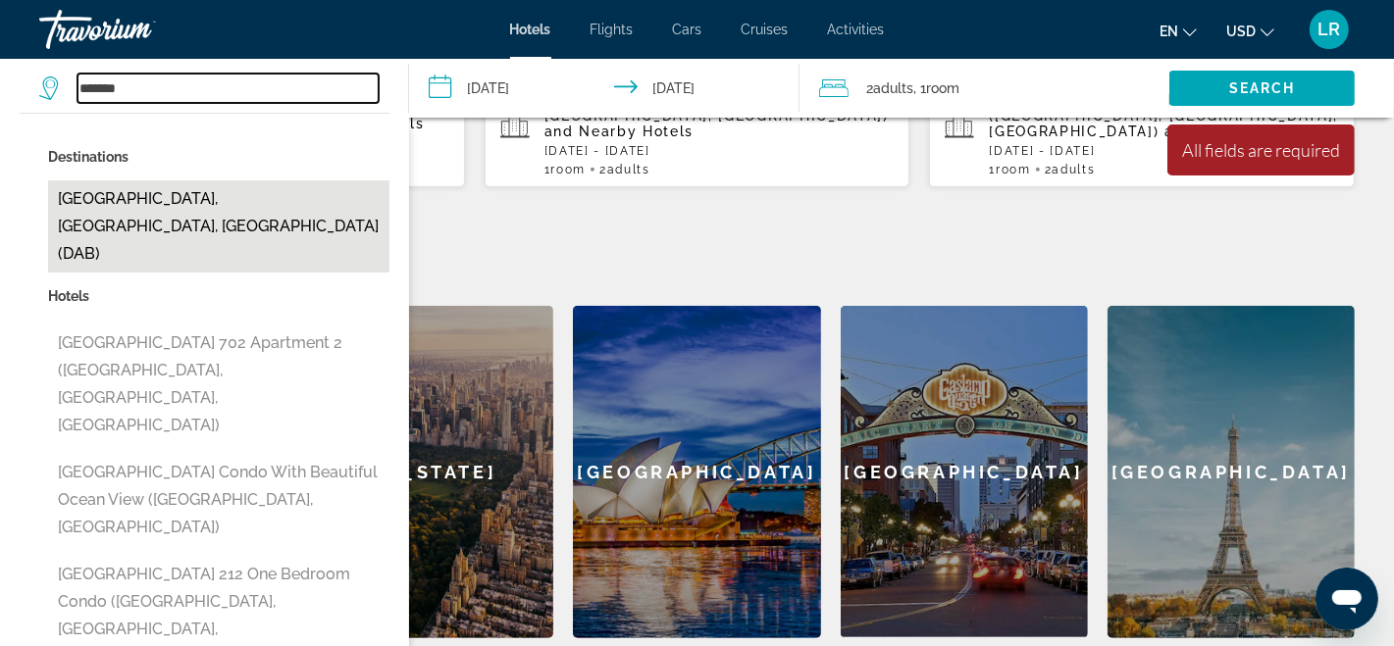
type input "**********"
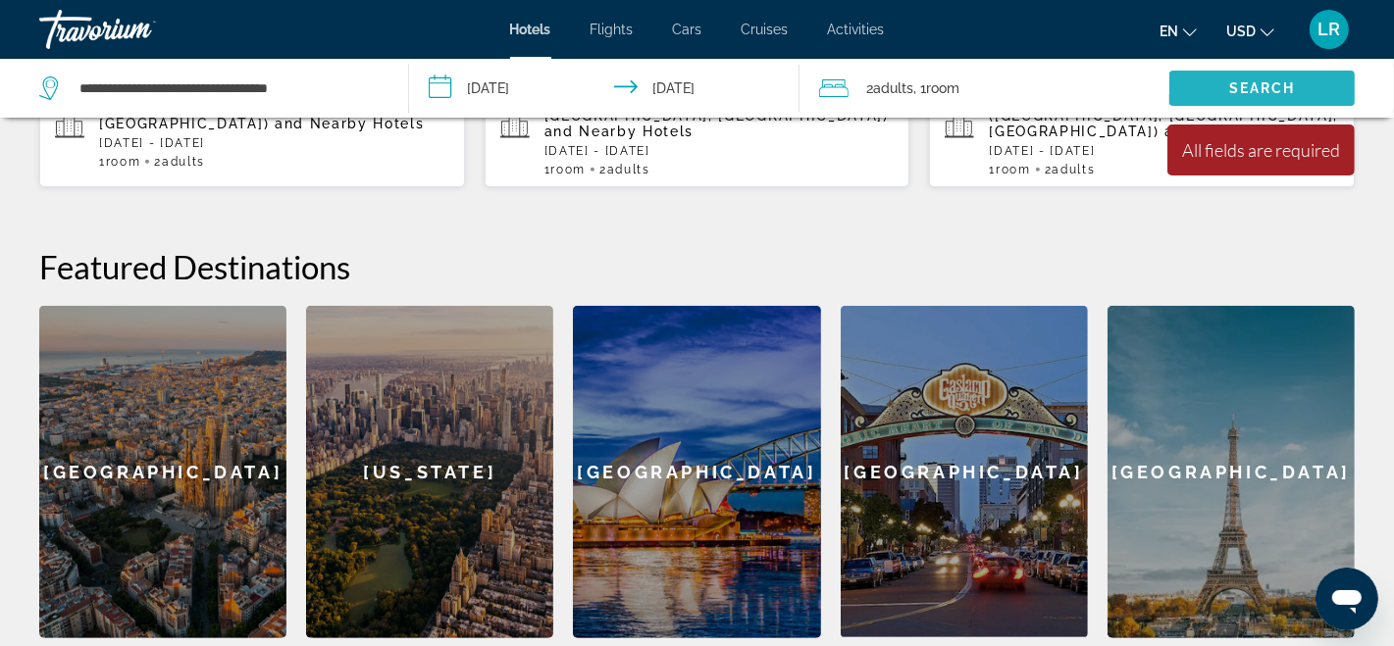
click at [1263, 86] on span "Search" at bounding box center [1262, 88] width 67 height 16
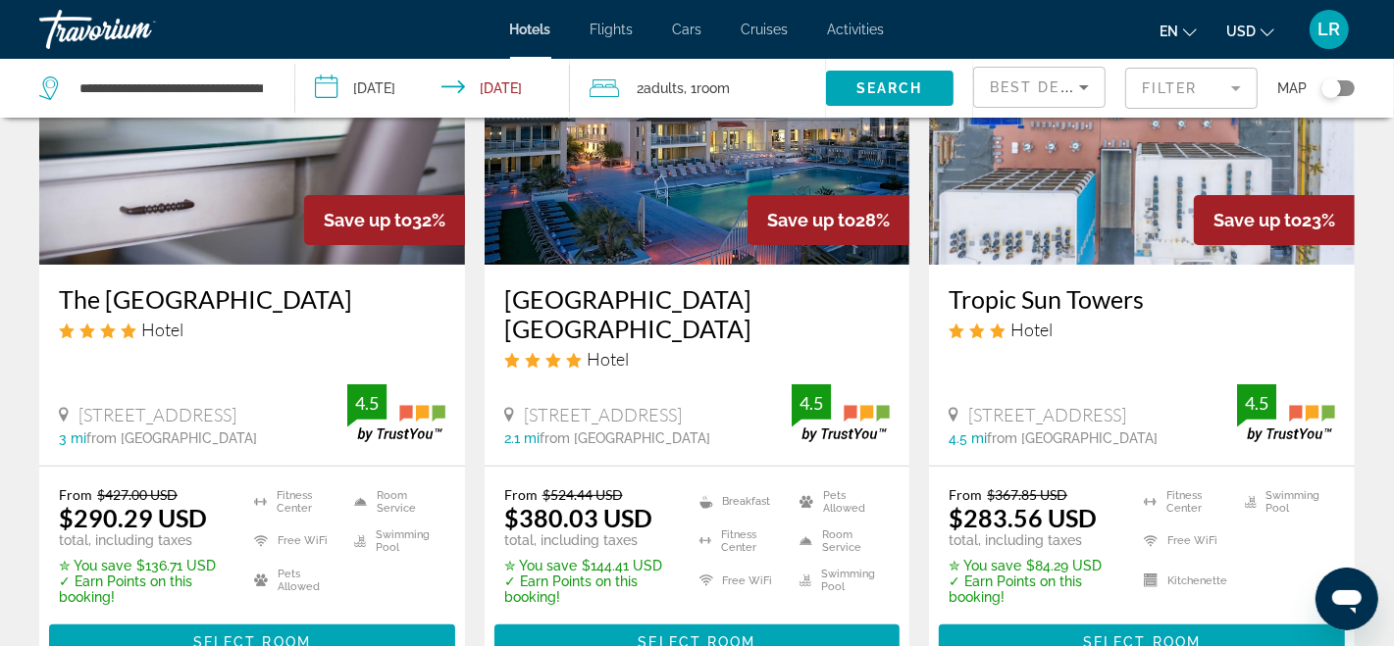
scroll to position [237, 0]
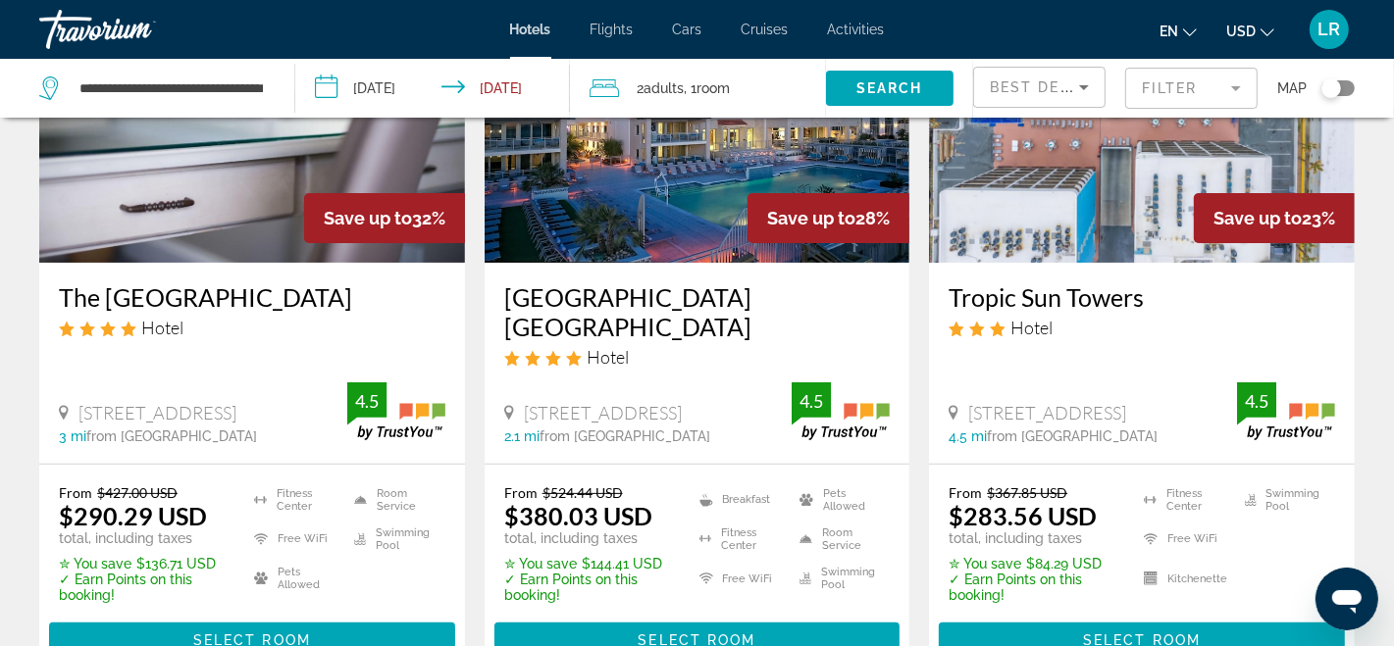
click at [620, 244] on img "Main content" at bounding box center [698, 106] width 426 height 314
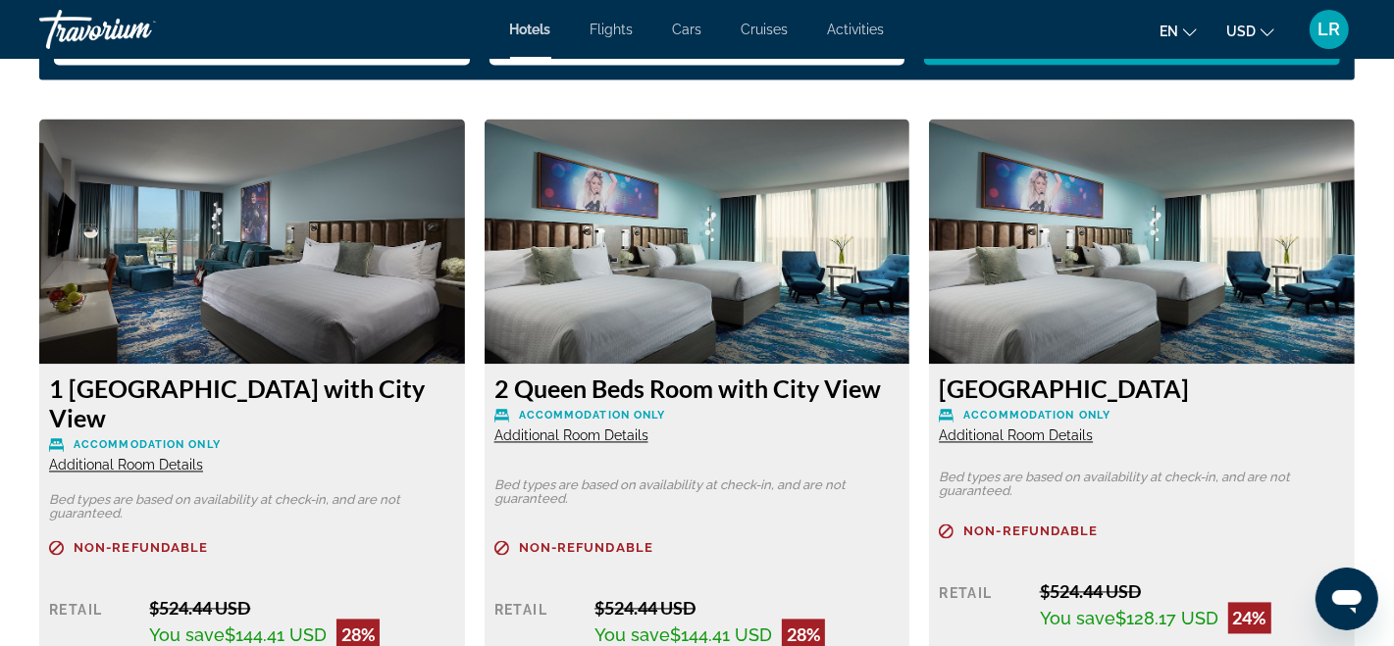
scroll to position [2793, 0]
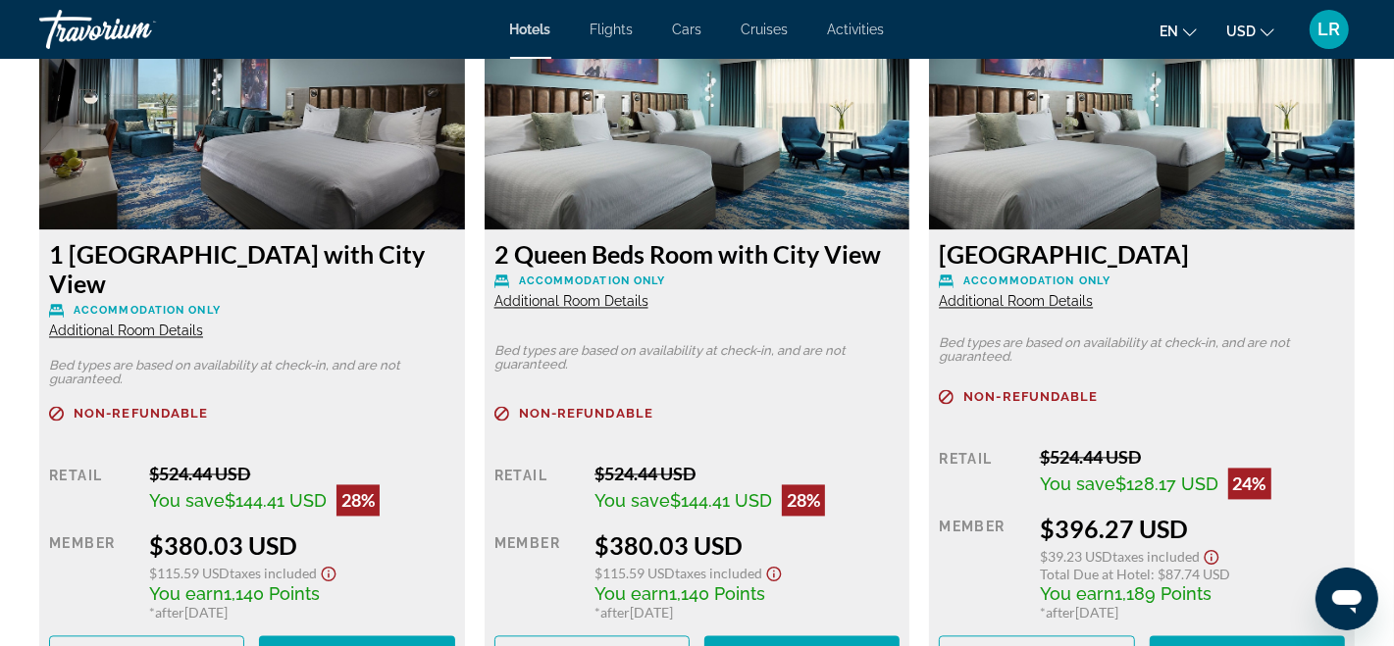
click at [570, 302] on span "Additional Room Details" at bounding box center [571, 301] width 154 height 16
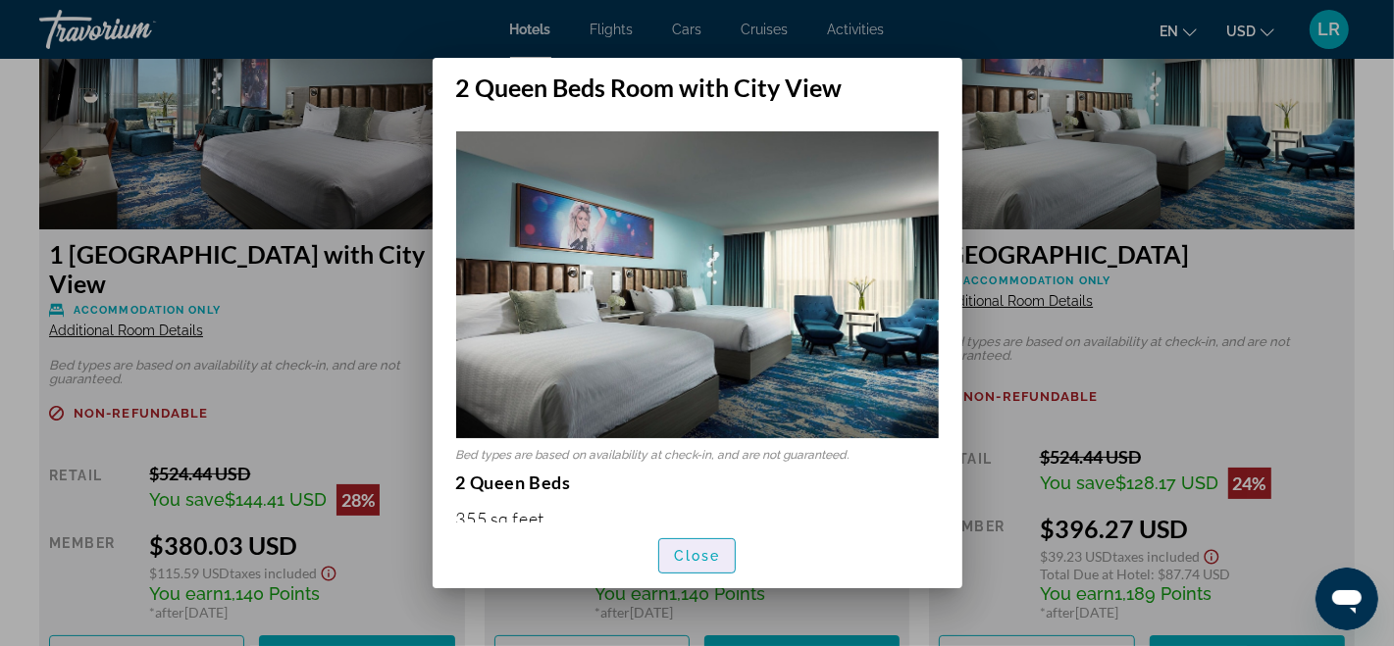
click at [696, 558] on span "Close" at bounding box center [697, 556] width 47 height 16
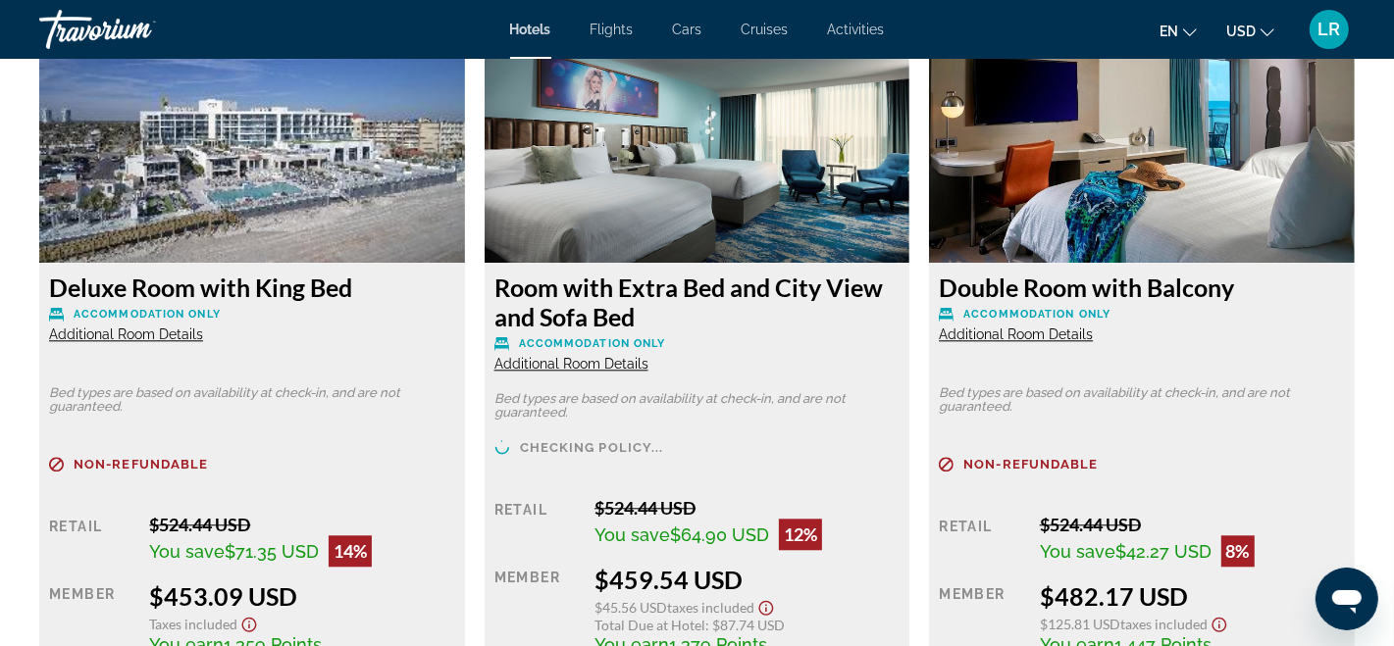
scroll to position [3480, 0]
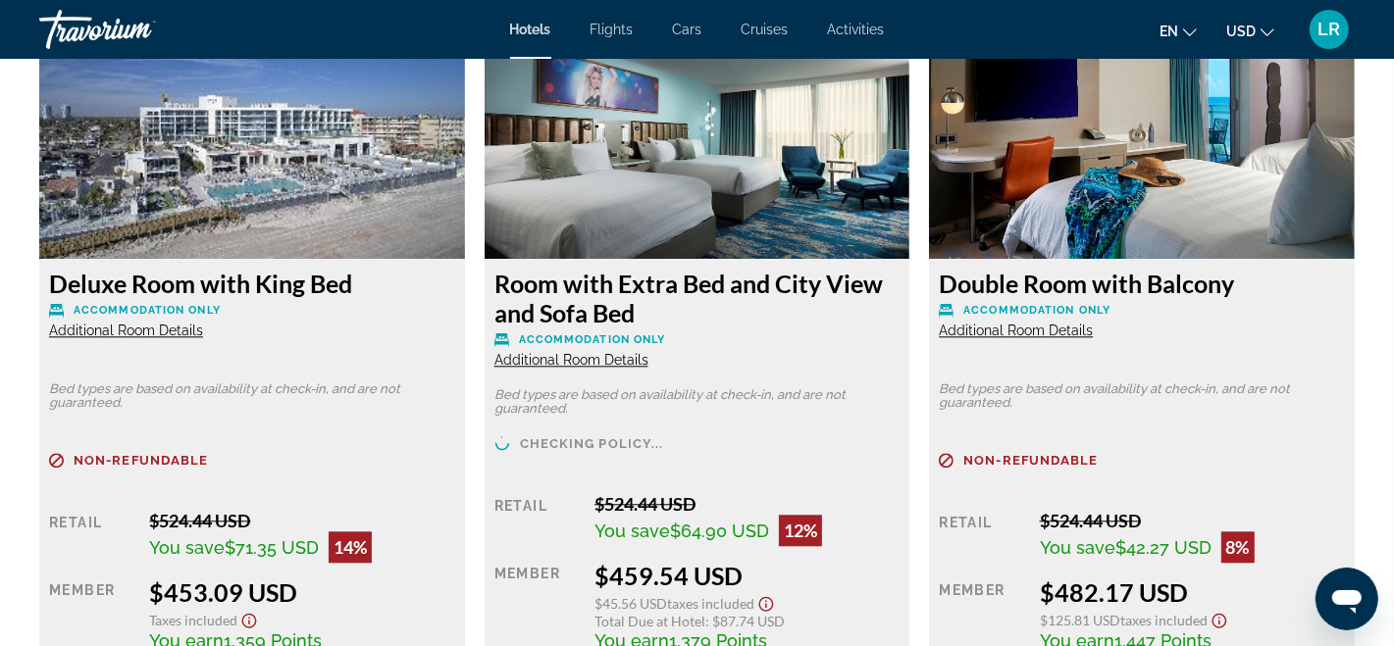
click at [174, 323] on span "Additional Room Details" at bounding box center [126, 331] width 154 height 16
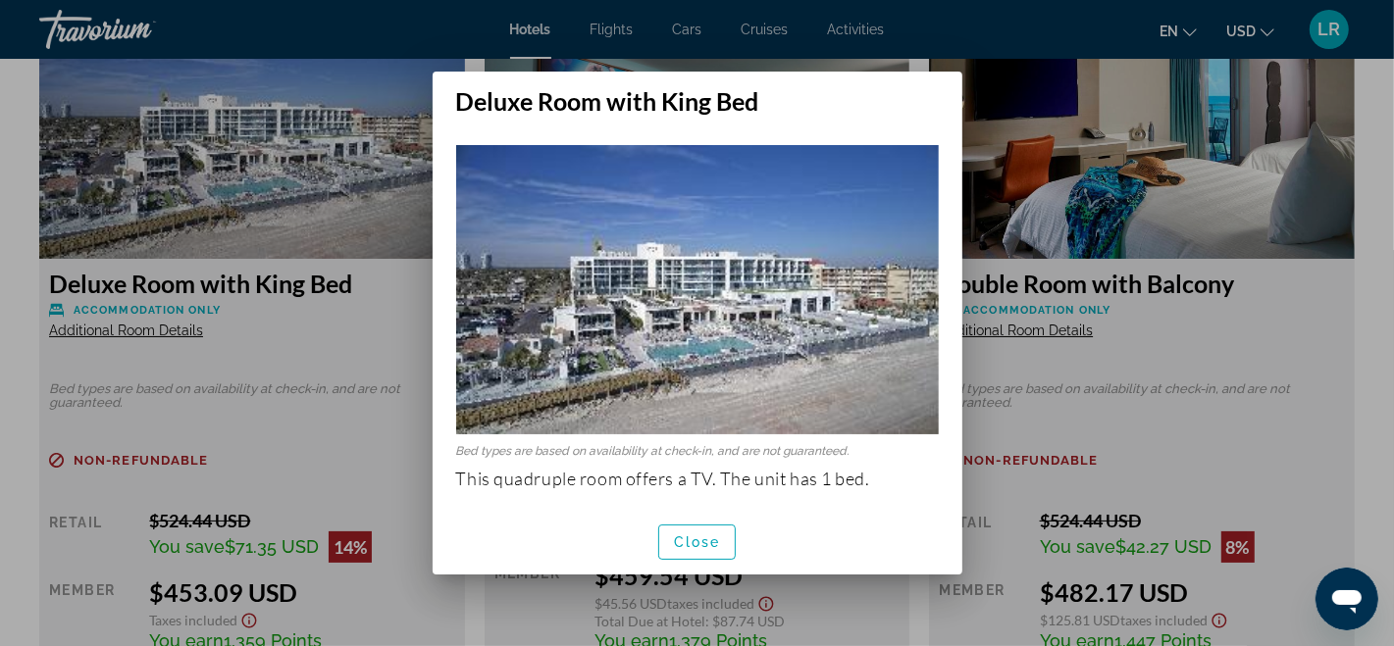
scroll to position [0, 0]
click at [678, 540] on span "Close" at bounding box center [697, 543] width 47 height 16
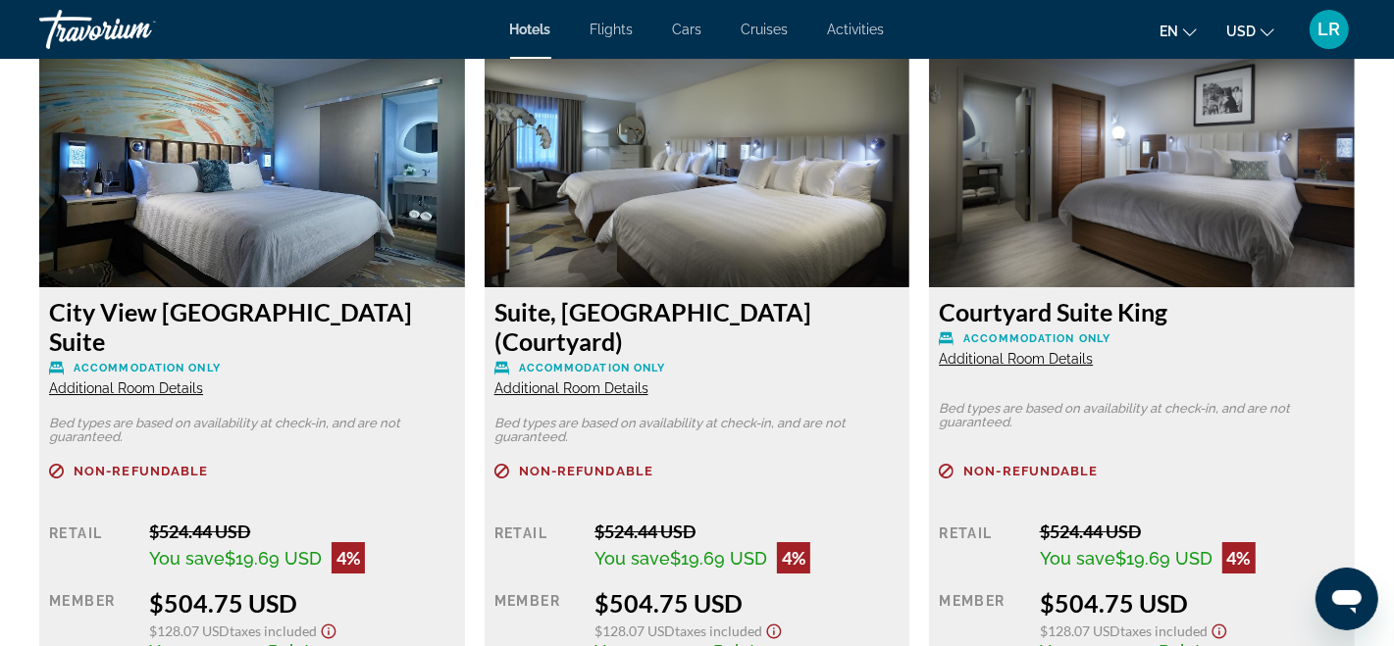
scroll to position [4902, 0]
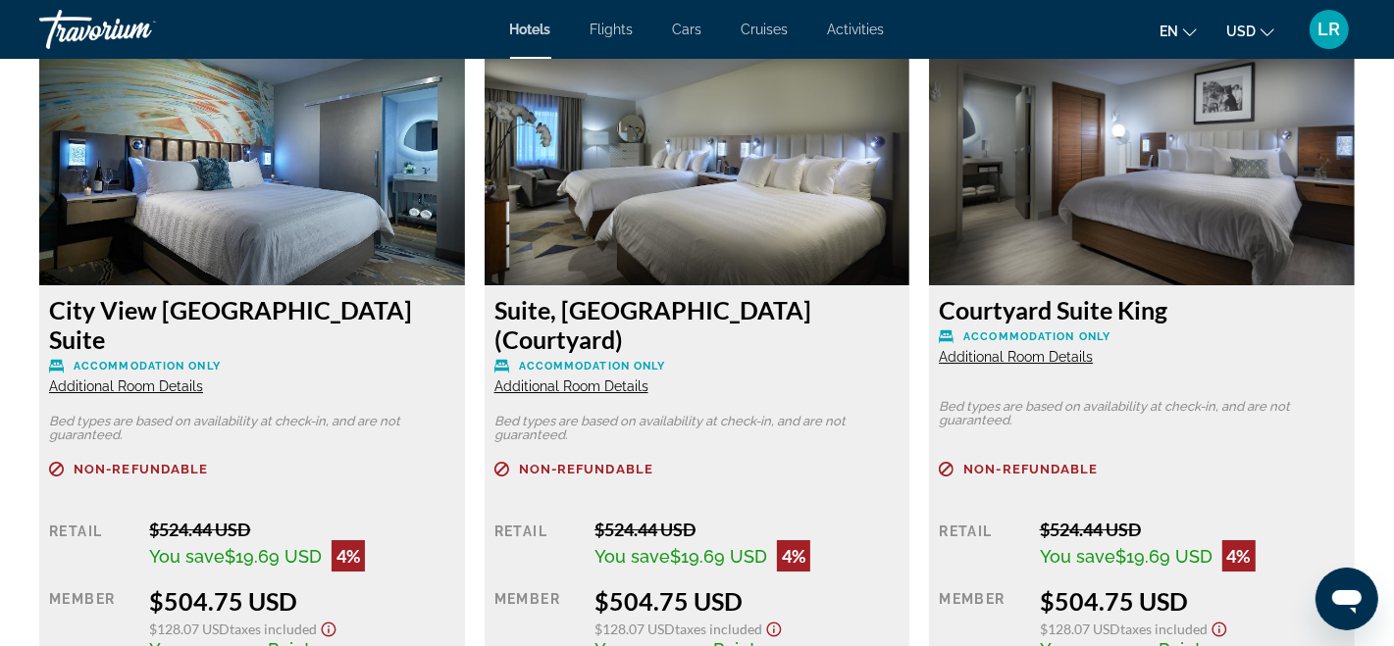
click at [590, 335] on div "Suite, [GEOGRAPHIC_DATA] (Courtyard) Accommodation Only Additional Room Details" at bounding box center [697, 345] width 406 height 100
click at [599, 379] on span "Additional Room Details" at bounding box center [571, 387] width 154 height 16
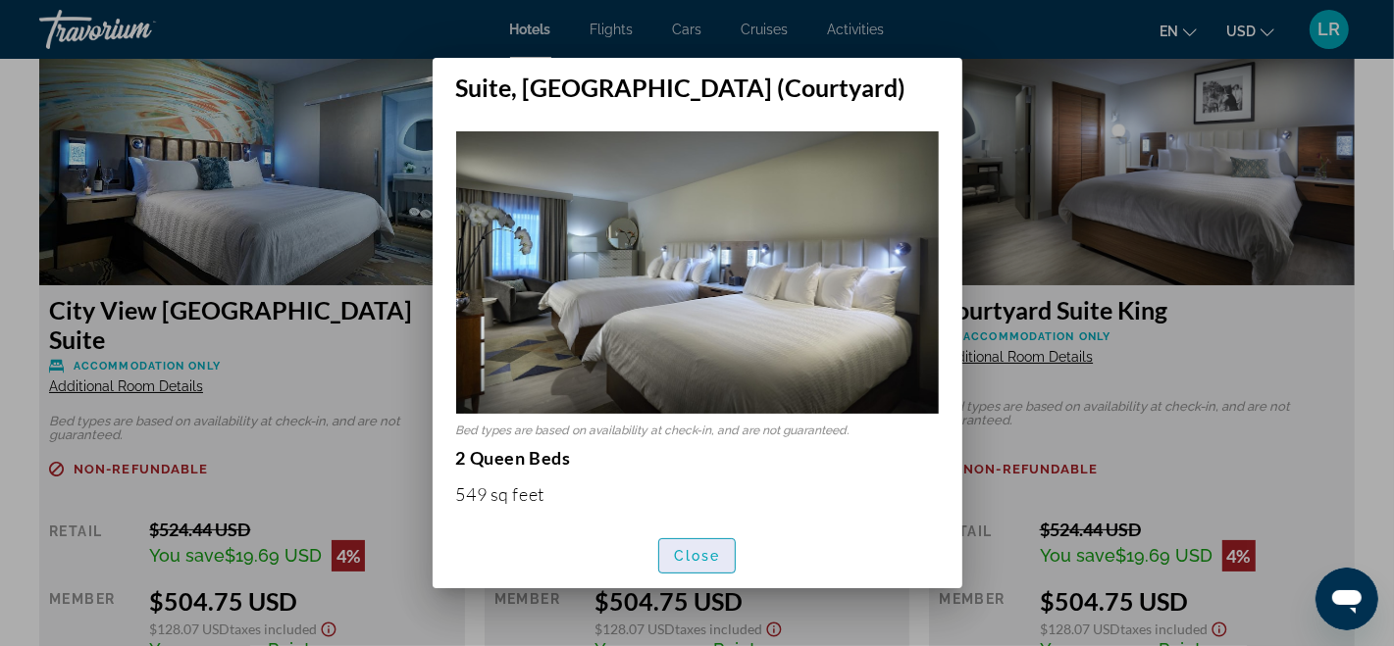
click at [717, 551] on span "Close" at bounding box center [697, 556] width 47 height 16
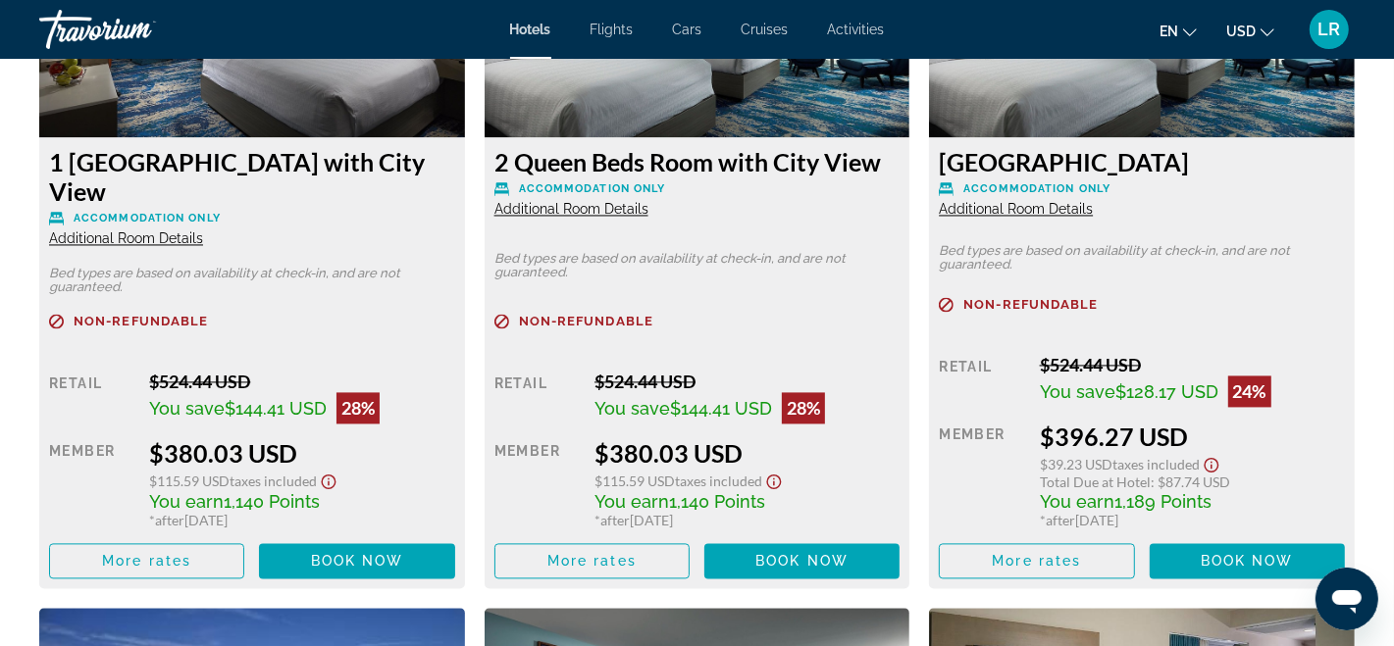
scroll to position [2880, 0]
